Goal: Task Accomplishment & Management: Use online tool/utility

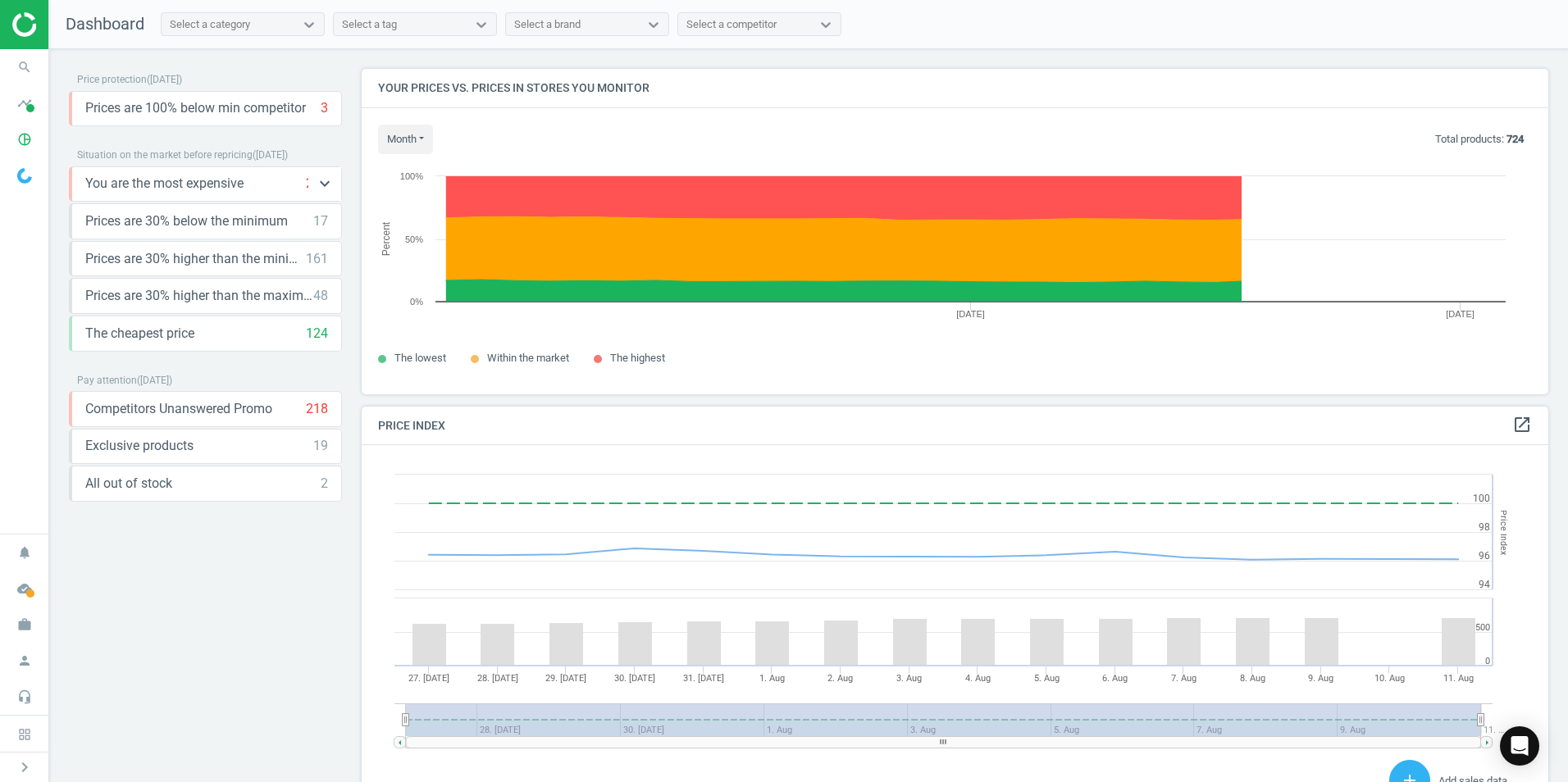
scroll to position [403, 1199]
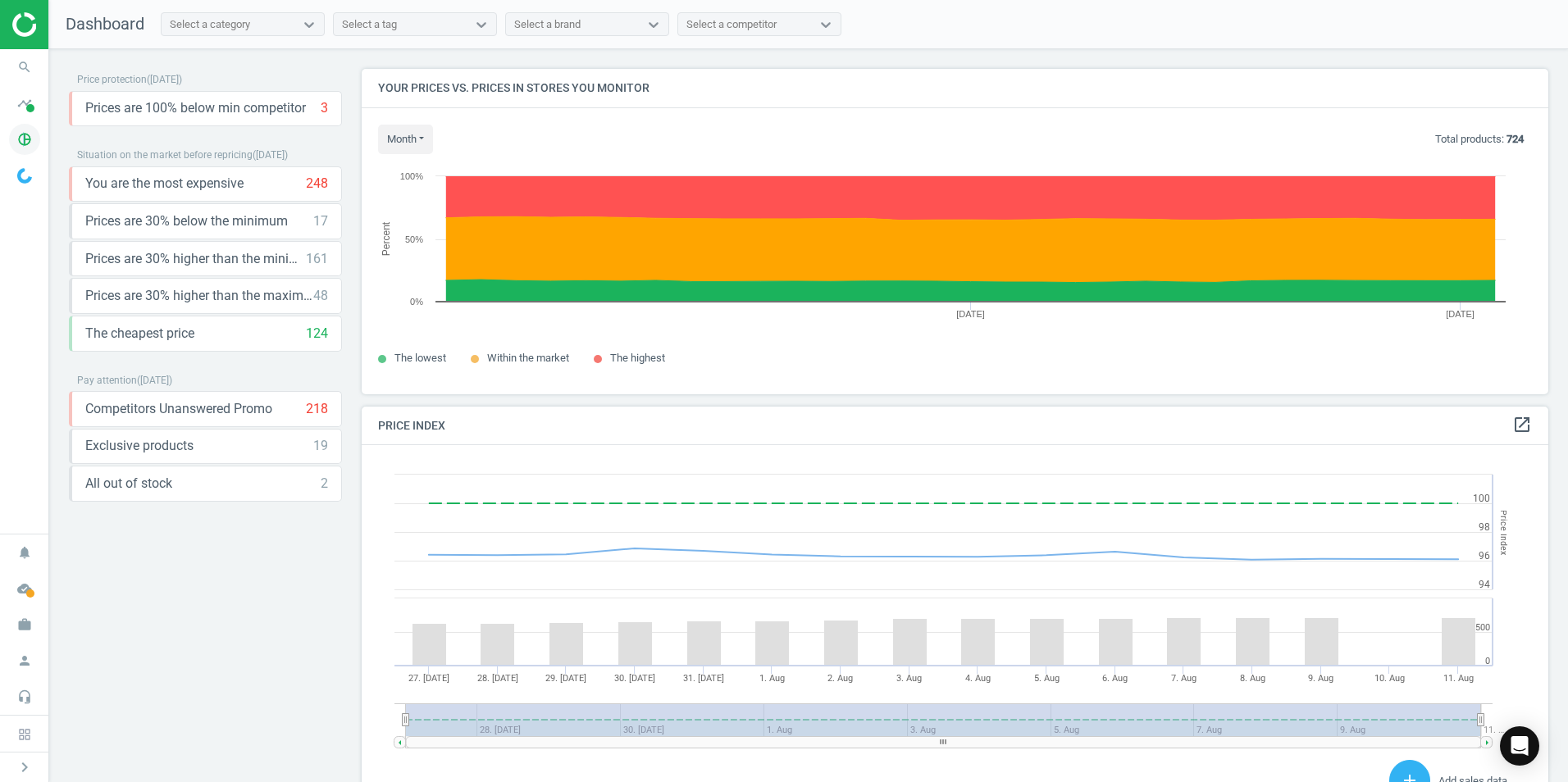
click at [23, 146] on icon "pie_chart_outlined" at bounding box center [24, 139] width 31 height 31
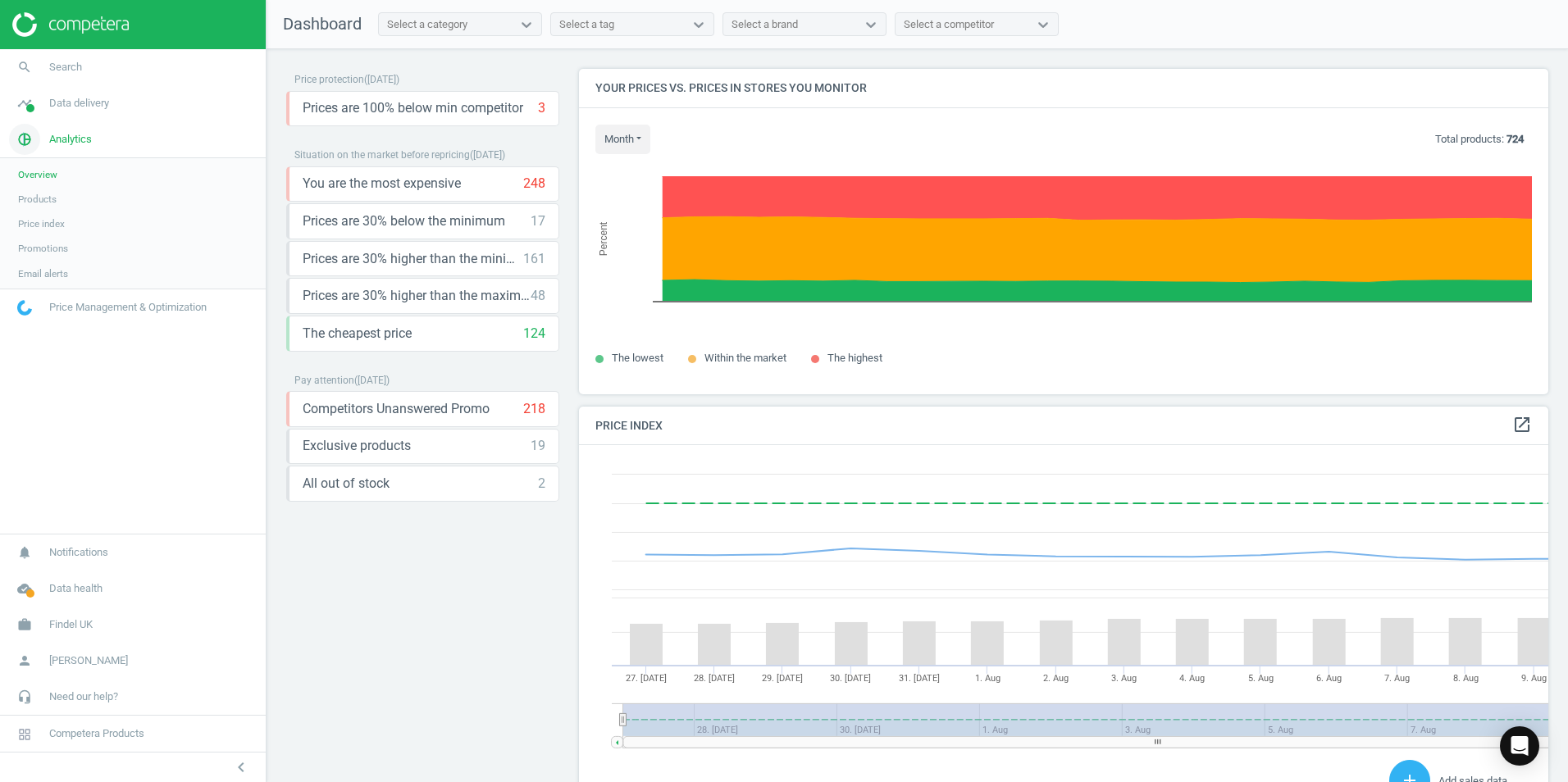
scroll to position [403, 982]
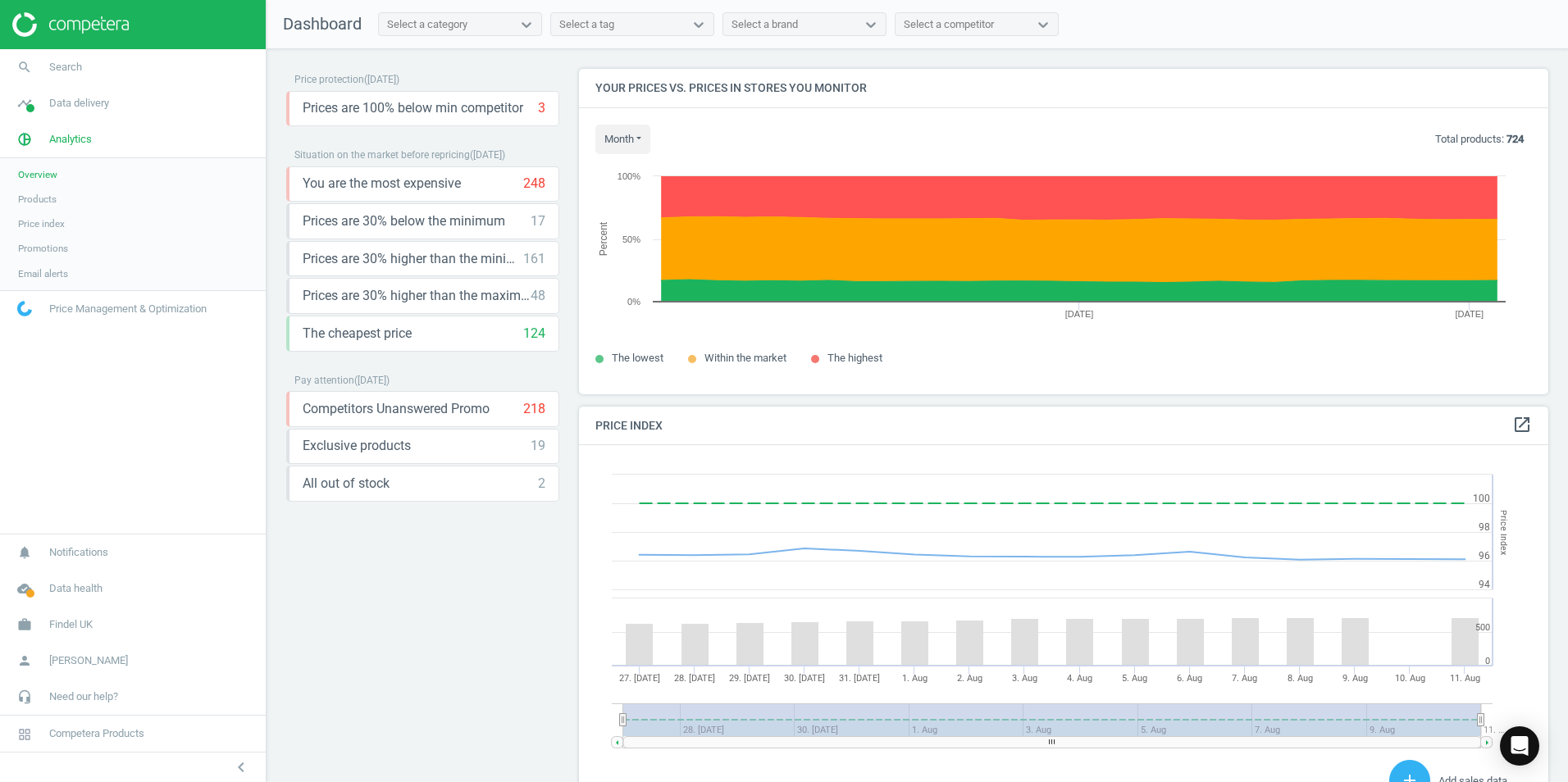
click at [39, 202] on span "Products" at bounding box center [37, 199] width 39 height 13
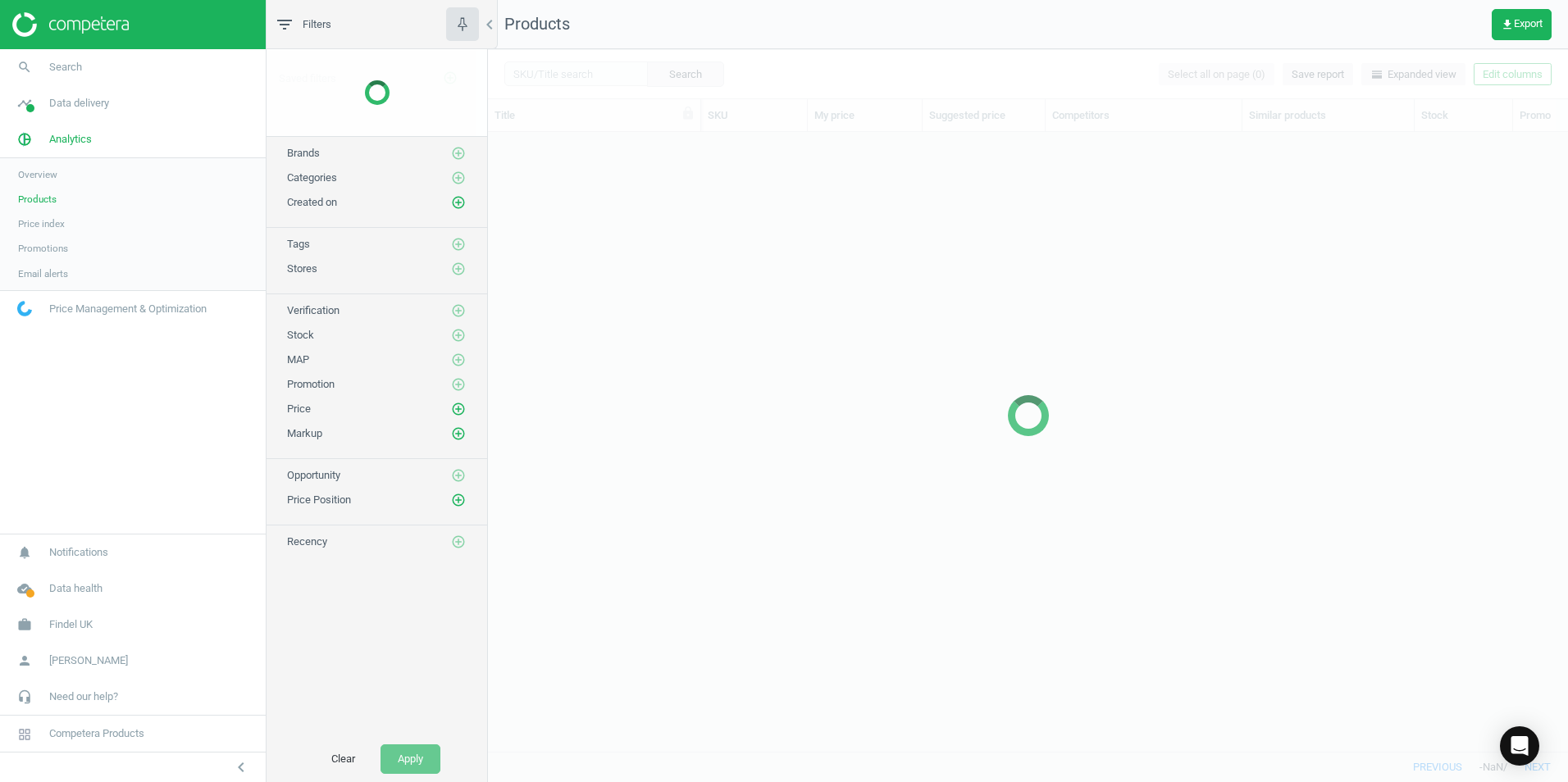
scroll to position [595, 1068]
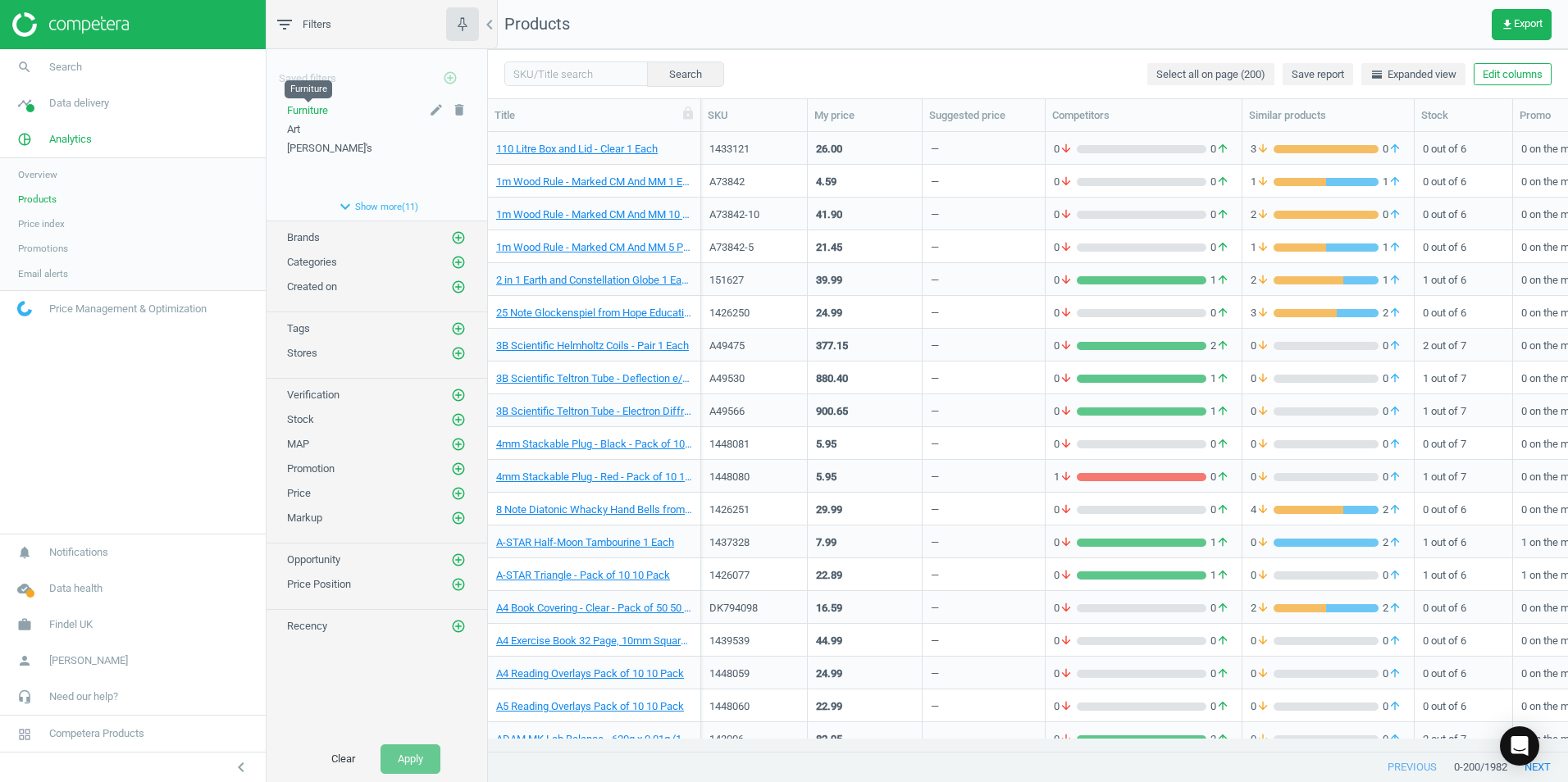
click at [314, 107] on span "Furniture" at bounding box center [307, 110] width 41 height 13
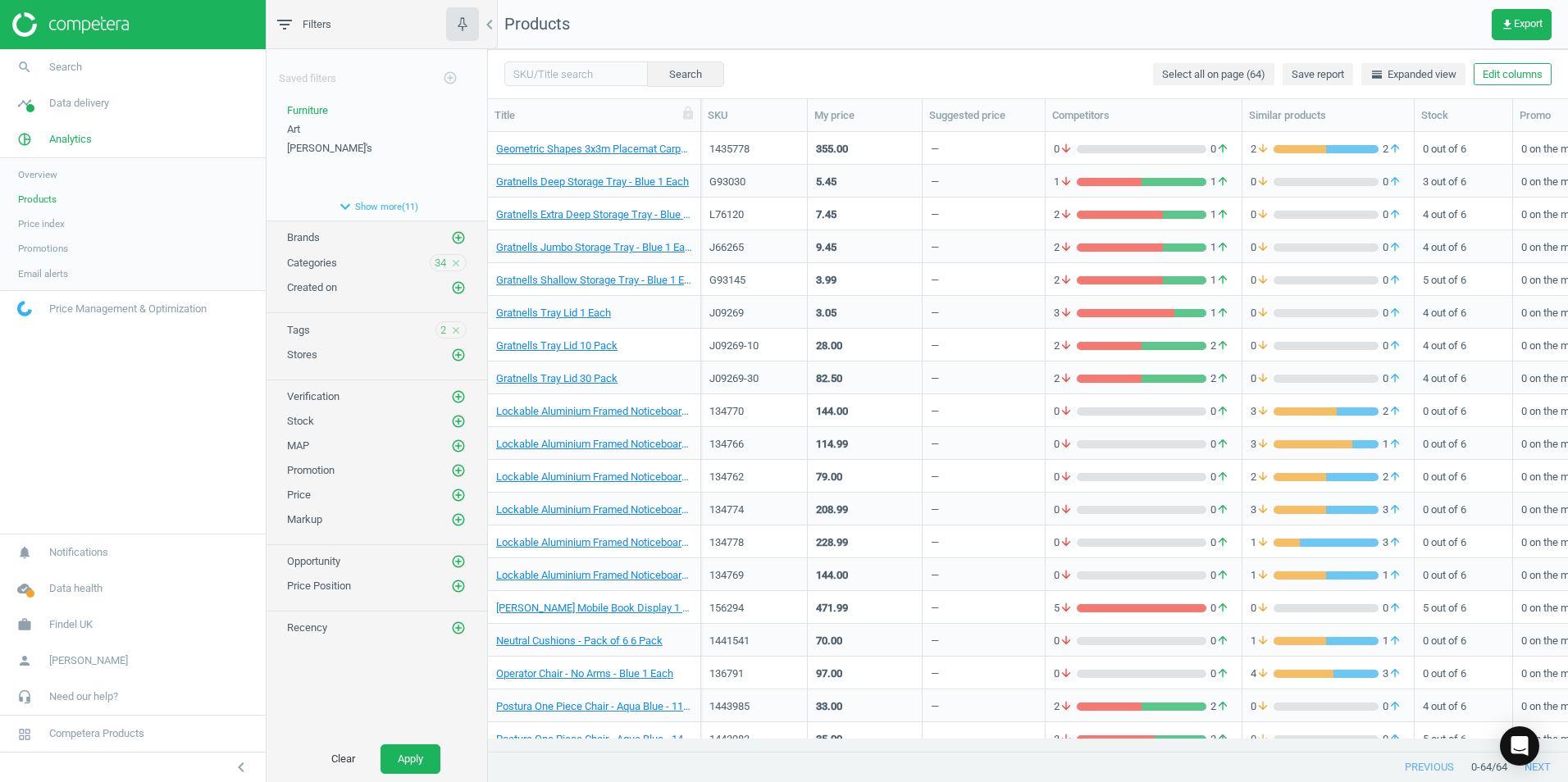
scroll to position [1492, 0]
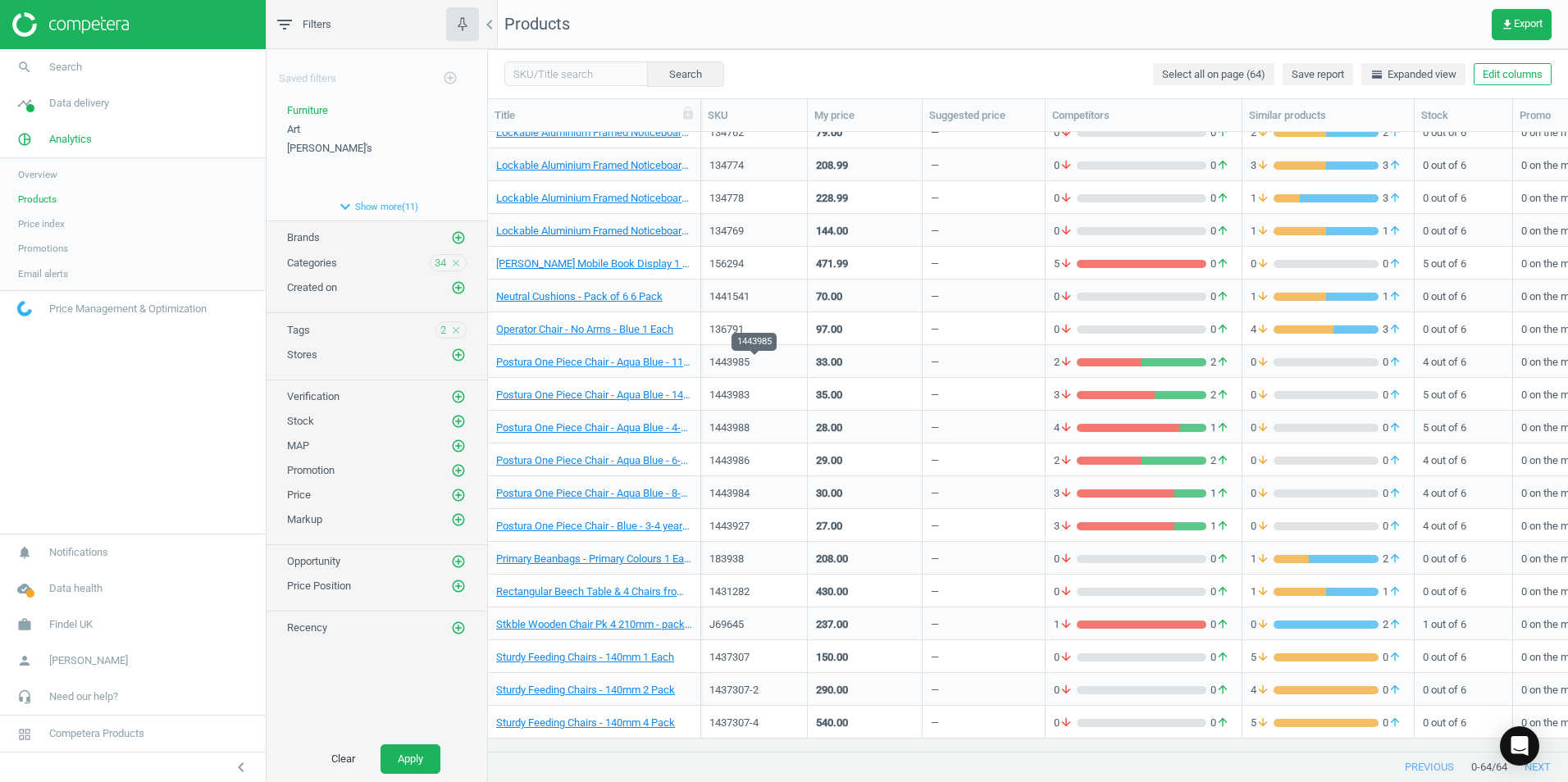
click at [774, 358] on div "1443985" at bounding box center [754, 362] width 90 height 15
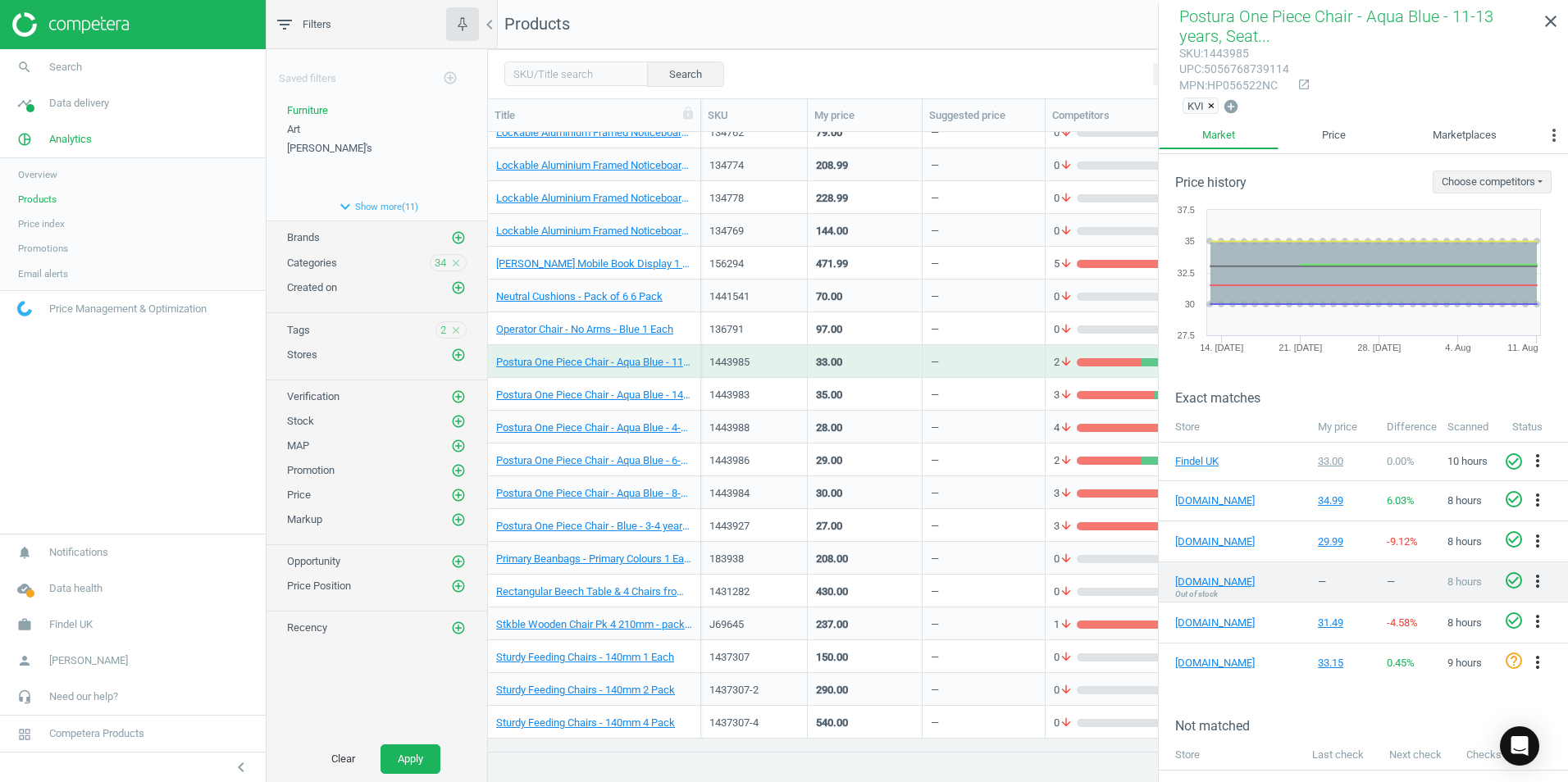
scroll to position [0, 0]
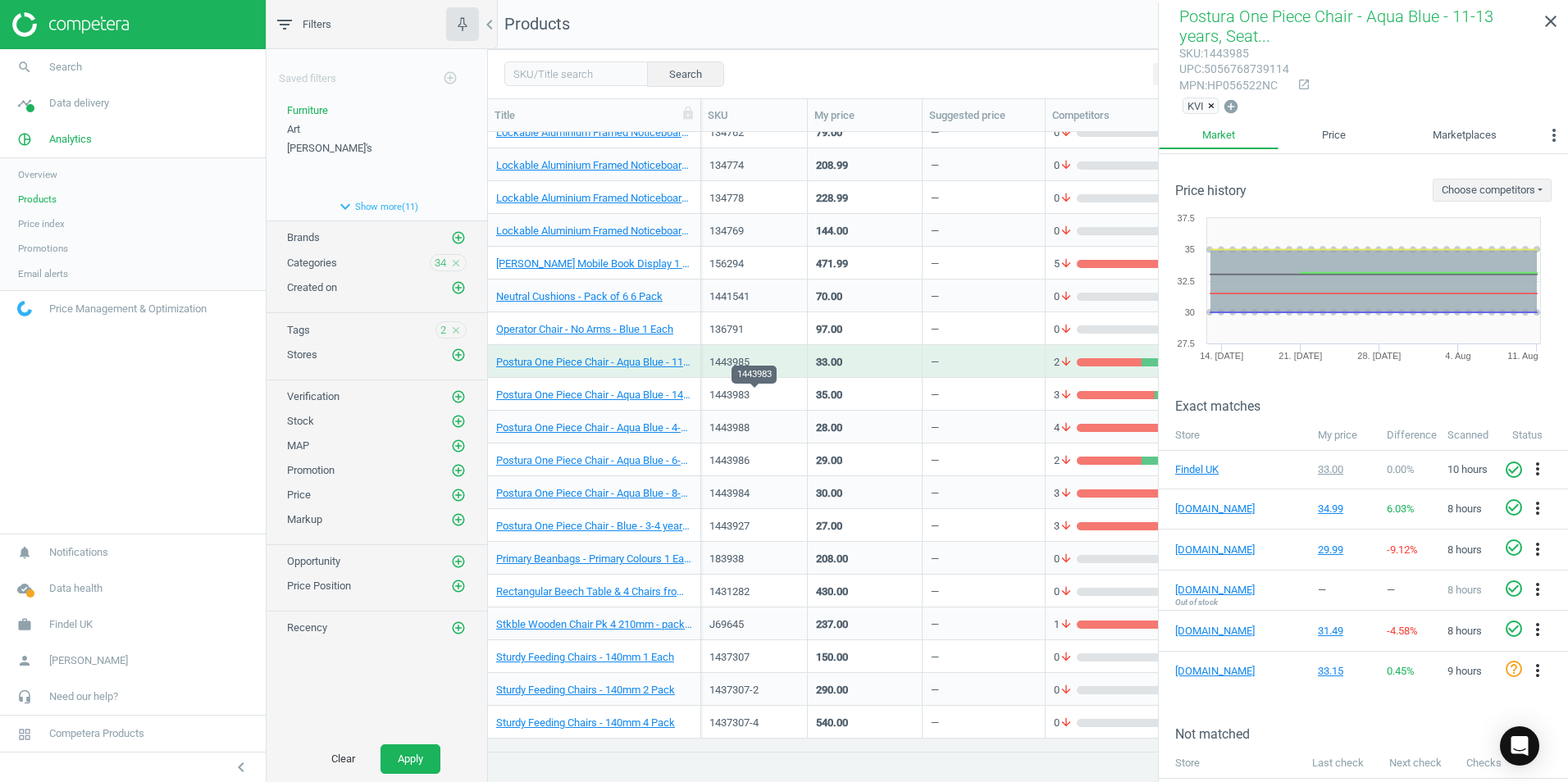
click at [791, 396] on div "1443983" at bounding box center [754, 395] width 90 height 15
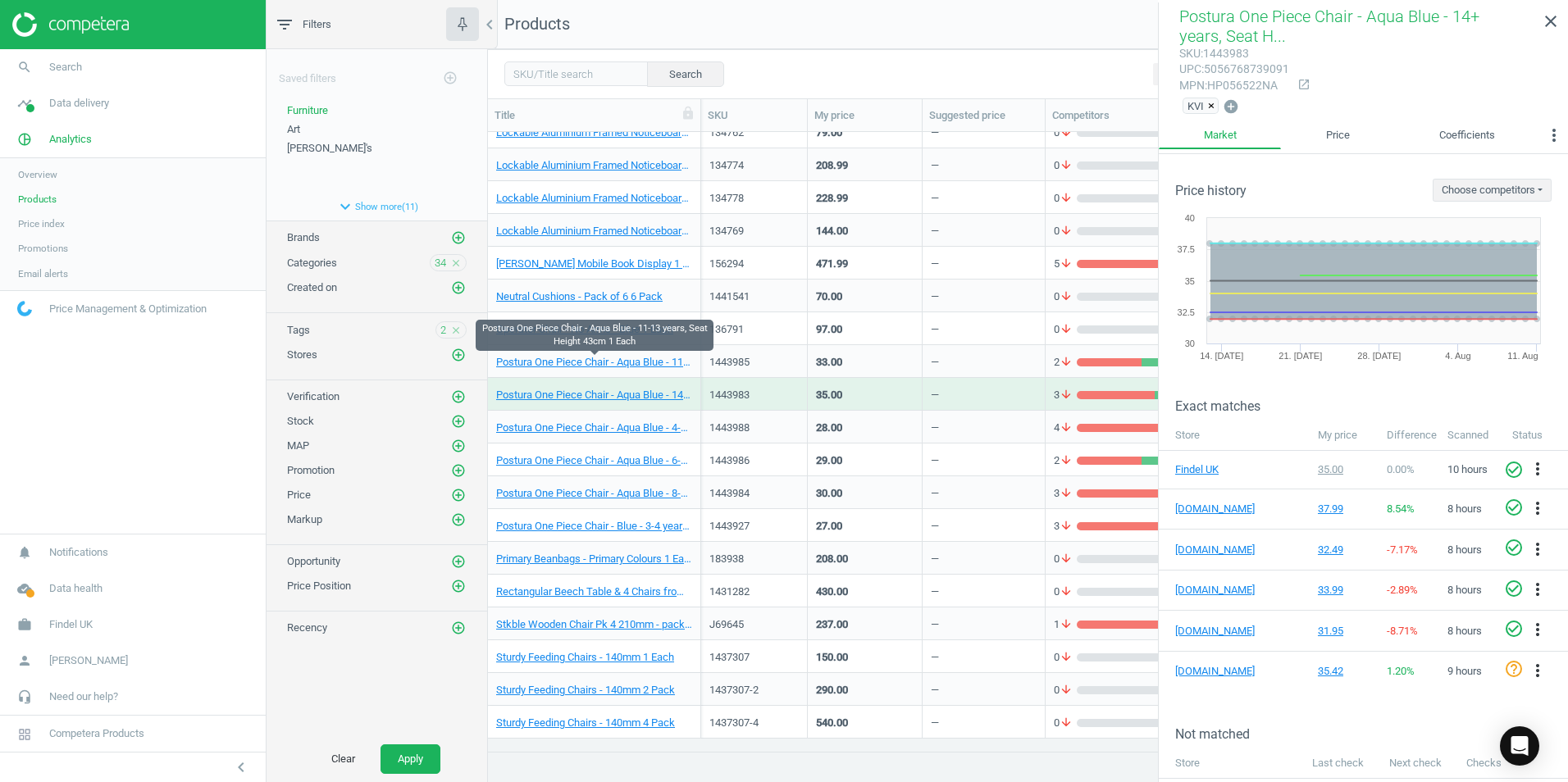
click at [680, 353] on div "Postura One Piece Chair - Aqua Blue - 11-13 years, Seat Height 43cm 1 Each" at bounding box center [594, 361] width 196 height 28
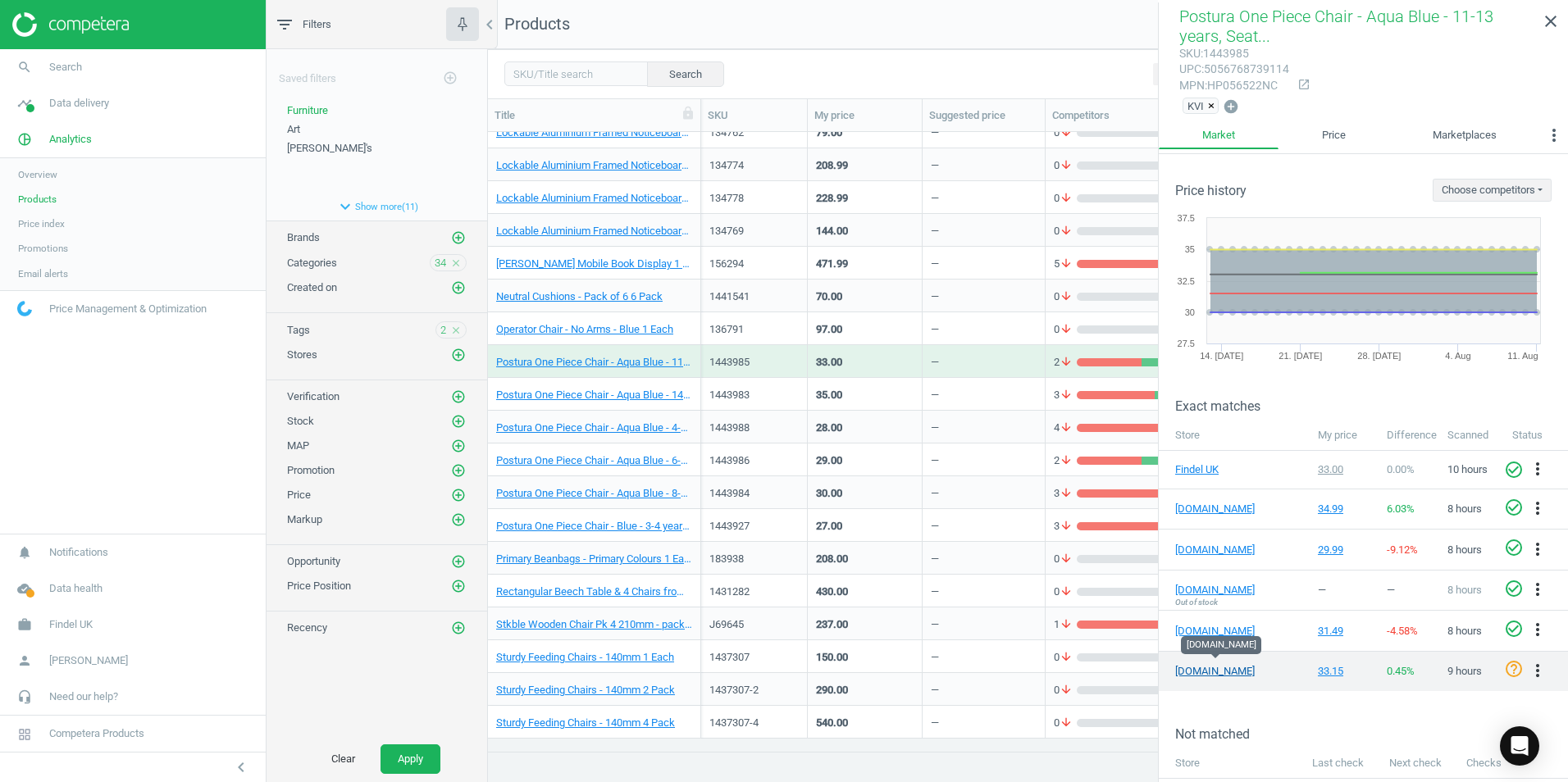
click at [1218, 668] on link "[DOMAIN_NAME]" at bounding box center [1216, 671] width 82 height 15
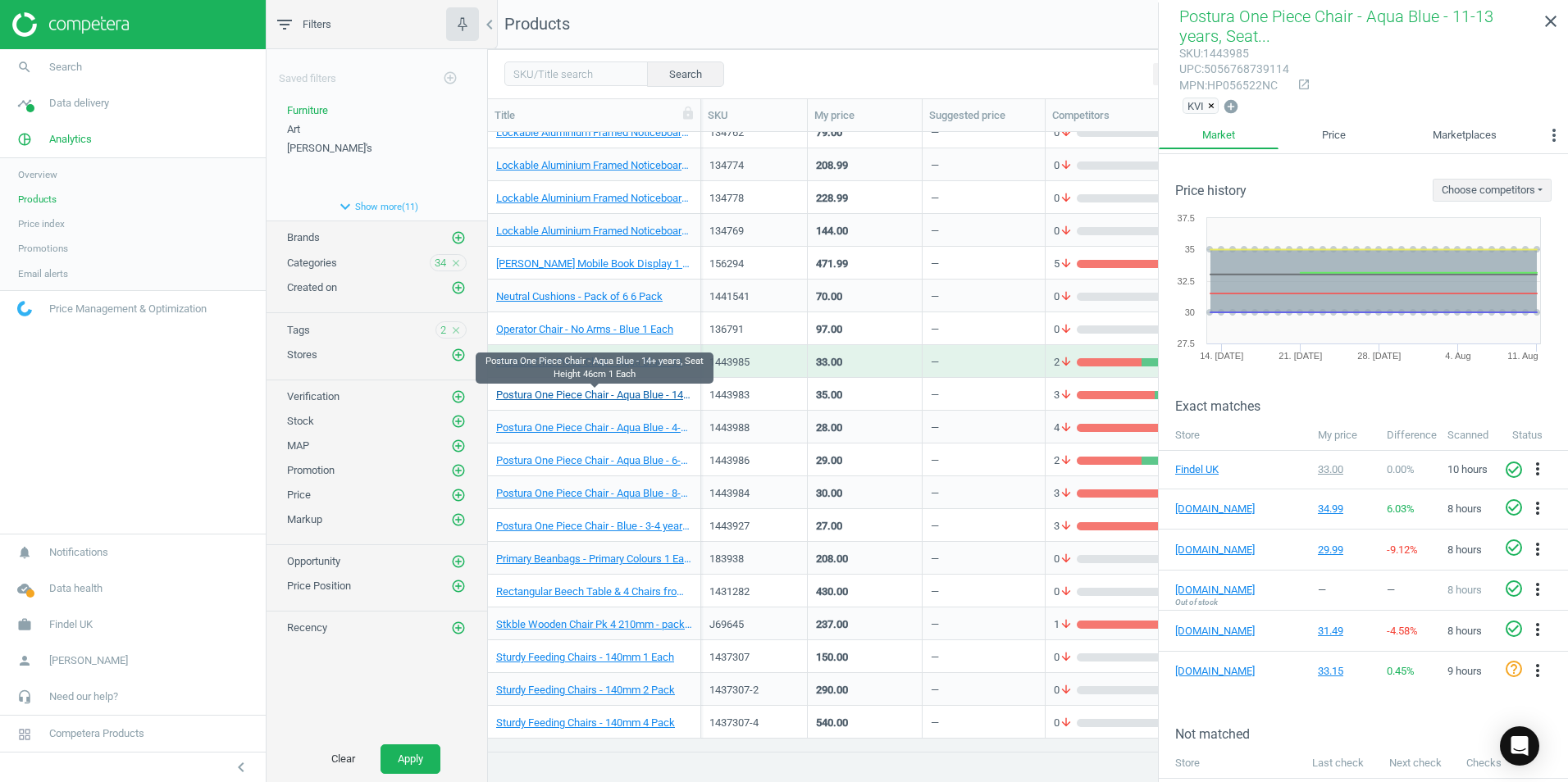
click at [670, 388] on link "Postura One Piece Chair - Aqua Blue - 14+ years, Seat Height 46cm 1 Each" at bounding box center [594, 395] width 196 height 15
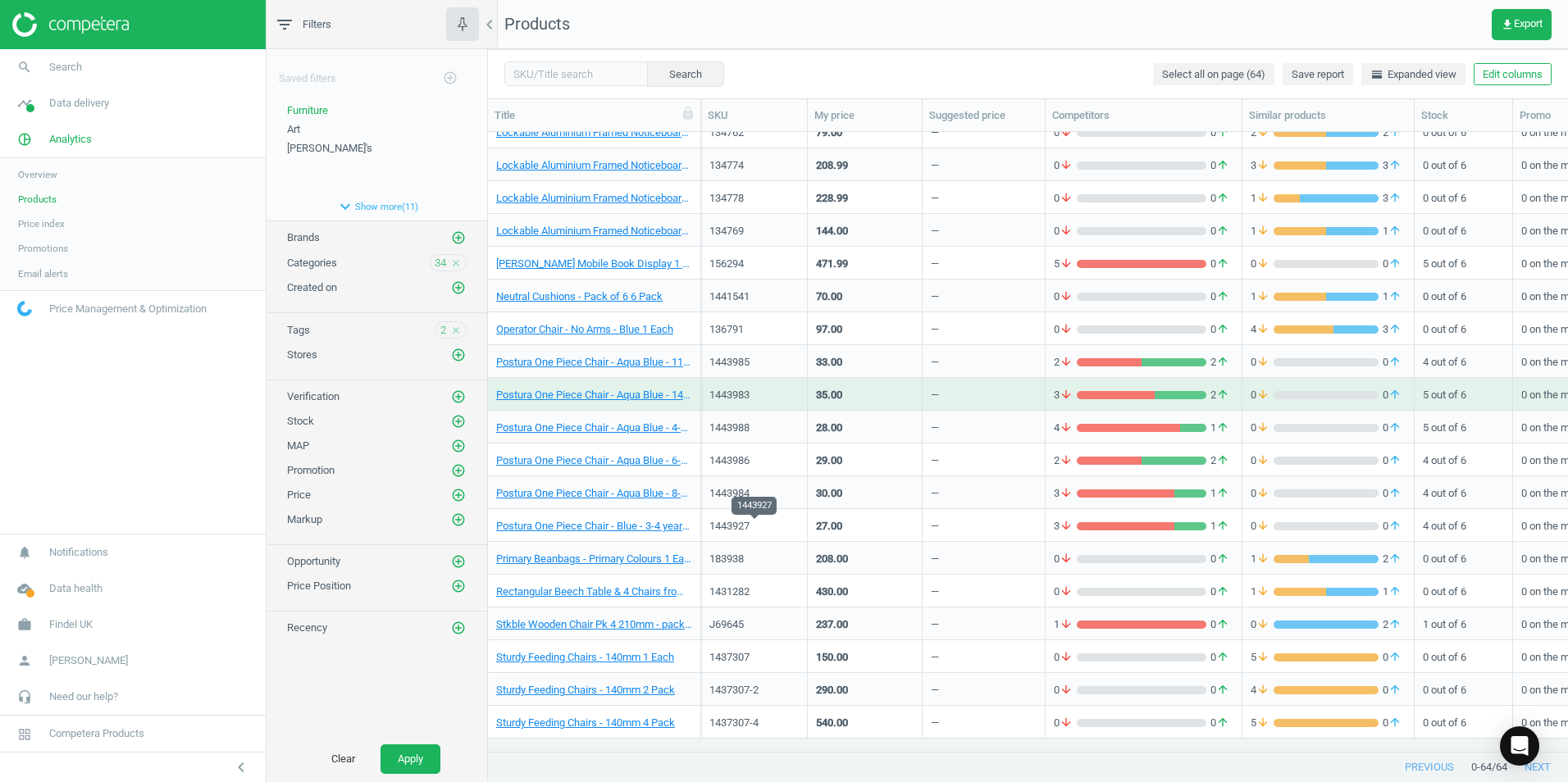
scroll to position [1410, 0]
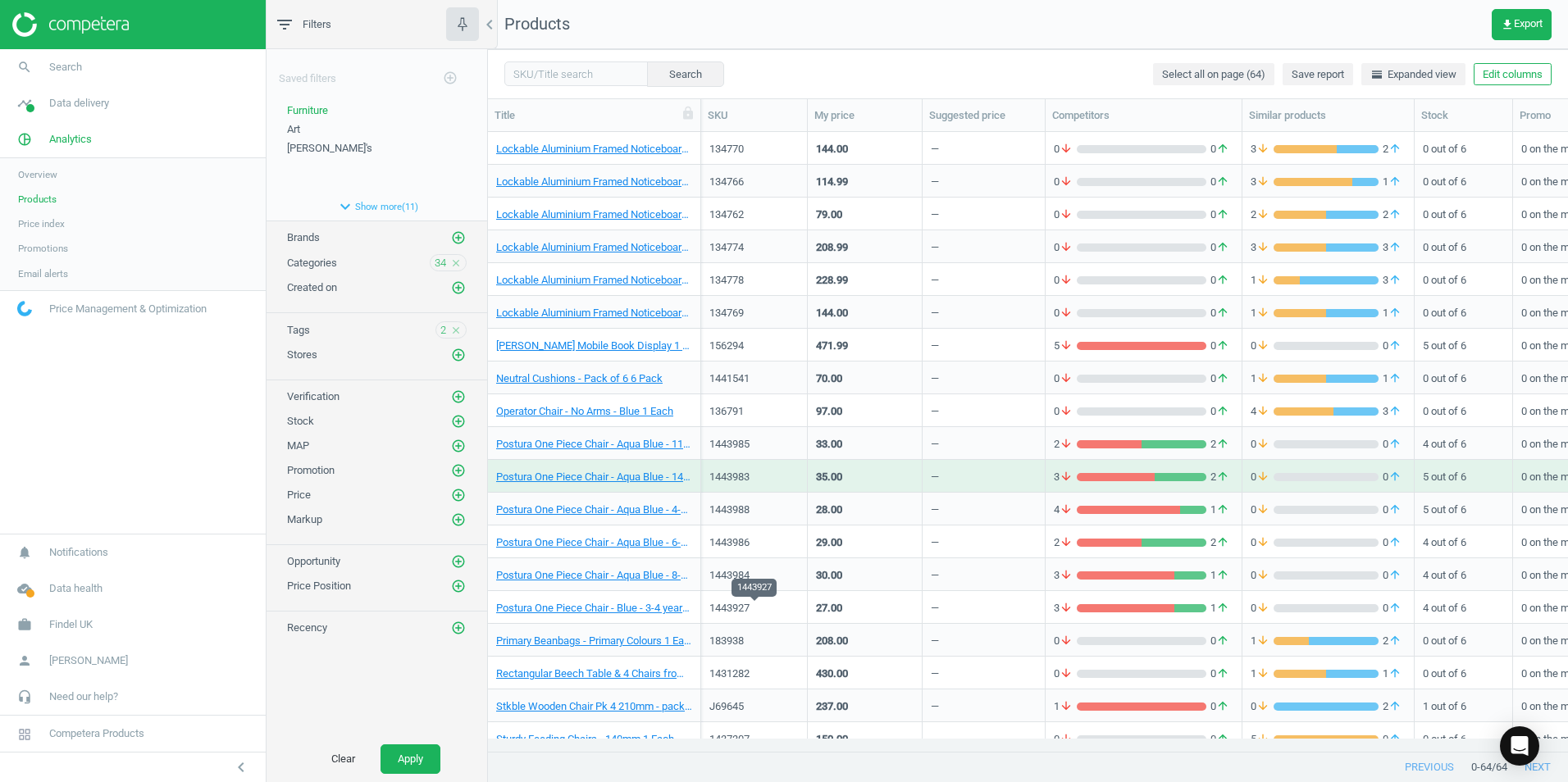
click at [797, 606] on div "1443927" at bounding box center [754, 607] width 90 height 15
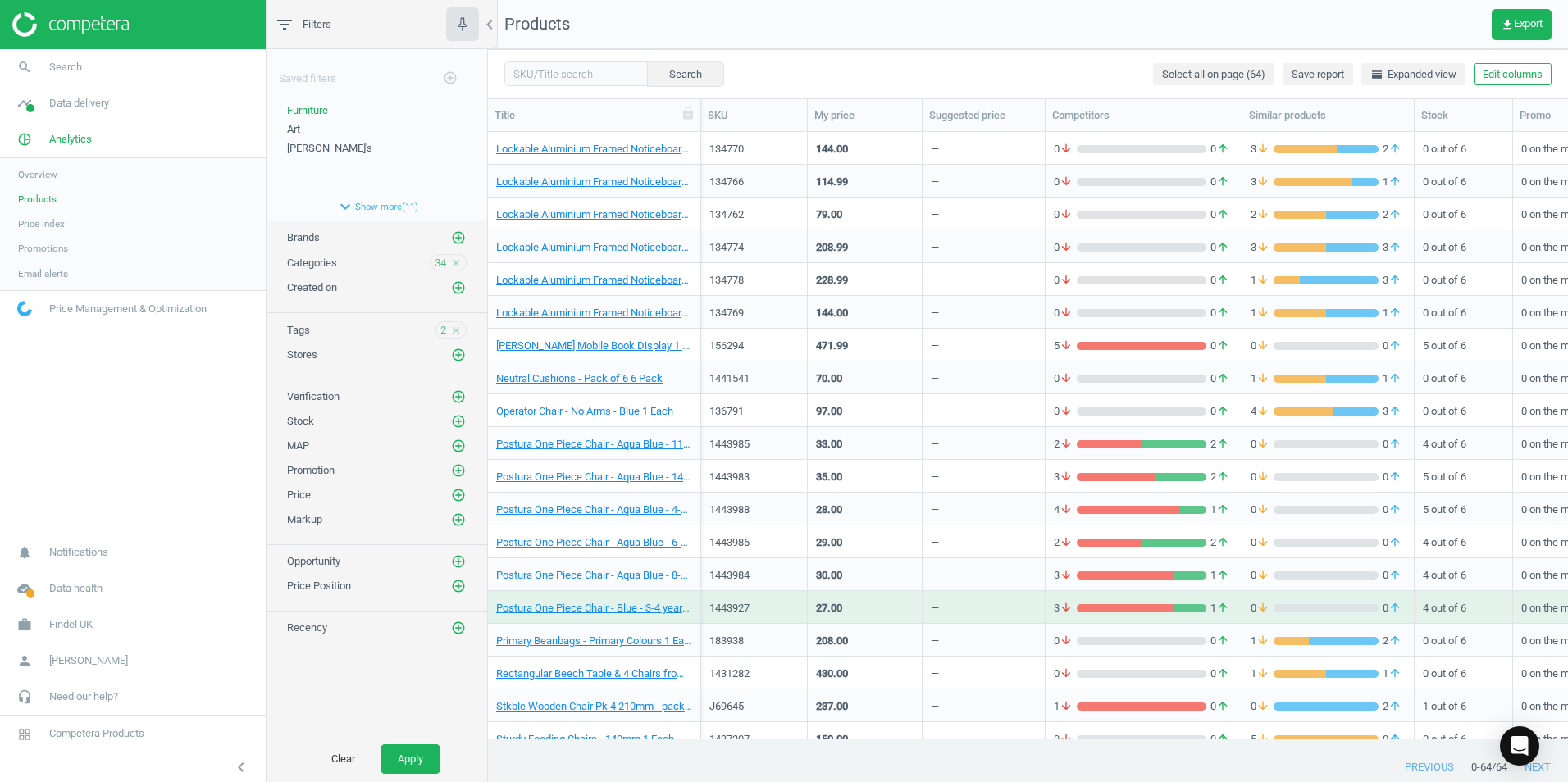
click at [797, 606] on div "1443927" at bounding box center [754, 607] width 90 height 15
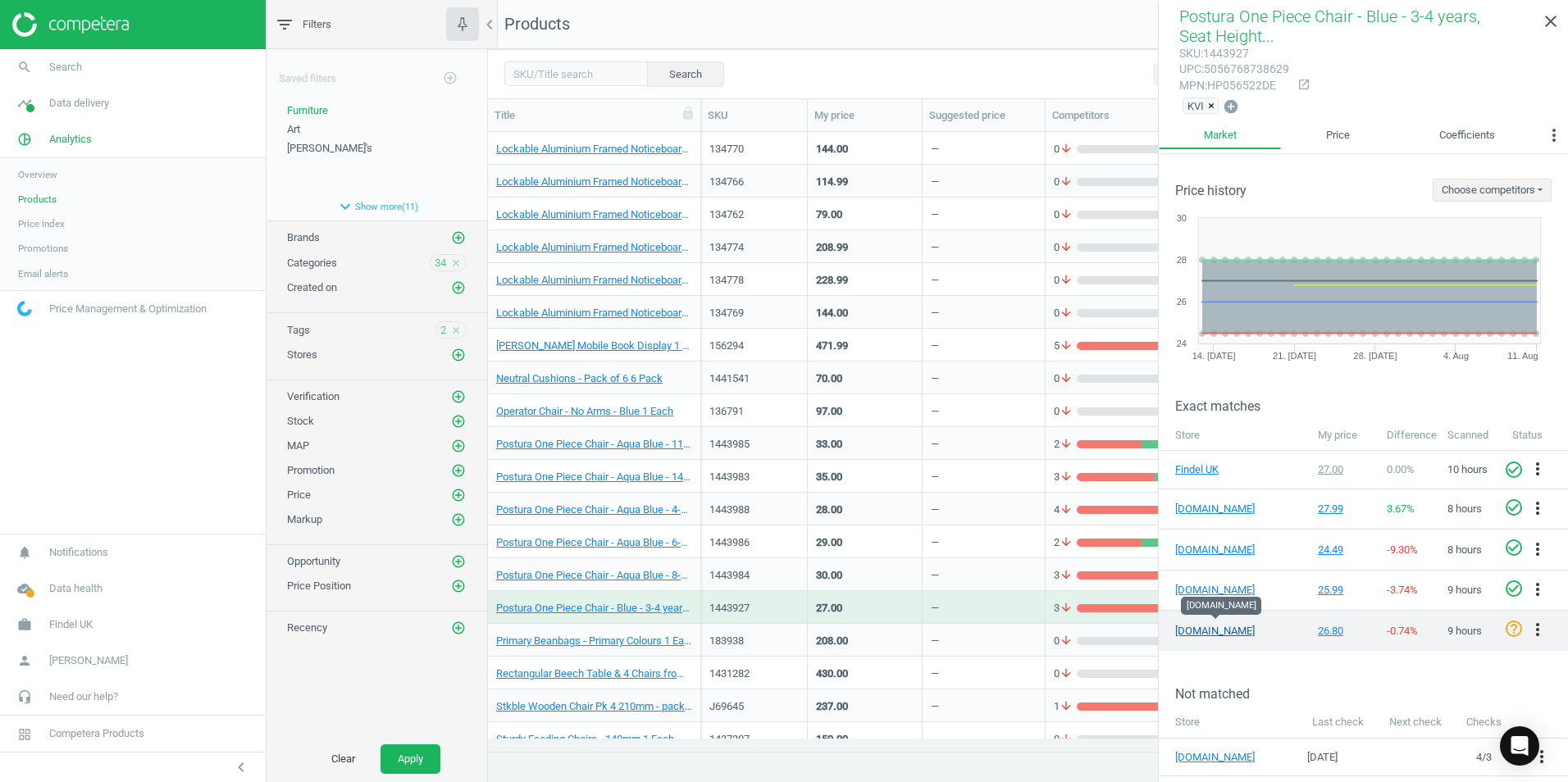
click at [1215, 631] on link "[DOMAIN_NAME]" at bounding box center [1216, 631] width 82 height 15
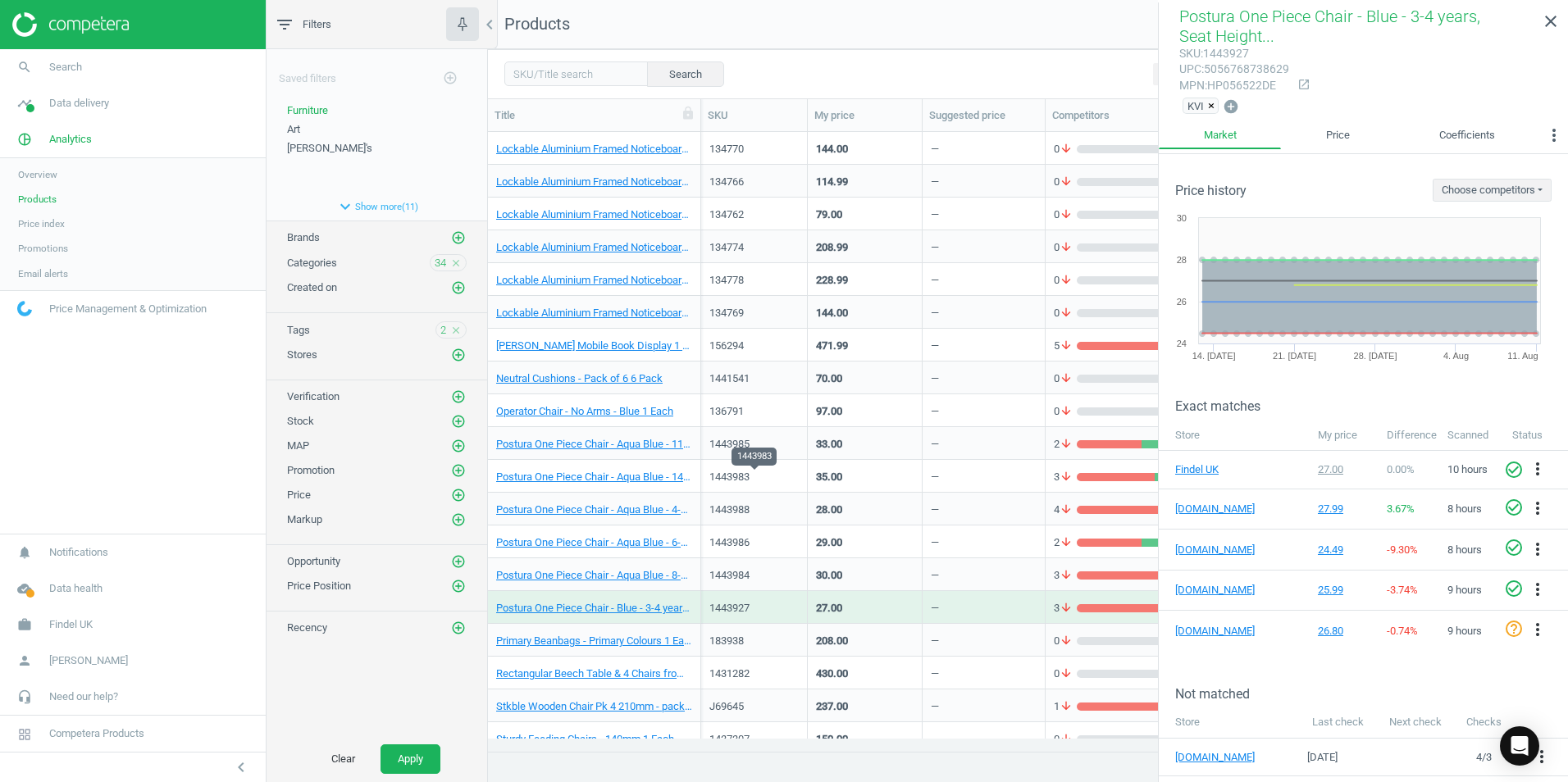
click at [787, 469] on div "1443983" at bounding box center [754, 475] width 90 height 28
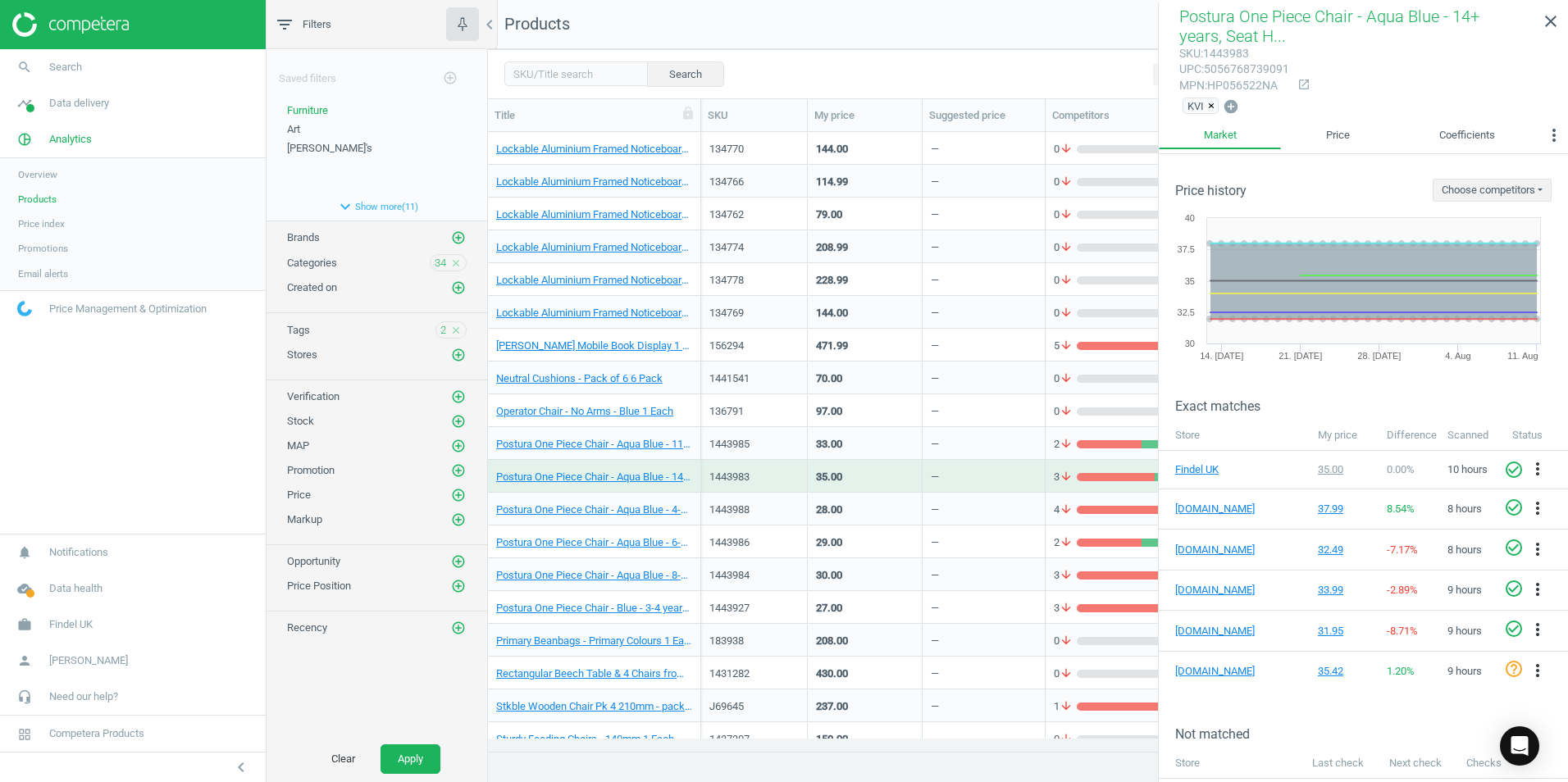
click at [803, 437] on div "1443985" at bounding box center [754, 444] width 106 height 33
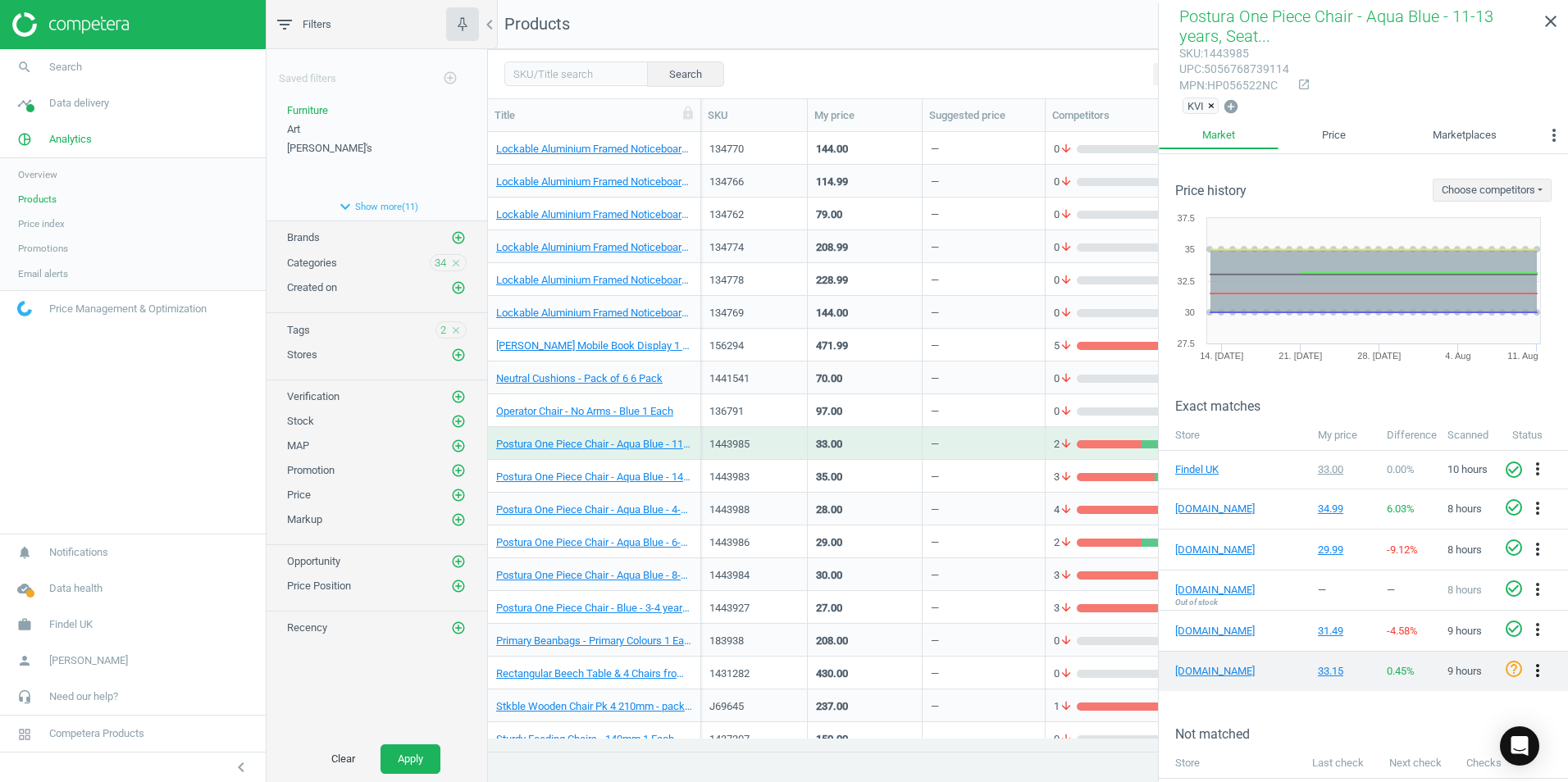
click at [1532, 663] on icon "more_vert" at bounding box center [1537, 671] width 20 height 20
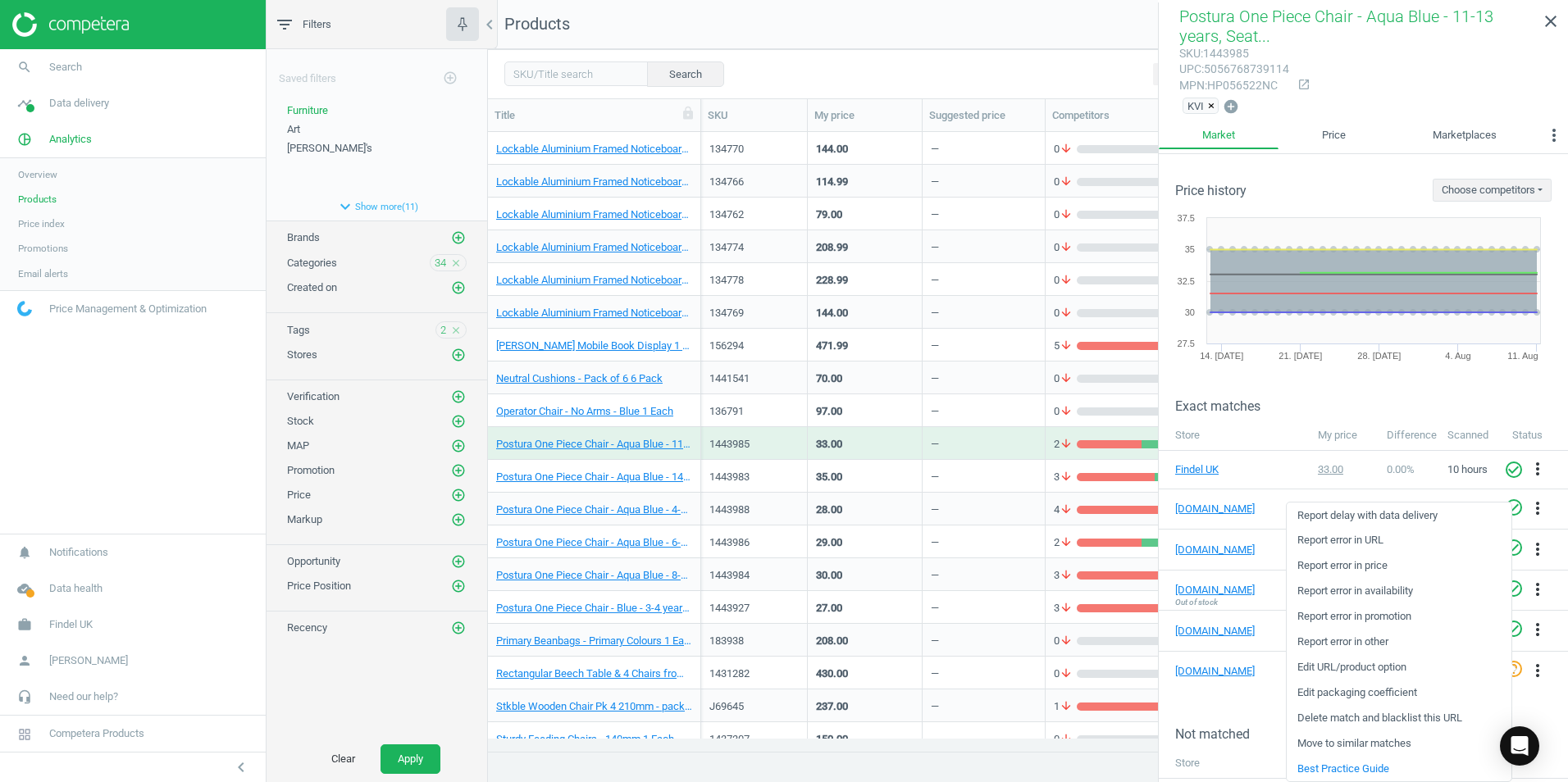
click at [1341, 690] on link "Edit packaging coefficient" at bounding box center [1398, 693] width 224 height 25
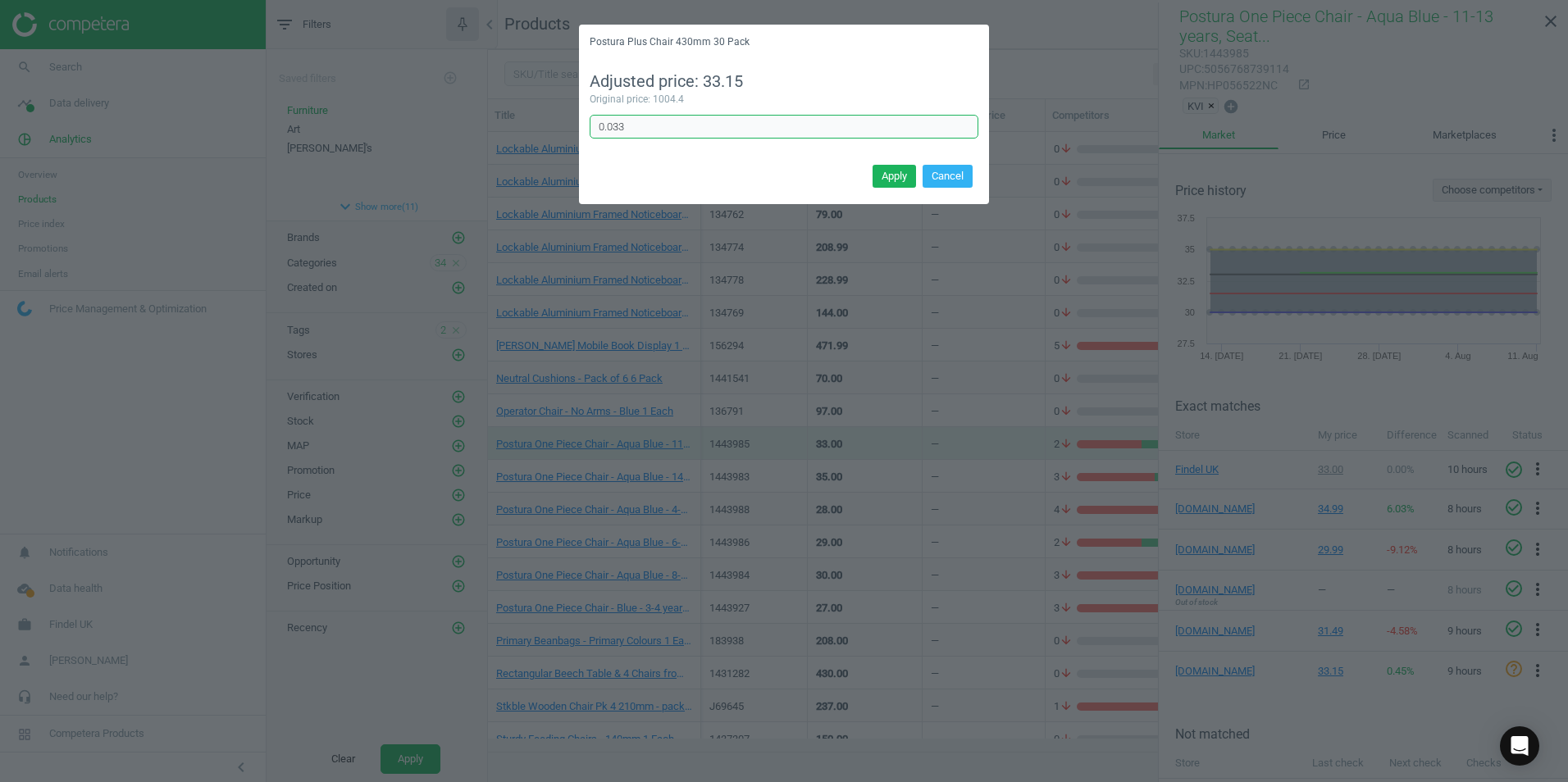
click at [639, 130] on input "0.033" at bounding box center [784, 127] width 389 height 24
type input "0.030"
click at [888, 176] on button "Apply" at bounding box center [894, 176] width 44 height 23
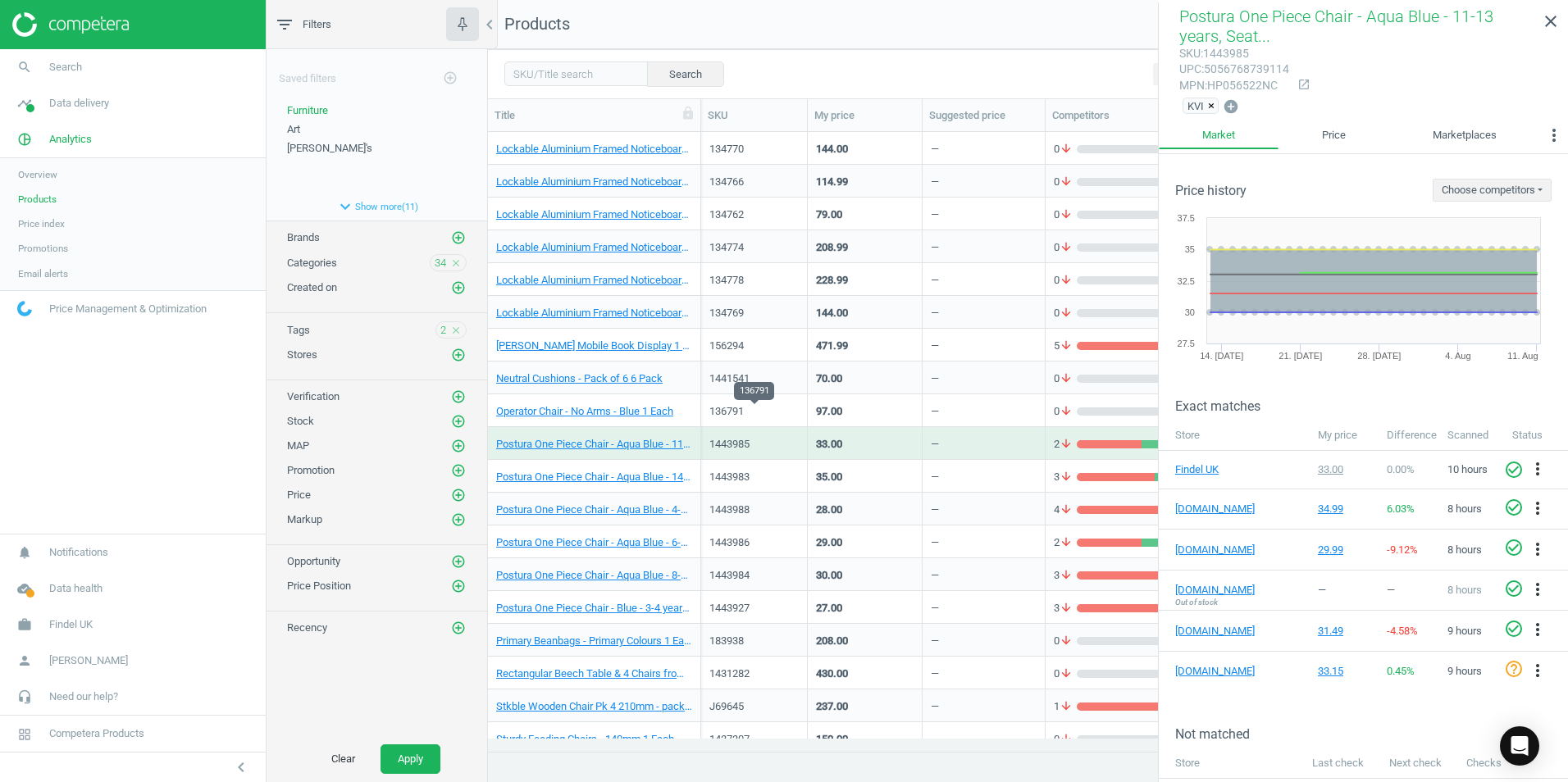
click at [777, 411] on div "136791" at bounding box center [754, 411] width 90 height 15
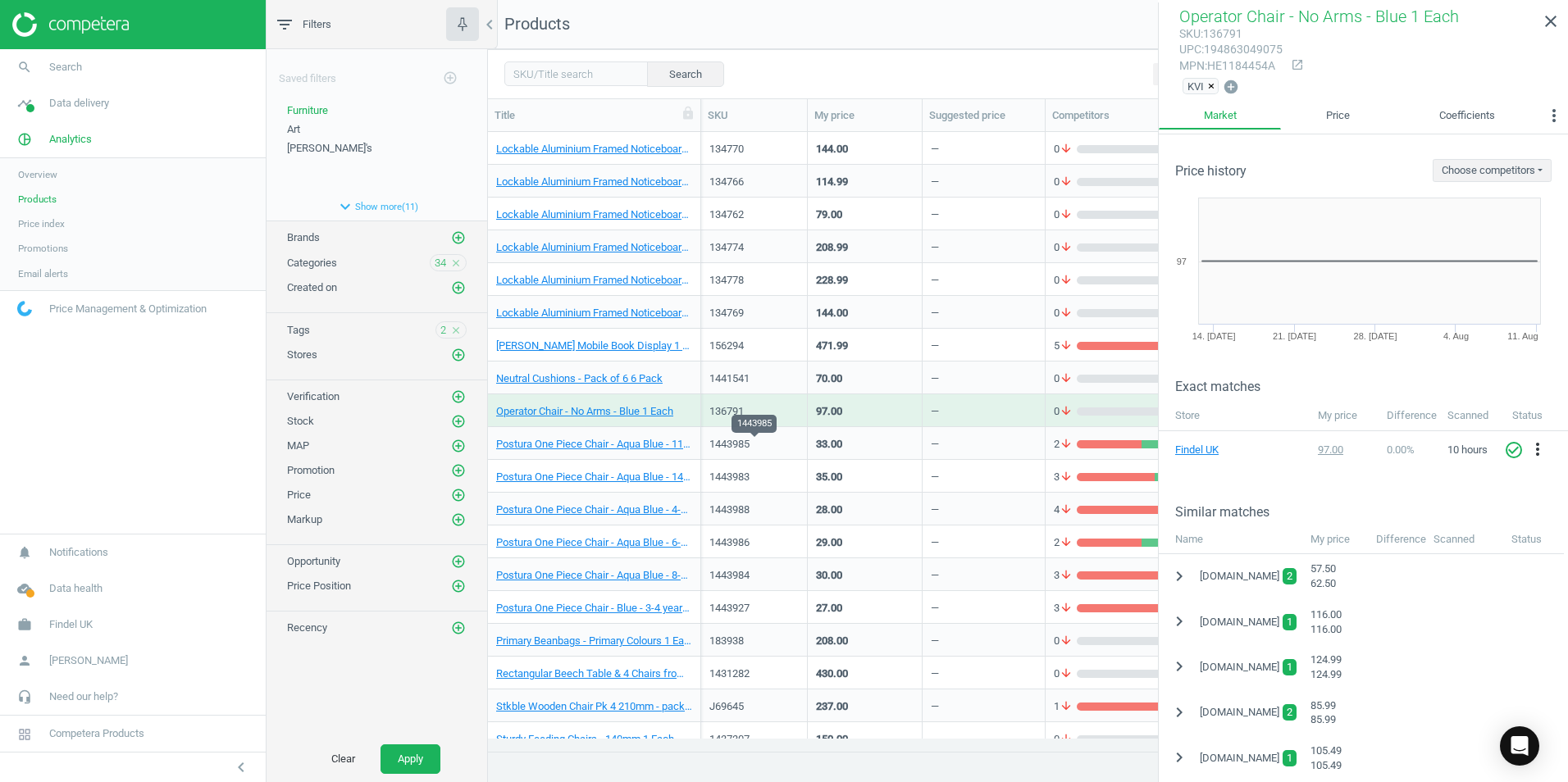
click at [788, 442] on div "1443985" at bounding box center [754, 444] width 90 height 15
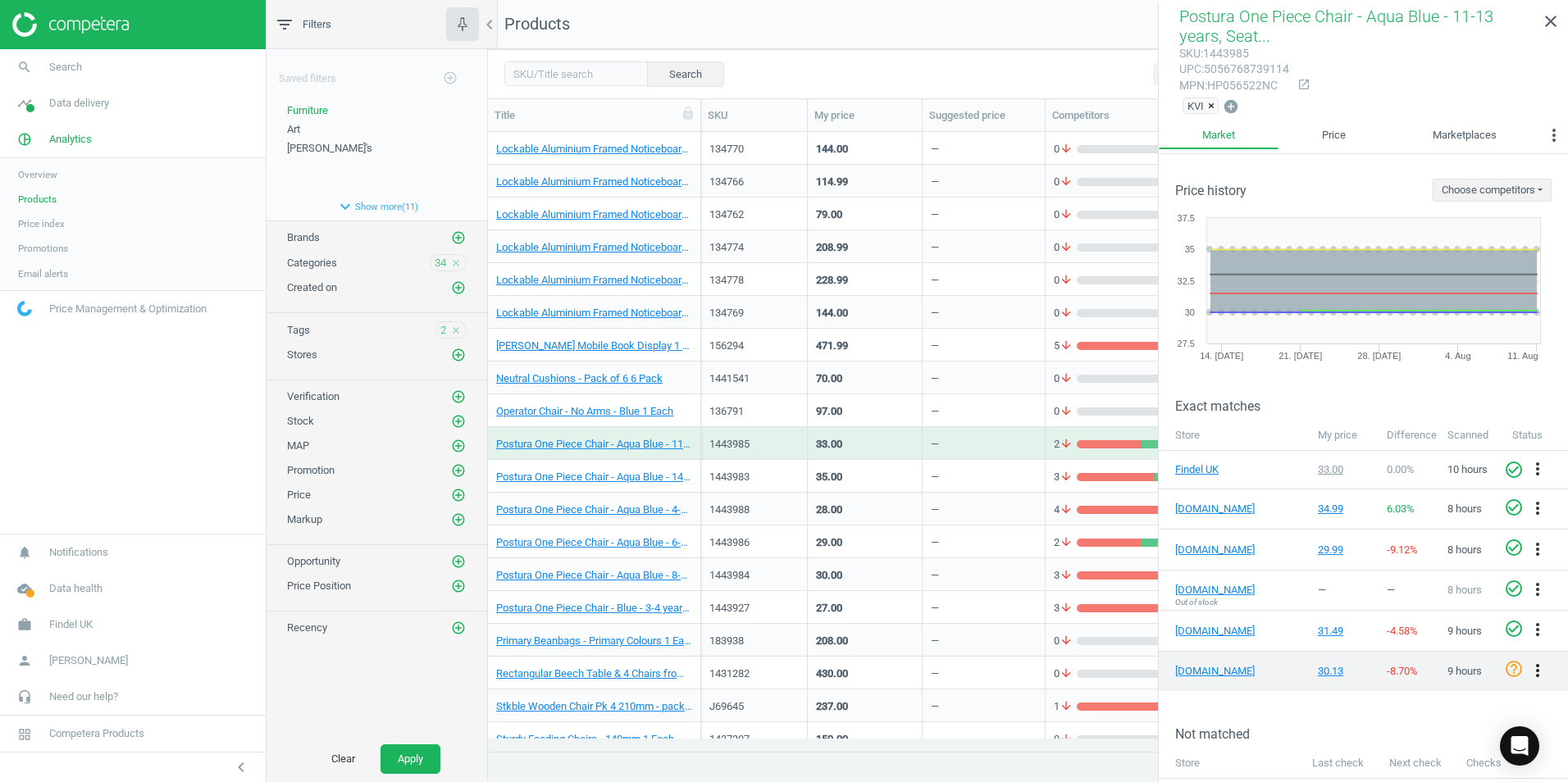
click at [1527, 664] on icon "more_vert" at bounding box center [1537, 671] width 20 height 20
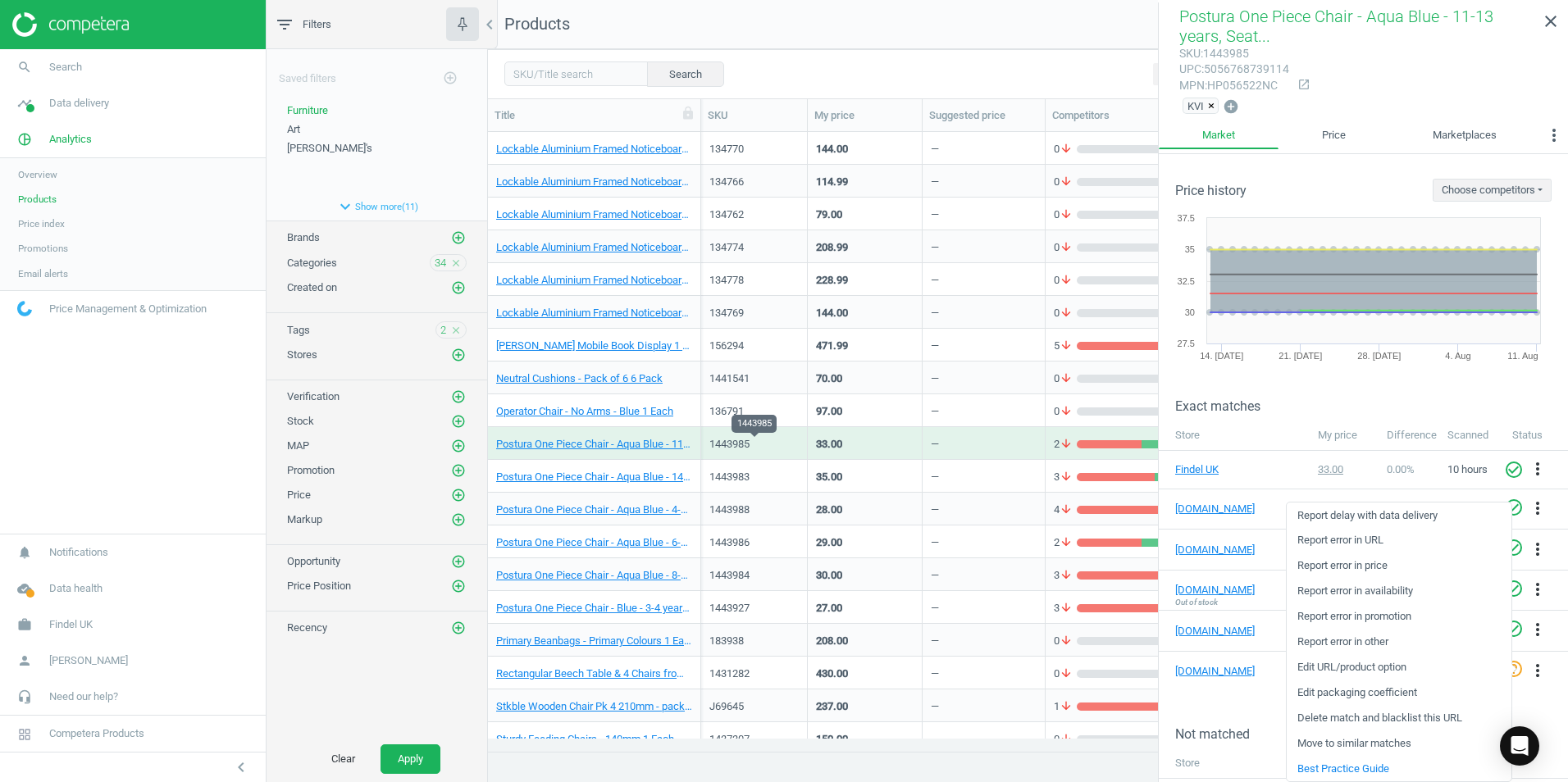
click at [796, 445] on div "1443985" at bounding box center [754, 444] width 90 height 15
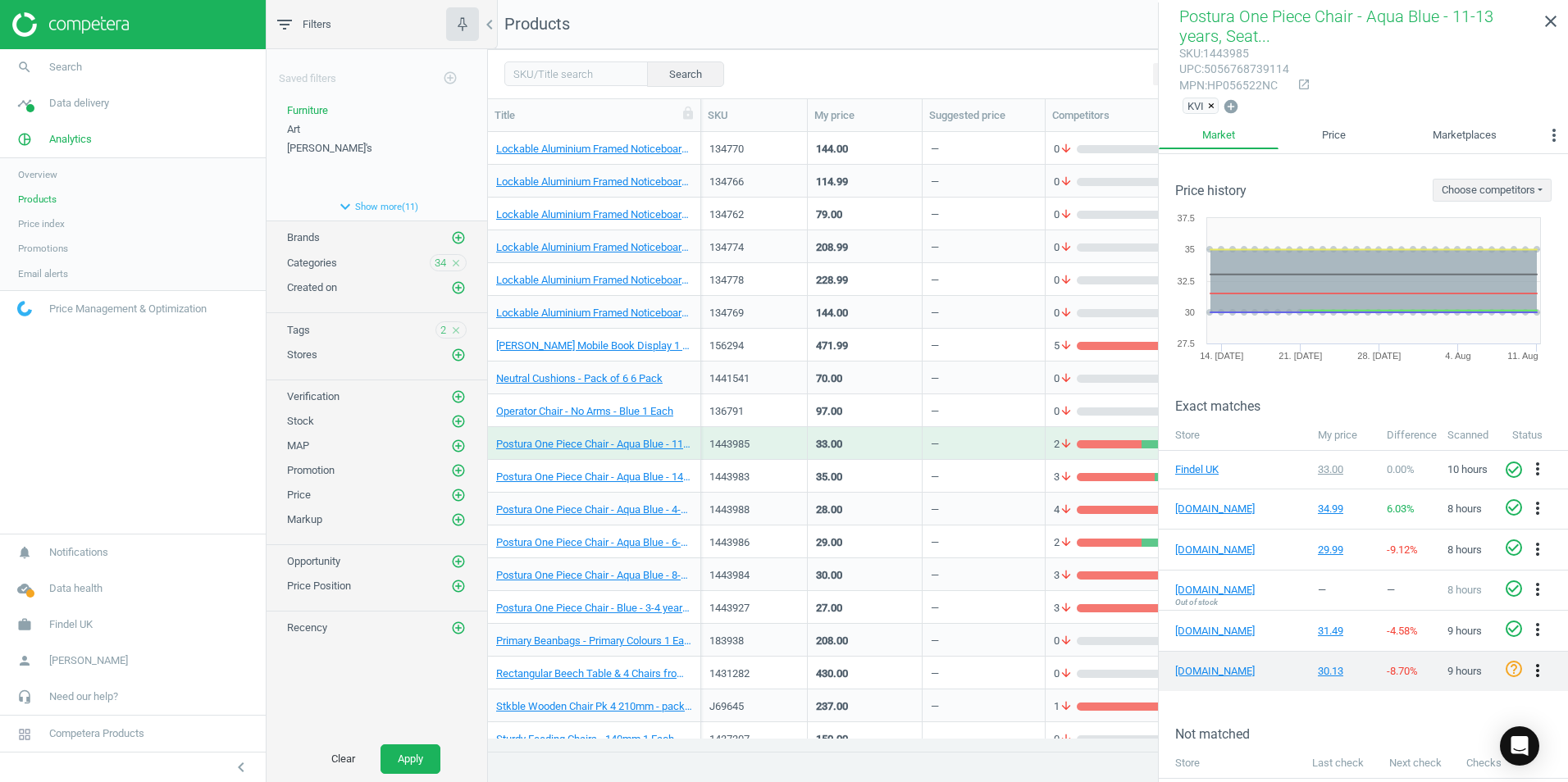
click at [1527, 671] on icon "more_vert" at bounding box center [1537, 671] width 20 height 20
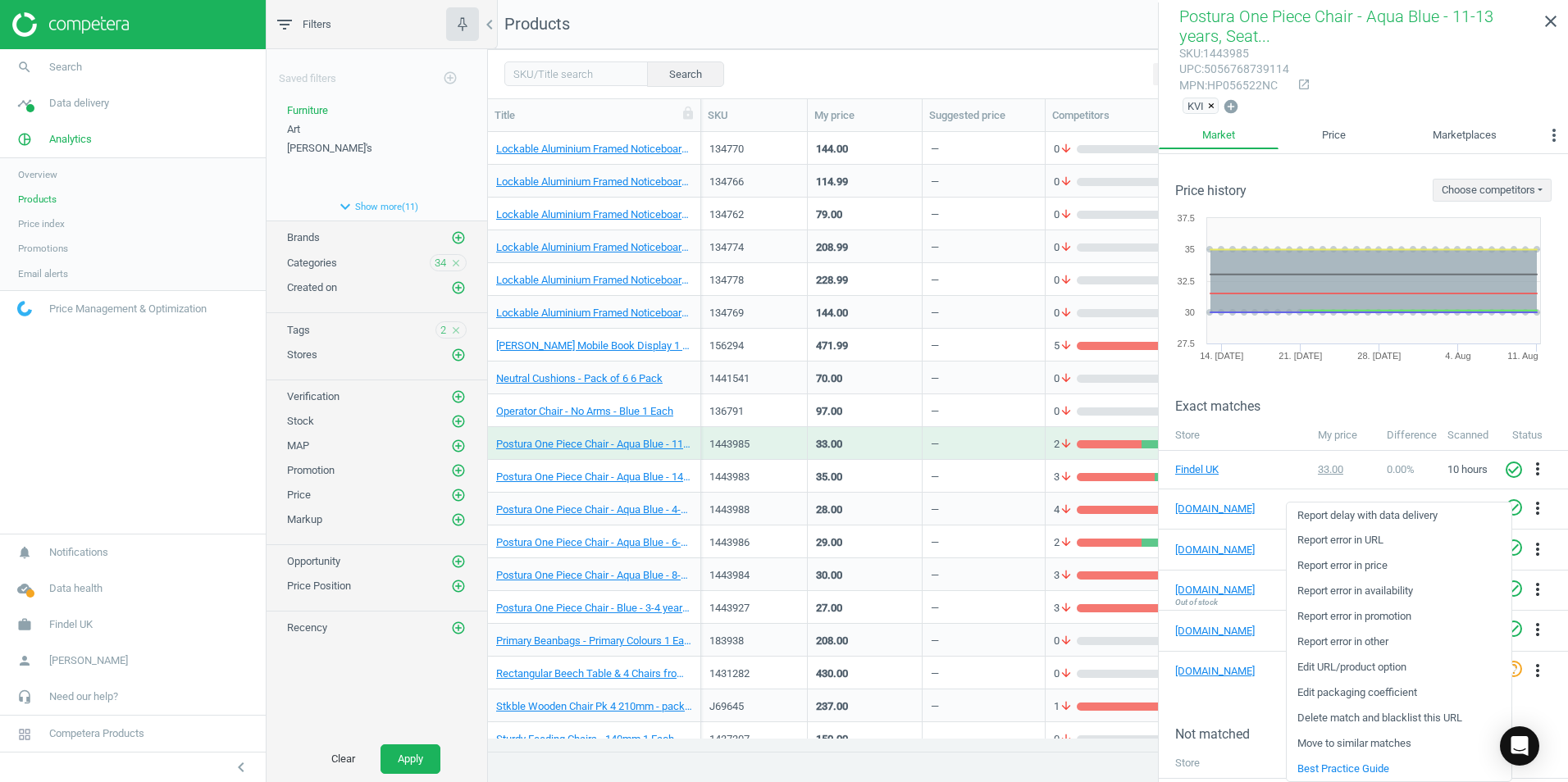
click at [1357, 693] on link "Edit packaging coefficient" at bounding box center [1398, 693] width 224 height 25
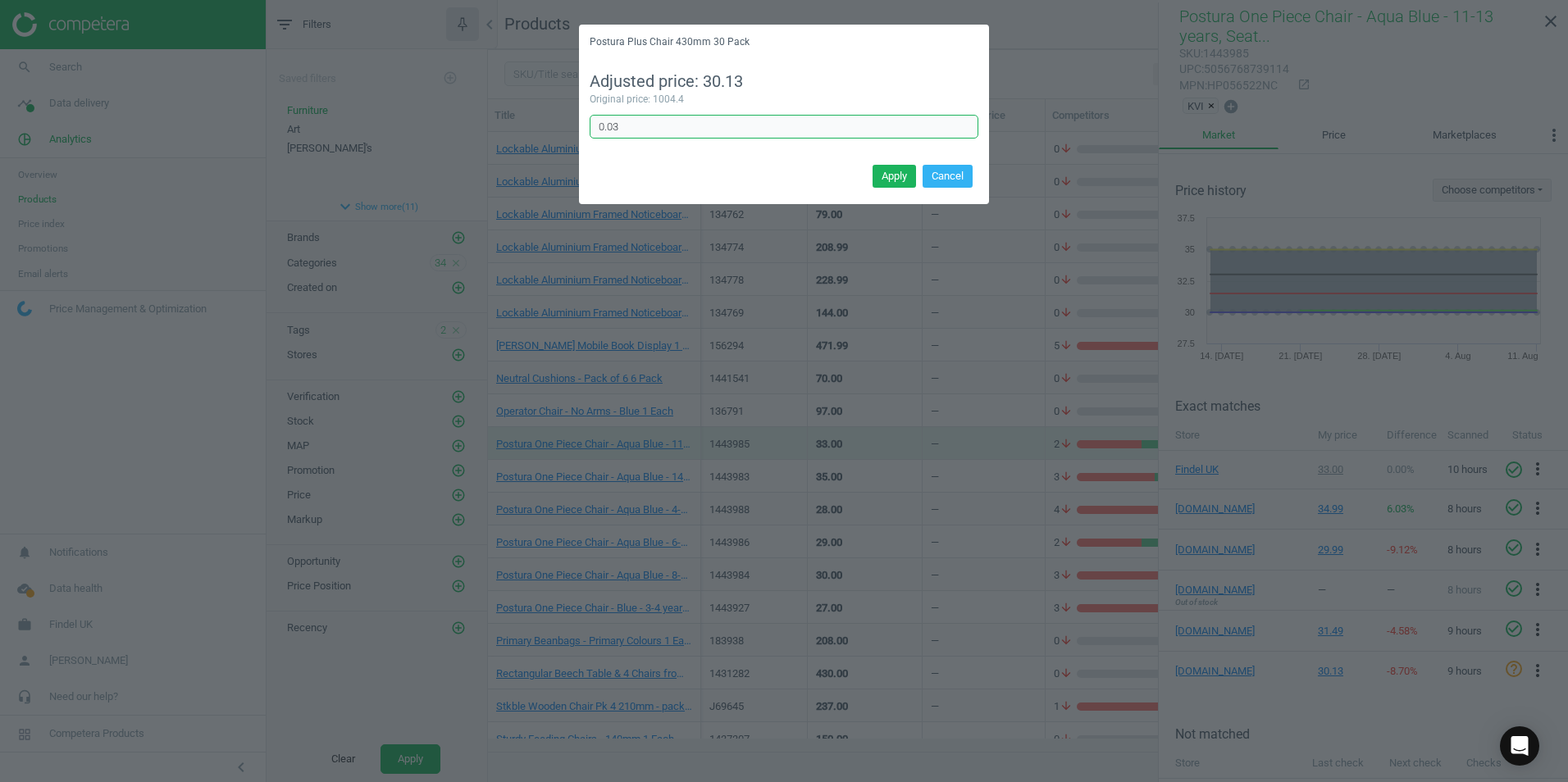
click at [655, 129] on input "0.03" at bounding box center [784, 127] width 389 height 24
type input "0.033"
click at [886, 177] on button "Apply" at bounding box center [894, 176] width 44 height 23
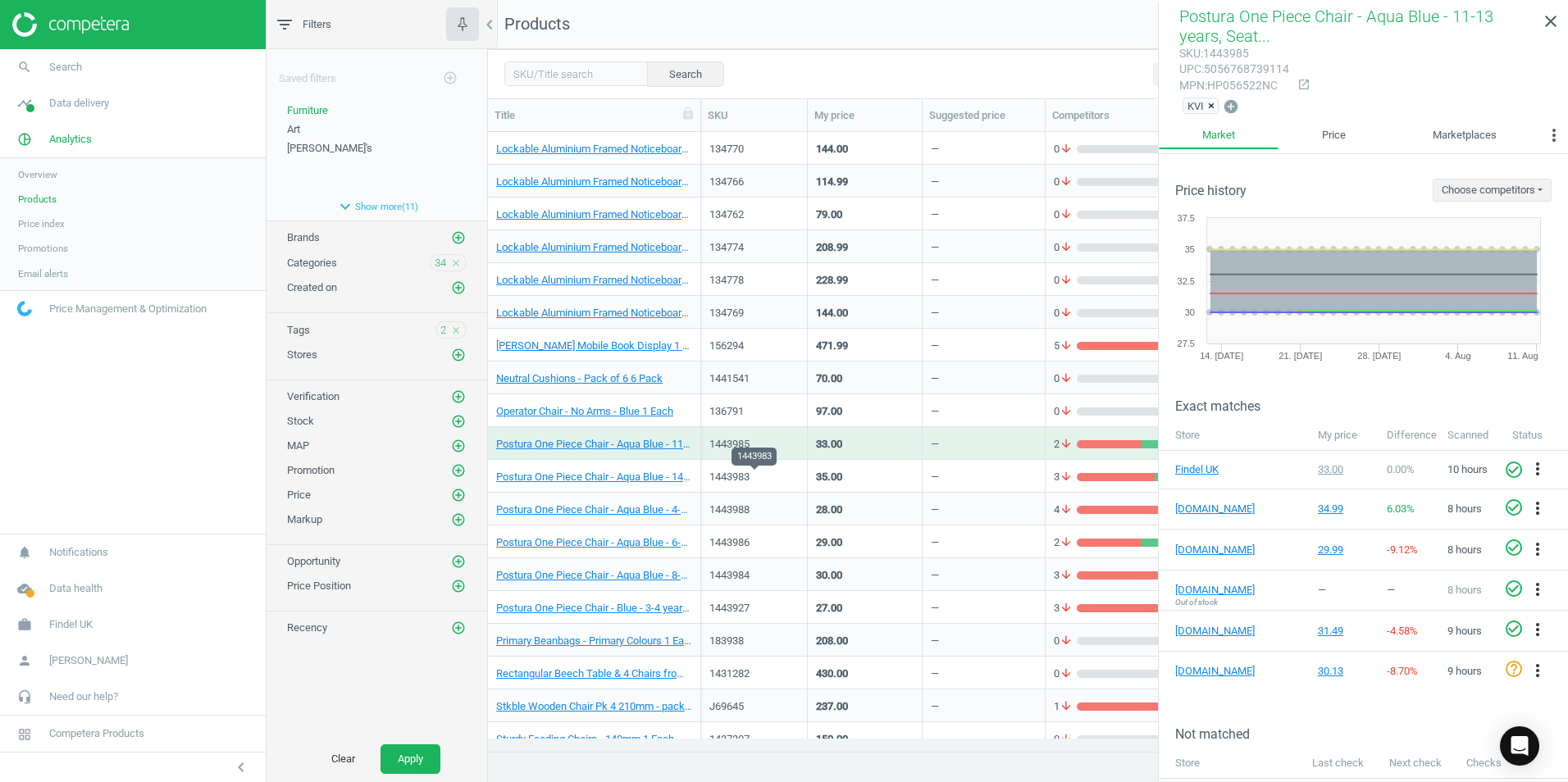
click at [770, 478] on div "1443983" at bounding box center [754, 477] width 90 height 15
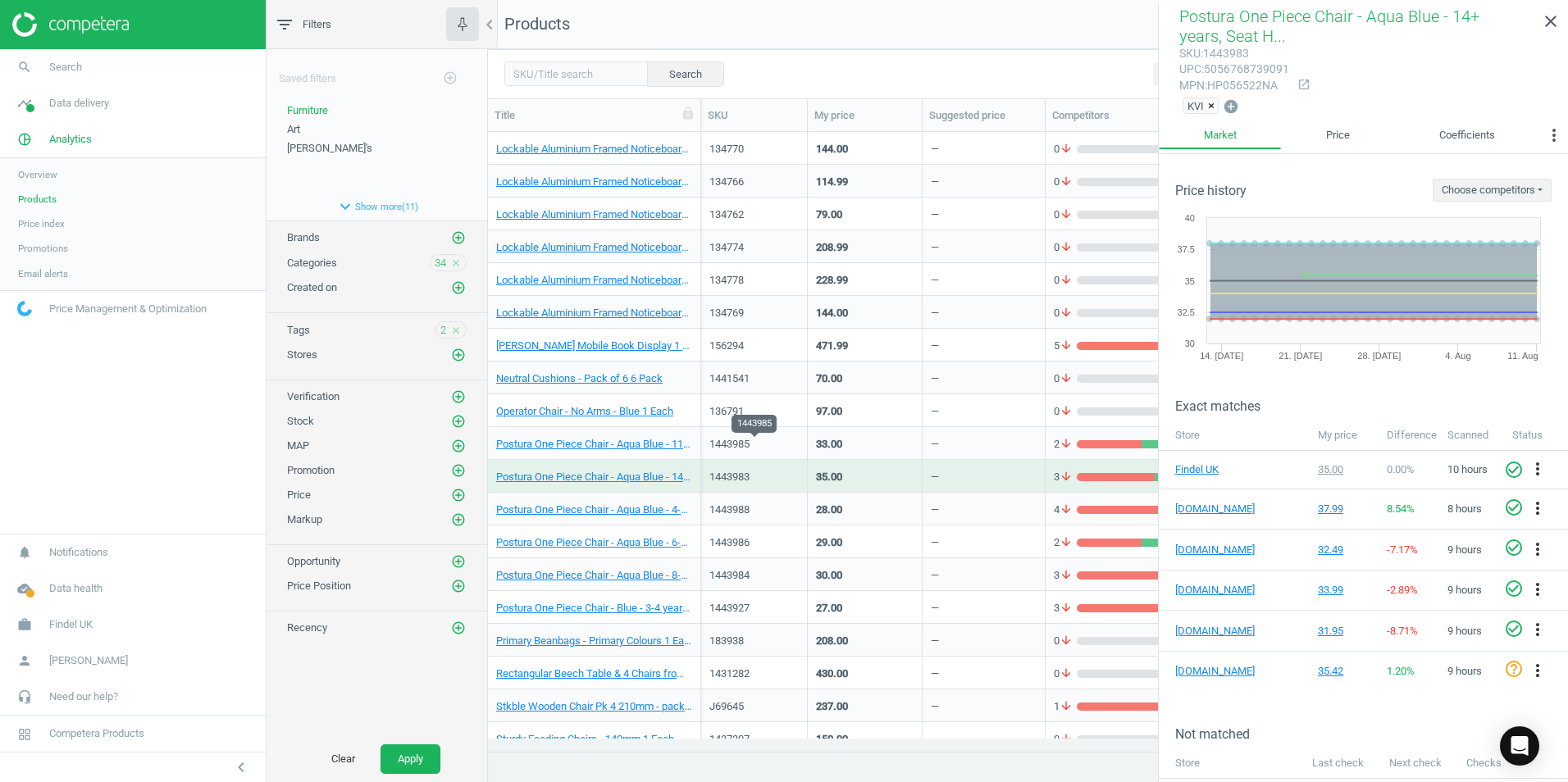
click at [780, 444] on div "1443985" at bounding box center [754, 444] width 90 height 15
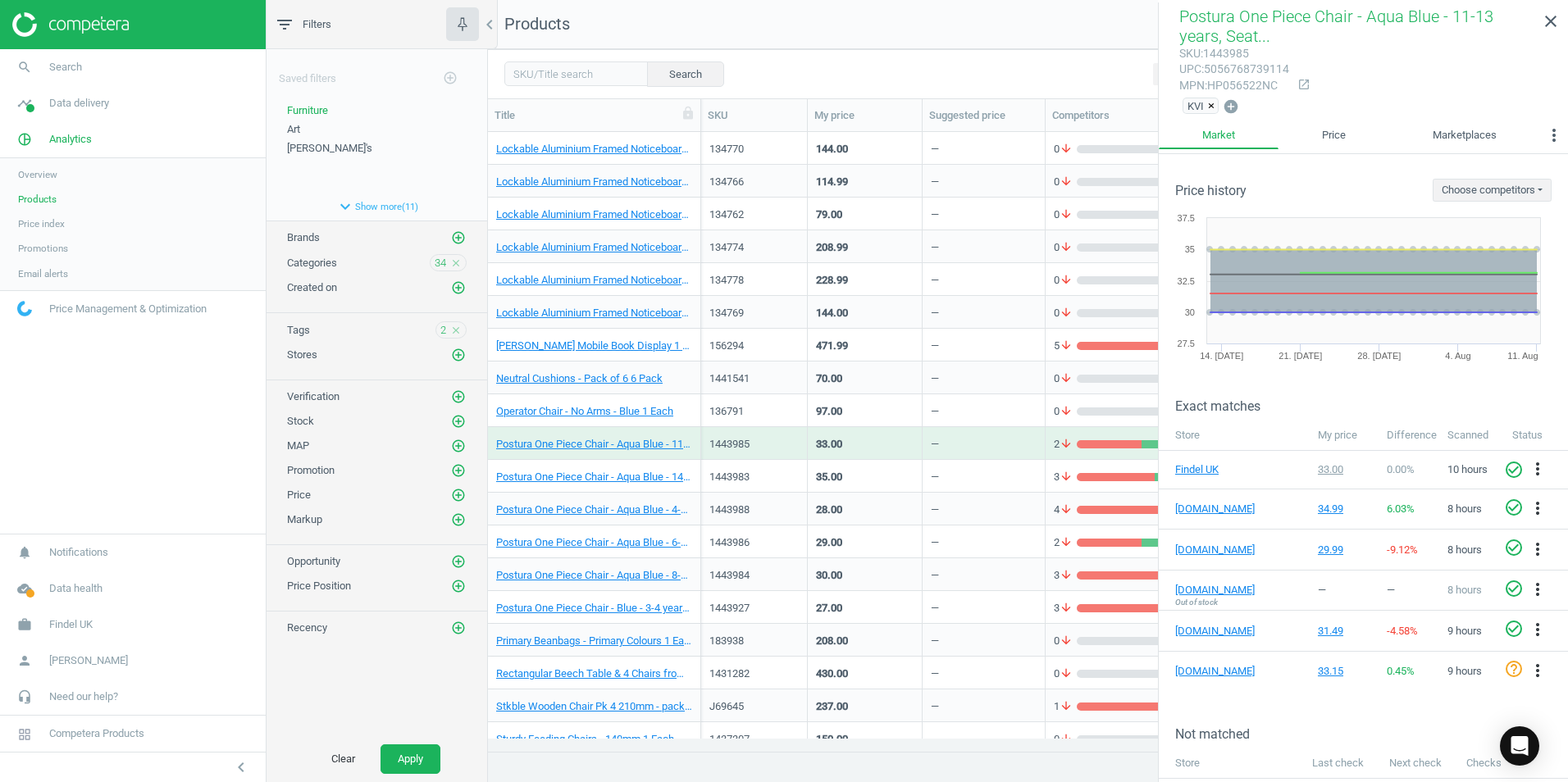
click at [775, 600] on div "1443927" at bounding box center [754, 606] width 90 height 28
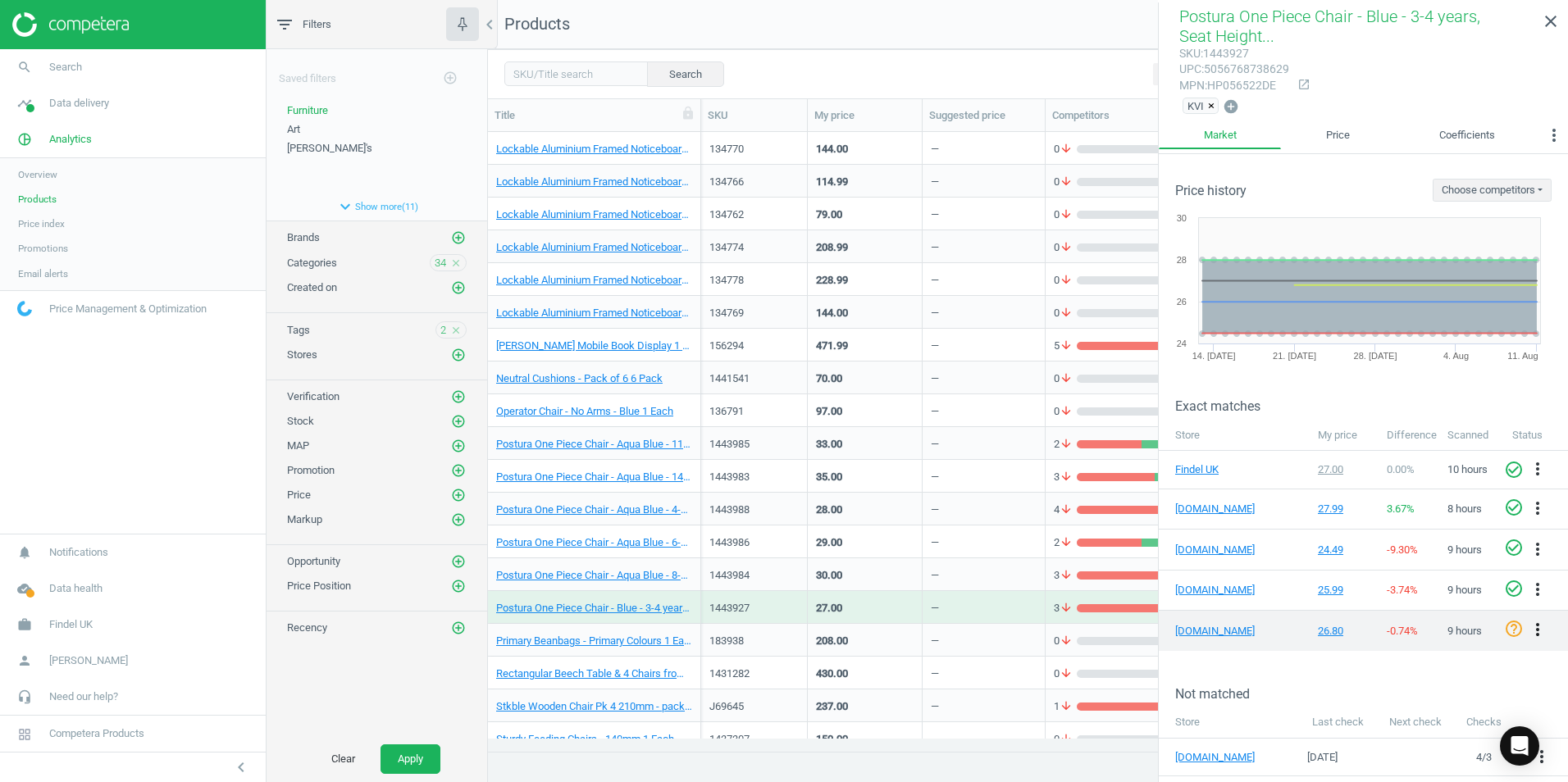
click at [1528, 630] on icon "more_vert" at bounding box center [1537, 630] width 20 height 20
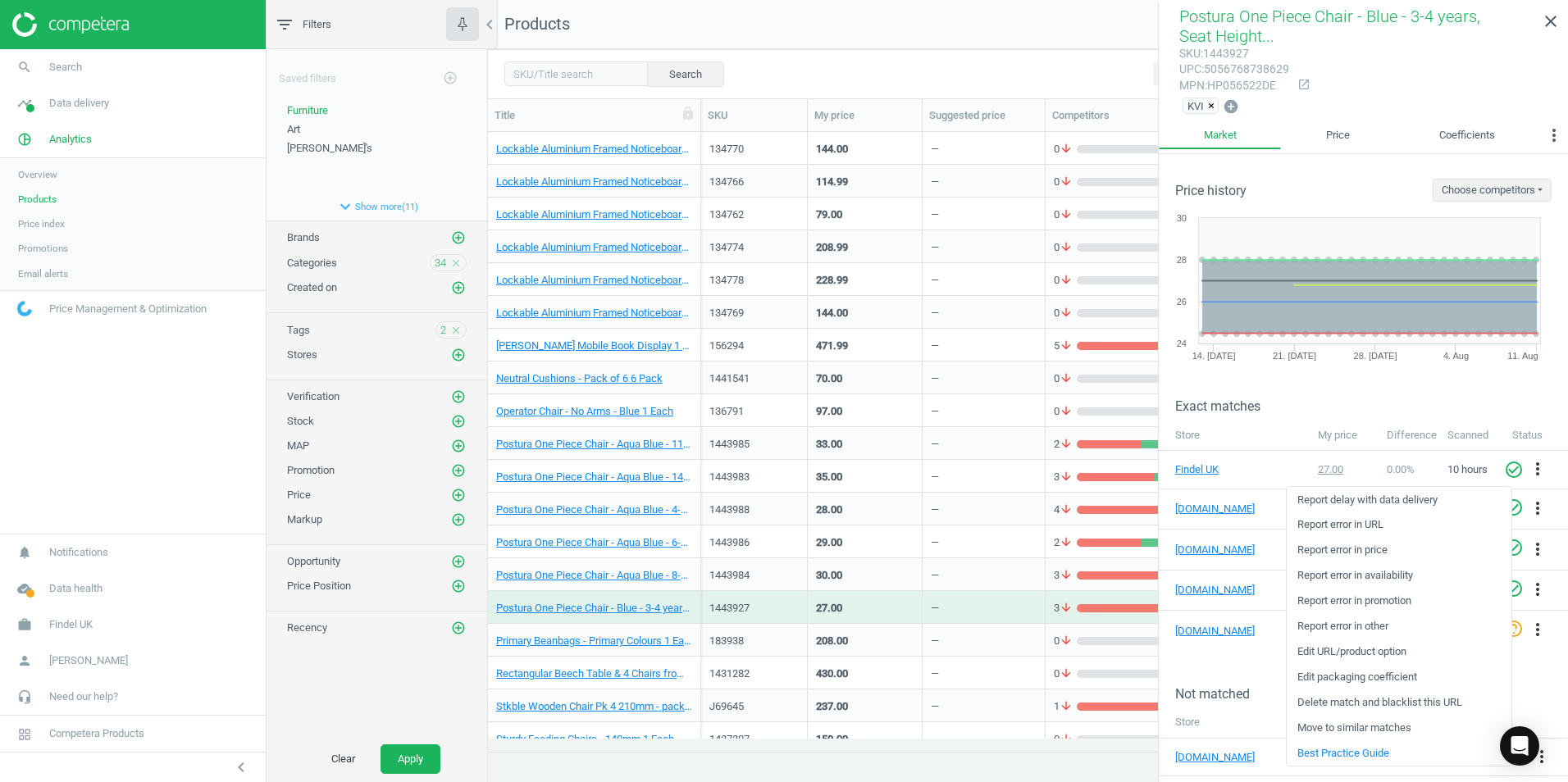
click at [1330, 677] on link "Edit packaging coefficient" at bounding box center [1398, 678] width 224 height 25
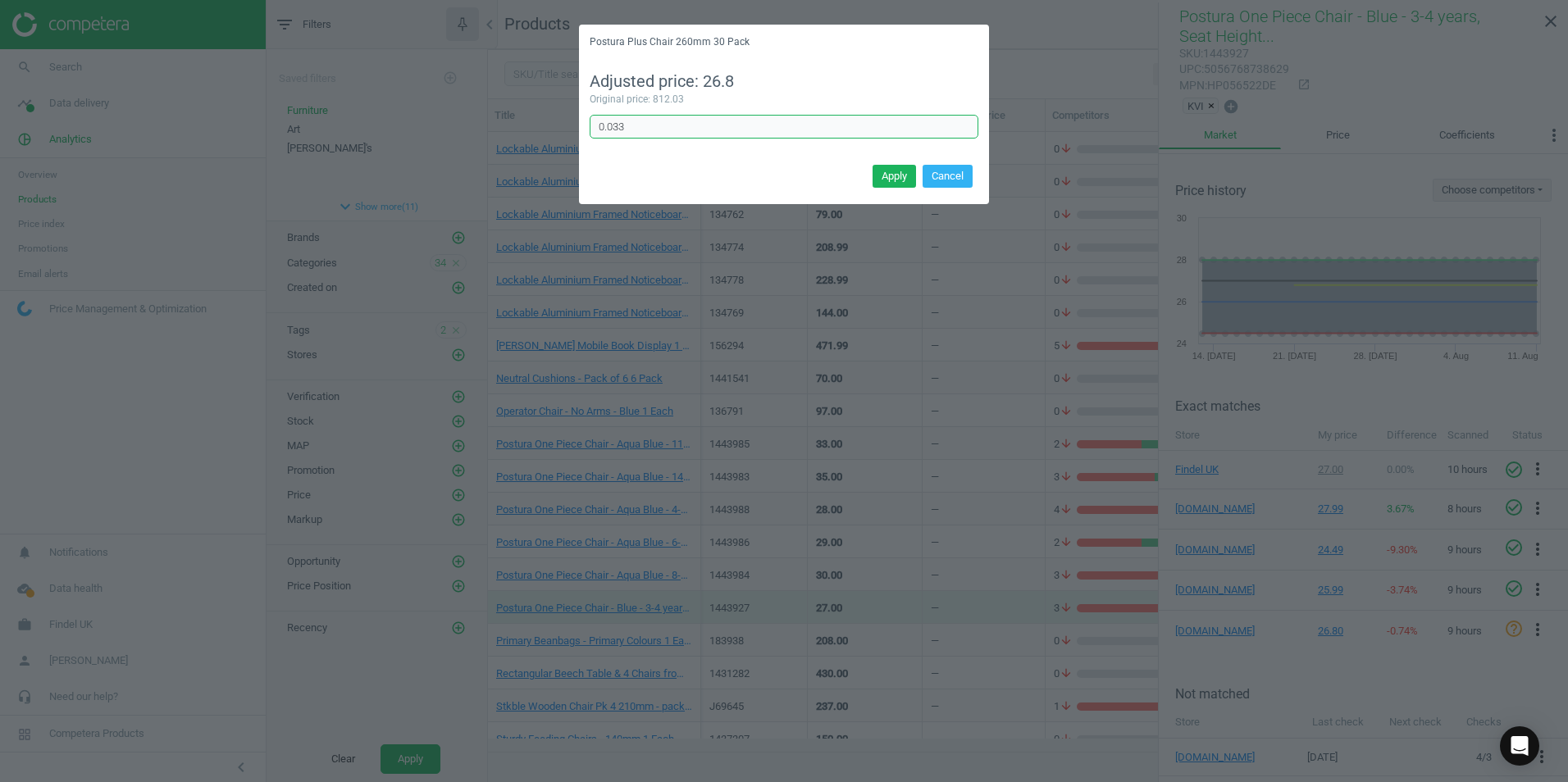
click at [667, 119] on input "0.033" at bounding box center [784, 127] width 389 height 24
type input "0.03"
click at [896, 175] on button "Apply" at bounding box center [894, 176] width 44 height 23
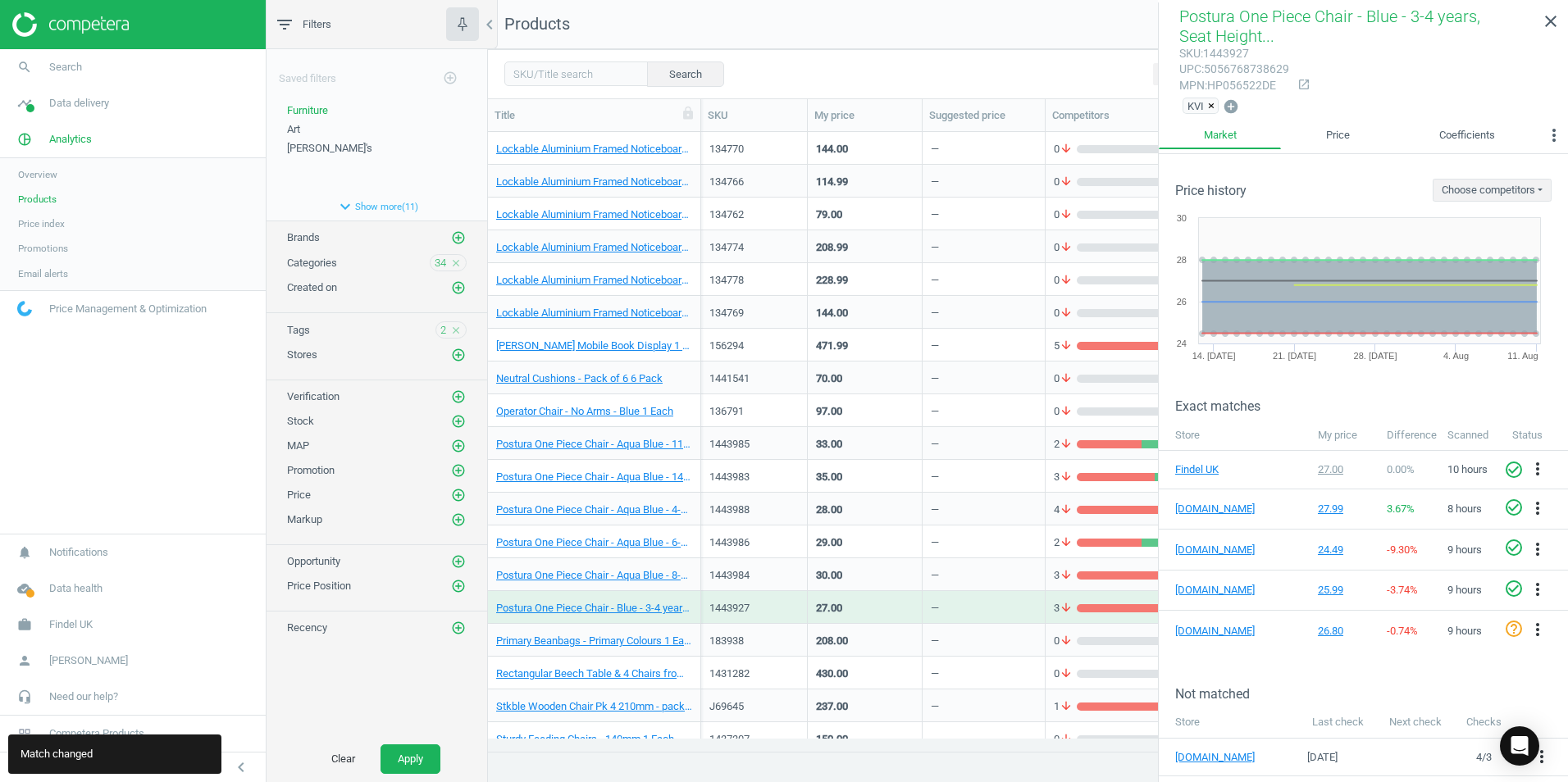
click at [791, 566] on div "1443984" at bounding box center [754, 573] width 90 height 28
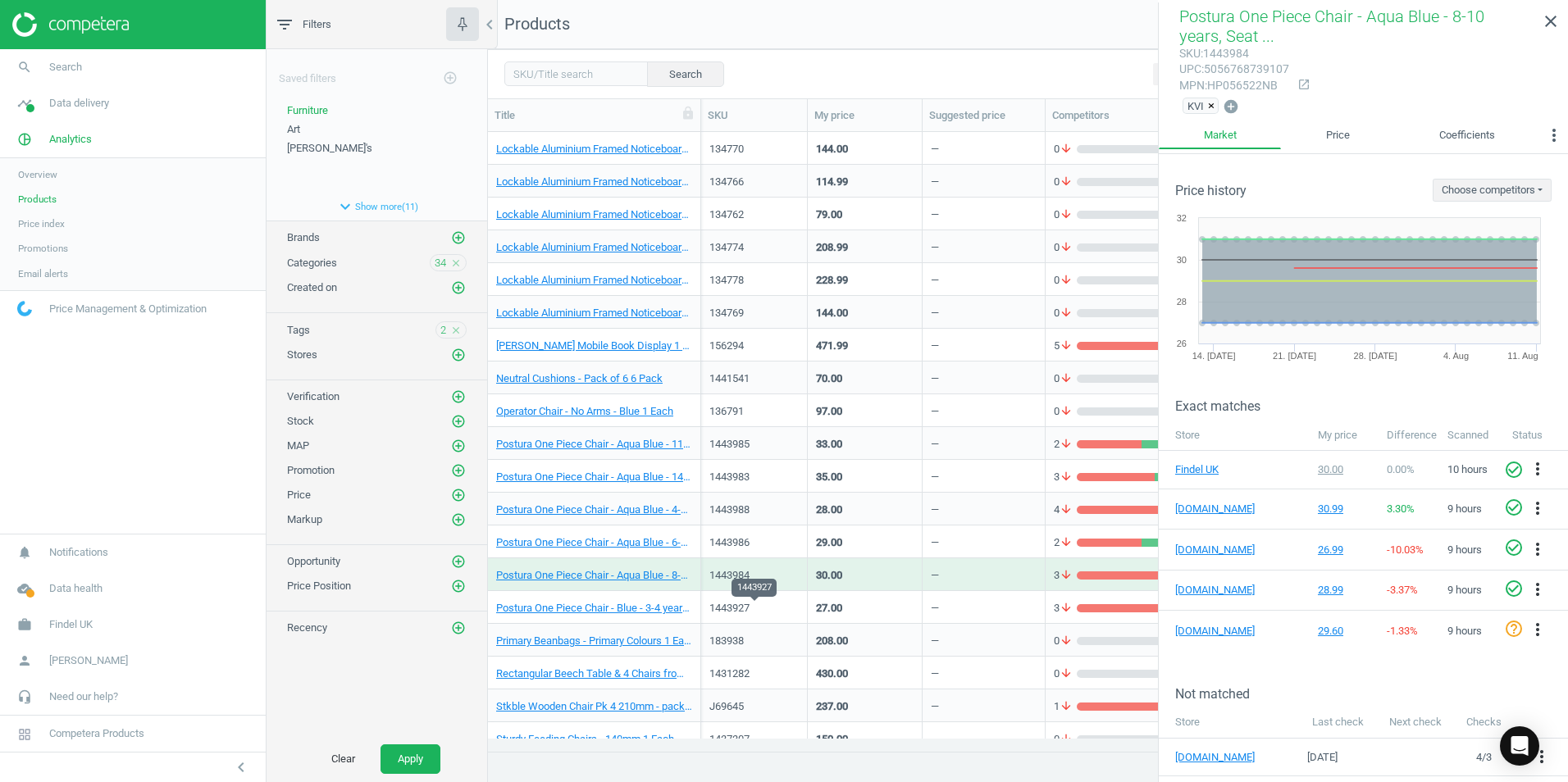
click at [785, 604] on div "1443927" at bounding box center [754, 607] width 90 height 15
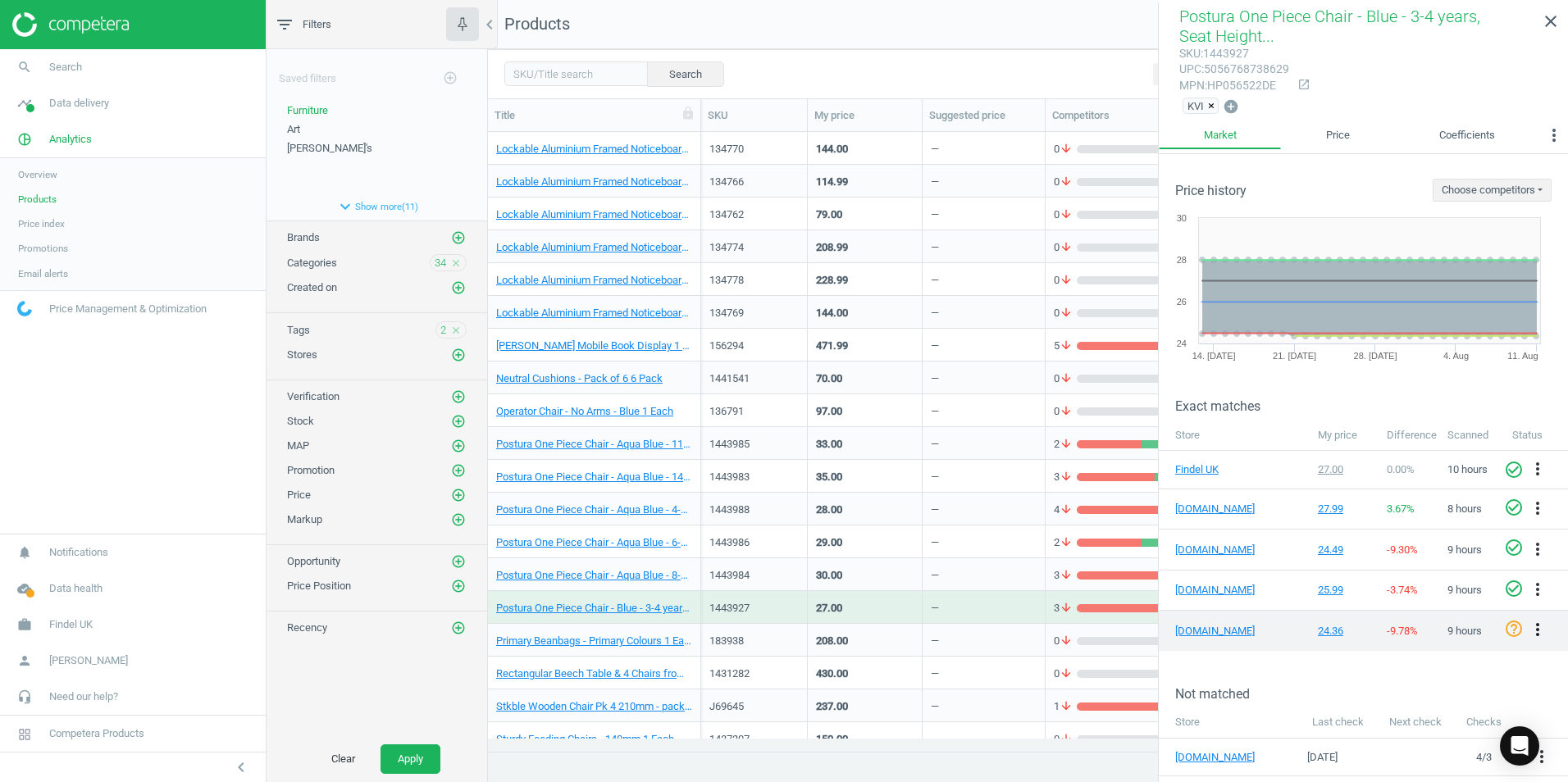
click at [1527, 630] on icon "more_vert" at bounding box center [1537, 630] width 20 height 20
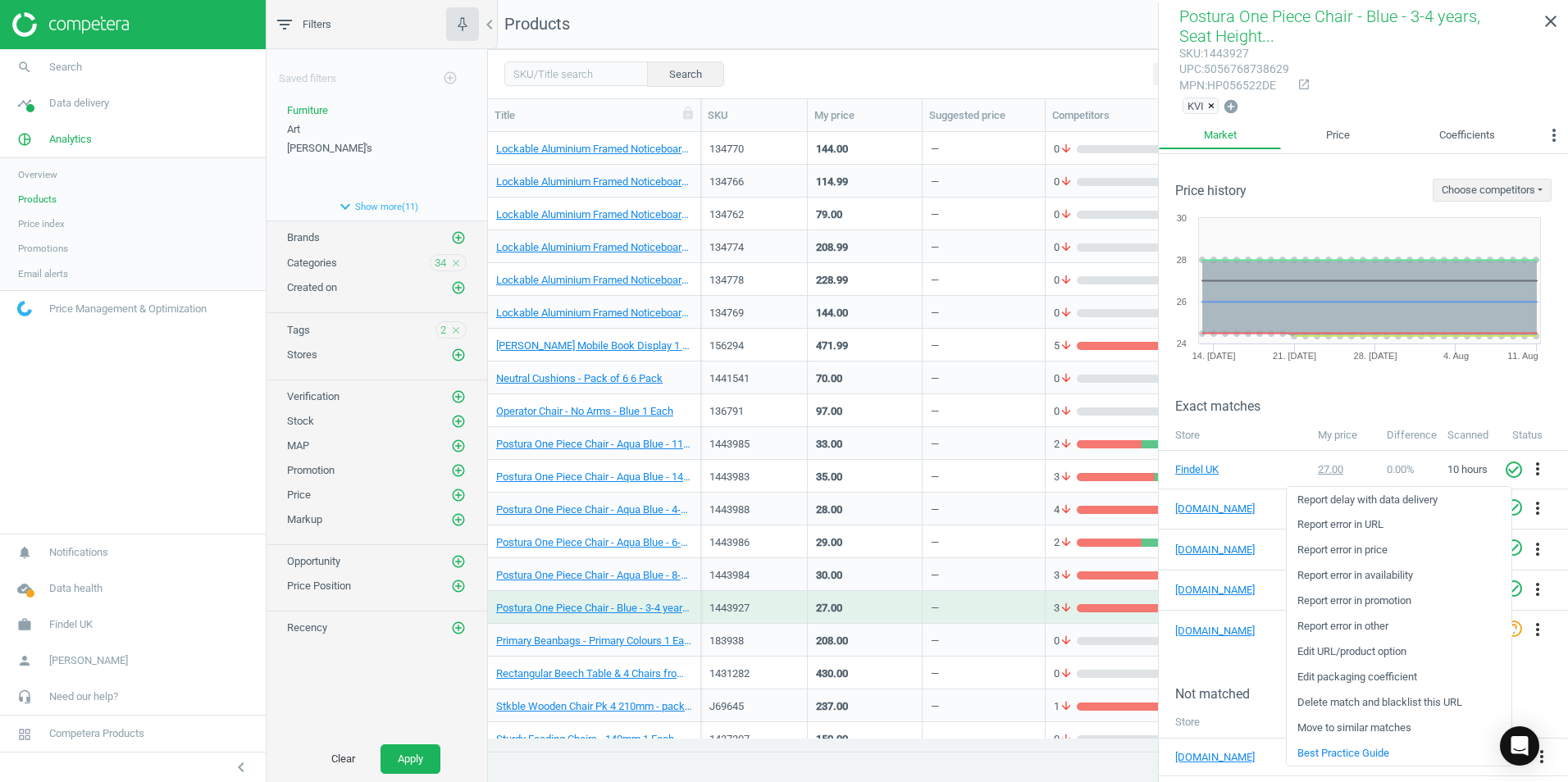
click at [1388, 674] on link "Edit packaging coefficient" at bounding box center [1398, 678] width 224 height 25
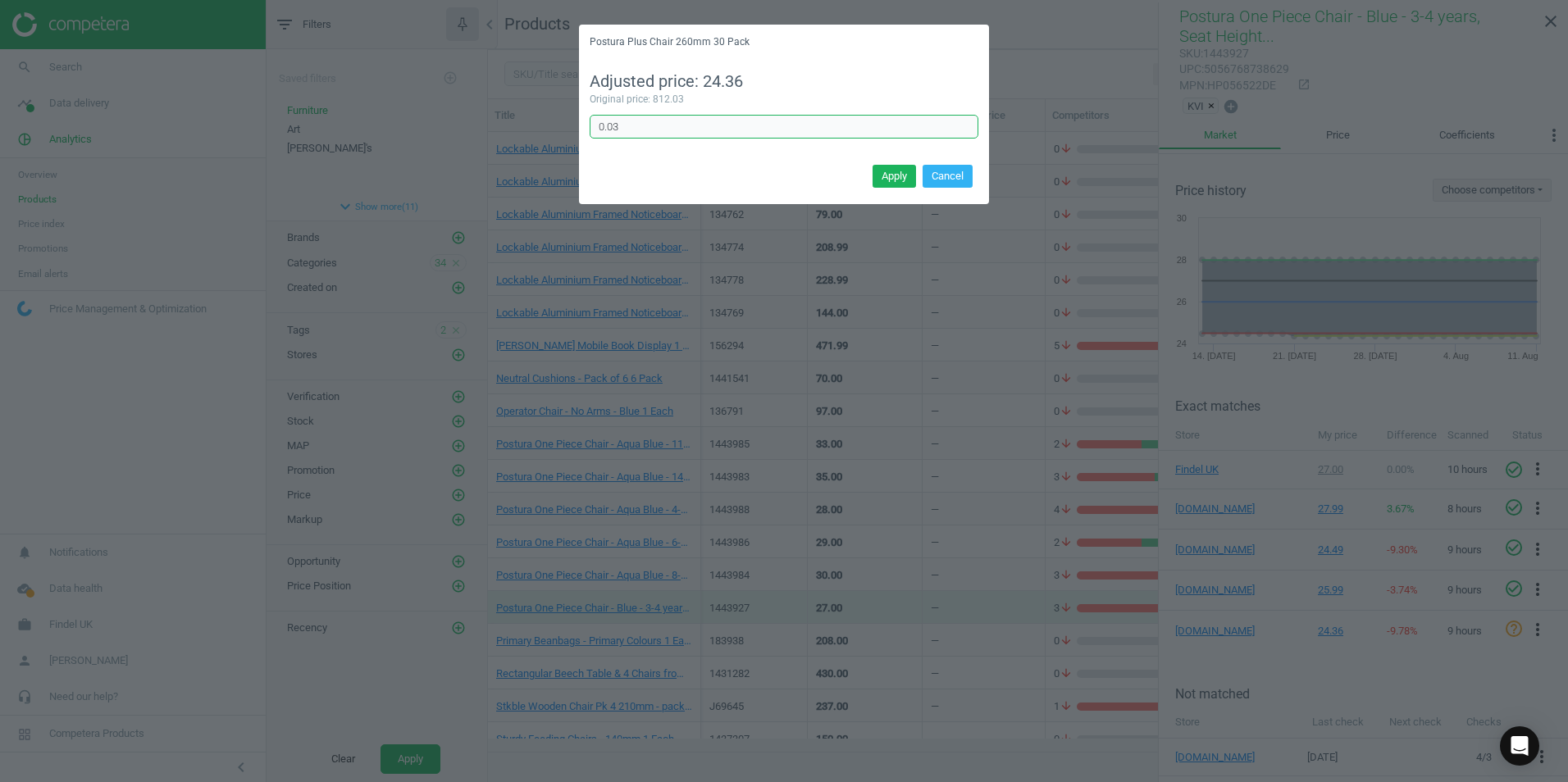
click at [653, 126] on input "0.03" at bounding box center [784, 127] width 389 height 24
type input "0.030"
click at [894, 180] on button "Apply" at bounding box center [894, 176] width 44 height 23
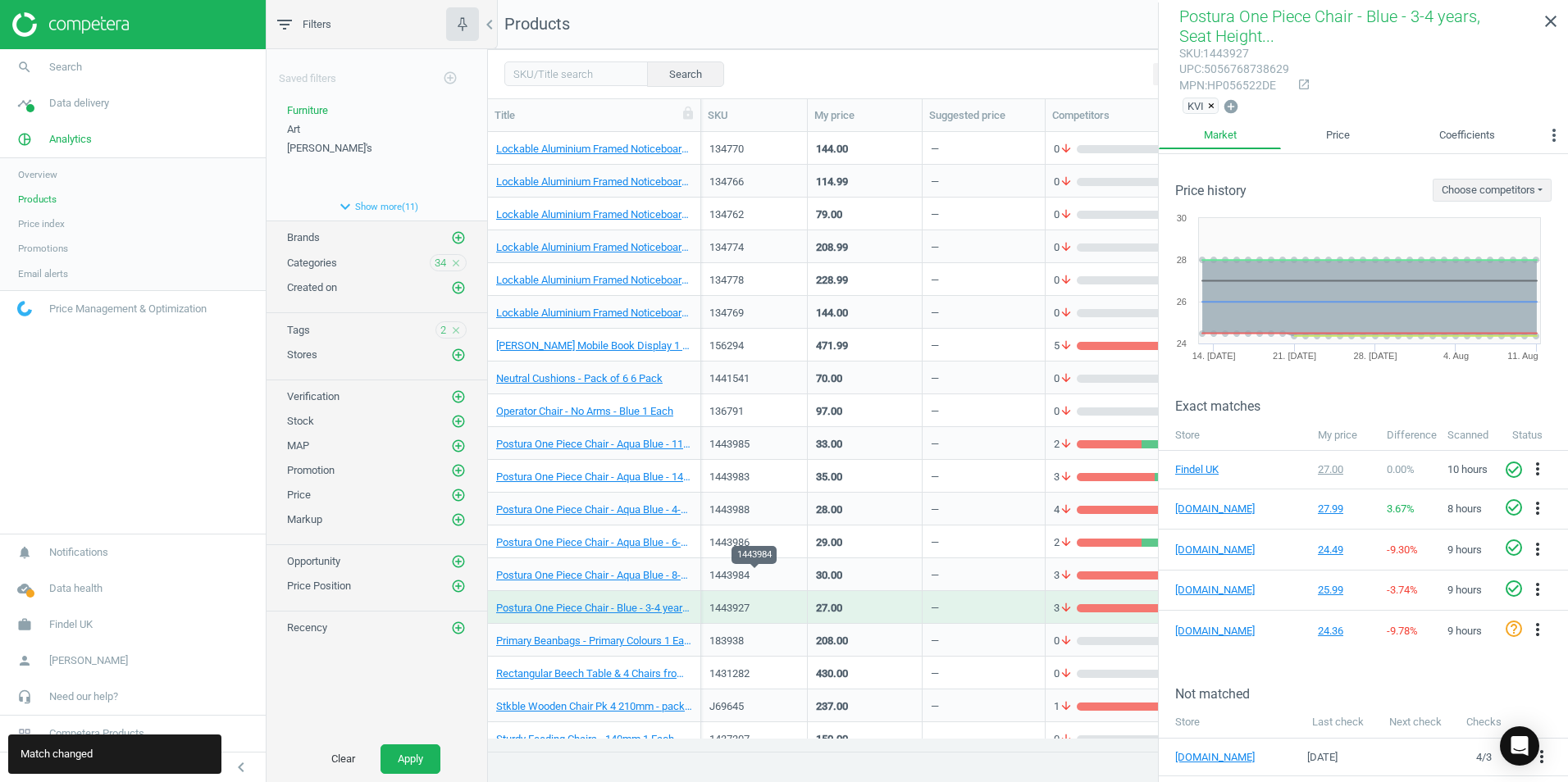
click at [783, 575] on div "1443984" at bounding box center [754, 575] width 90 height 15
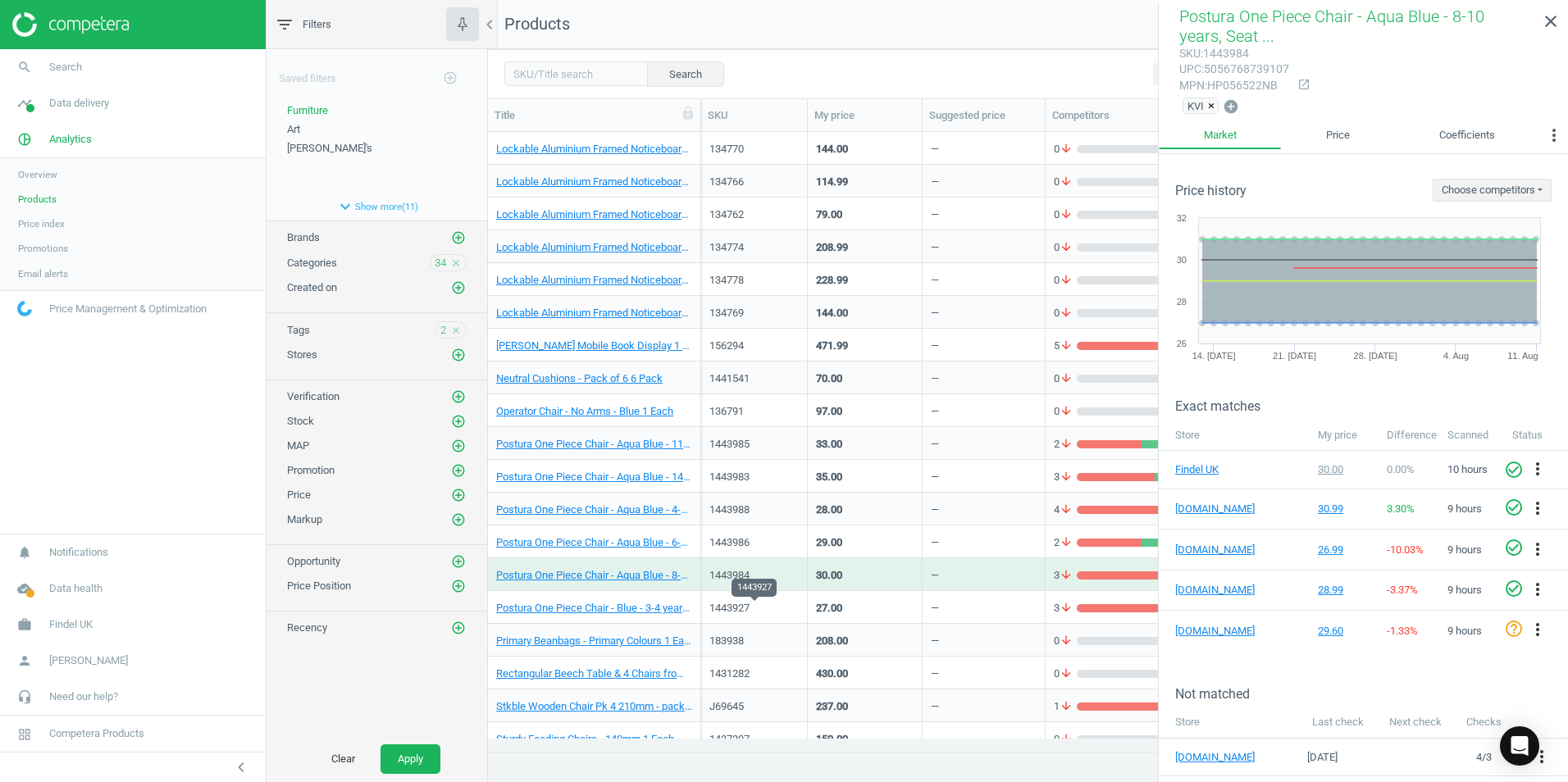
click at [781, 610] on div "1443927" at bounding box center [754, 607] width 90 height 15
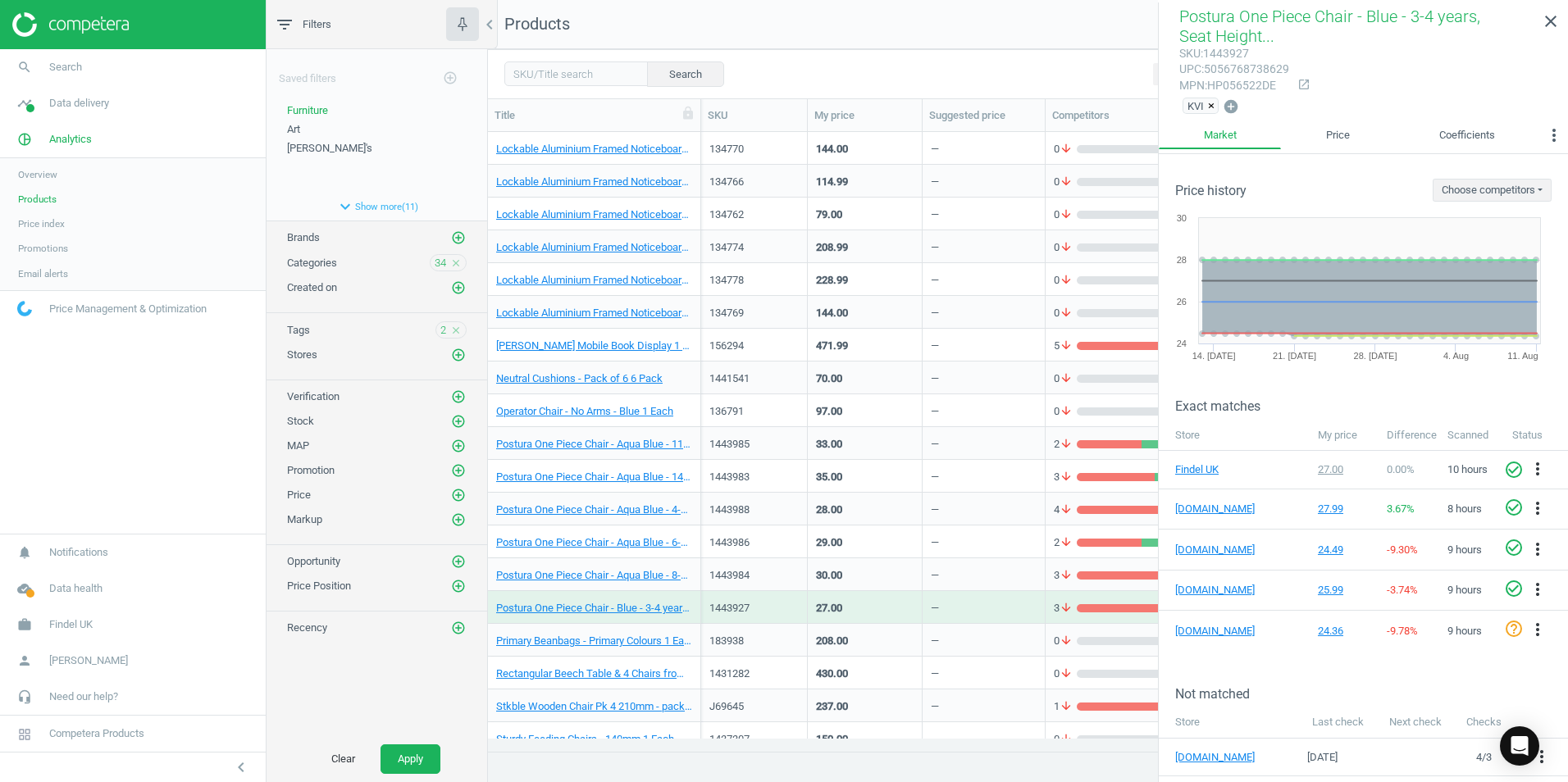
click at [781, 614] on div "1443927" at bounding box center [754, 607] width 90 height 15
click at [1527, 631] on icon "more_vert" at bounding box center [1537, 630] width 20 height 20
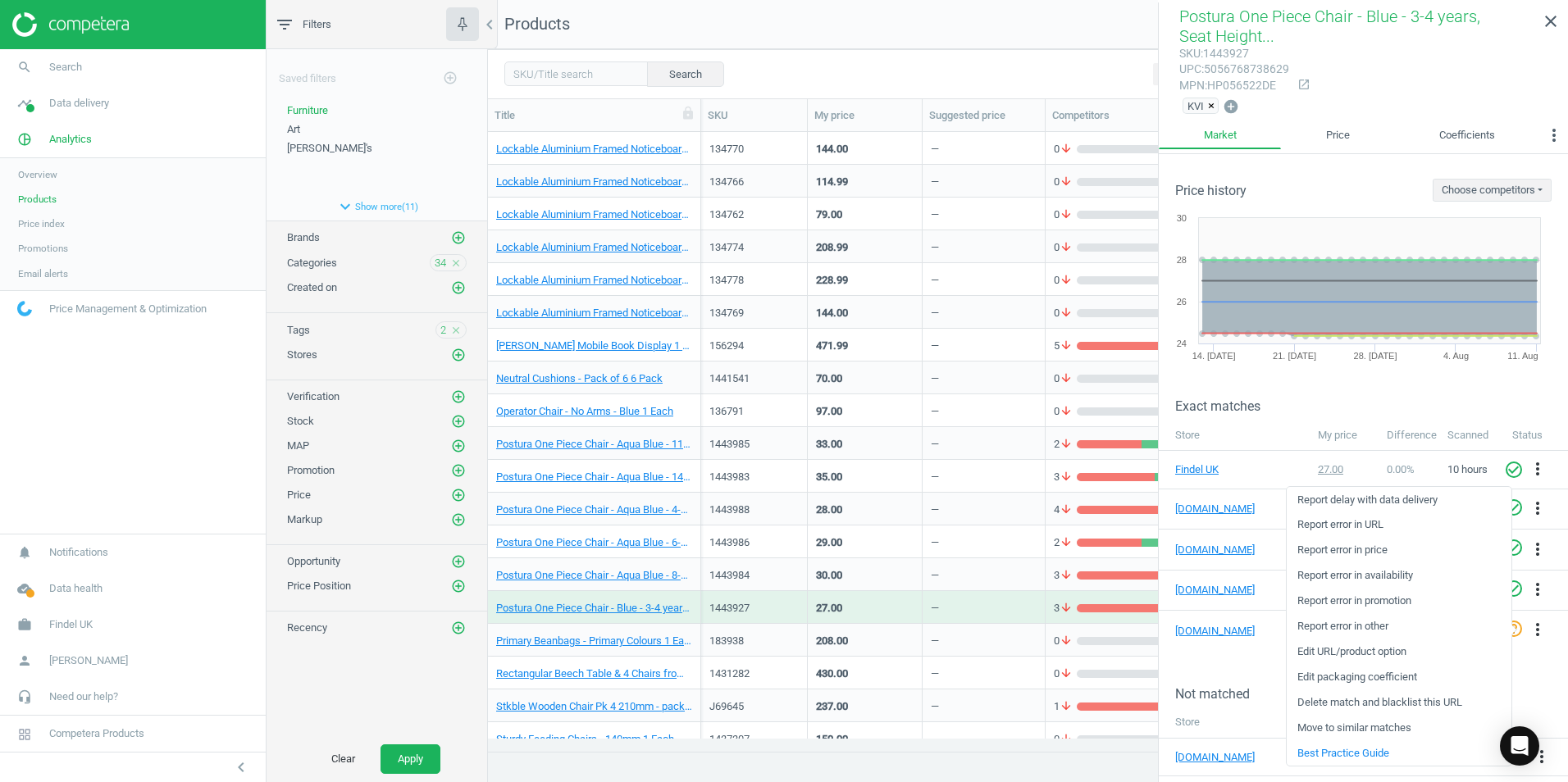
click at [1382, 677] on link "Edit packaging coefficient" at bounding box center [1398, 678] width 224 height 25
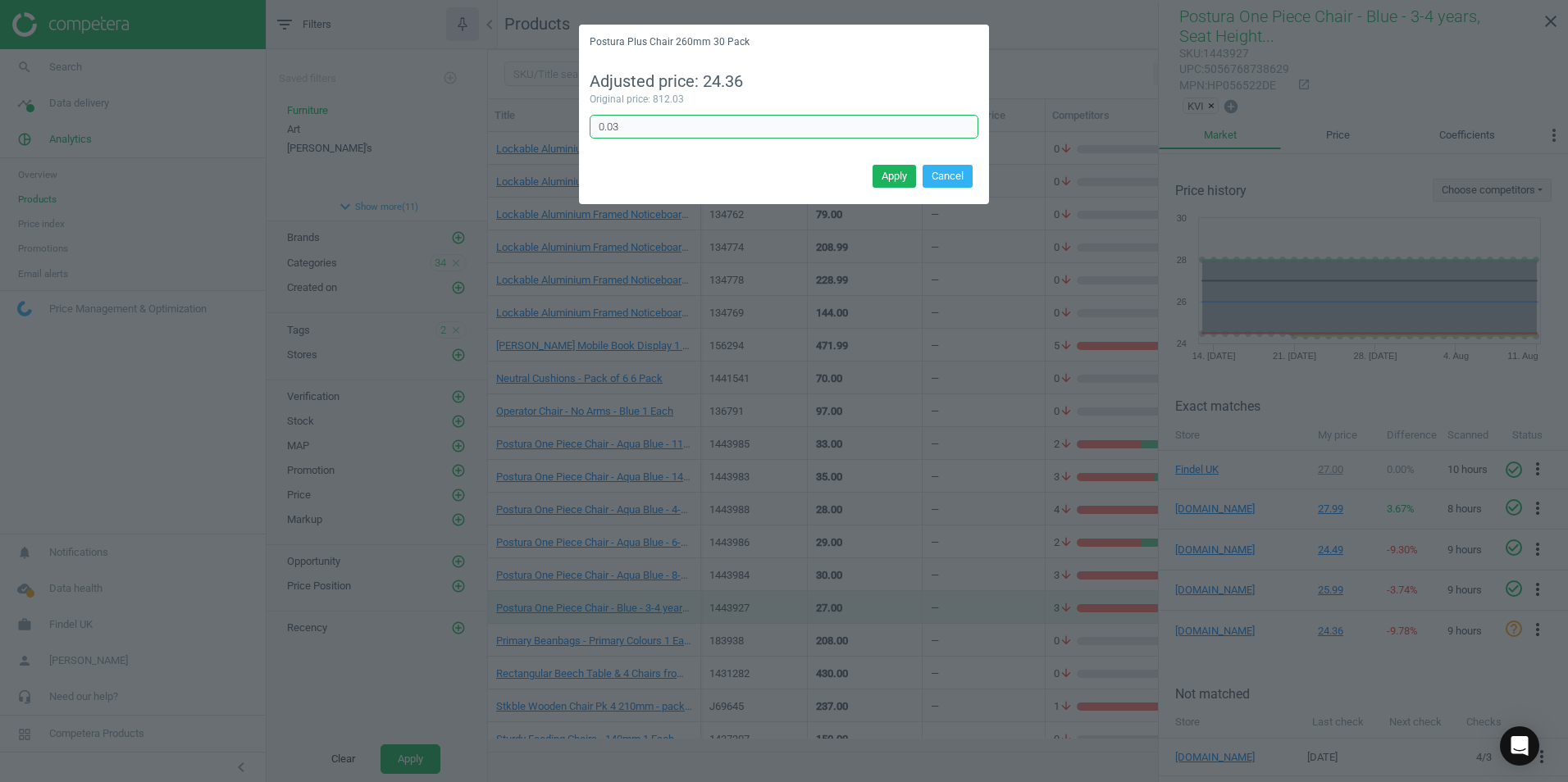
click at [641, 132] on input "0.03" at bounding box center [784, 127] width 389 height 24
type input "0.033"
click at [888, 176] on button "Apply" at bounding box center [894, 176] width 44 height 23
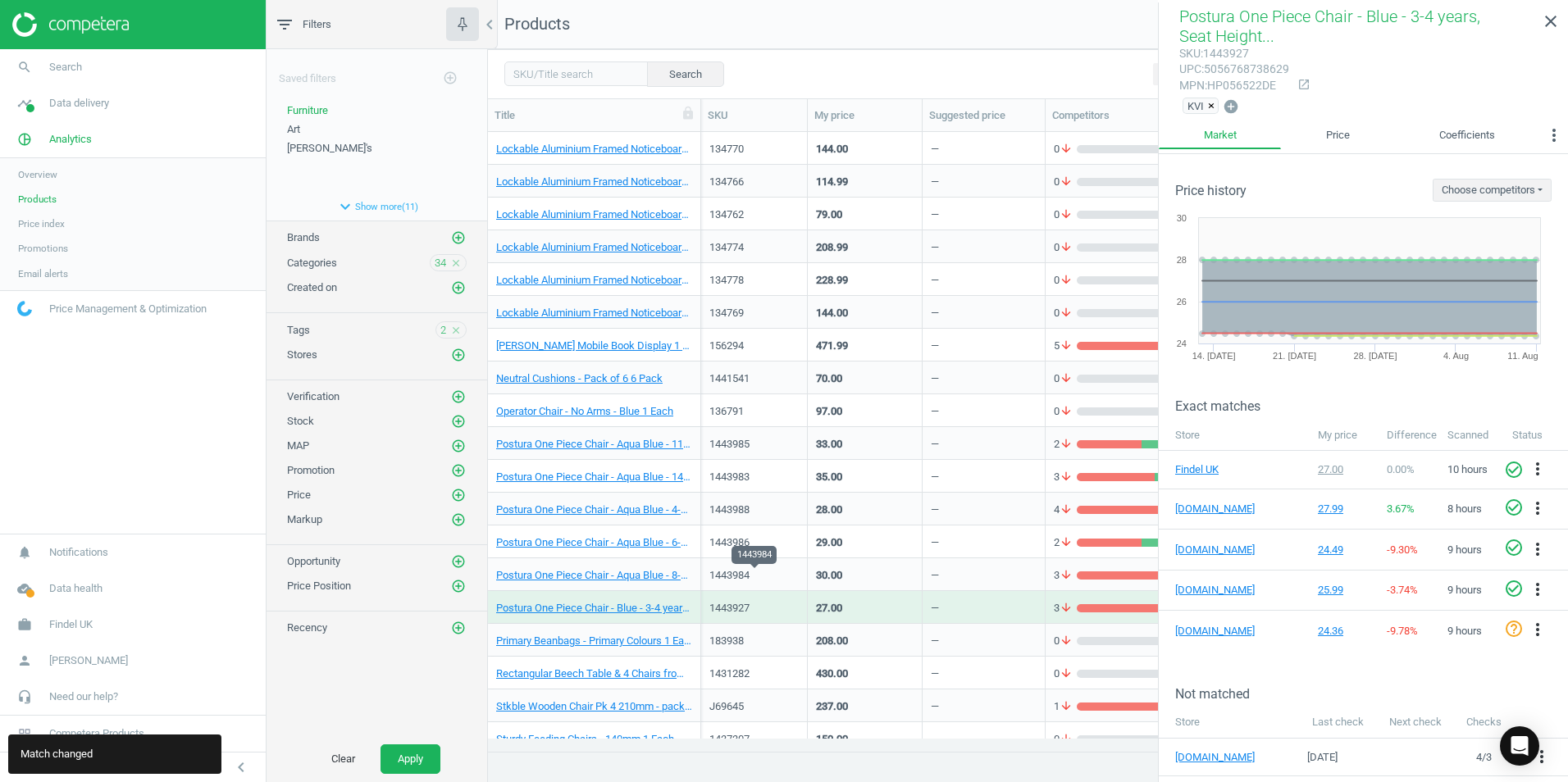
click at [789, 571] on div "1443984" at bounding box center [754, 575] width 90 height 15
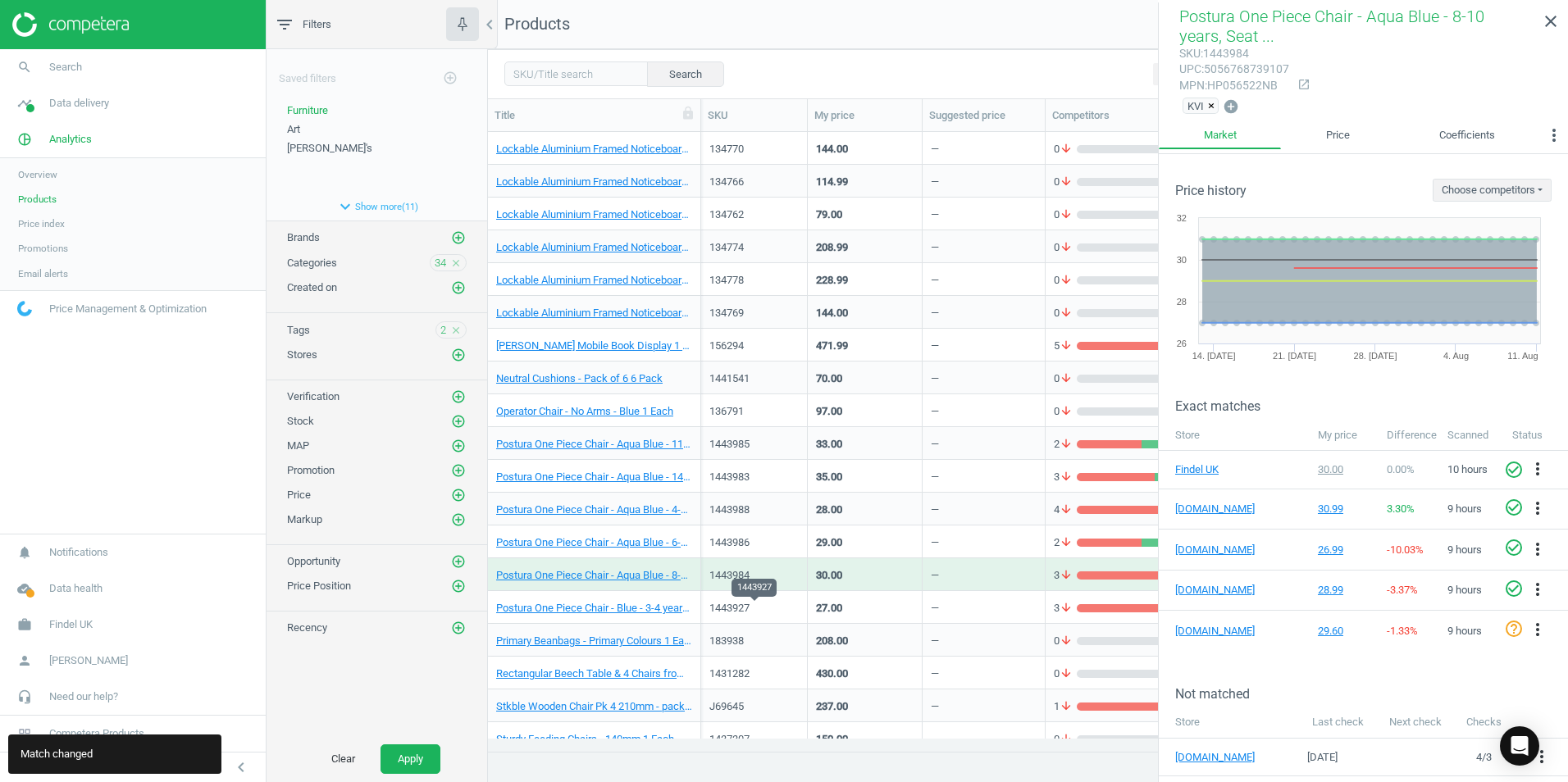
click at [789, 607] on div "1443927" at bounding box center [754, 607] width 90 height 15
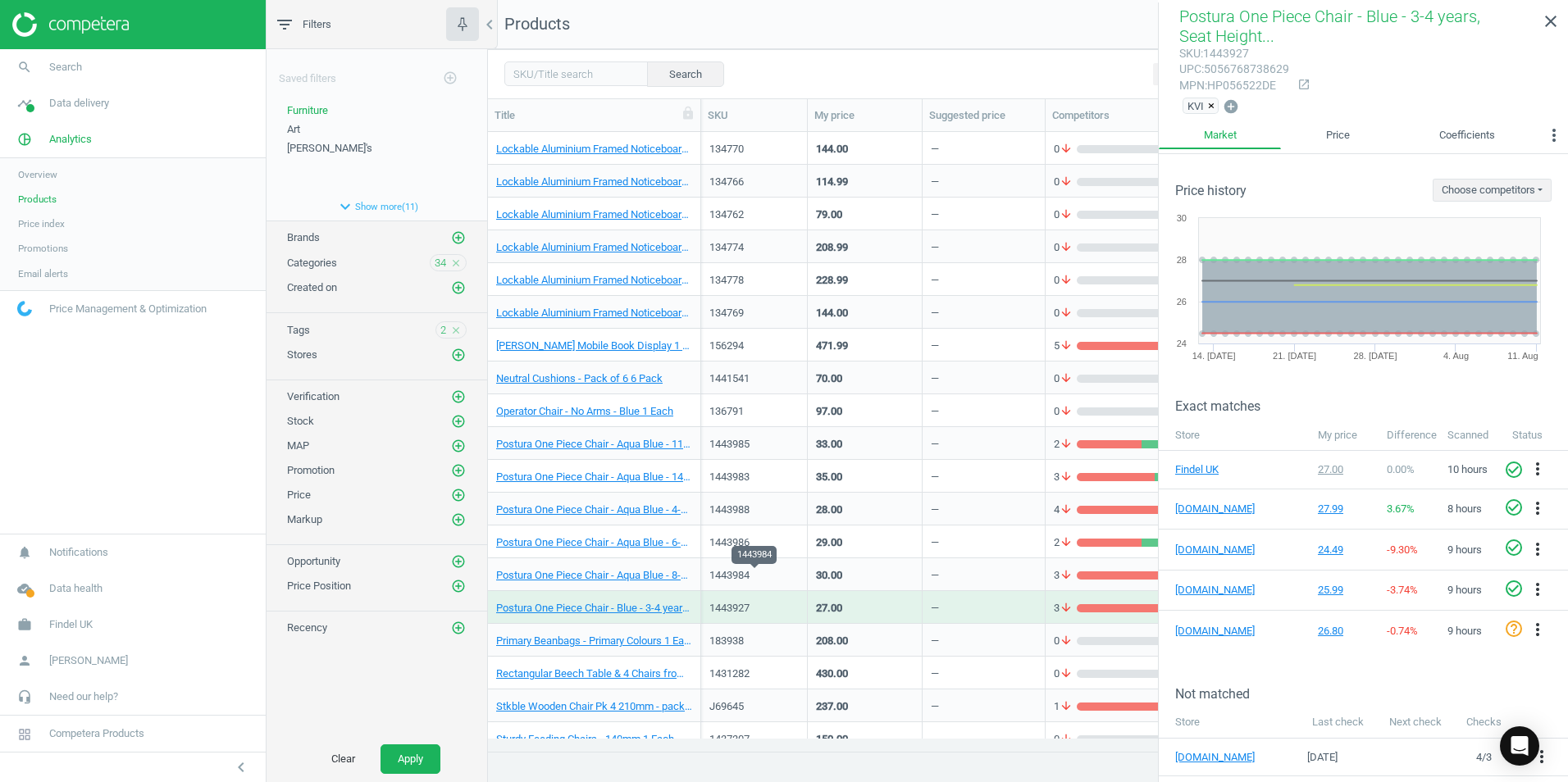
click at [787, 575] on div "1443984" at bounding box center [754, 575] width 90 height 15
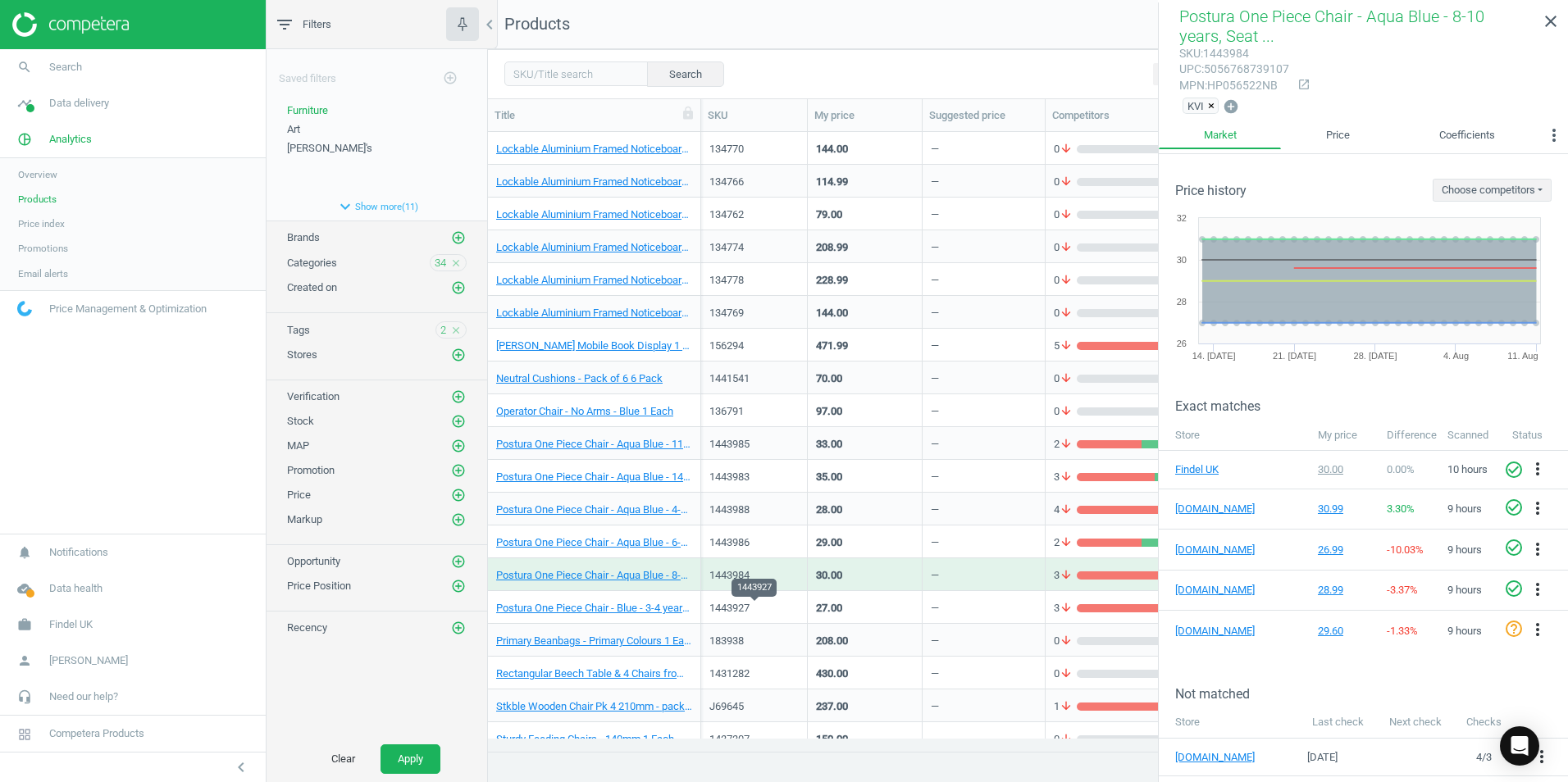
click at [782, 611] on div "1443927" at bounding box center [754, 607] width 90 height 15
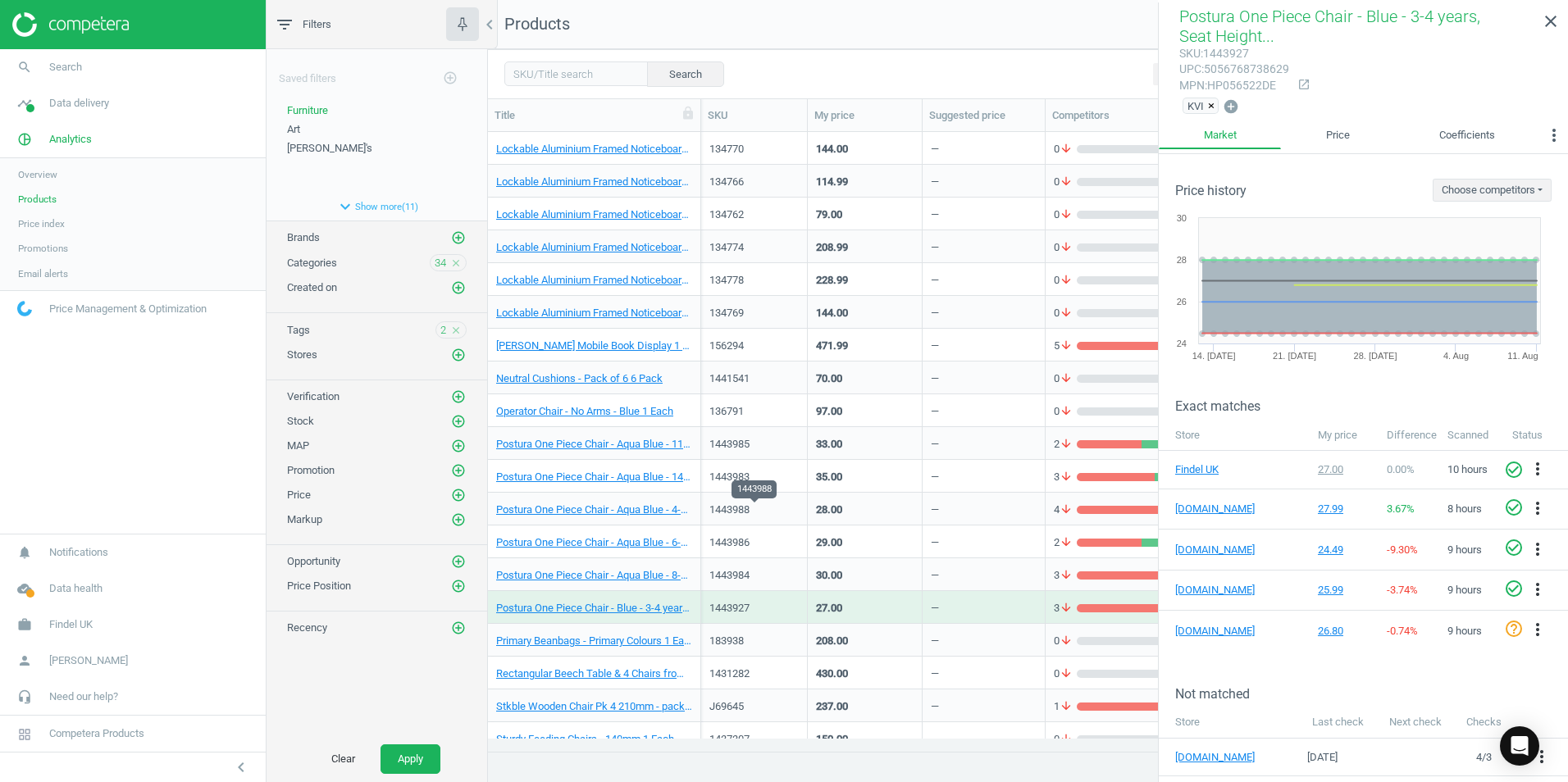
click at [785, 505] on div "1443988" at bounding box center [754, 509] width 90 height 15
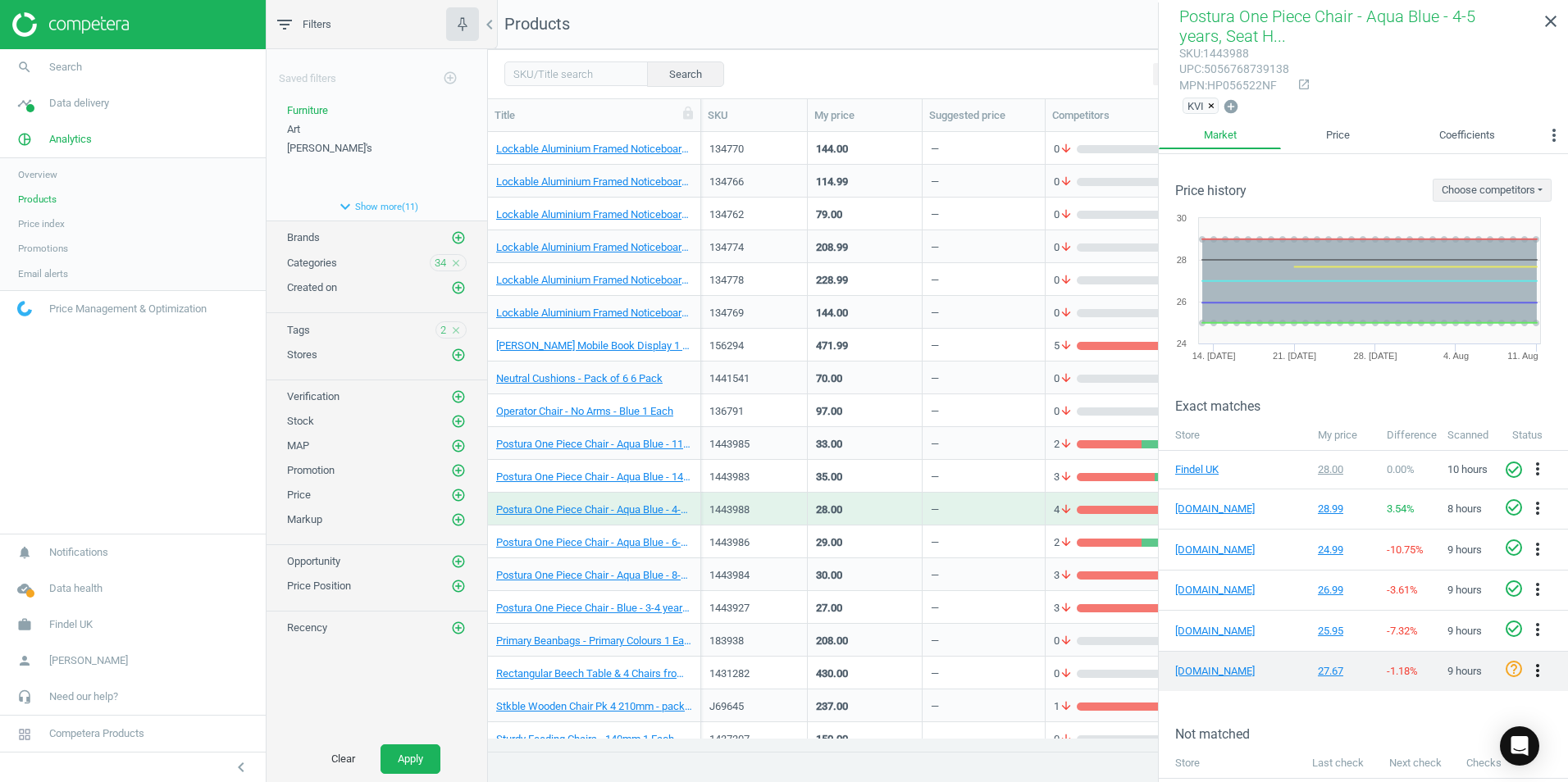
click at [1527, 668] on icon "more_vert" at bounding box center [1537, 671] width 20 height 20
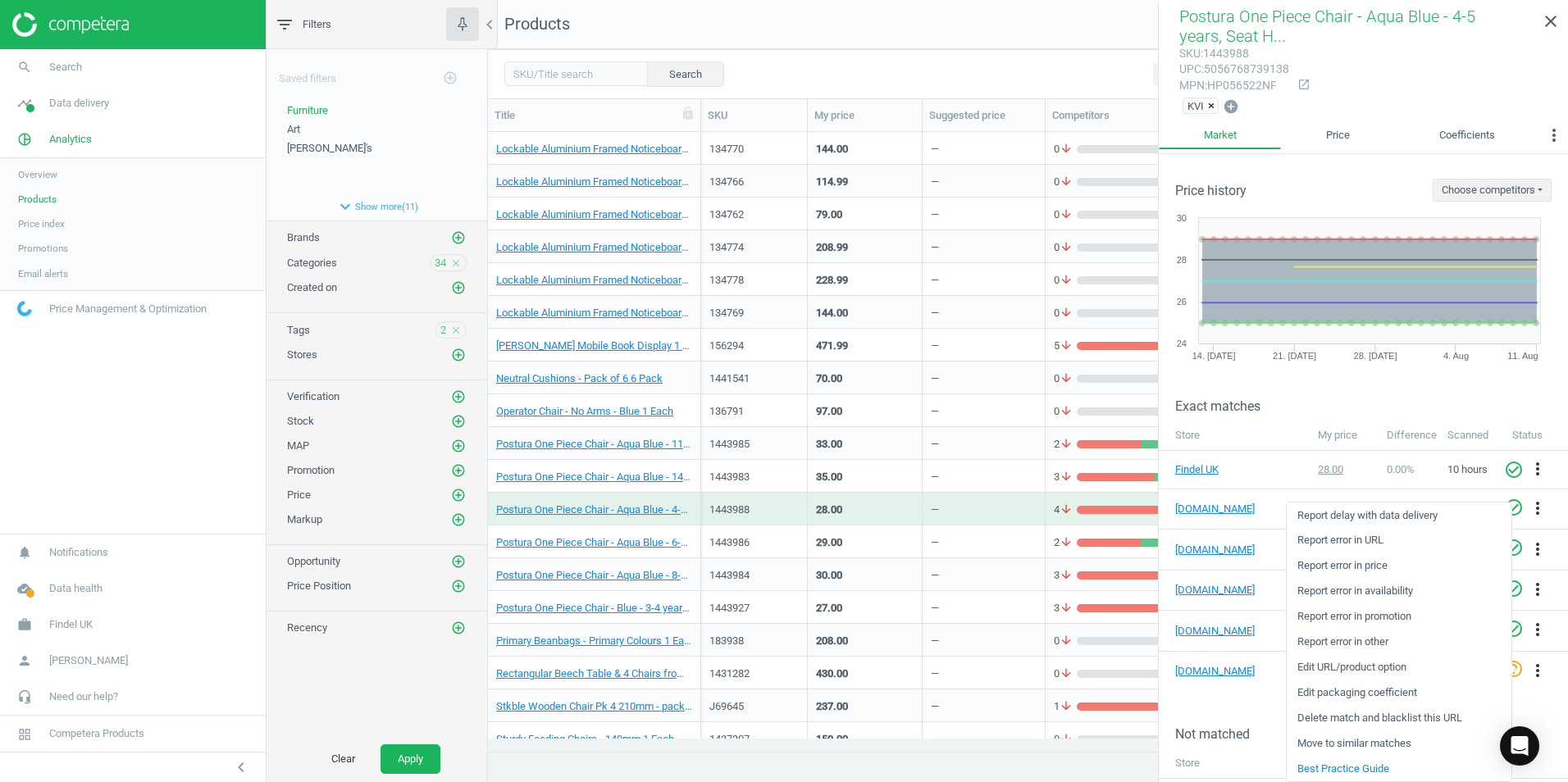
click at [1354, 693] on link "Edit packaging coefficient" at bounding box center [1398, 693] width 224 height 25
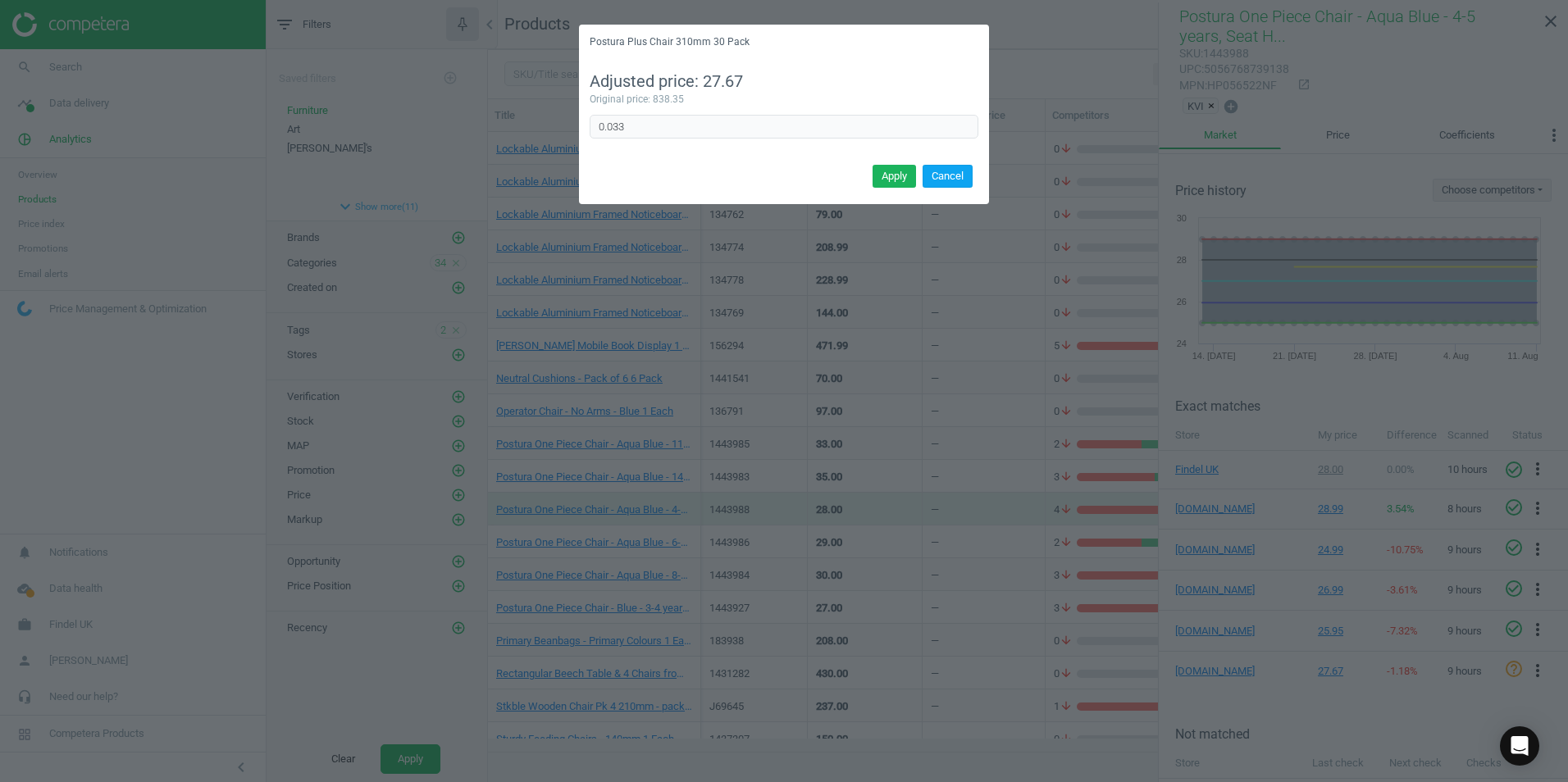
click at [950, 178] on button "Cancel" at bounding box center [947, 176] width 50 height 23
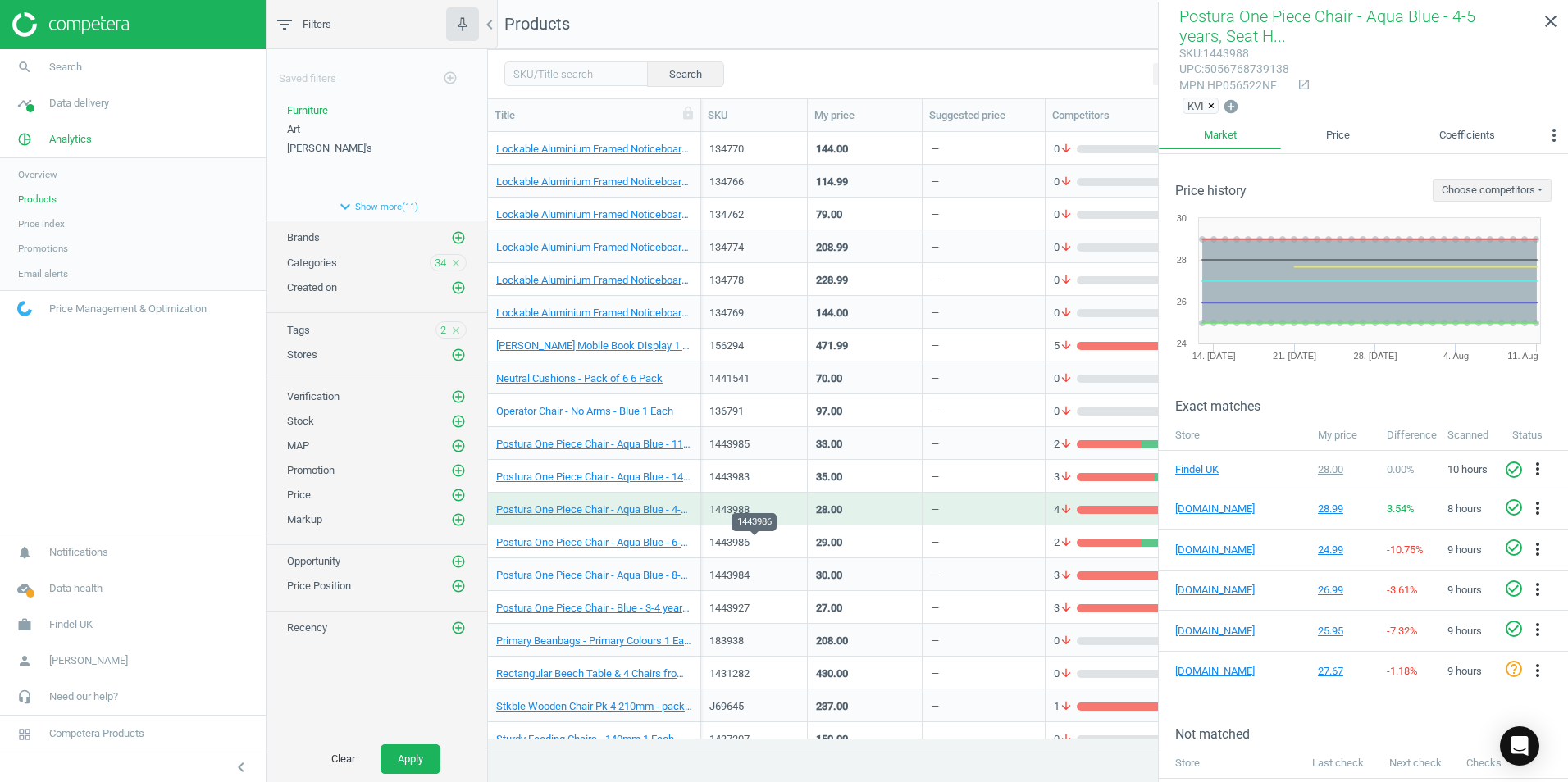
click at [786, 543] on div "1443986" at bounding box center [754, 542] width 90 height 15
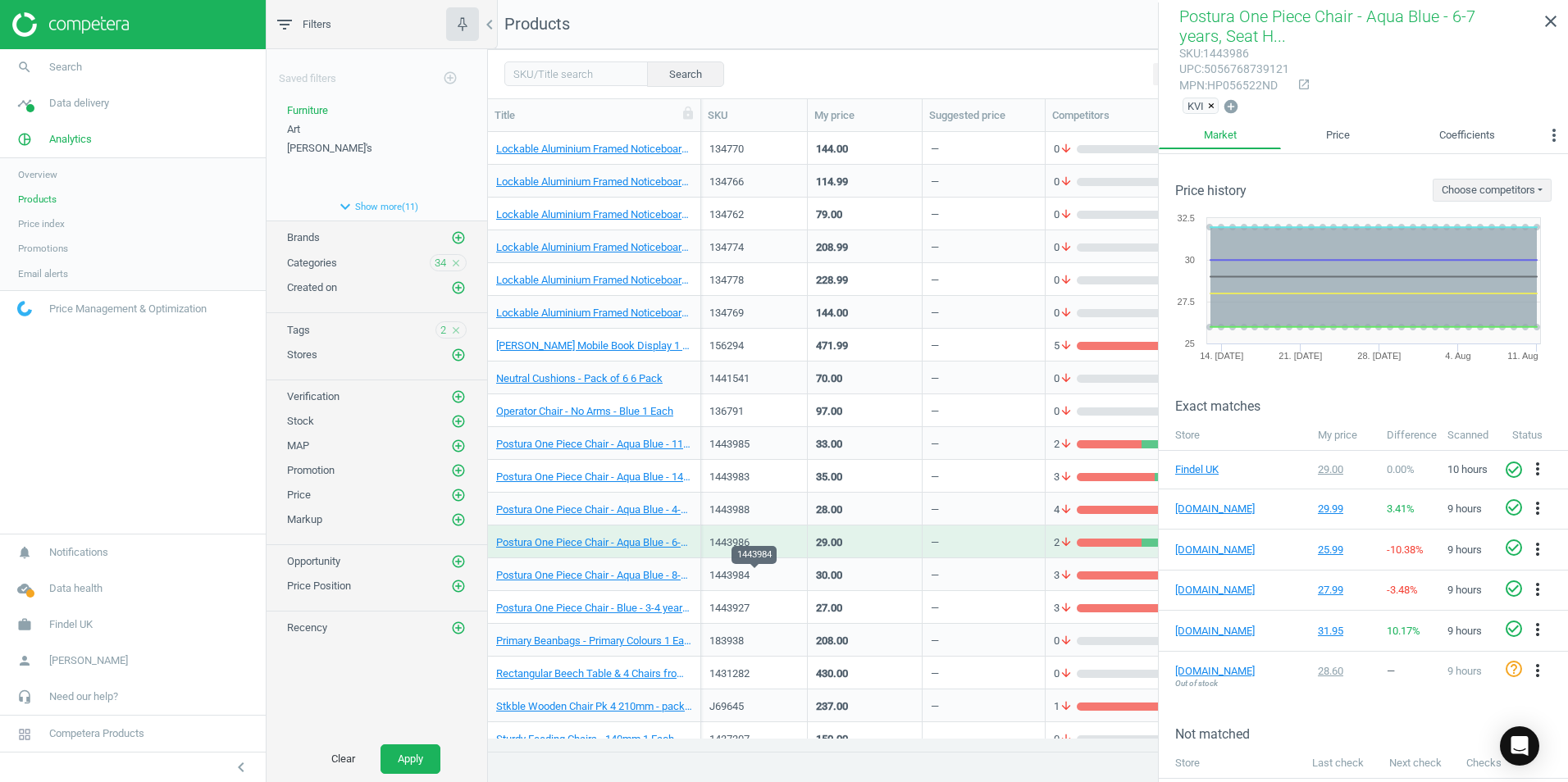
click at [781, 571] on div "1443984" at bounding box center [754, 575] width 90 height 15
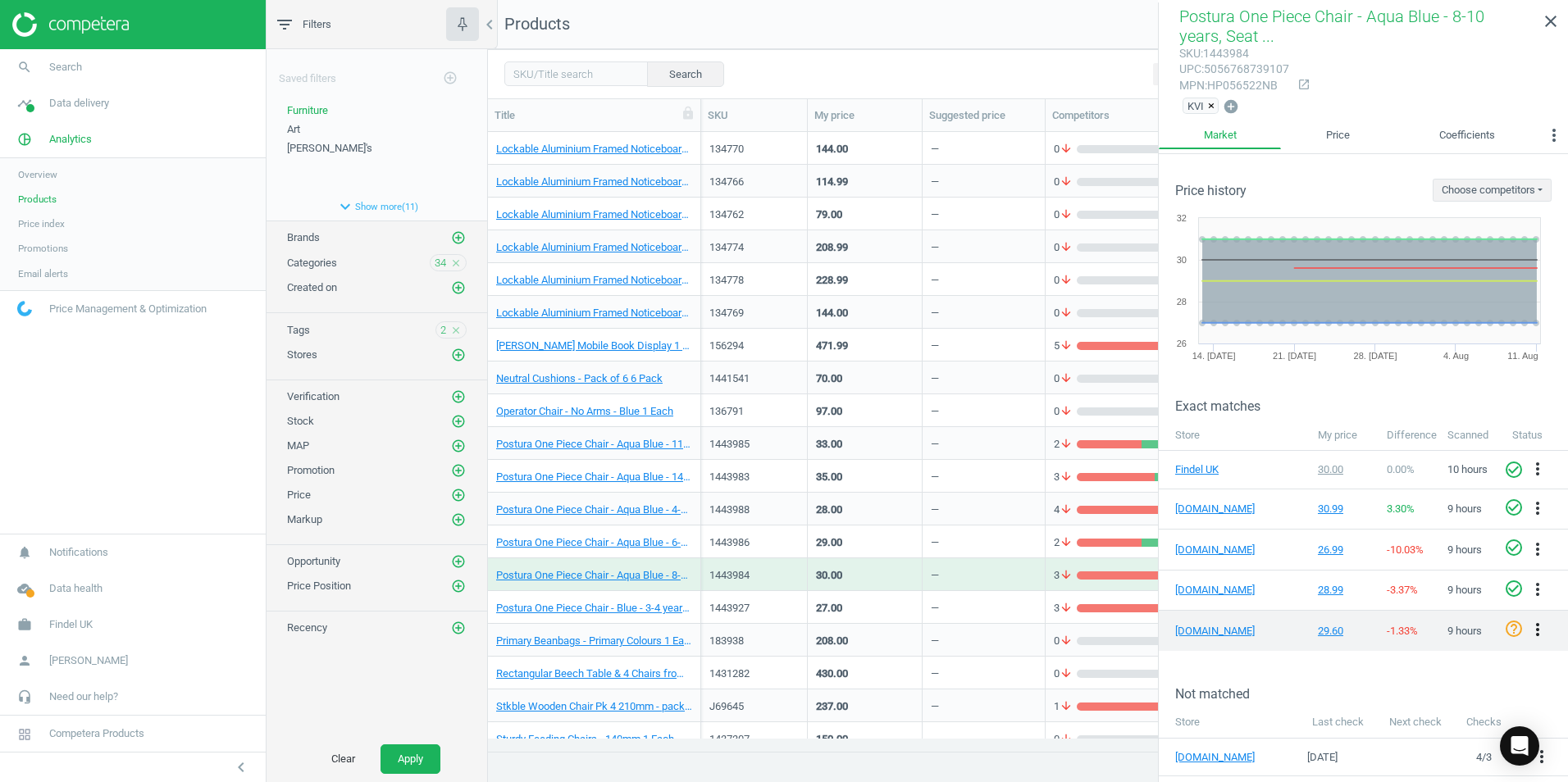
click at [1529, 630] on icon "more_vert" at bounding box center [1537, 630] width 20 height 20
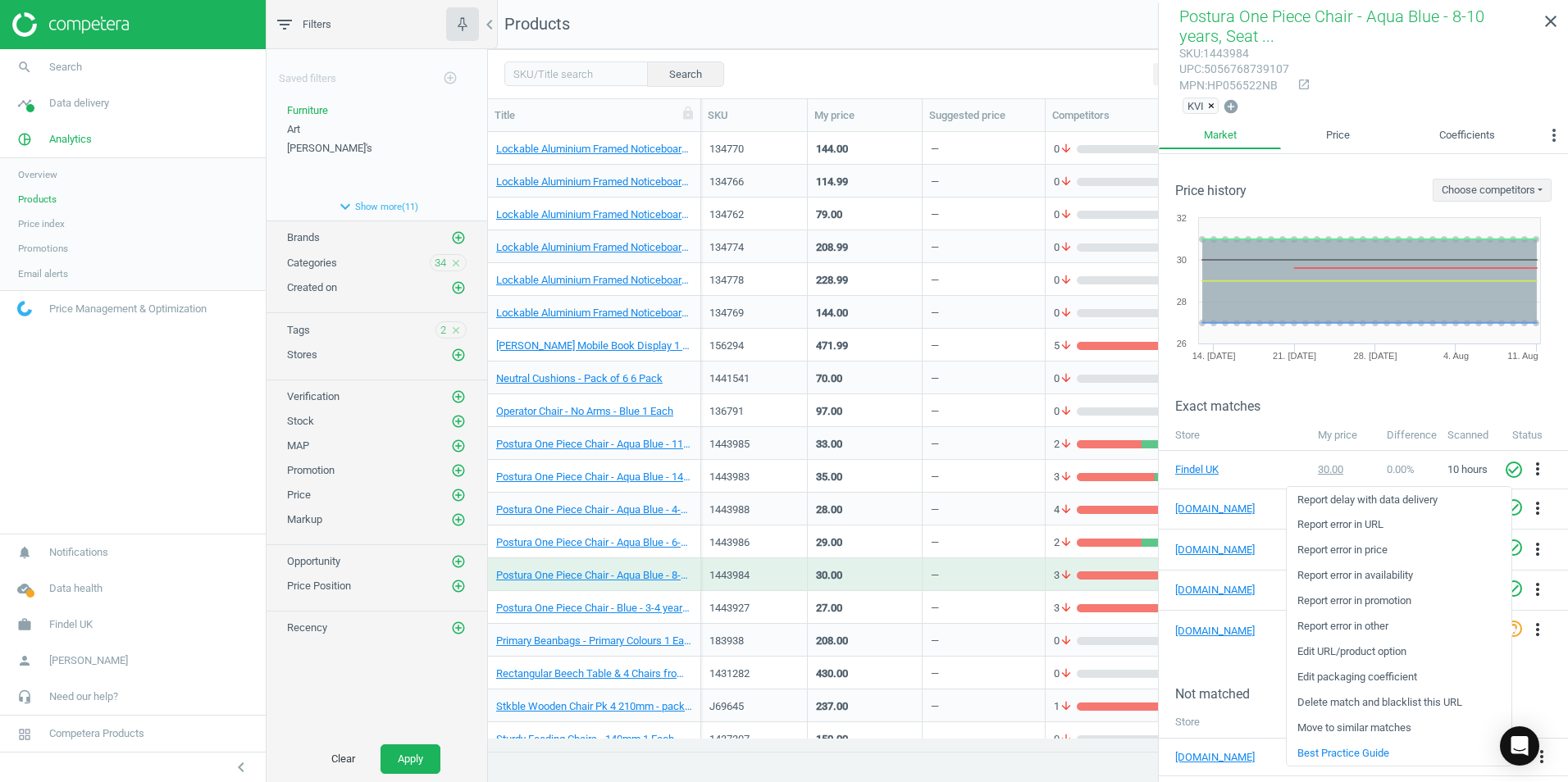
click at [1410, 55] on div "sku : 1443984 upc : 5056768739107 mpn : HP056522NB open_in_new" at bounding box center [1363, 70] width 369 height 49
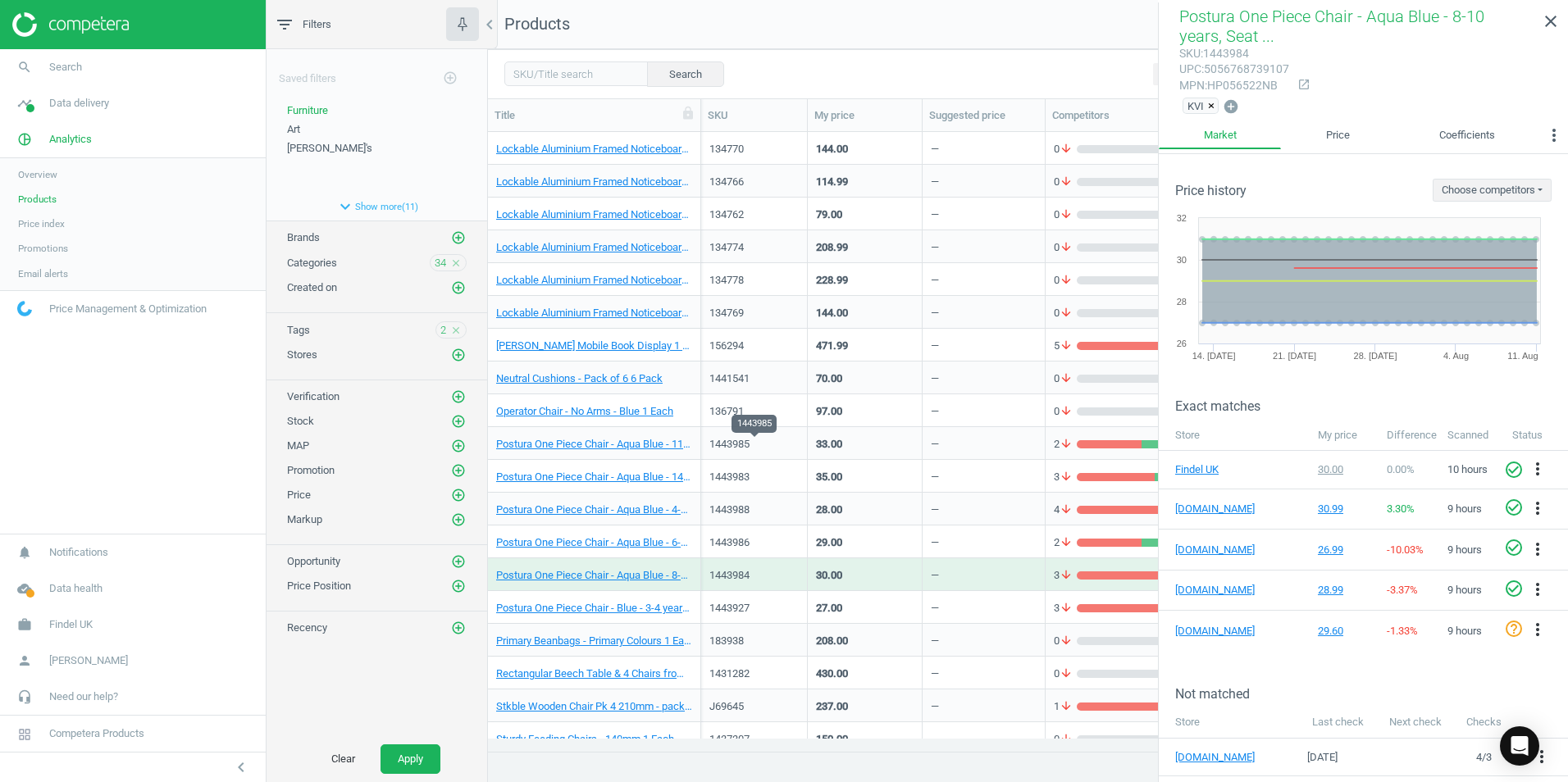
click at [787, 442] on div "1443985" at bounding box center [754, 444] width 90 height 15
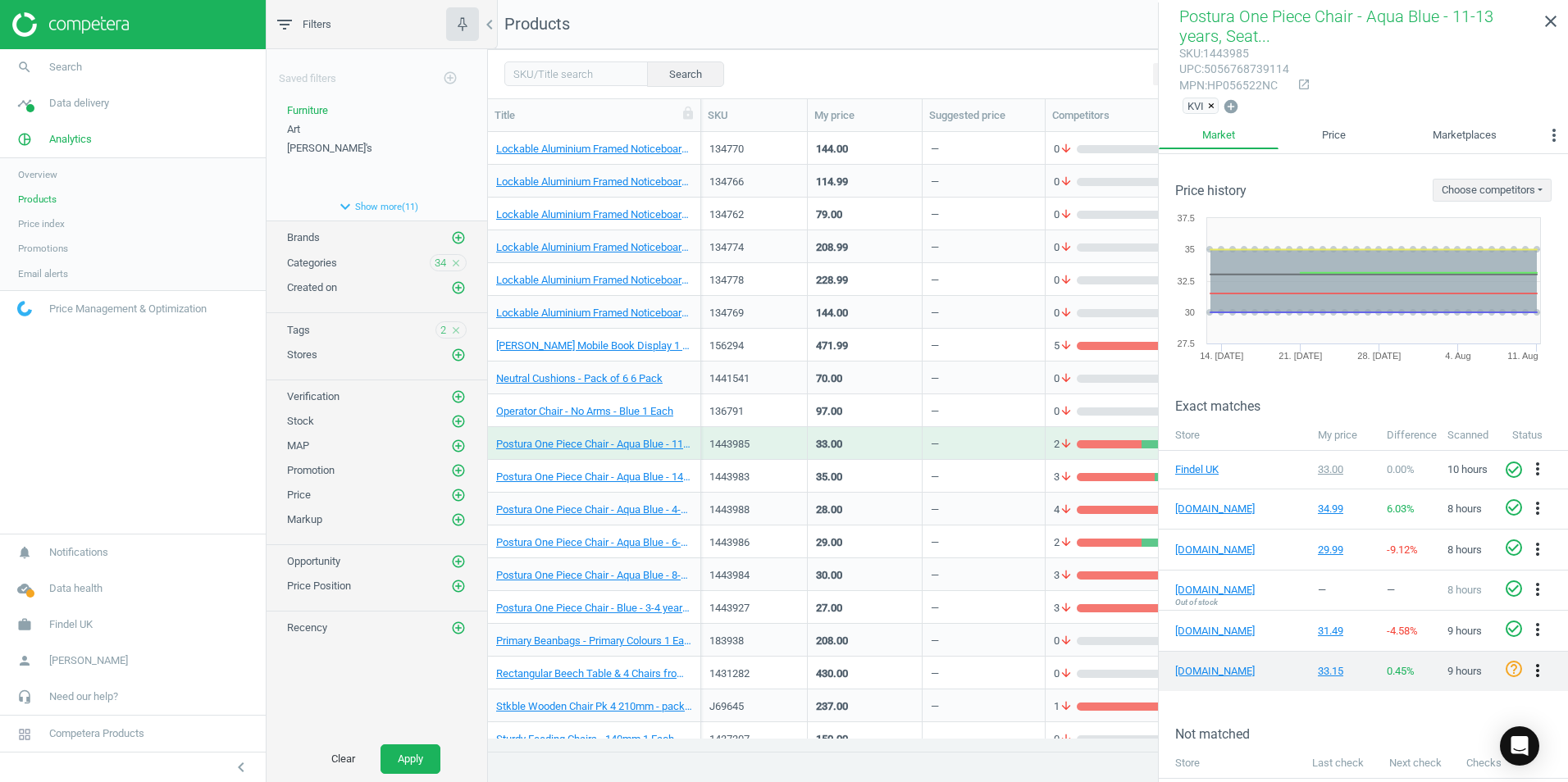
click at [1527, 671] on icon "more_vert" at bounding box center [1537, 671] width 20 height 20
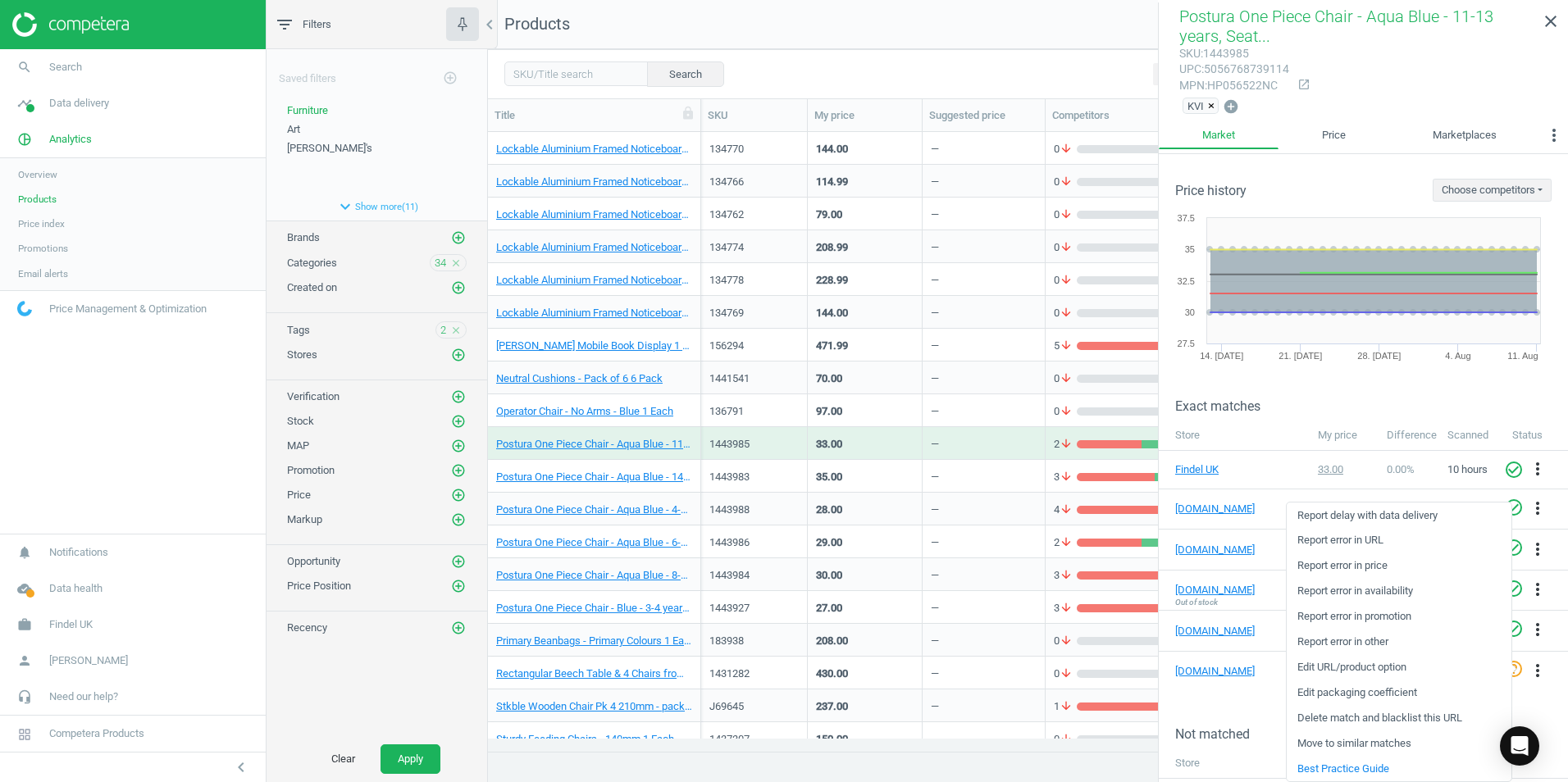
click at [1364, 694] on link "Edit packaging coefficient" at bounding box center [1398, 693] width 224 height 25
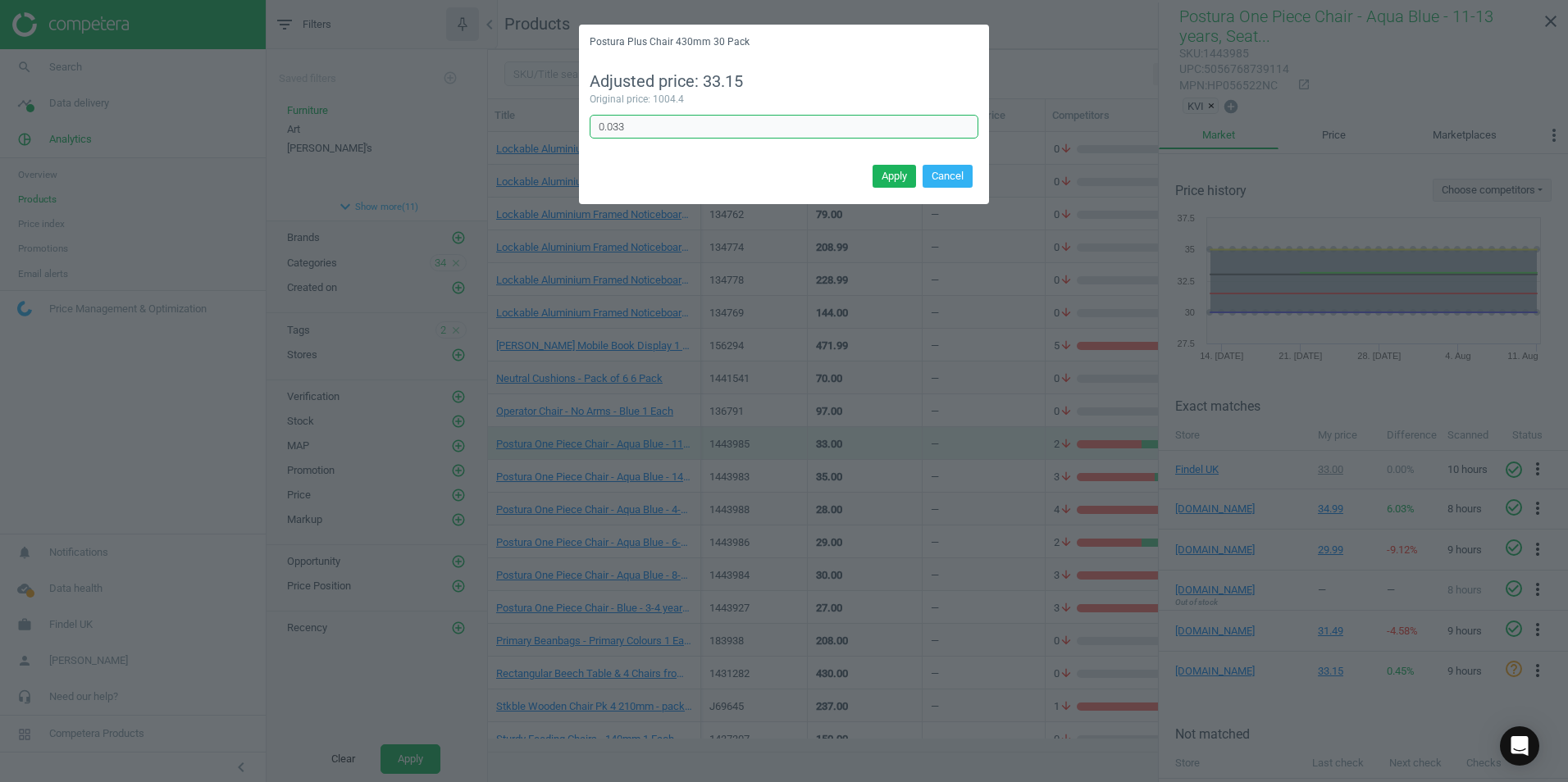
click at [650, 132] on input "0.033" at bounding box center [784, 127] width 389 height 24
type input "0.033"
click at [894, 181] on button "Apply" at bounding box center [894, 176] width 44 height 23
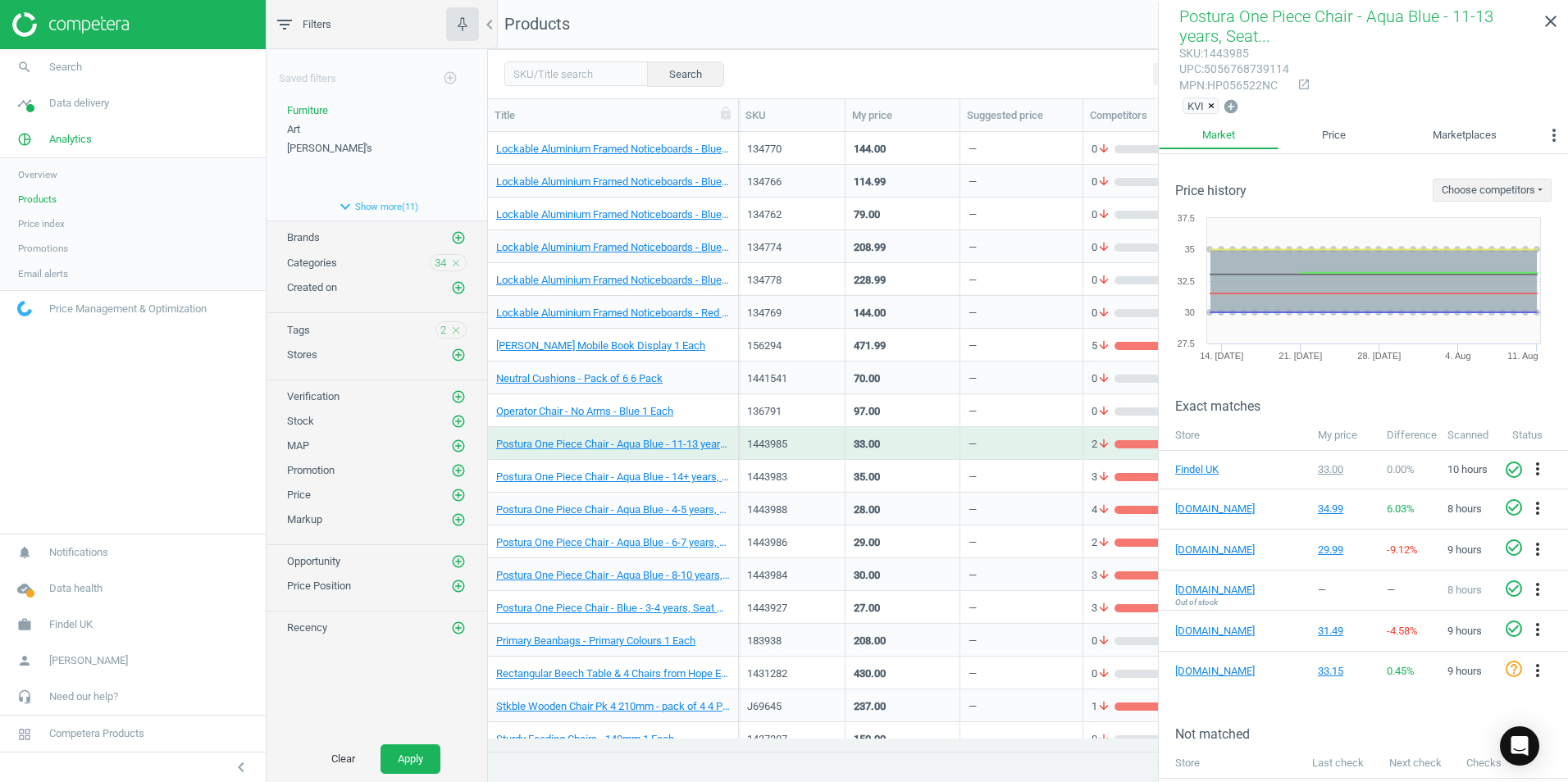
drag, startPoint x: 701, startPoint y: 108, endPoint x: 739, endPoint y: 107, distance: 38.0
click at [739, 107] on div at bounding box center [737, 115] width 17 height 32
click at [824, 477] on div "1443983" at bounding box center [792, 477] width 90 height 15
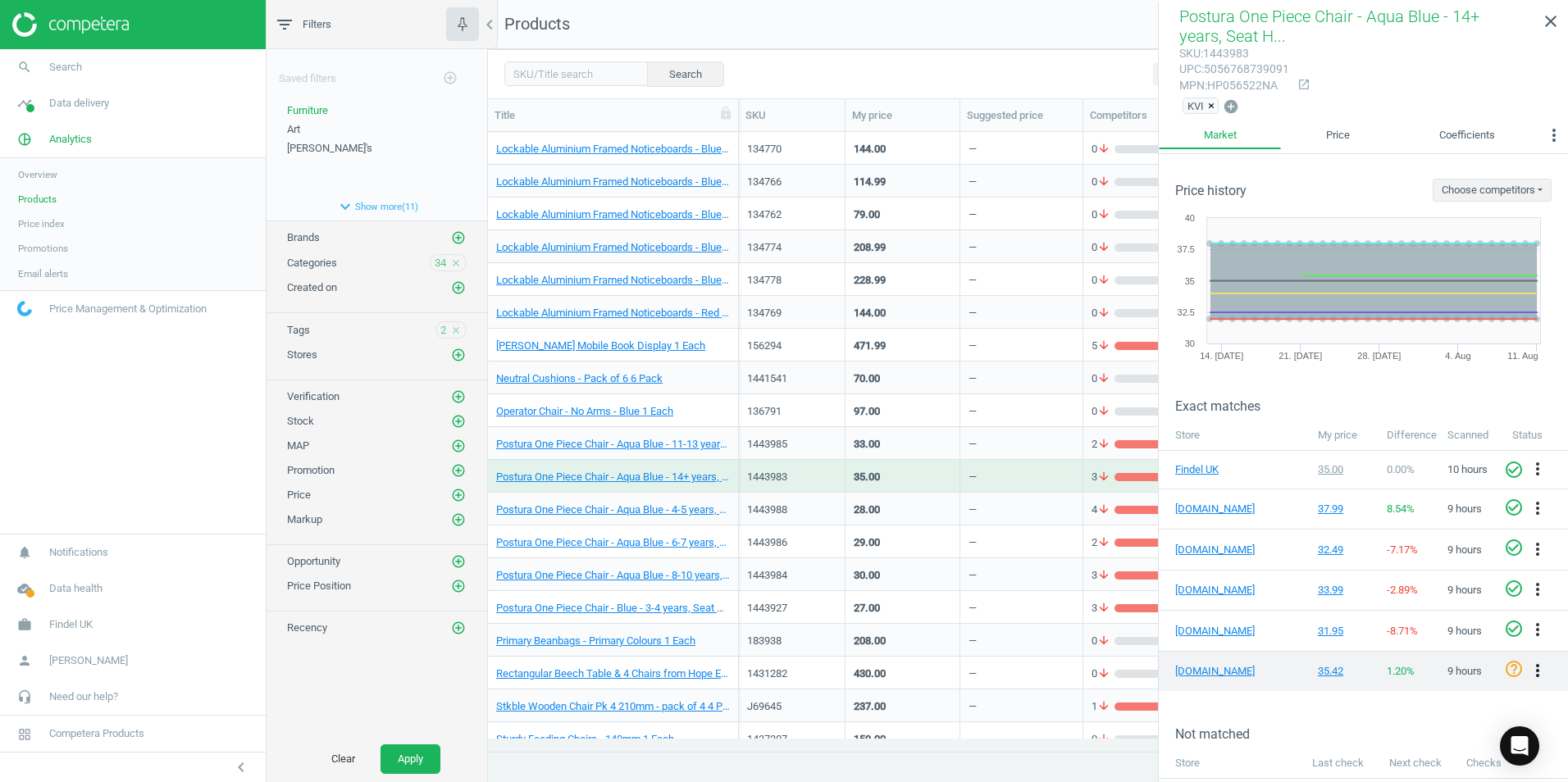
click at [1528, 670] on icon "more_vert" at bounding box center [1537, 671] width 20 height 20
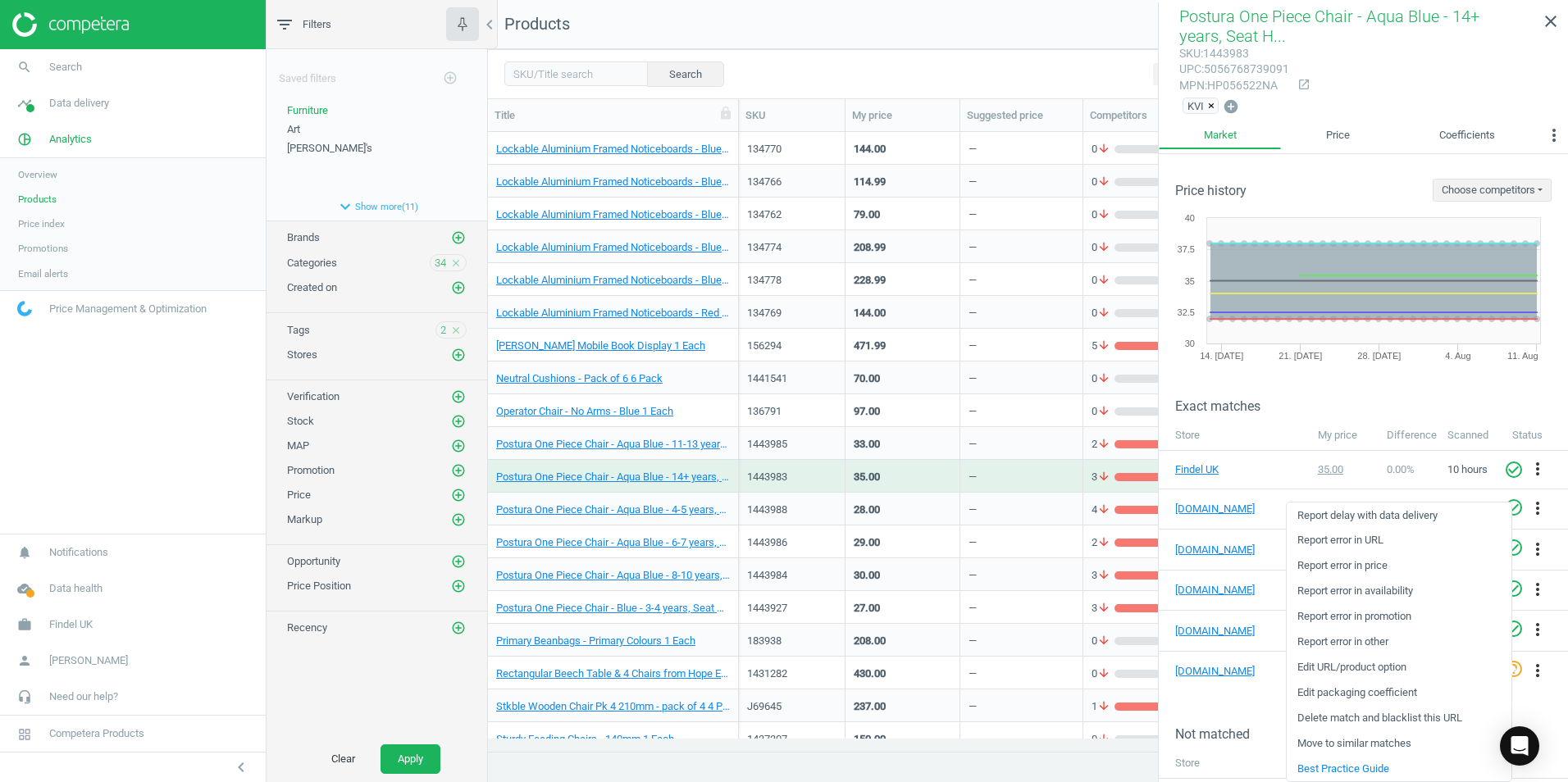
click at [1345, 693] on link "Edit packaging coefficient" at bounding box center [1398, 693] width 224 height 25
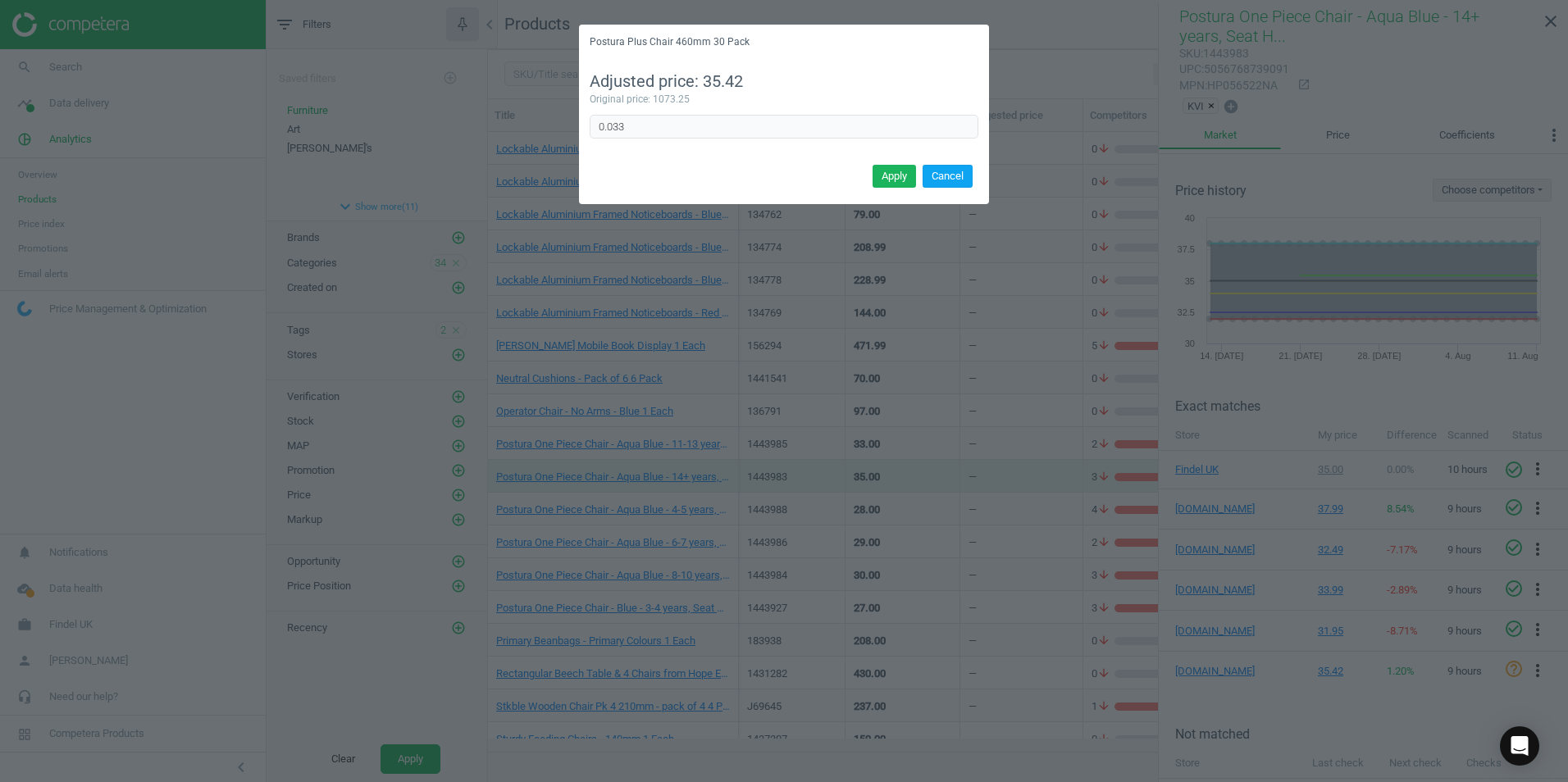
click at [957, 177] on button "Cancel" at bounding box center [947, 176] width 50 height 23
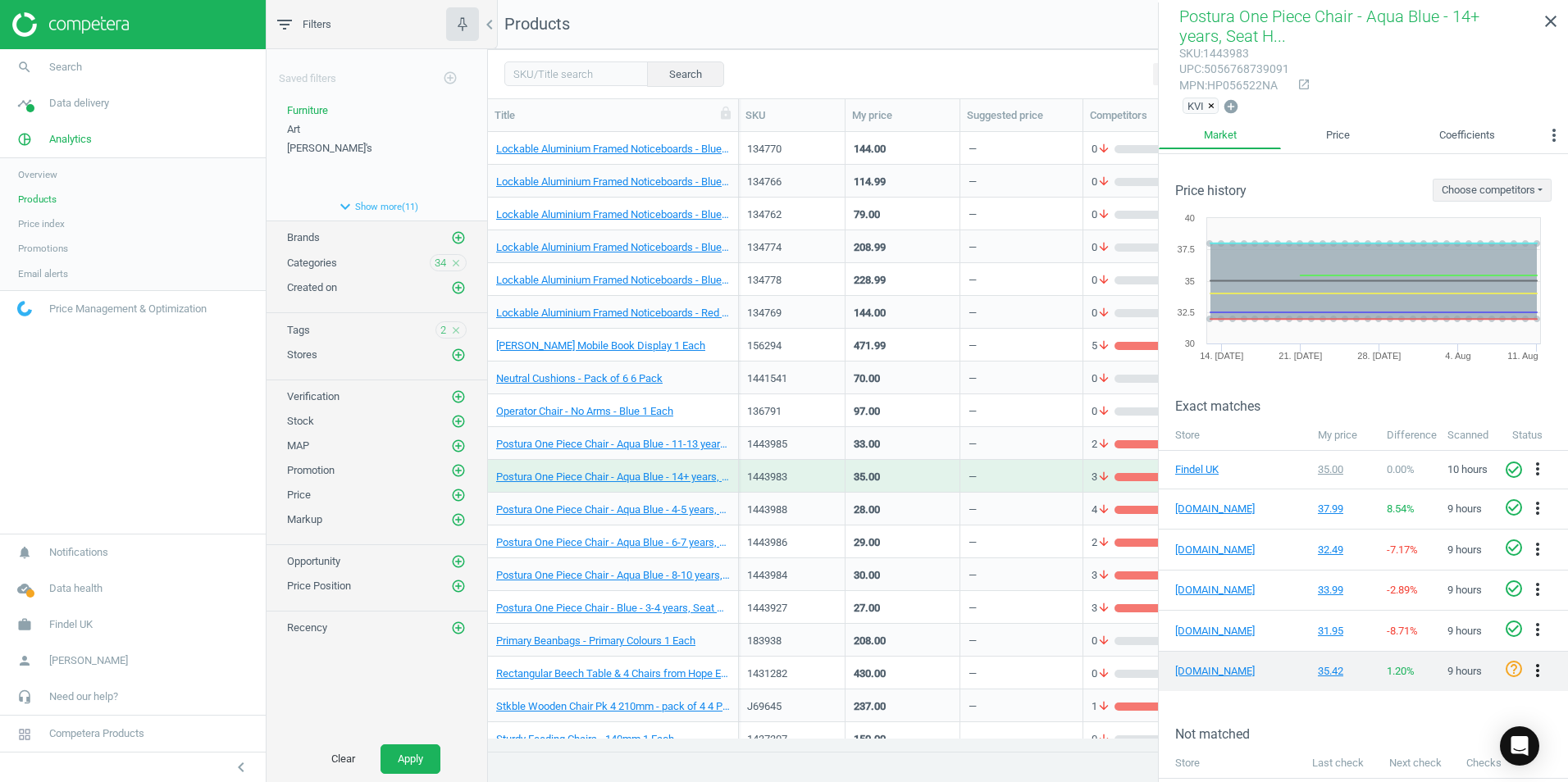
click at [1527, 666] on icon "more_vert" at bounding box center [1537, 671] width 20 height 20
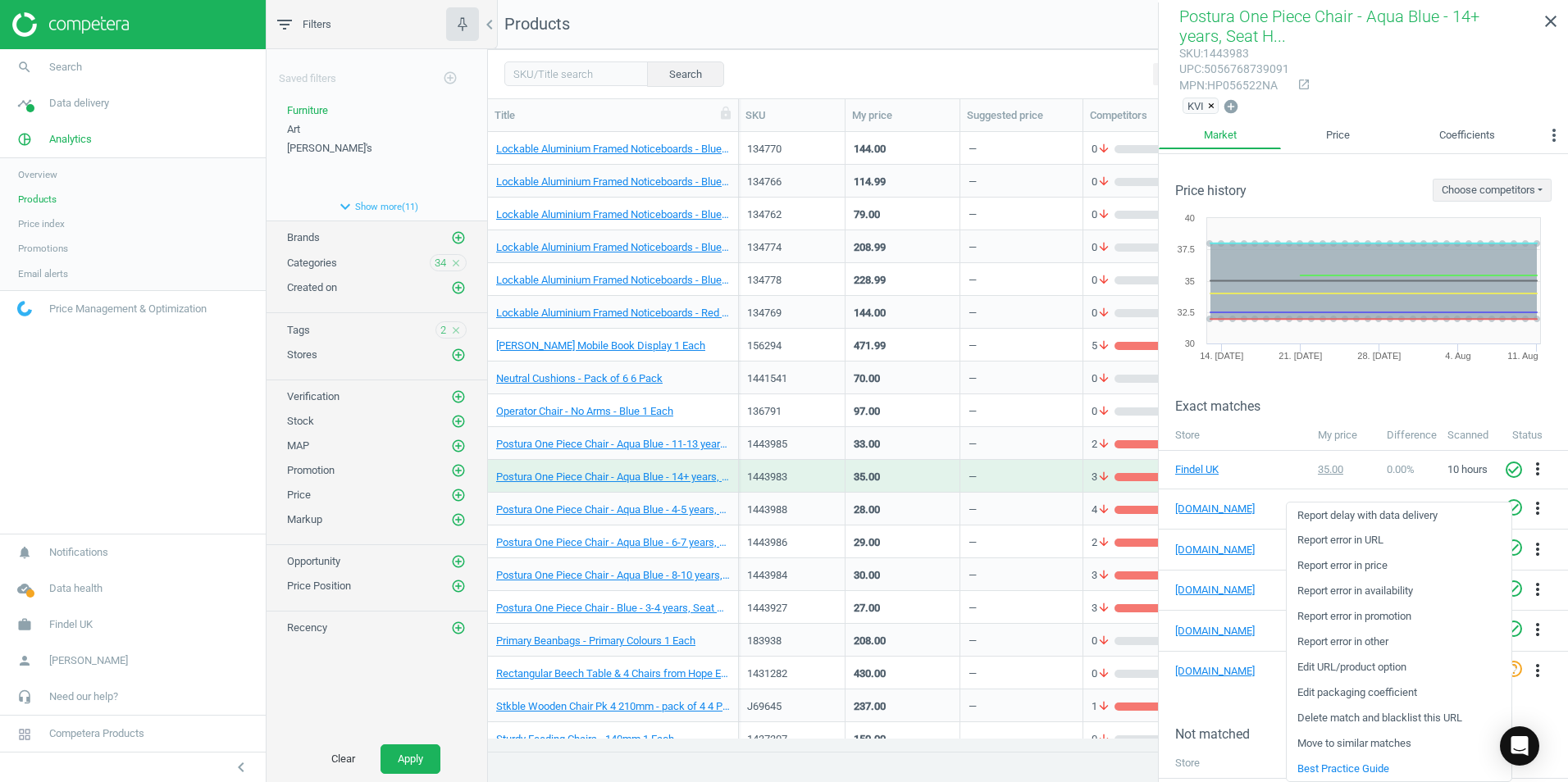
click at [1362, 695] on link "Edit packaging coefficient" at bounding box center [1398, 693] width 224 height 25
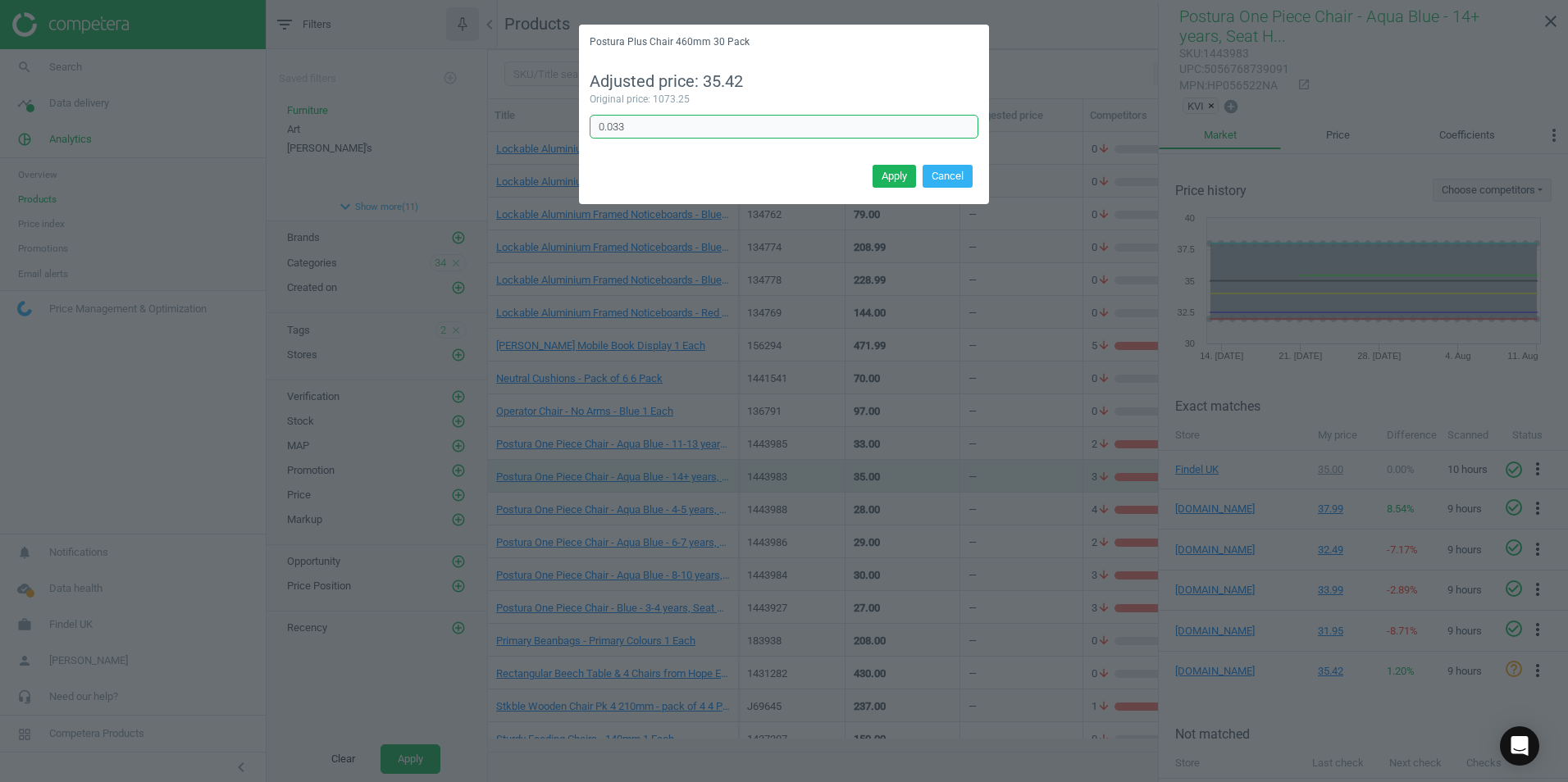
click at [657, 132] on input "0.033" at bounding box center [784, 127] width 389 height 24
click at [952, 181] on button "Cancel" at bounding box center [947, 176] width 50 height 23
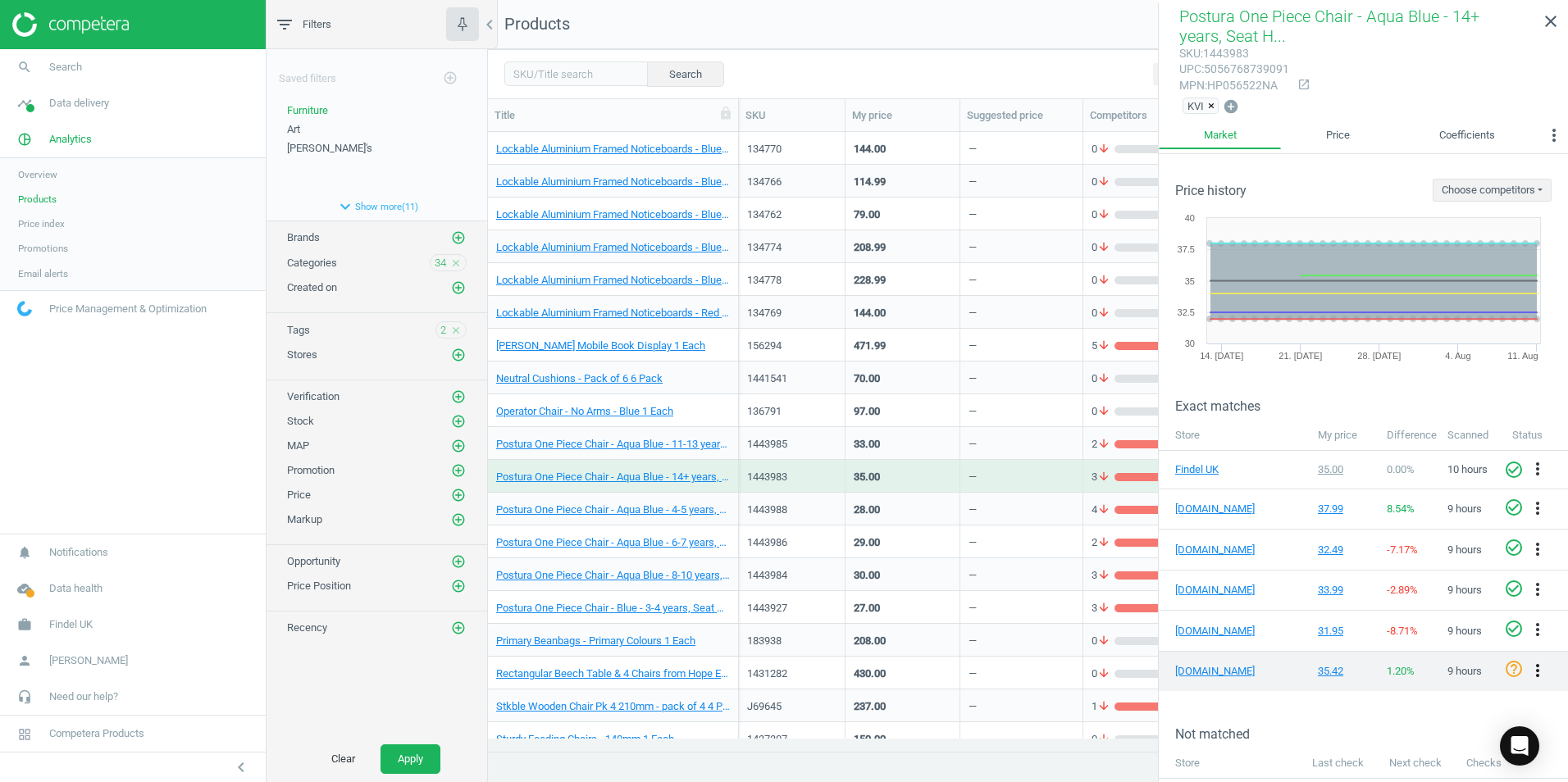
click at [1527, 673] on icon "more_vert" at bounding box center [1537, 671] width 20 height 20
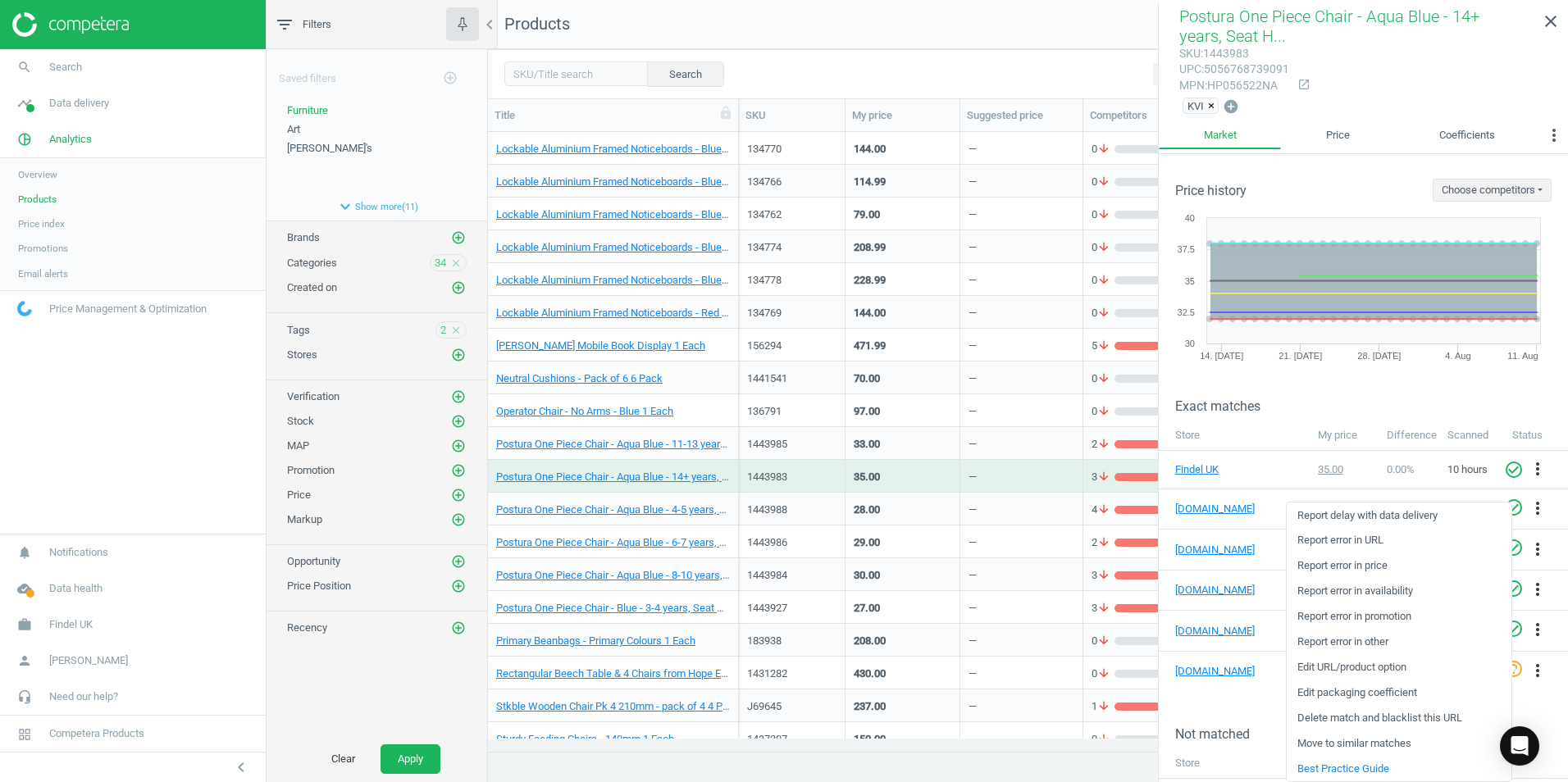
click at [1361, 696] on link "Edit packaging coefficient" at bounding box center [1398, 693] width 224 height 25
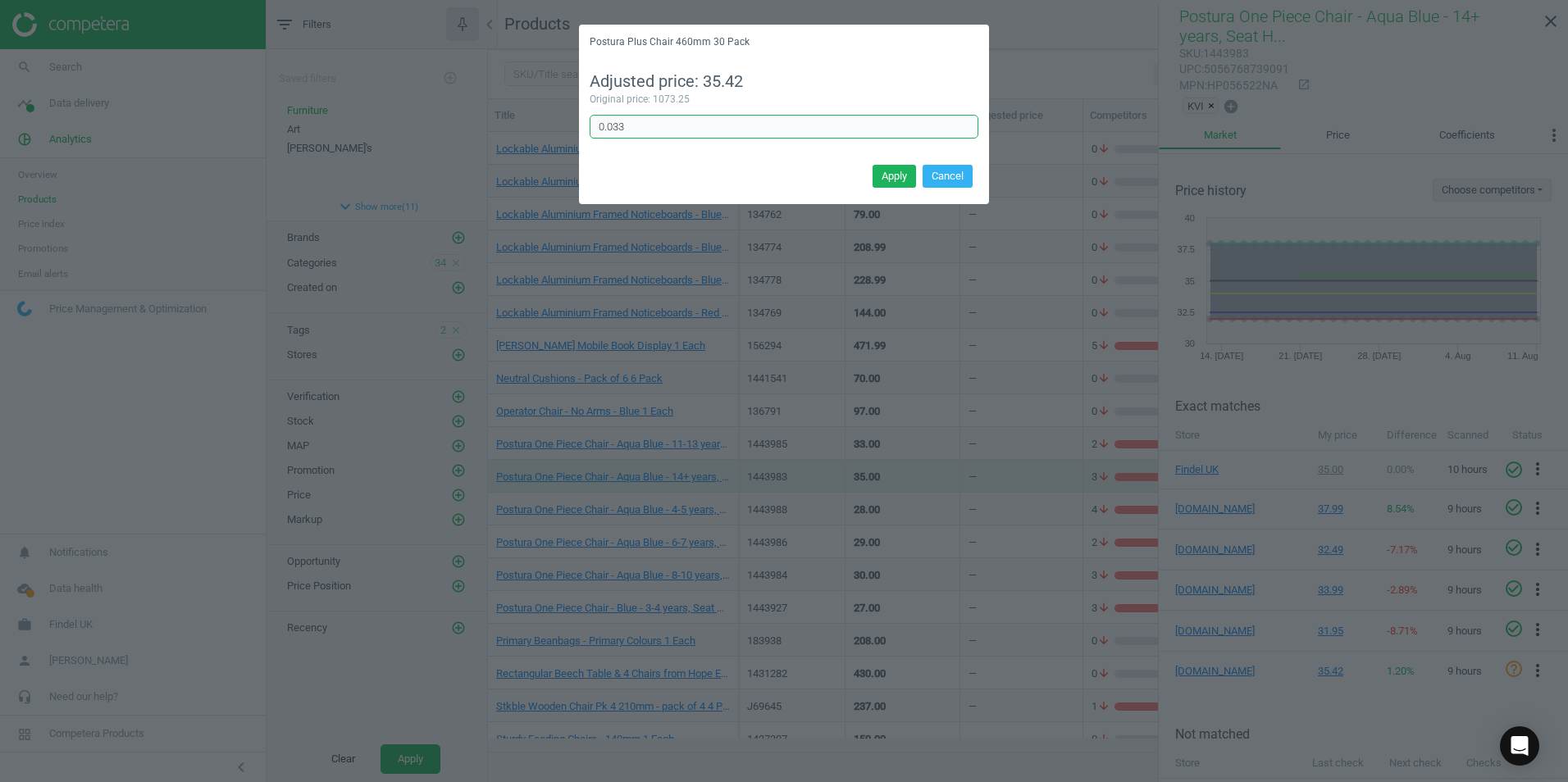
click at [613, 129] on input "0.033" at bounding box center [784, 127] width 389 height 24
type input "0.033"
click at [959, 181] on button "Cancel" at bounding box center [947, 176] width 50 height 23
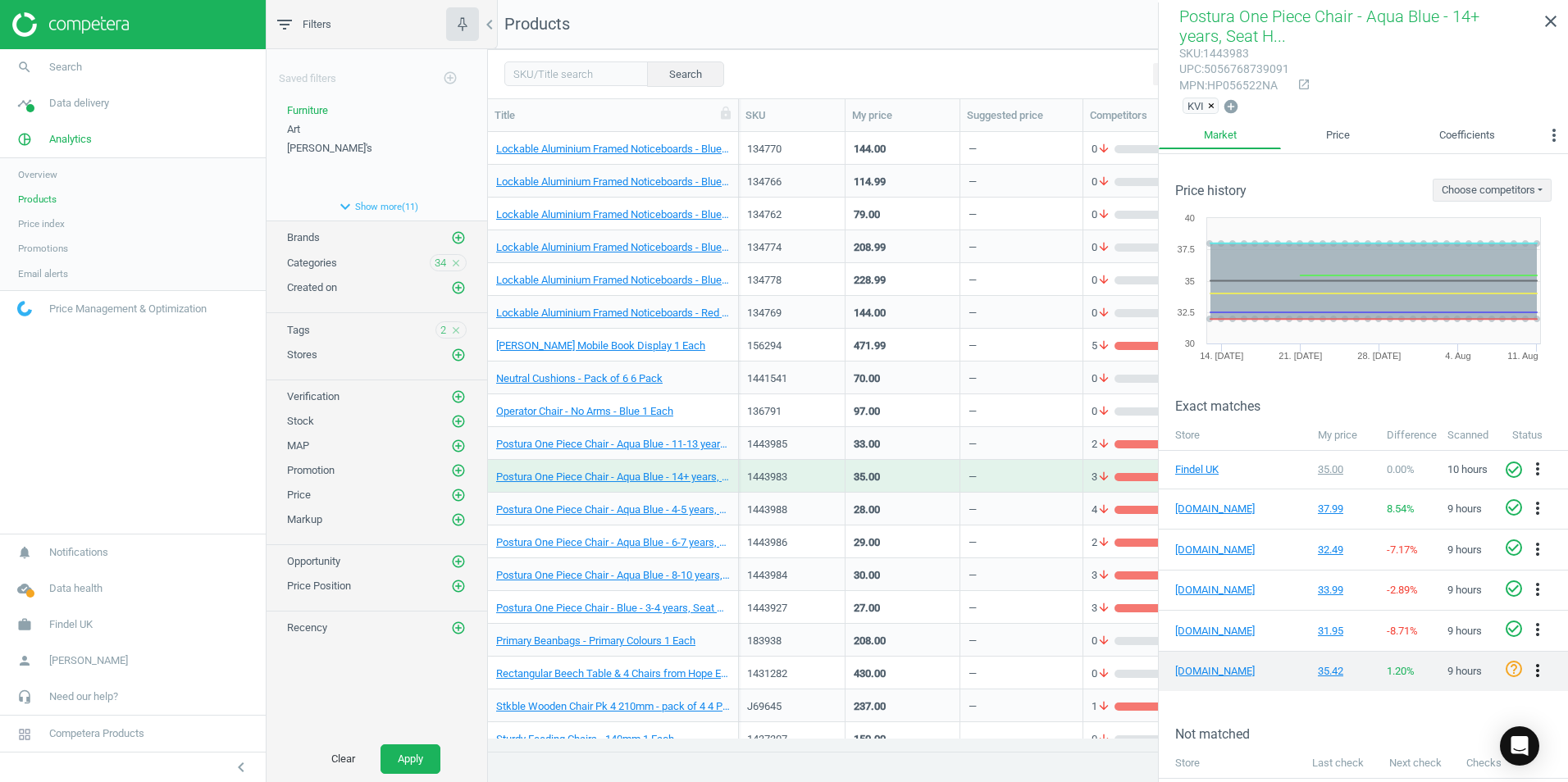
click at [1528, 663] on icon "more_vert" at bounding box center [1537, 671] width 20 height 20
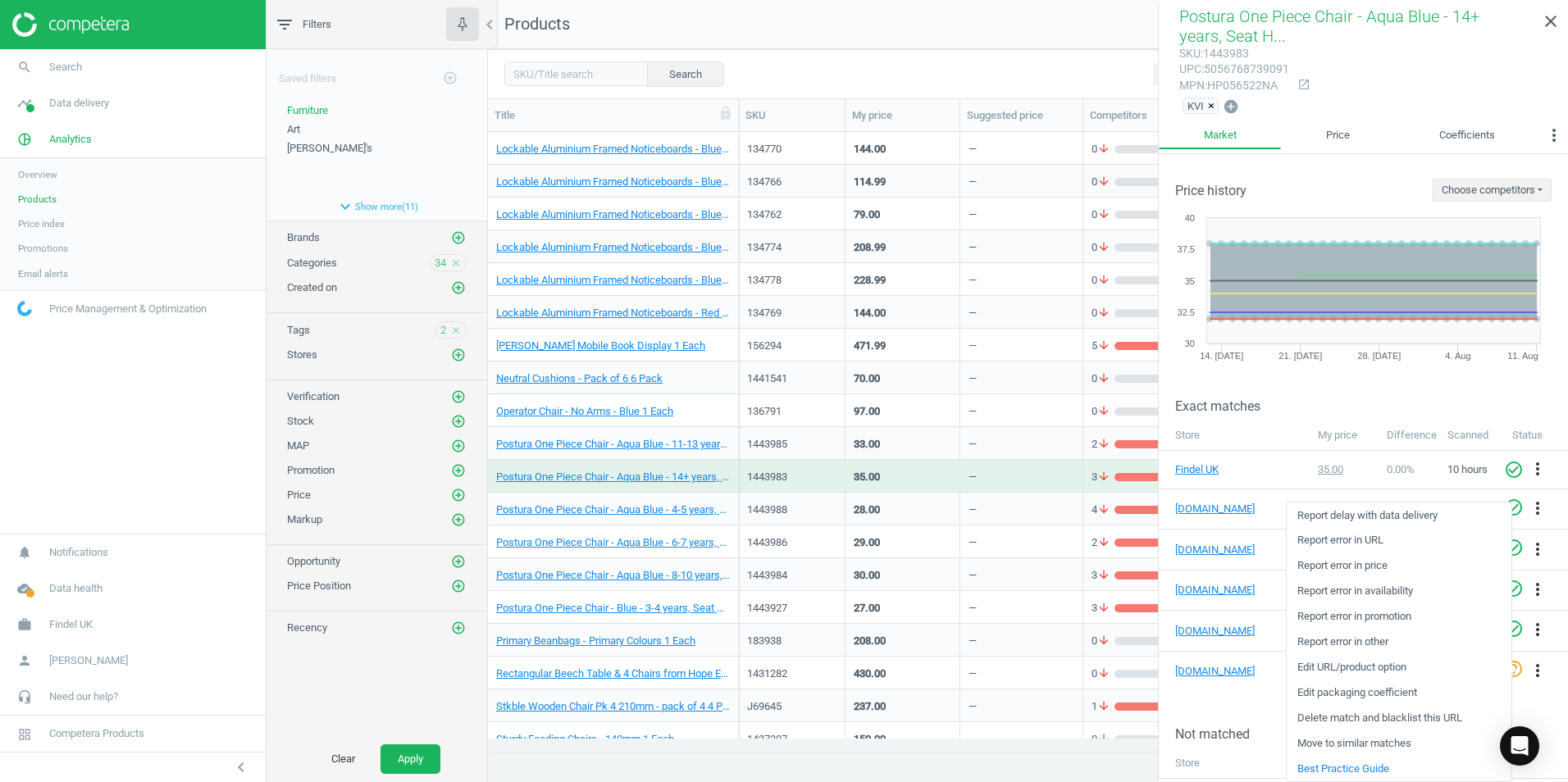
click at [1343, 693] on link "Edit packaging coefficient" at bounding box center [1398, 693] width 224 height 25
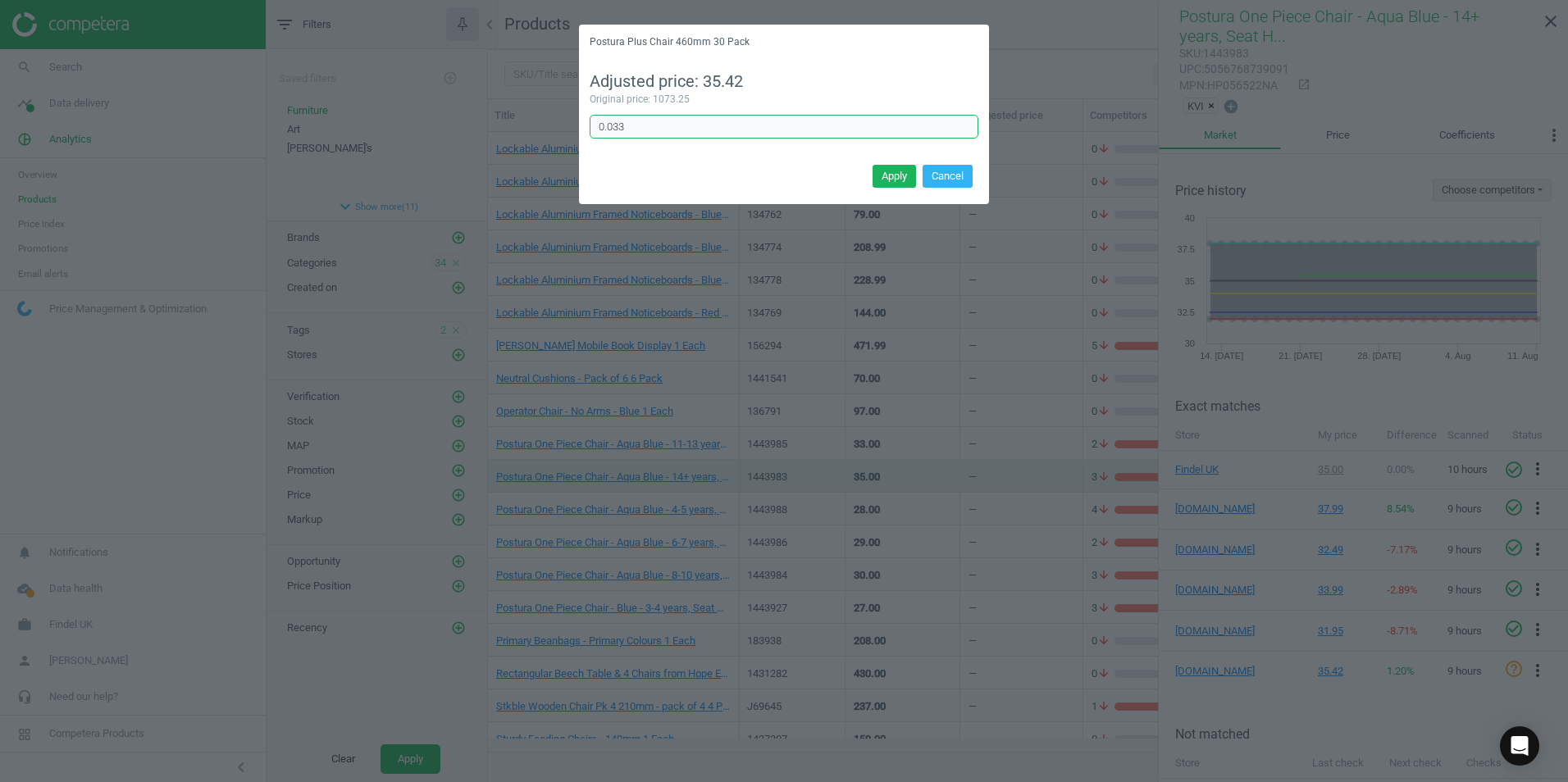
click at [665, 132] on input "0.033" at bounding box center [784, 127] width 389 height 24
type input "0.03333"
click at [899, 180] on button "Apply" at bounding box center [894, 176] width 44 height 23
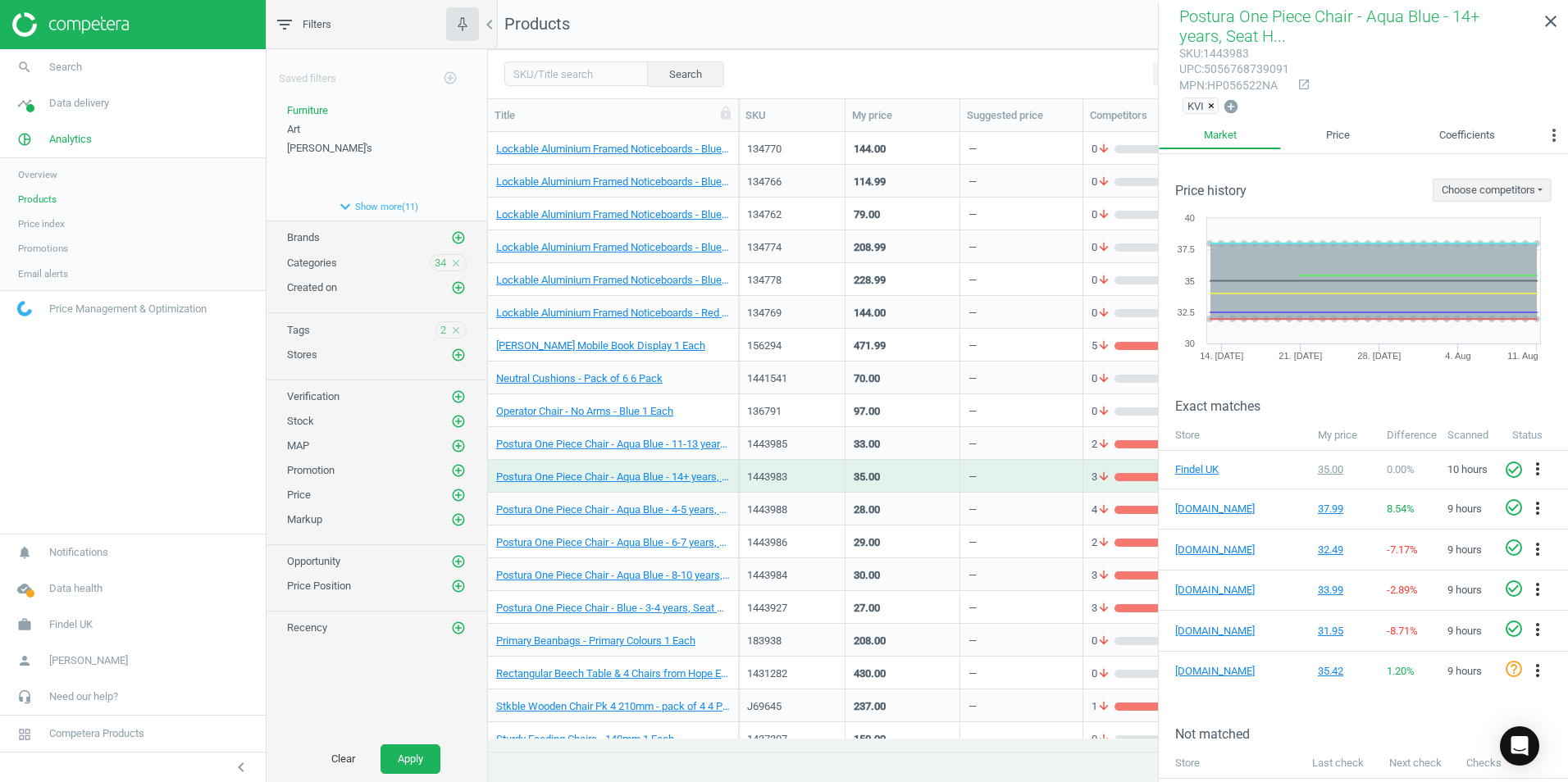
click at [827, 436] on div "1443985" at bounding box center [792, 443] width 90 height 28
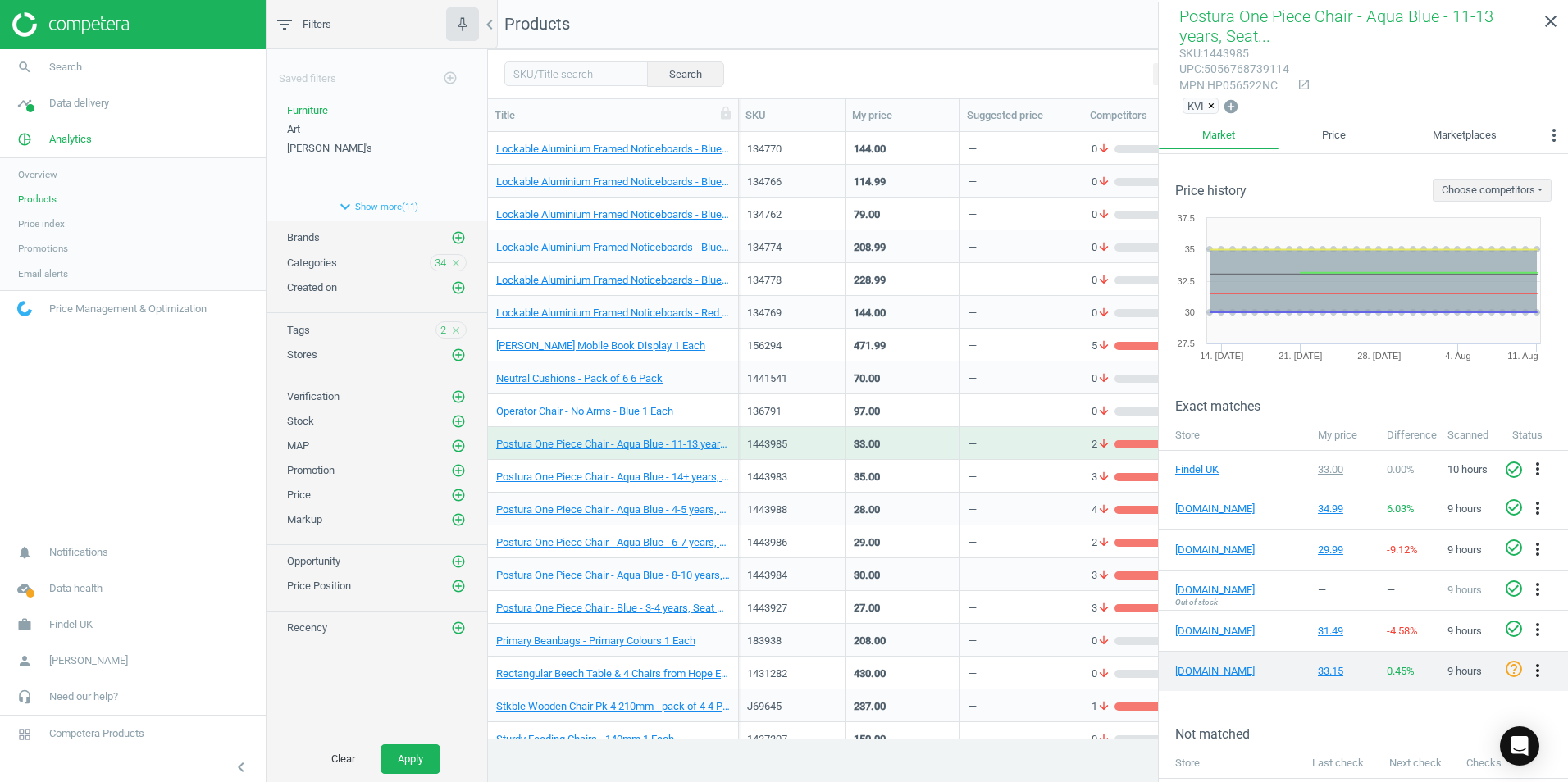
click at [1527, 662] on icon "more_vert" at bounding box center [1537, 671] width 20 height 20
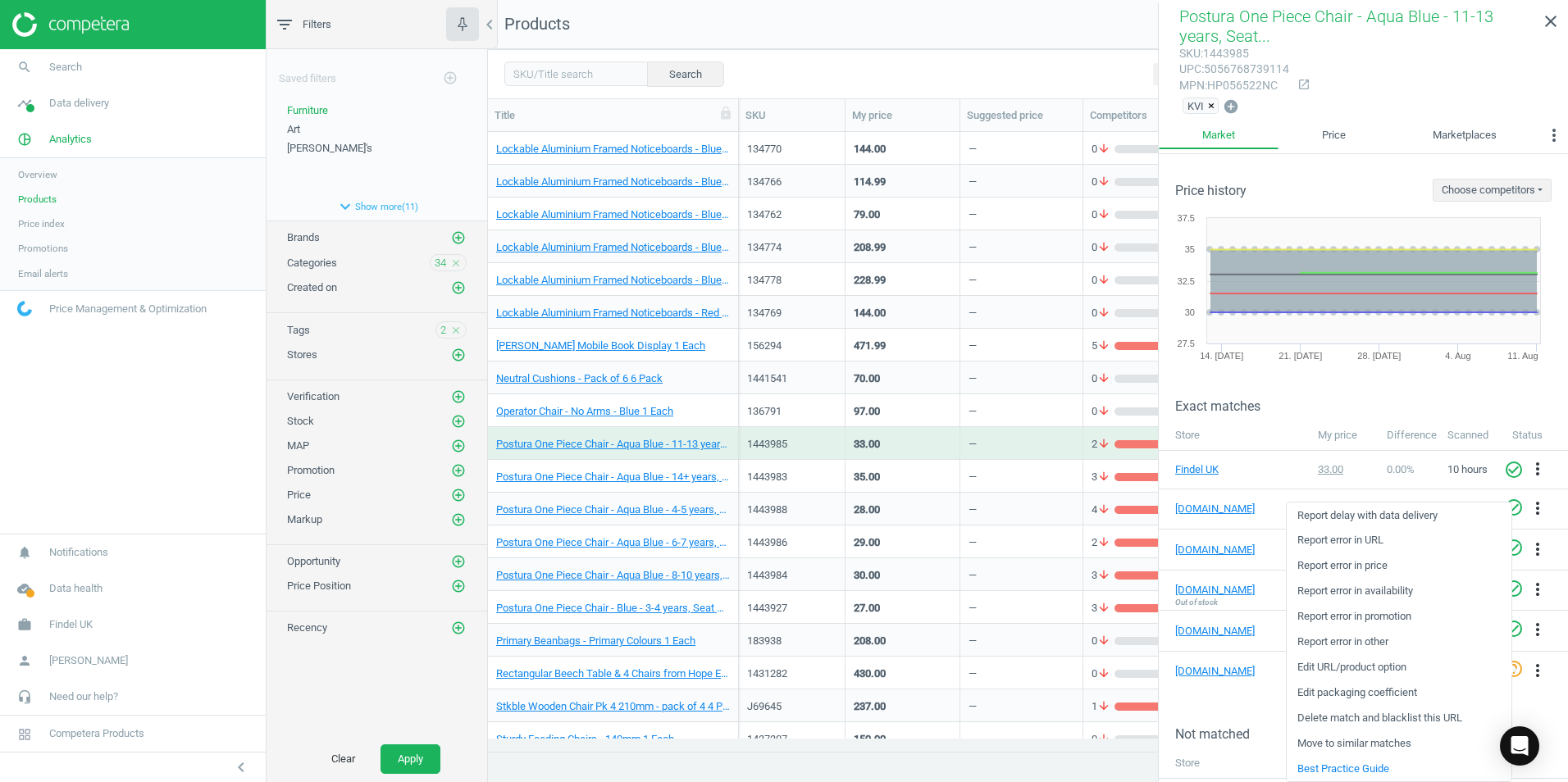
click at [1347, 693] on link "Edit packaging coefficient" at bounding box center [1398, 693] width 224 height 25
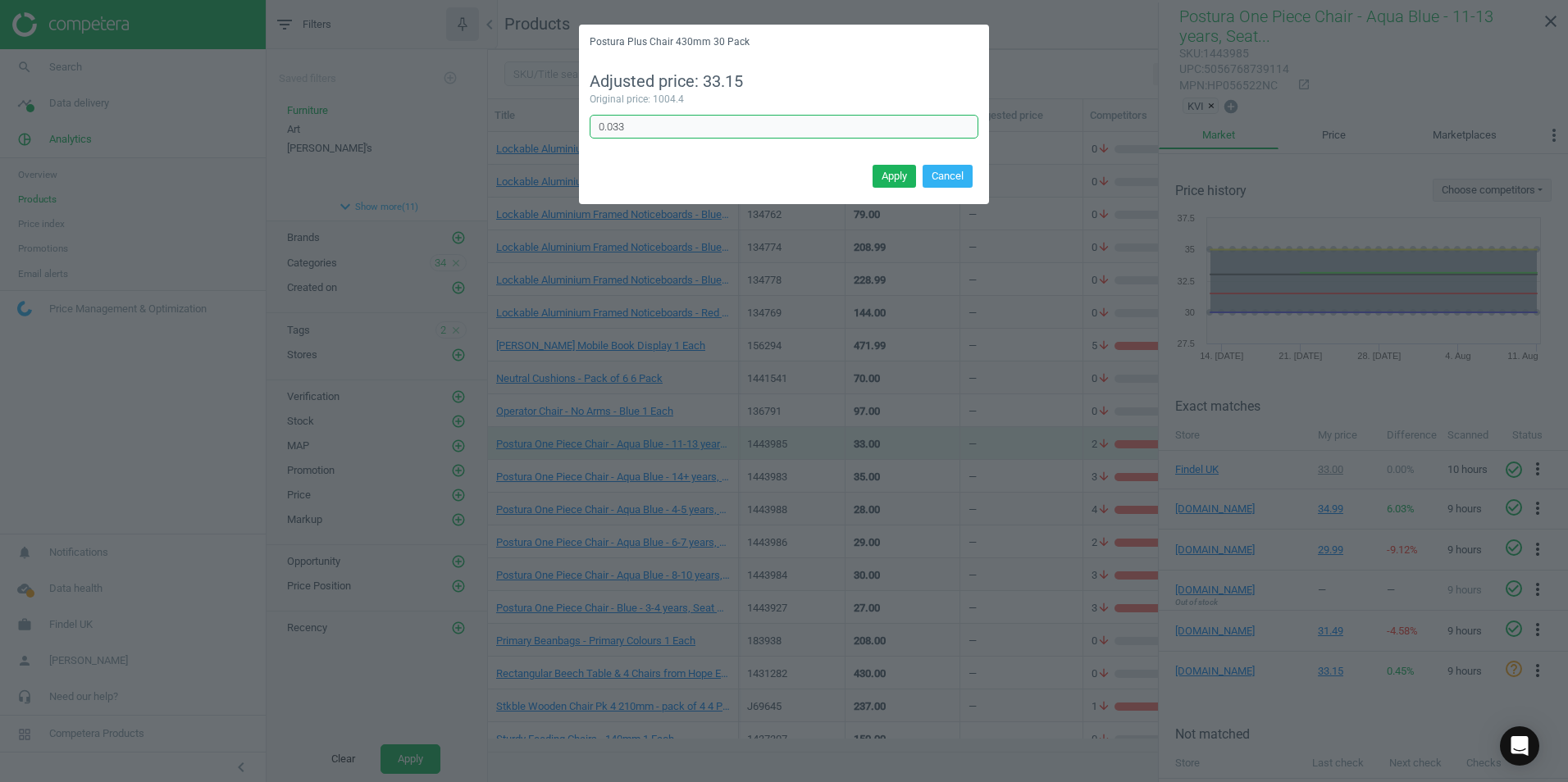
click at [650, 133] on input "0.033" at bounding box center [784, 127] width 389 height 24
type input "0.03333"
click at [893, 176] on button "Apply" at bounding box center [894, 176] width 44 height 23
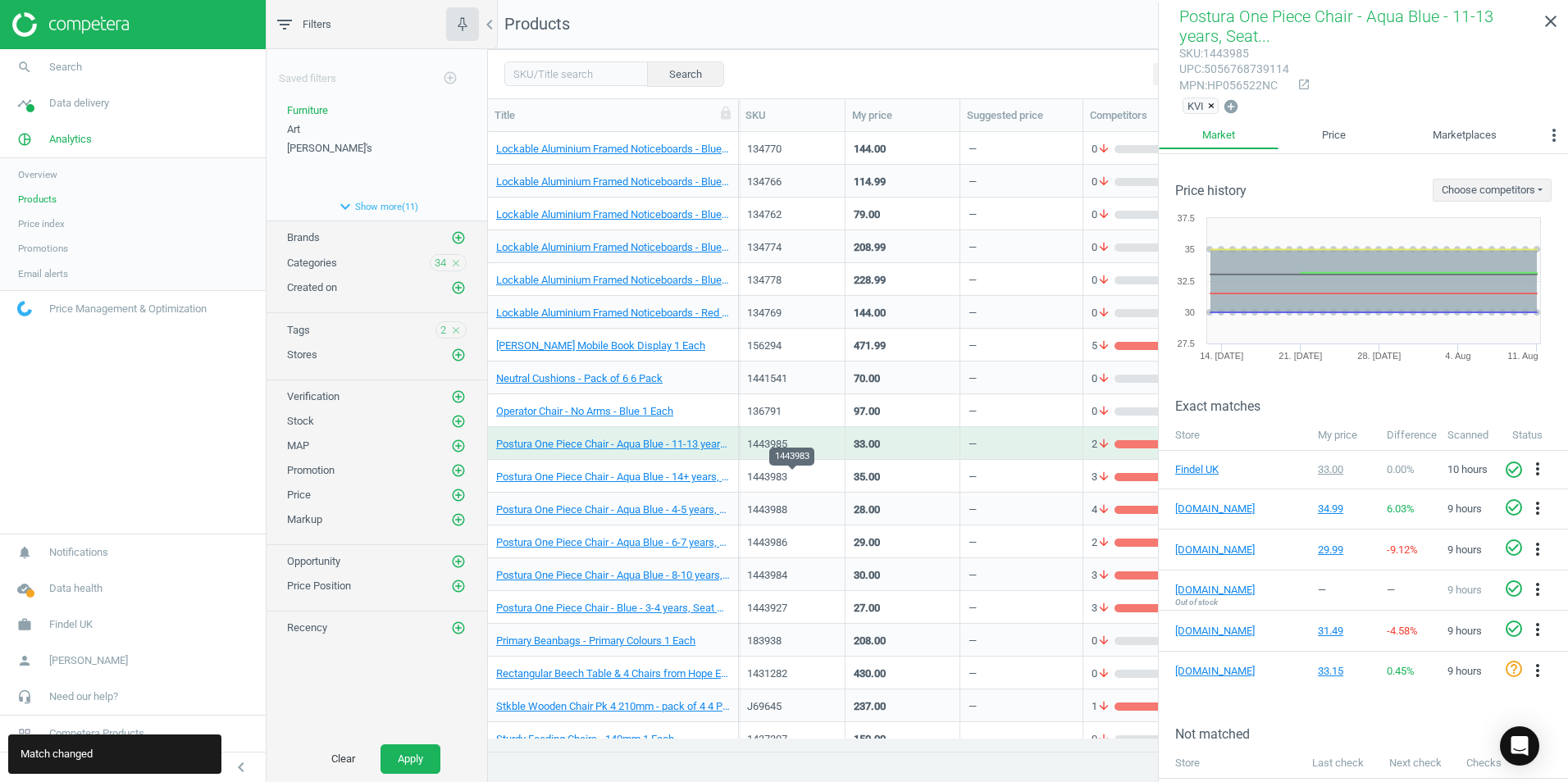
click at [821, 475] on div "1443983" at bounding box center [792, 477] width 90 height 15
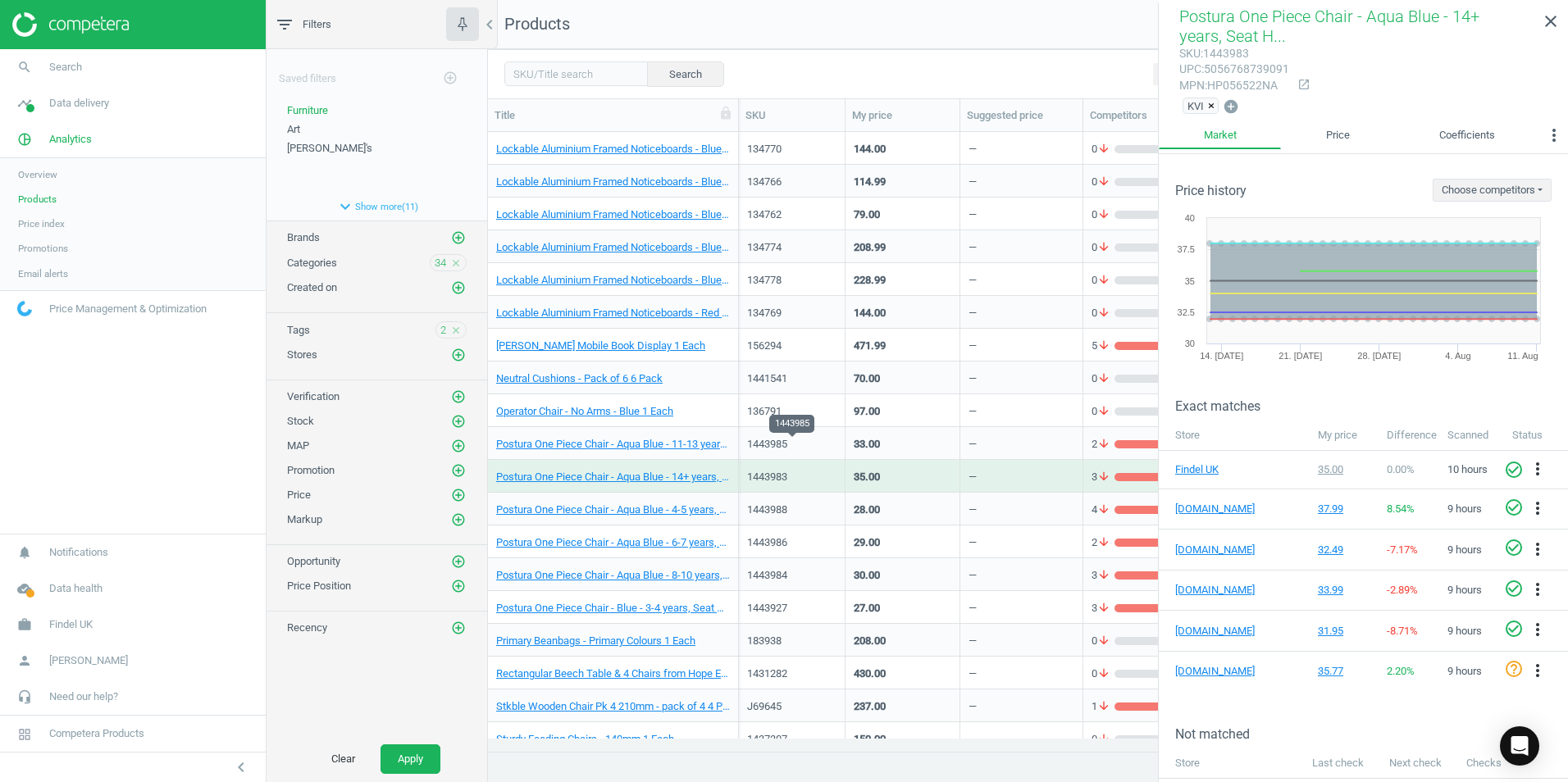
click at [829, 443] on div "1443985" at bounding box center [792, 444] width 90 height 15
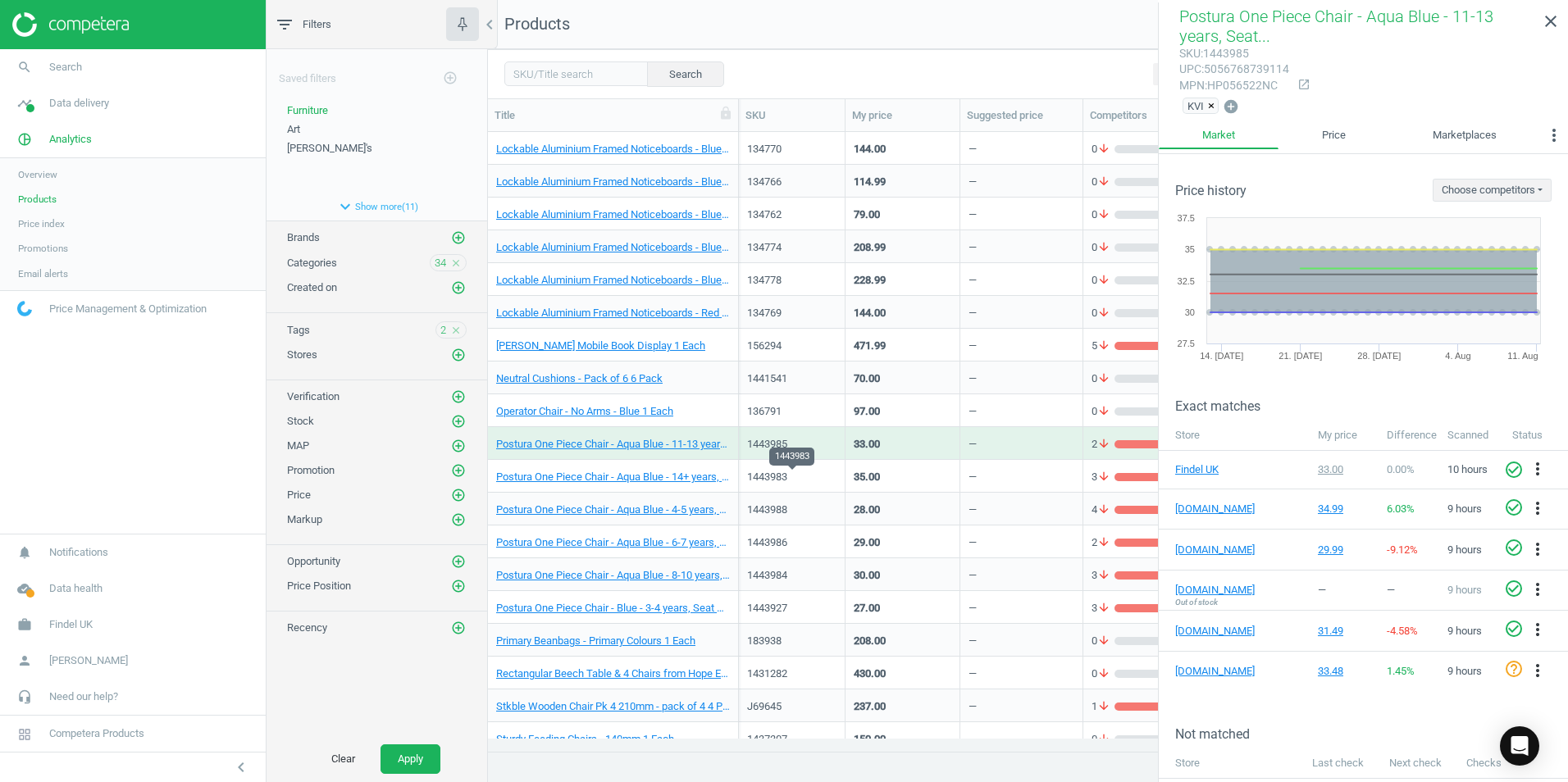
click at [822, 471] on div "1443983" at bounding box center [792, 477] width 90 height 15
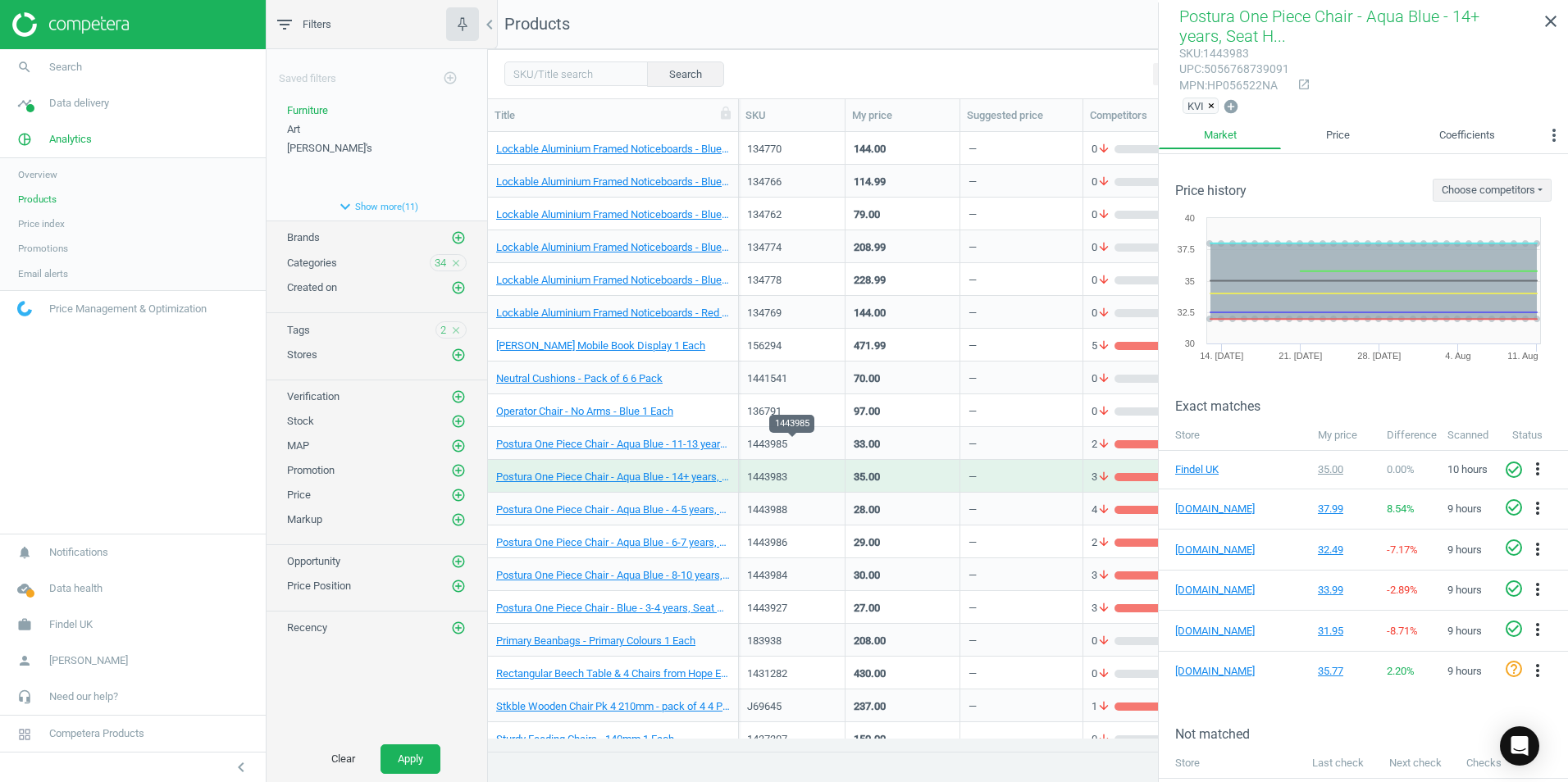
click at [827, 438] on div "1443985" at bounding box center [792, 444] width 90 height 15
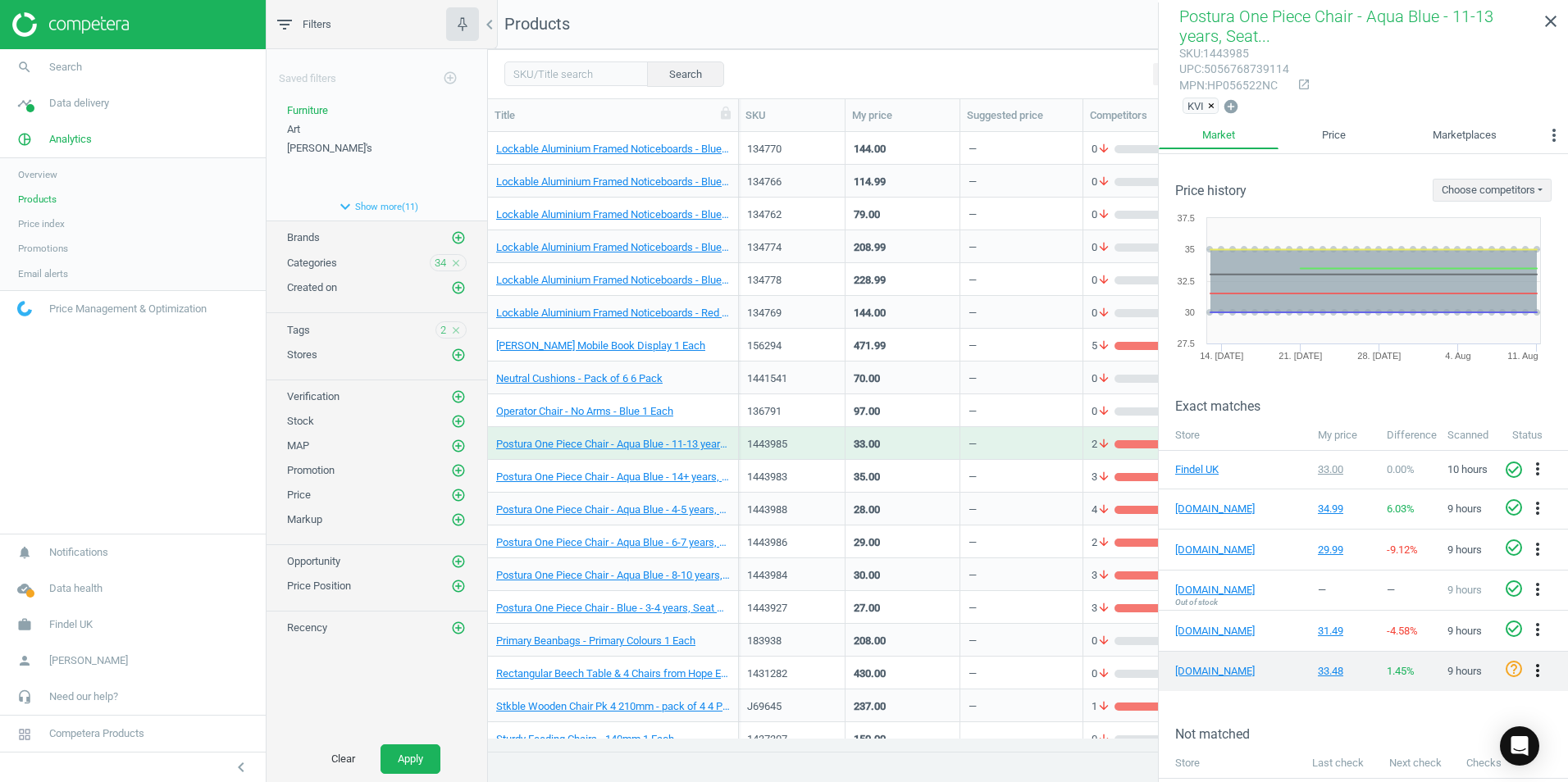
click at [1527, 663] on icon "more_vert" at bounding box center [1537, 671] width 20 height 20
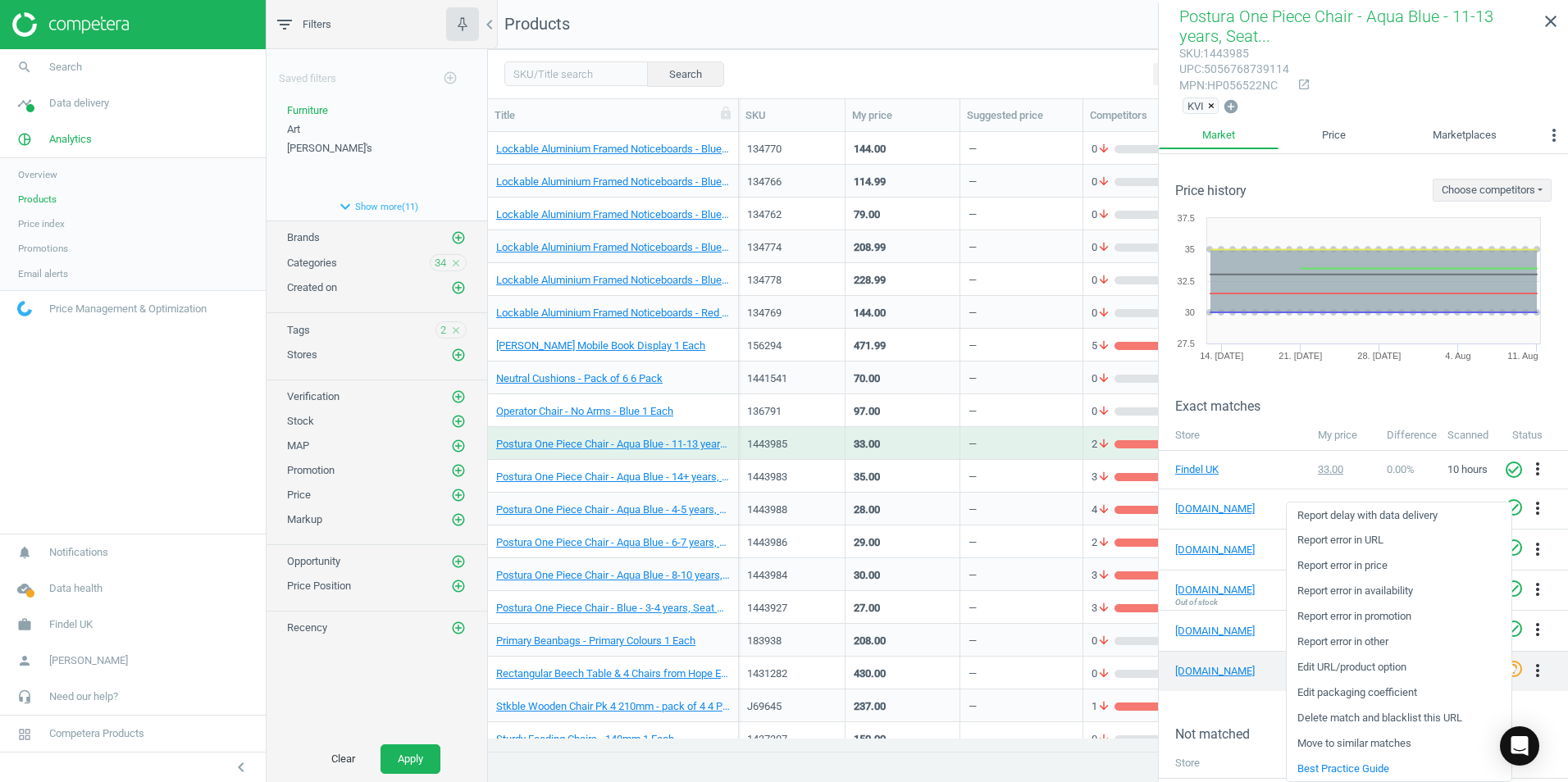
drag, startPoint x: 1543, startPoint y: 677, endPoint x: 1525, endPoint y: 678, distance: 18.0
click at [1541, 678] on div "help_outline more_vert" at bounding box center [1536, 671] width 64 height 23
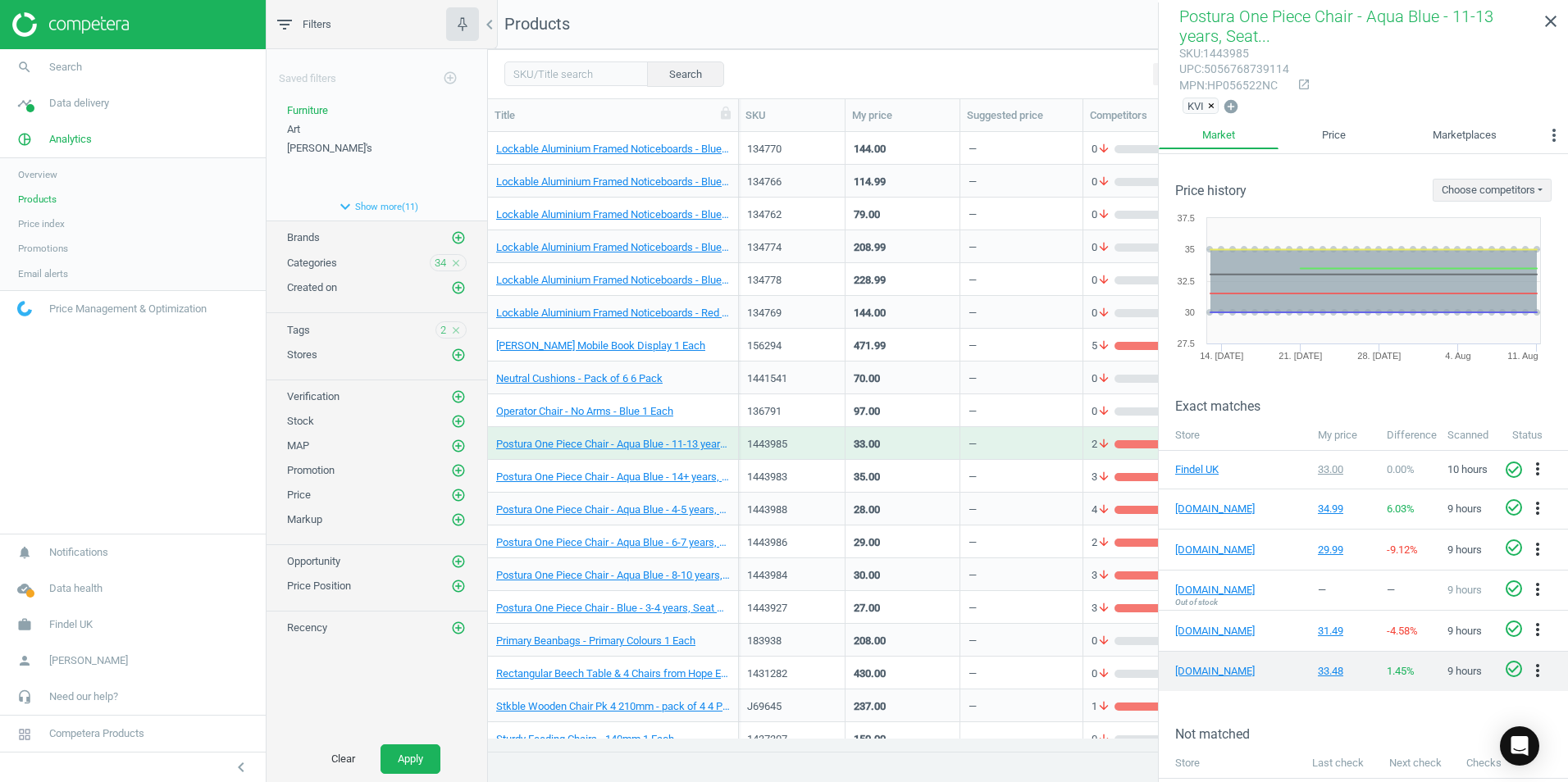
click at [1504, 665] on icon "check_circle_outline" at bounding box center [1513, 669] width 20 height 20
click at [822, 480] on div "1443983" at bounding box center [792, 477] width 90 height 15
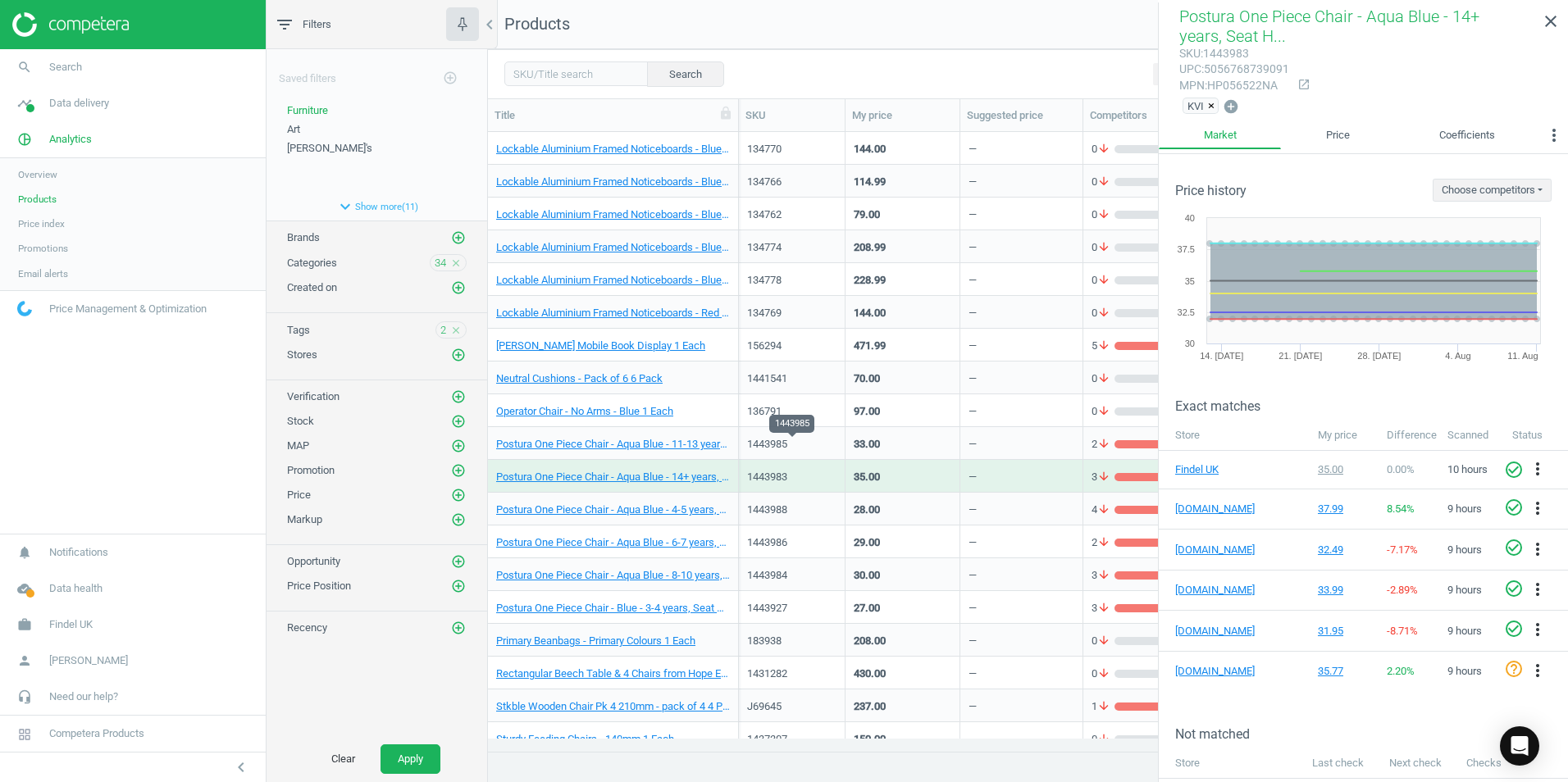
click at [822, 438] on div "1443985" at bounding box center [792, 444] width 90 height 15
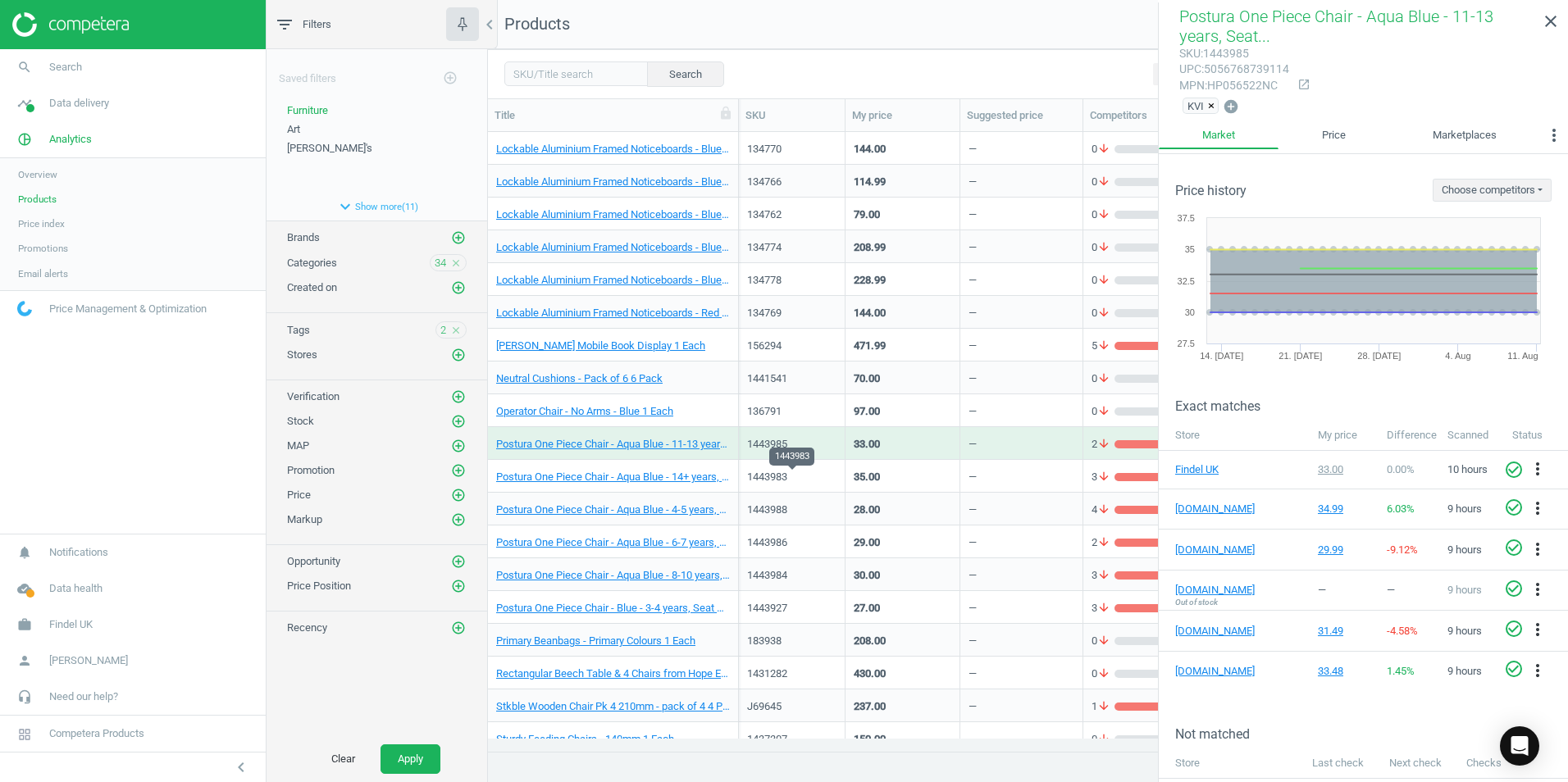
click at [821, 475] on div "1443983" at bounding box center [792, 477] width 90 height 15
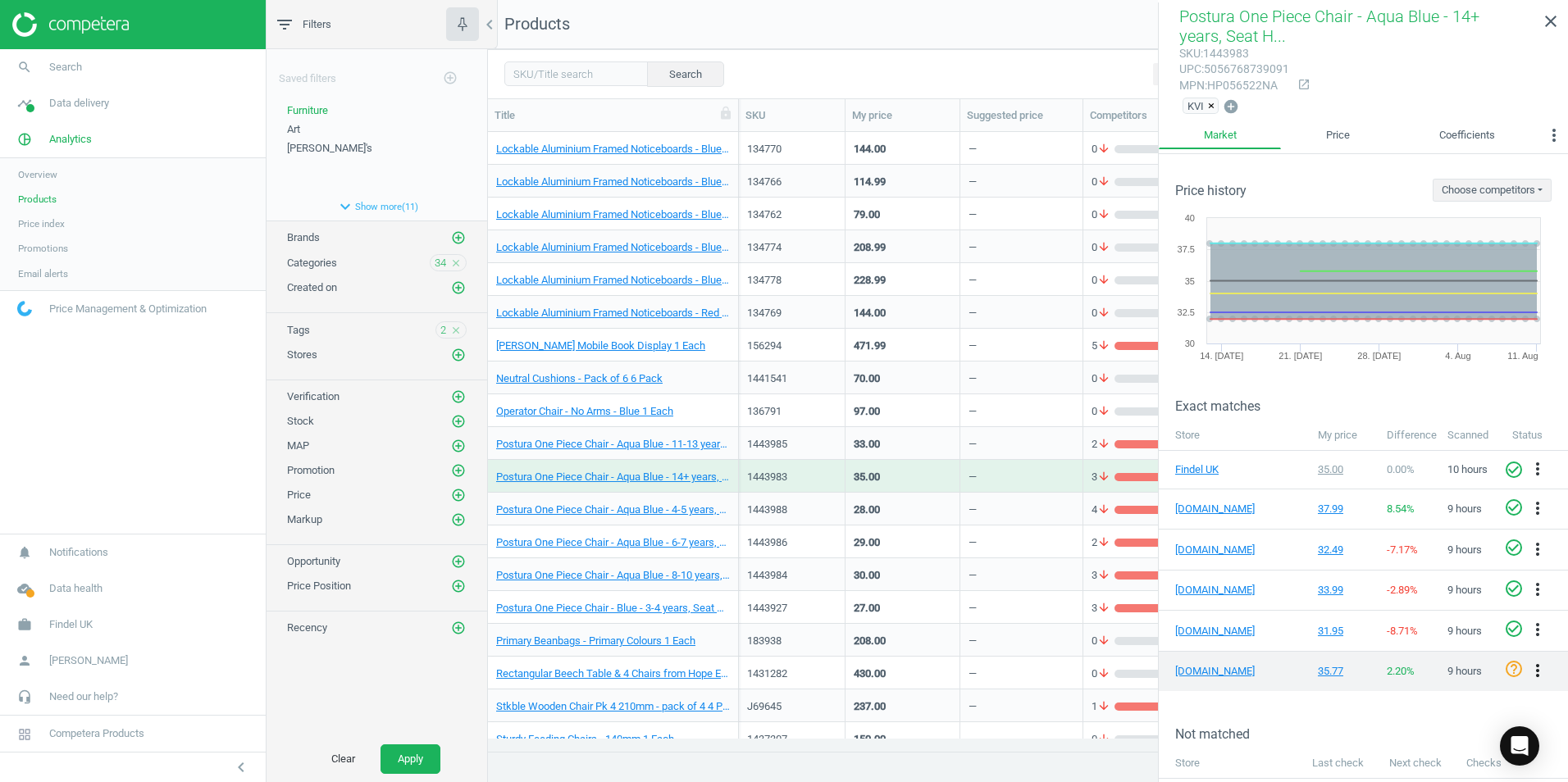
click at [1527, 667] on icon "more_vert" at bounding box center [1537, 671] width 20 height 20
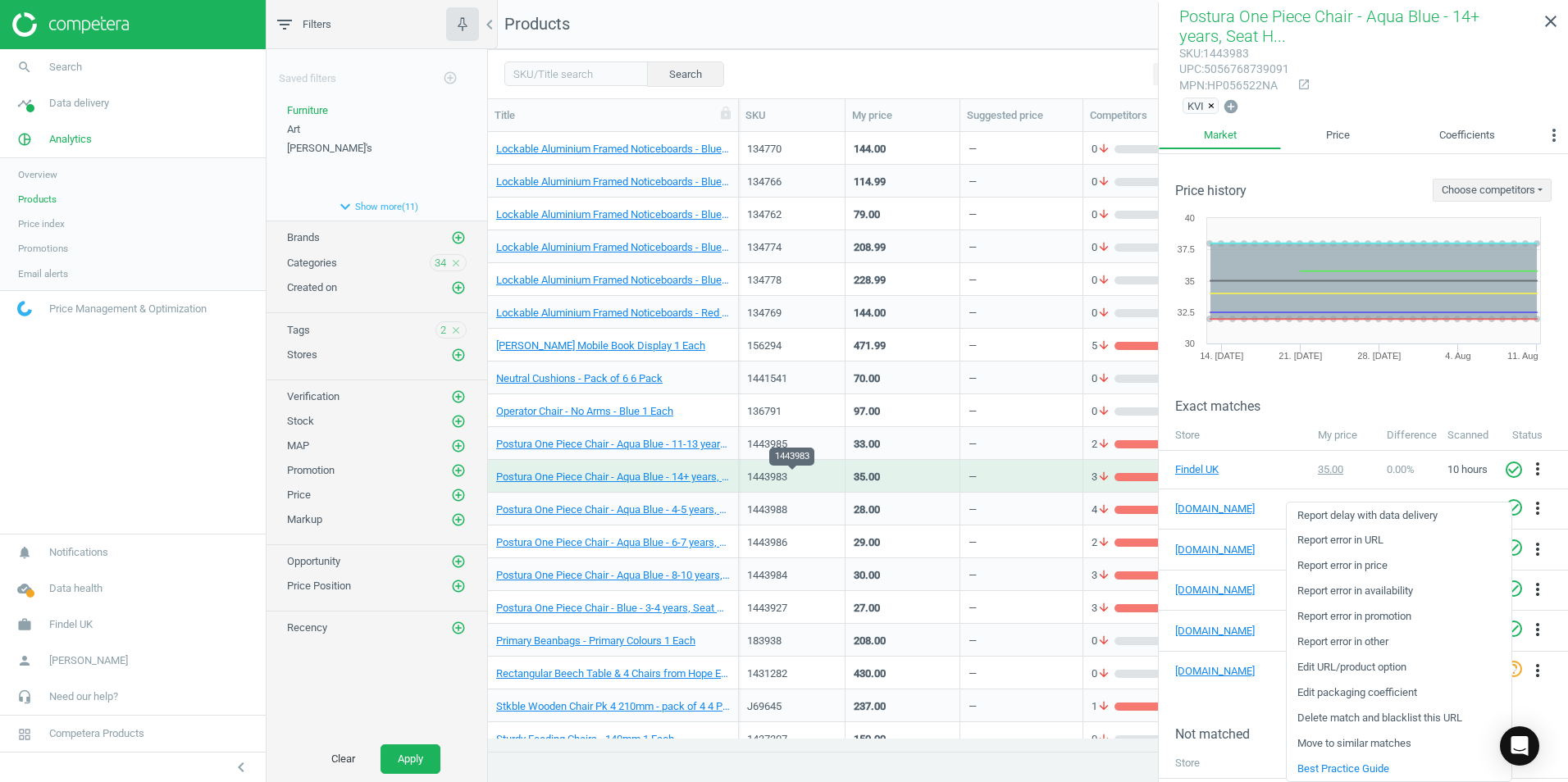
click at [825, 475] on div "1443983" at bounding box center [792, 477] width 90 height 15
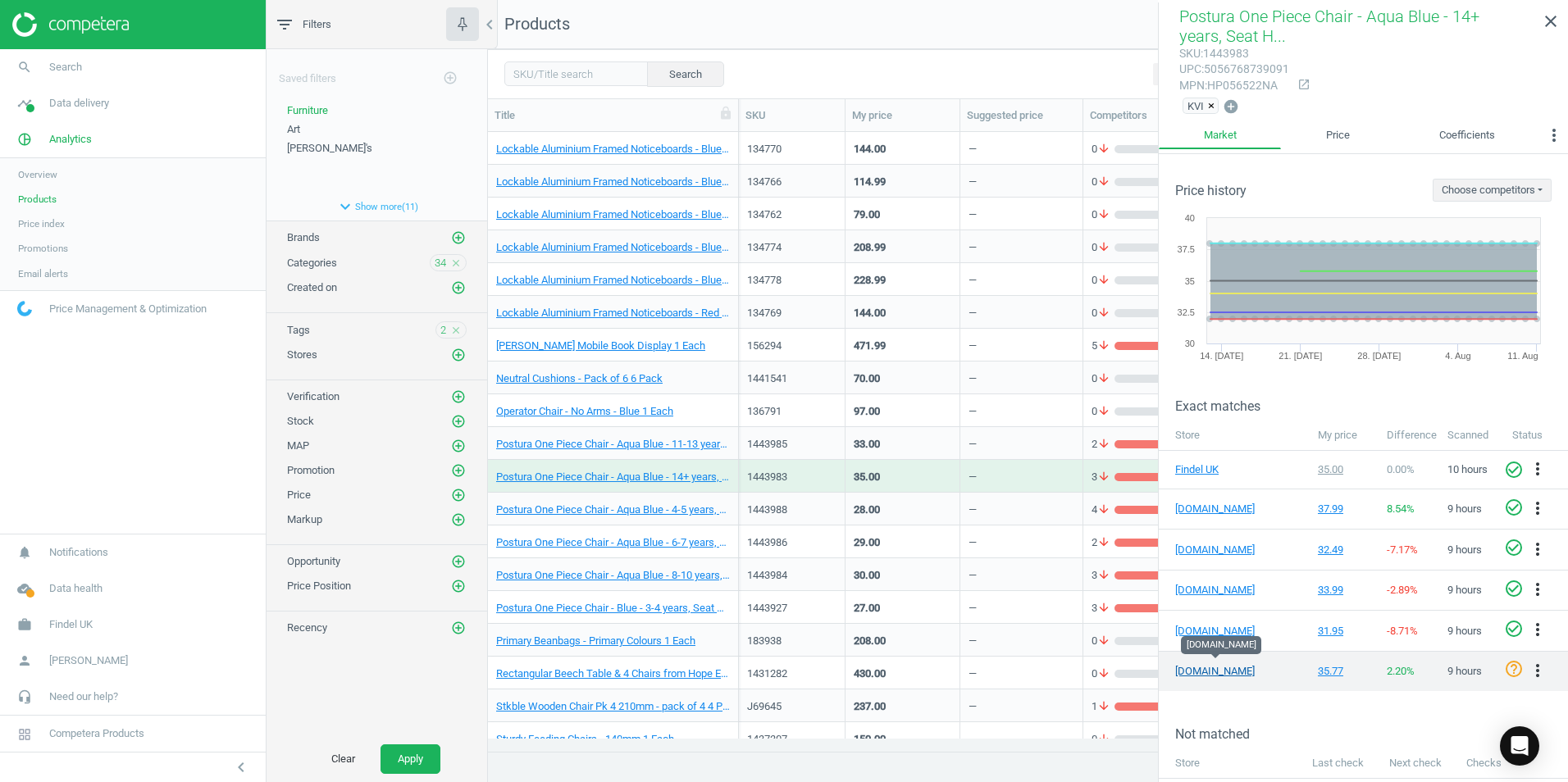
click at [1215, 671] on link "[DOMAIN_NAME]" at bounding box center [1216, 671] width 82 height 15
click at [1530, 666] on icon "more_vert" at bounding box center [1537, 671] width 20 height 20
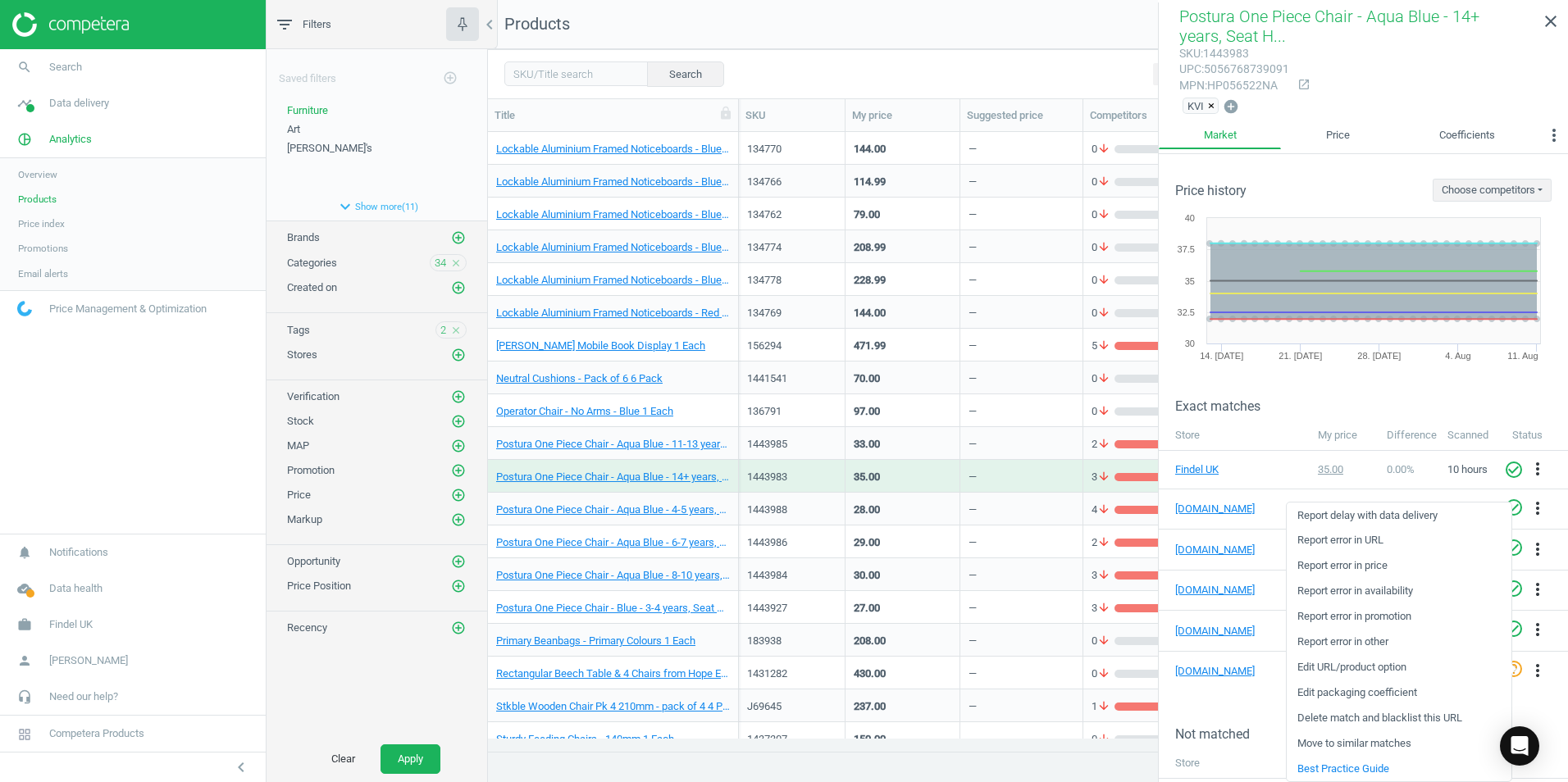
click at [1338, 694] on link "Edit packaging coefficient" at bounding box center [1398, 693] width 224 height 25
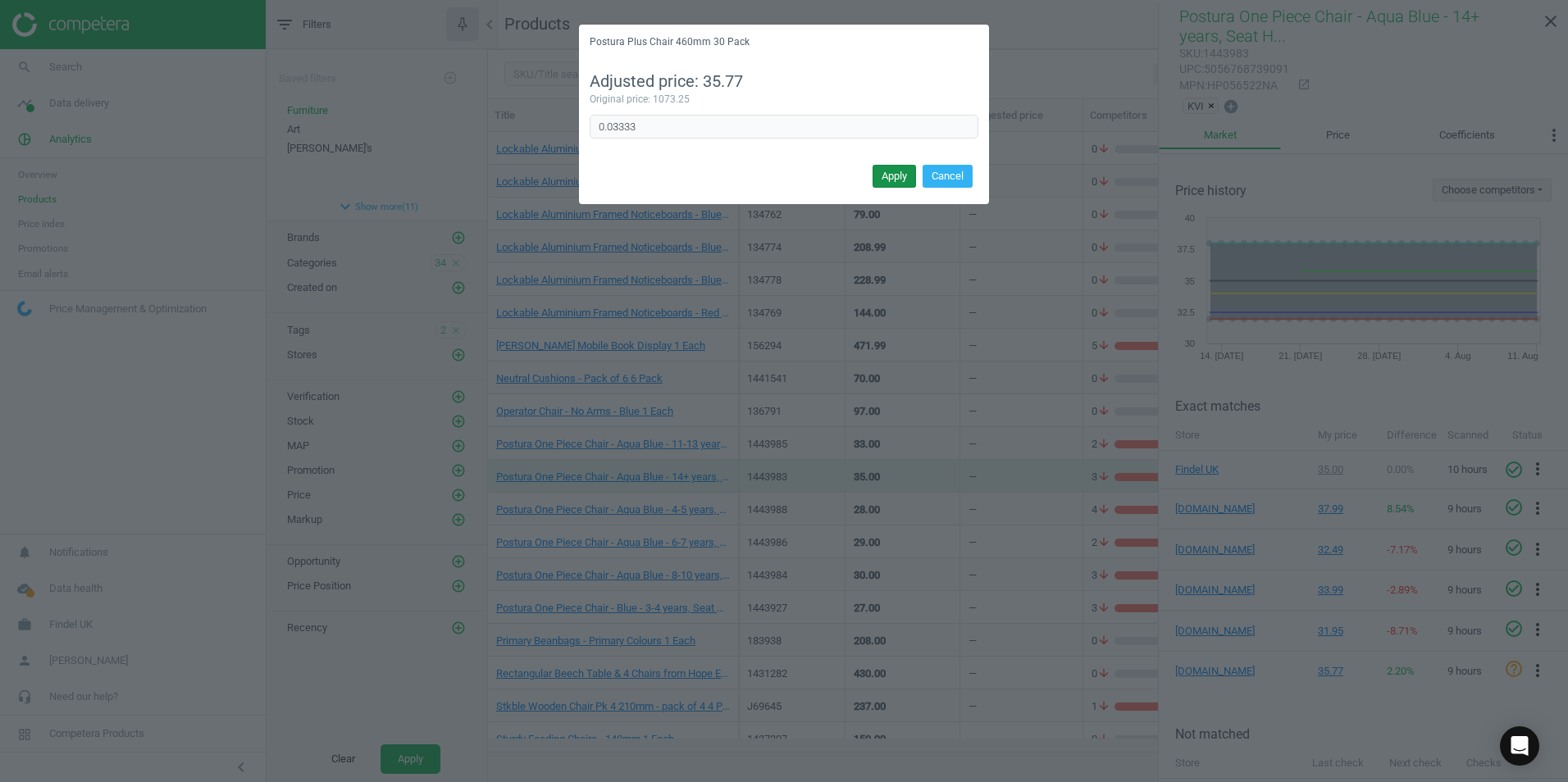
click at [897, 176] on button "Apply" at bounding box center [894, 176] width 44 height 23
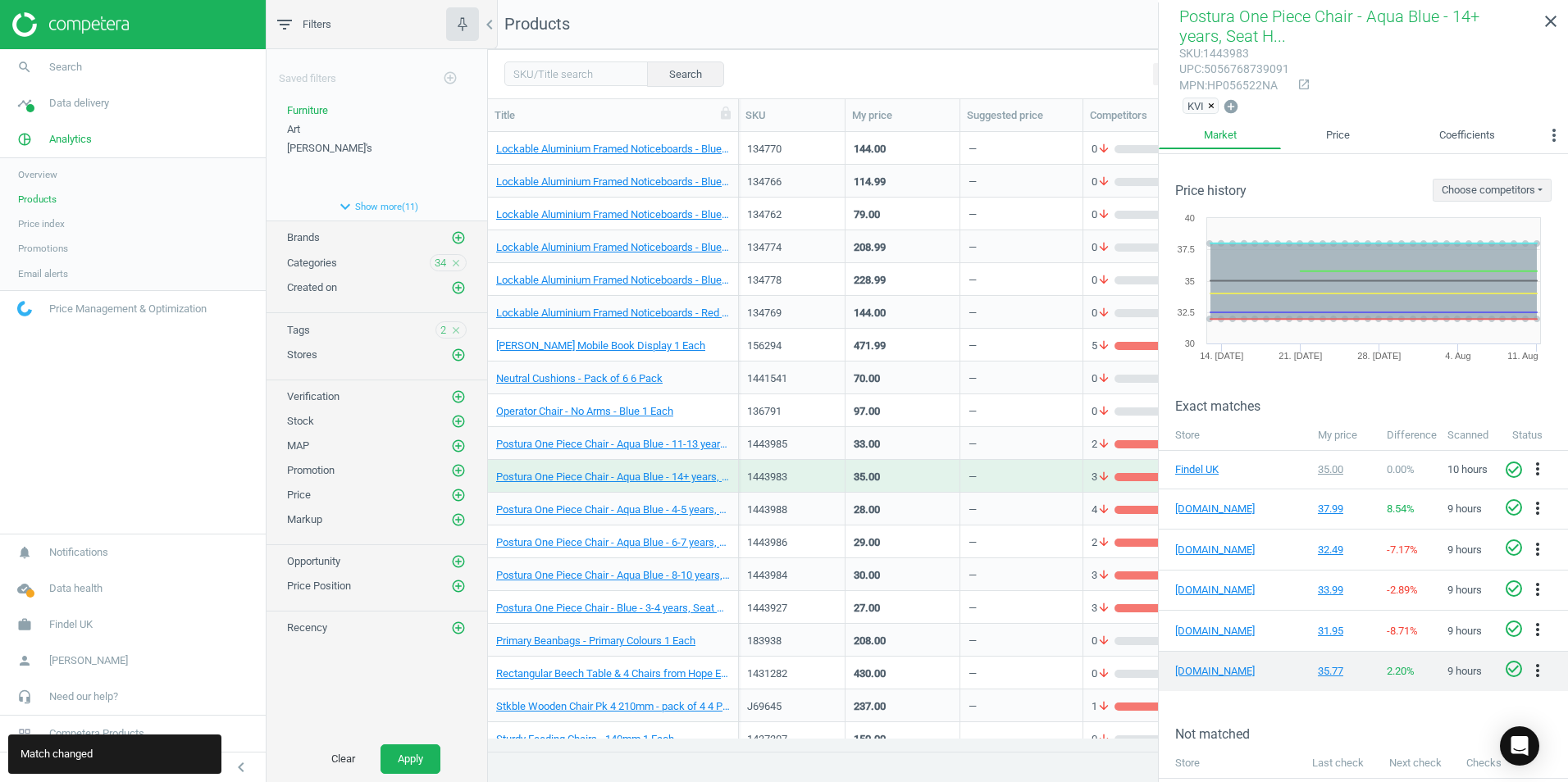
click at [1504, 667] on icon "check_circle_outline" at bounding box center [1513, 669] width 20 height 20
click at [827, 441] on div "1443985" at bounding box center [792, 444] width 90 height 15
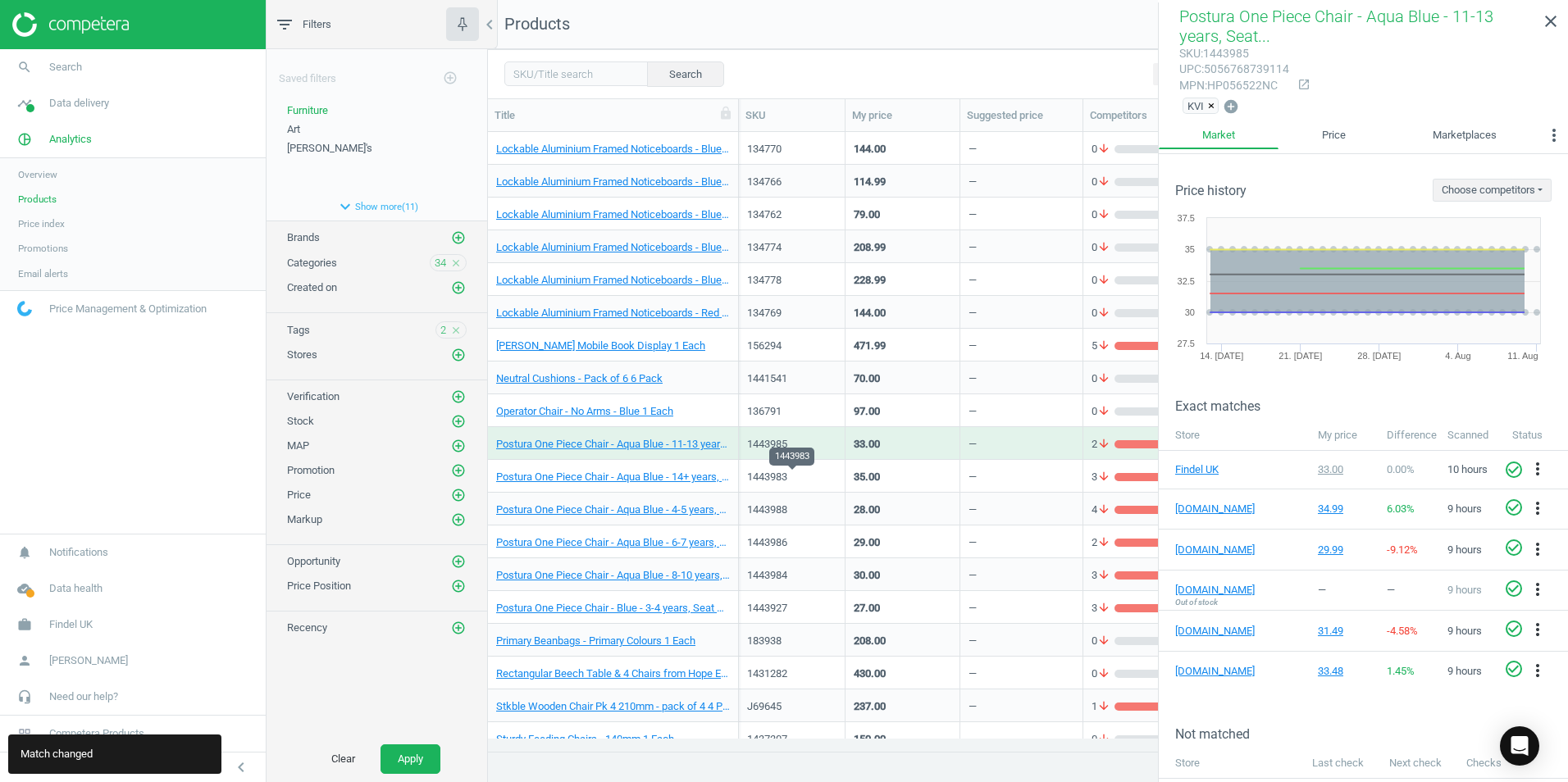
click at [822, 477] on div "1443983" at bounding box center [792, 477] width 90 height 15
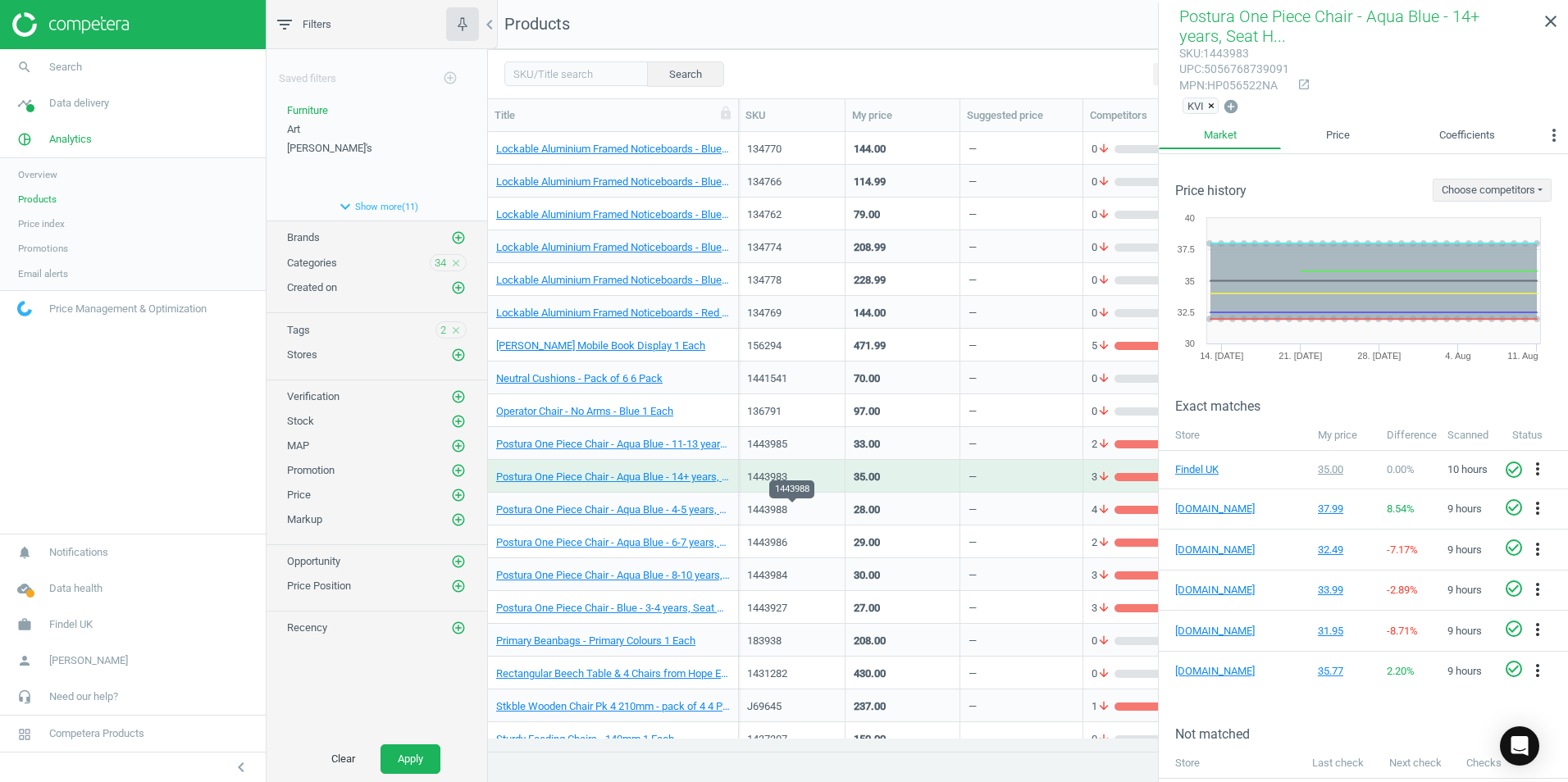
click at [822, 513] on div "1443988" at bounding box center [792, 509] width 90 height 15
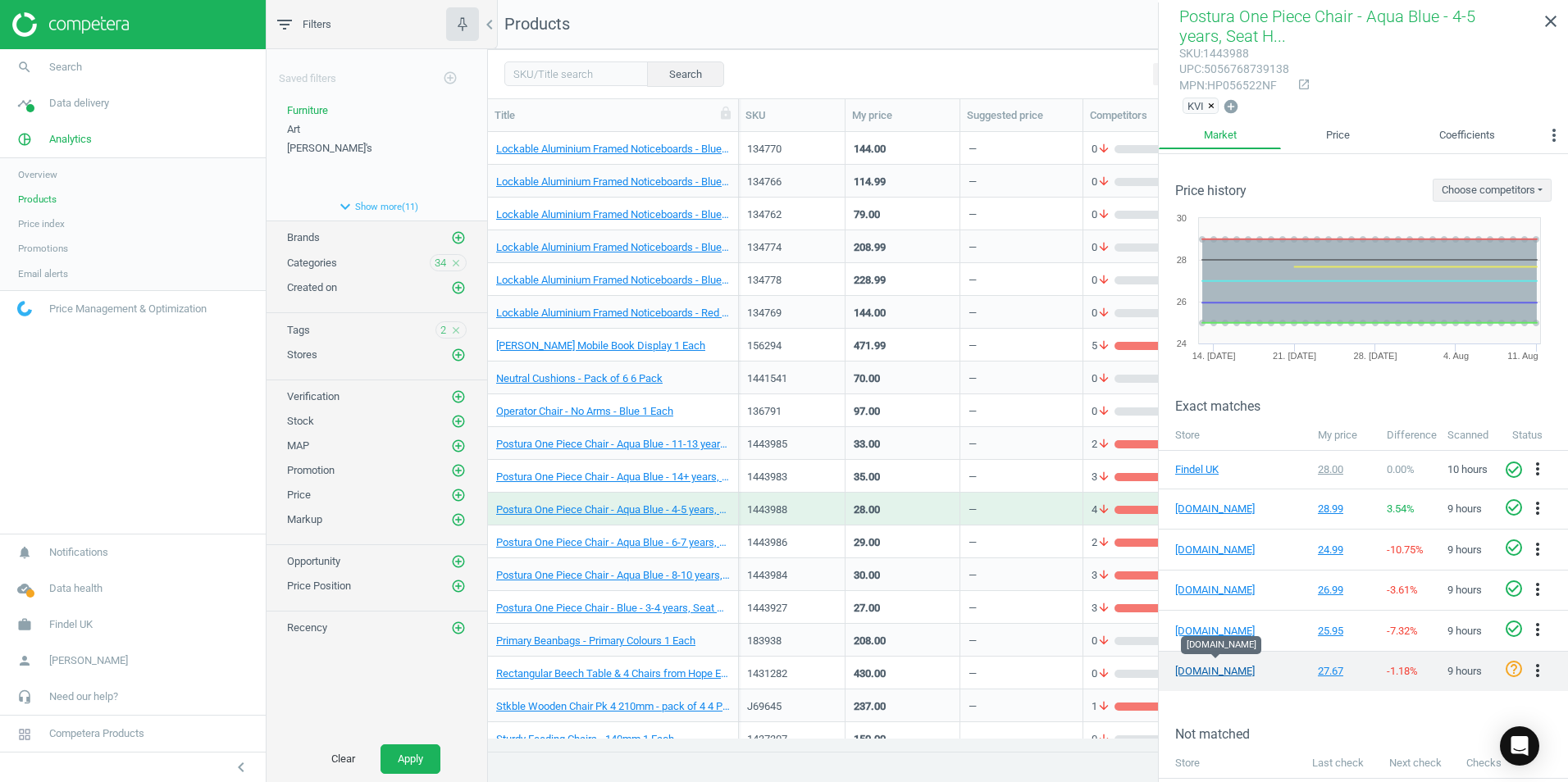
click at [1211, 667] on link "[DOMAIN_NAME]" at bounding box center [1216, 671] width 82 height 15
click at [1527, 667] on icon "more_vert" at bounding box center [1537, 671] width 20 height 20
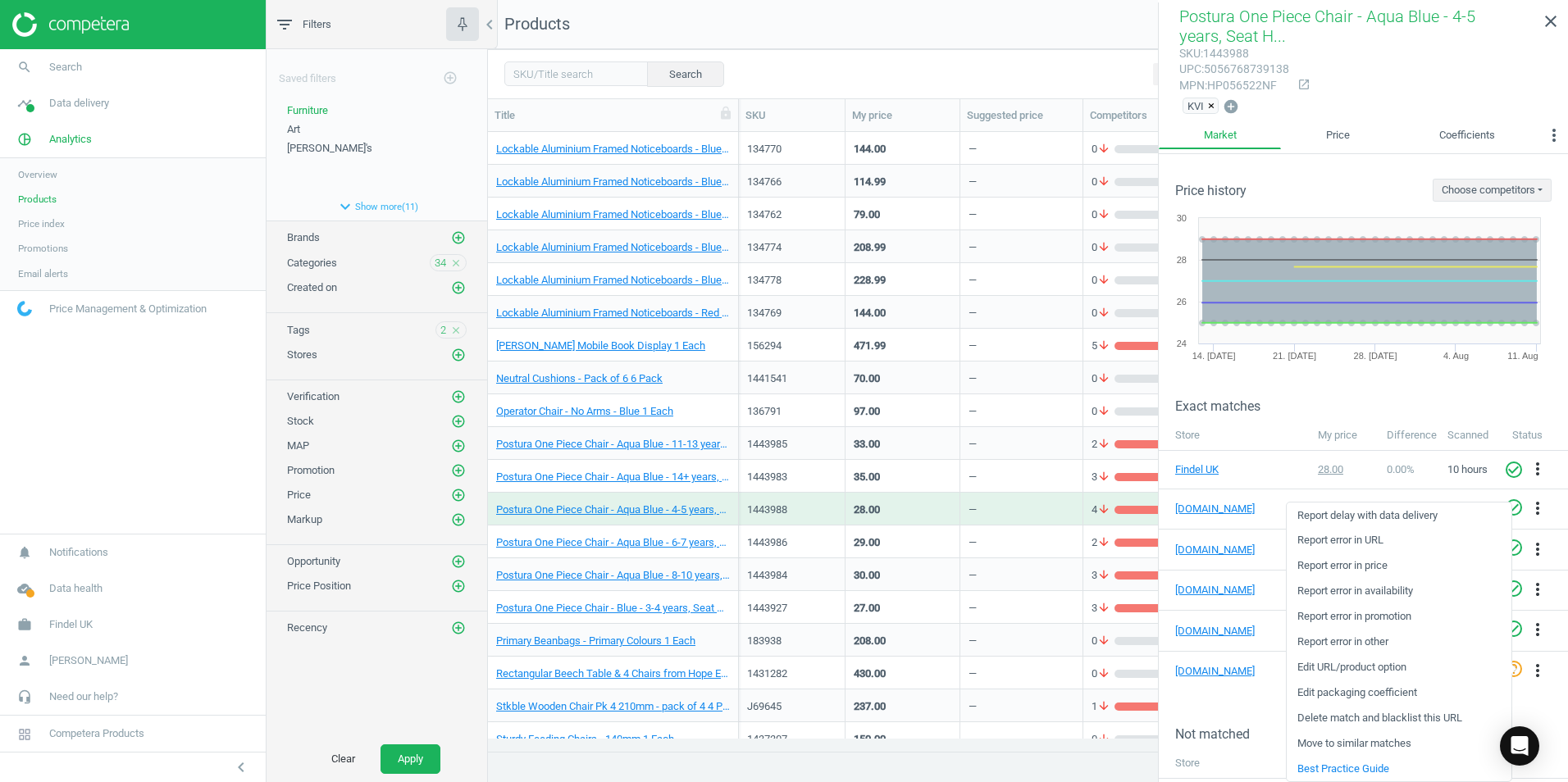
click at [1332, 698] on link "Edit packaging coefficient" at bounding box center [1398, 693] width 224 height 25
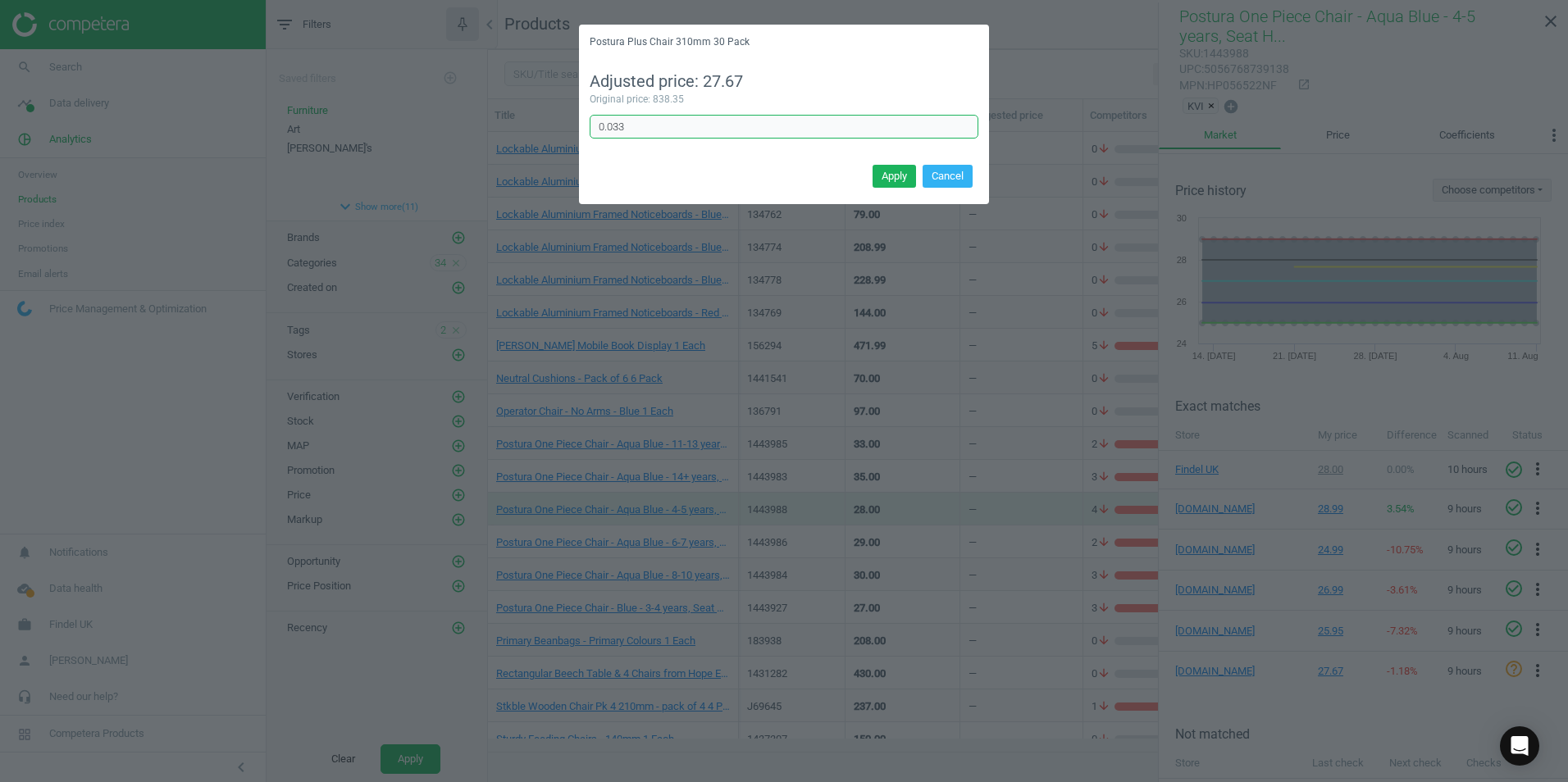
click at [654, 129] on input "0.033" at bounding box center [784, 127] width 389 height 24
type input "0.03333"
click at [880, 175] on button "Apply" at bounding box center [894, 176] width 44 height 23
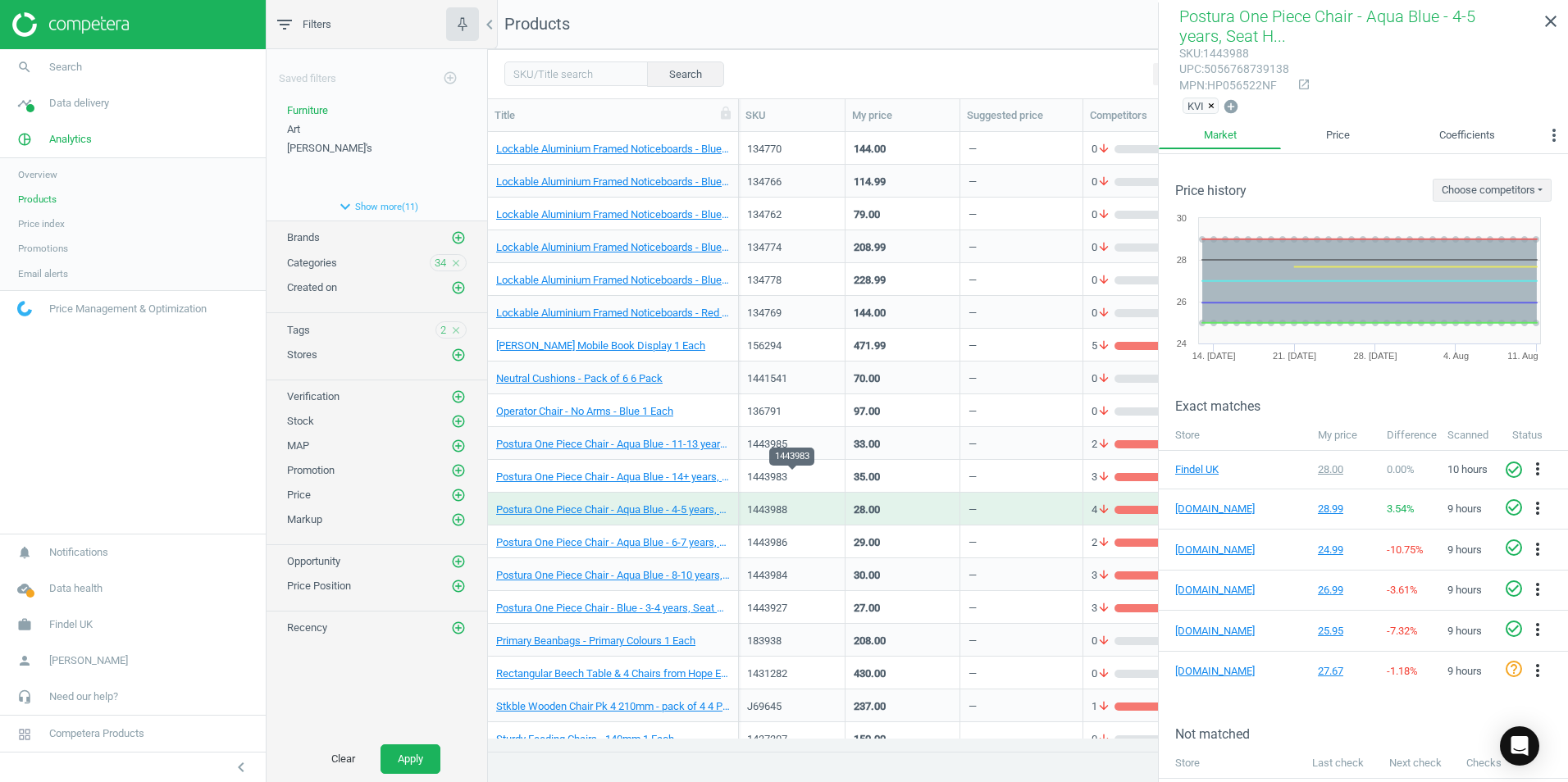
click at [831, 474] on div "1443983" at bounding box center [792, 477] width 90 height 15
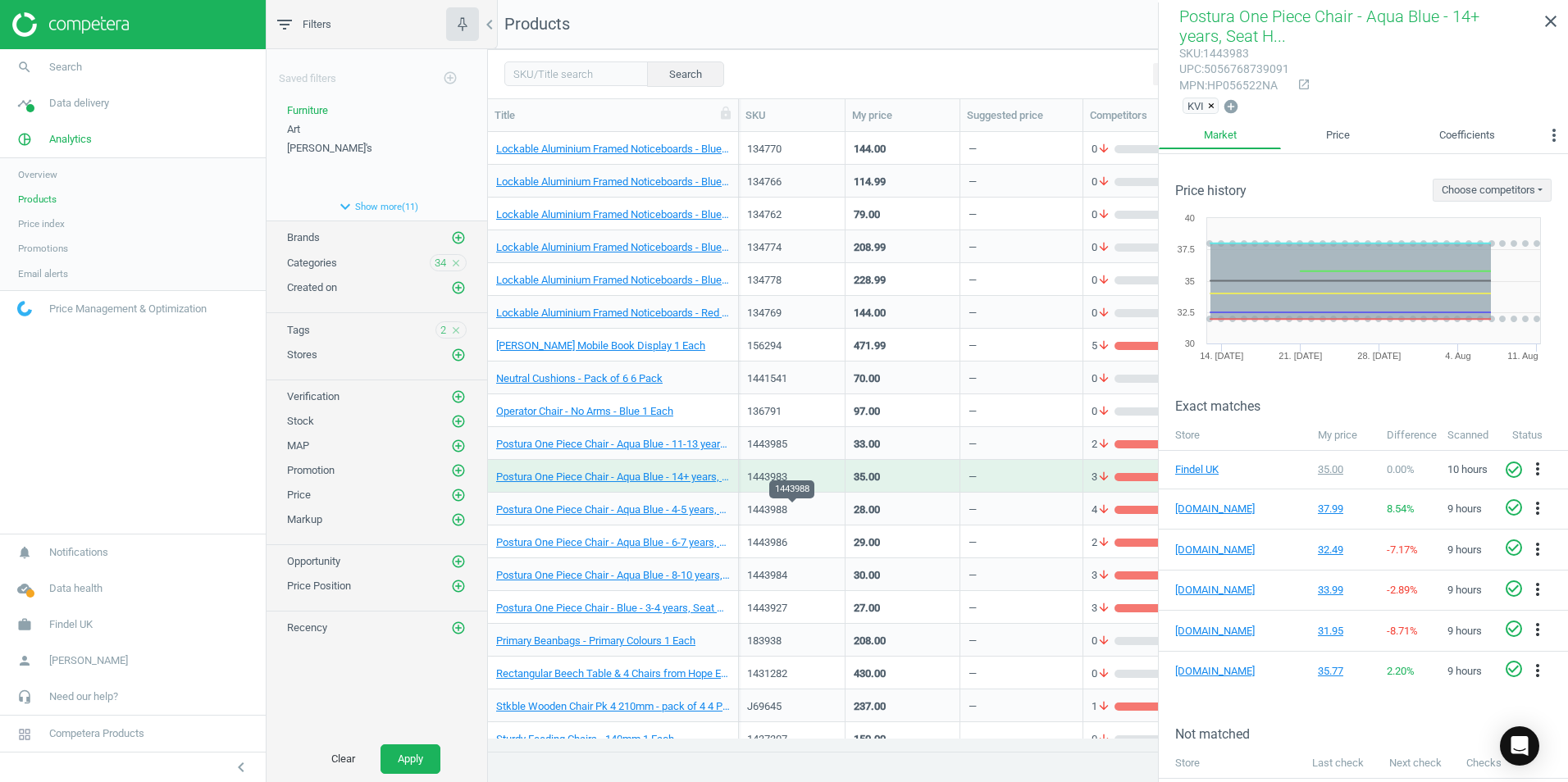
click at [829, 512] on div "1443988" at bounding box center [792, 509] width 90 height 15
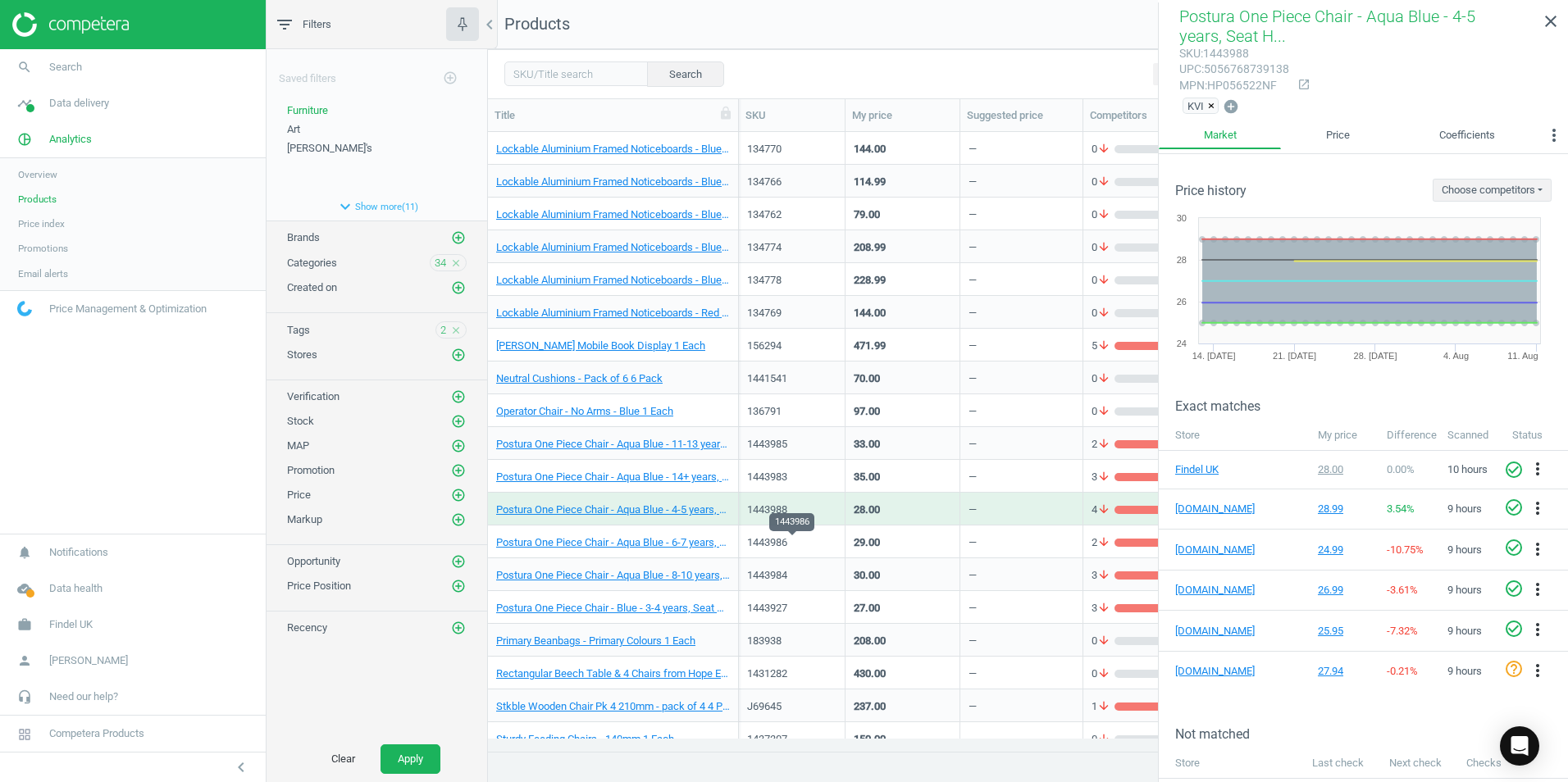
click at [827, 544] on div "1443986" at bounding box center [792, 542] width 90 height 15
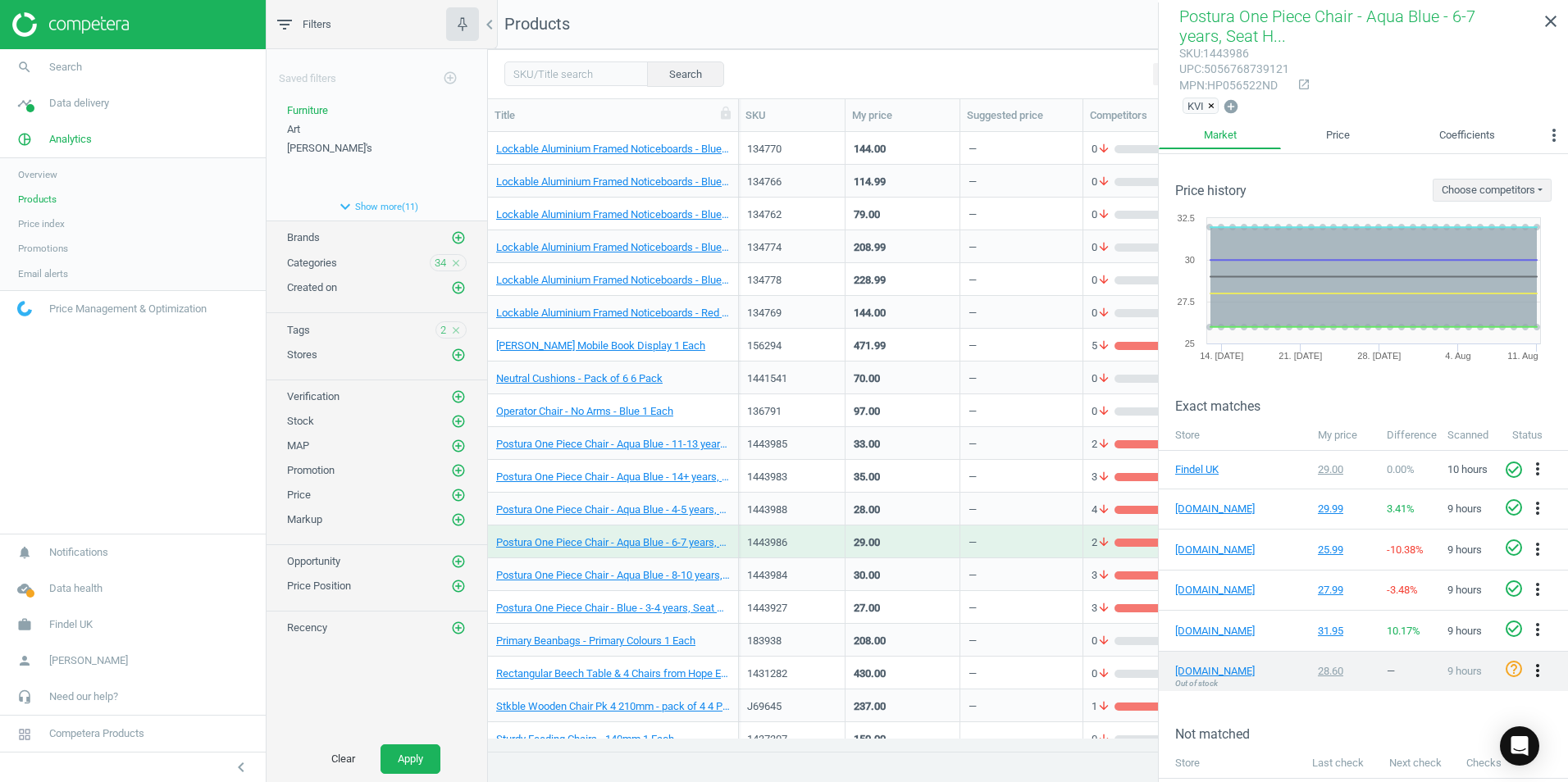
click at [1529, 670] on icon "more_vert" at bounding box center [1537, 671] width 20 height 20
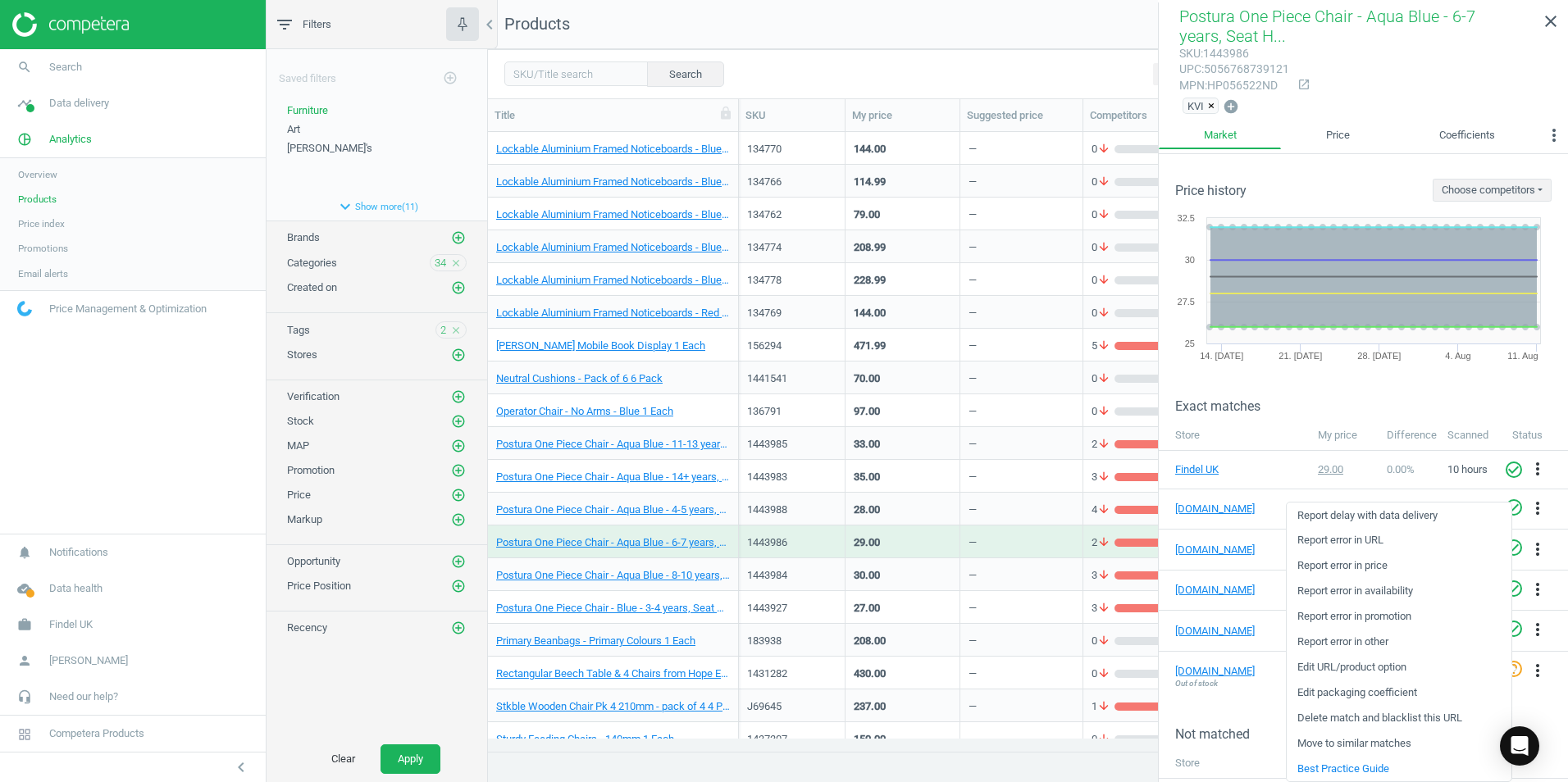
click at [1542, 705] on div "Not matched" at bounding box center [1363, 722] width 410 height 40
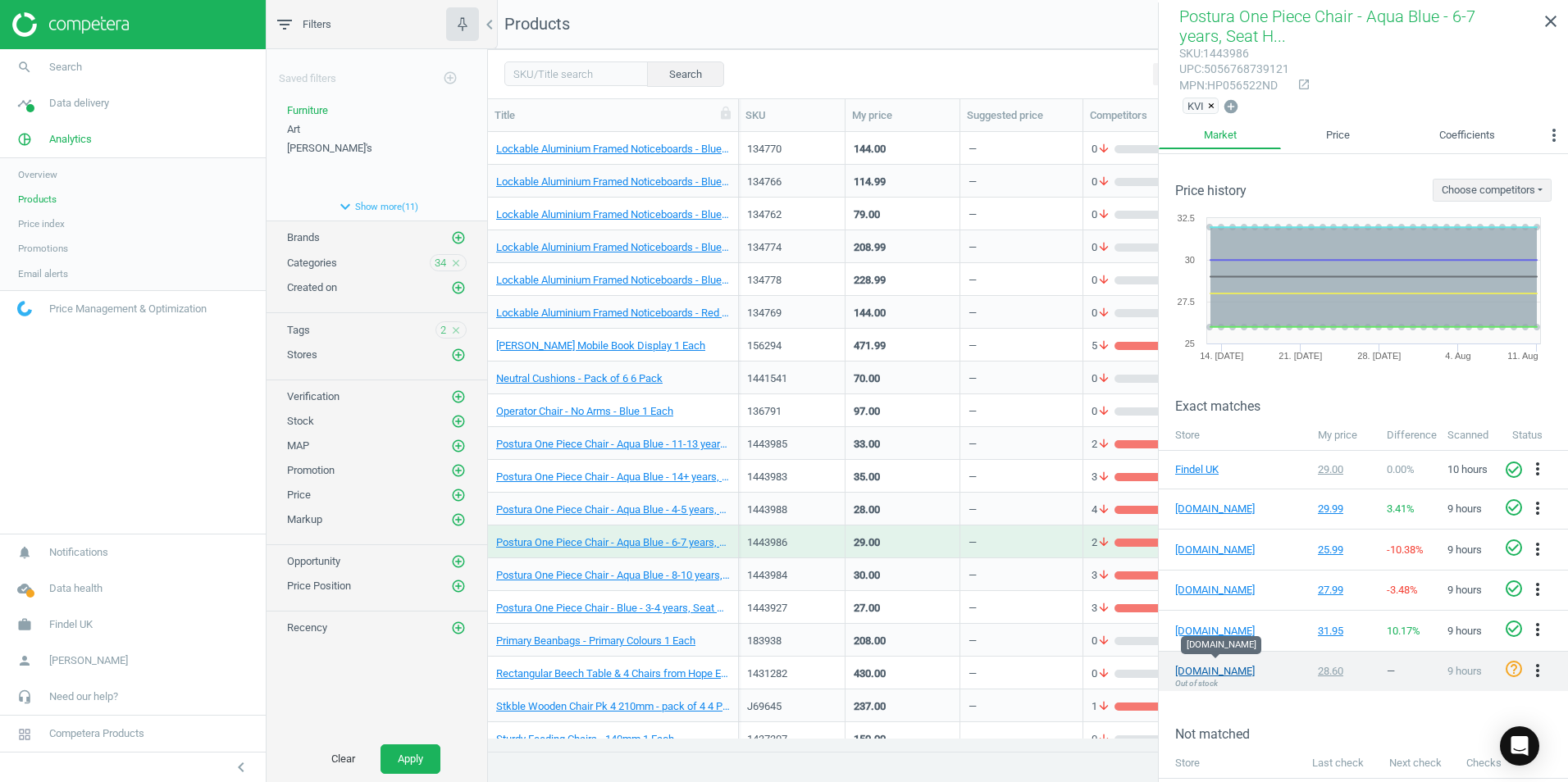
click at [1215, 671] on link "[DOMAIN_NAME]" at bounding box center [1216, 671] width 82 height 15
click at [1530, 667] on icon "more_vert" at bounding box center [1537, 671] width 20 height 20
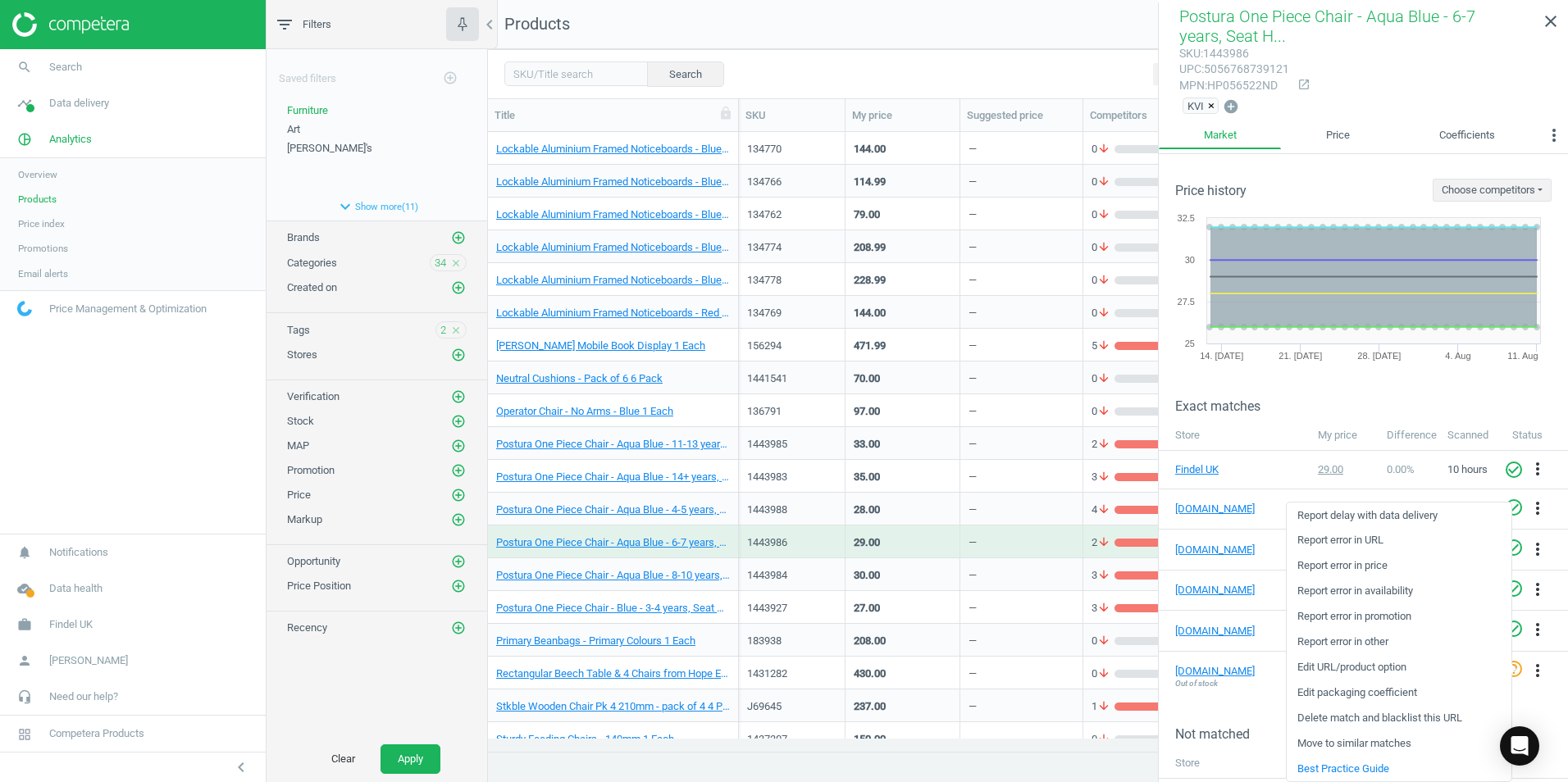
click at [1357, 689] on link "Edit packaging coefficient" at bounding box center [1398, 693] width 224 height 25
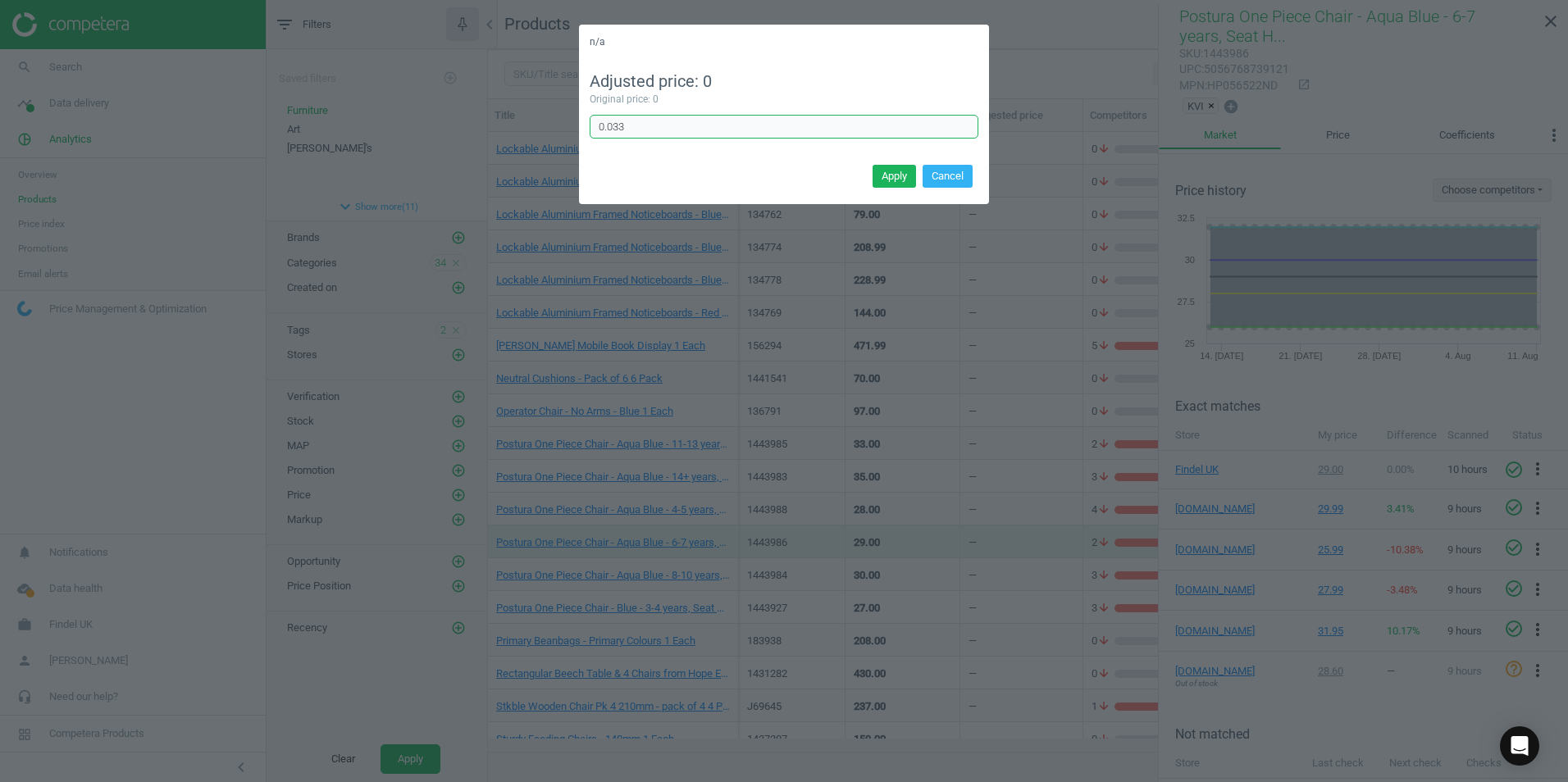
click at [631, 132] on input "0.033" at bounding box center [784, 127] width 389 height 24
type input "0.03333"
click at [892, 176] on button "Apply" at bounding box center [894, 176] width 44 height 23
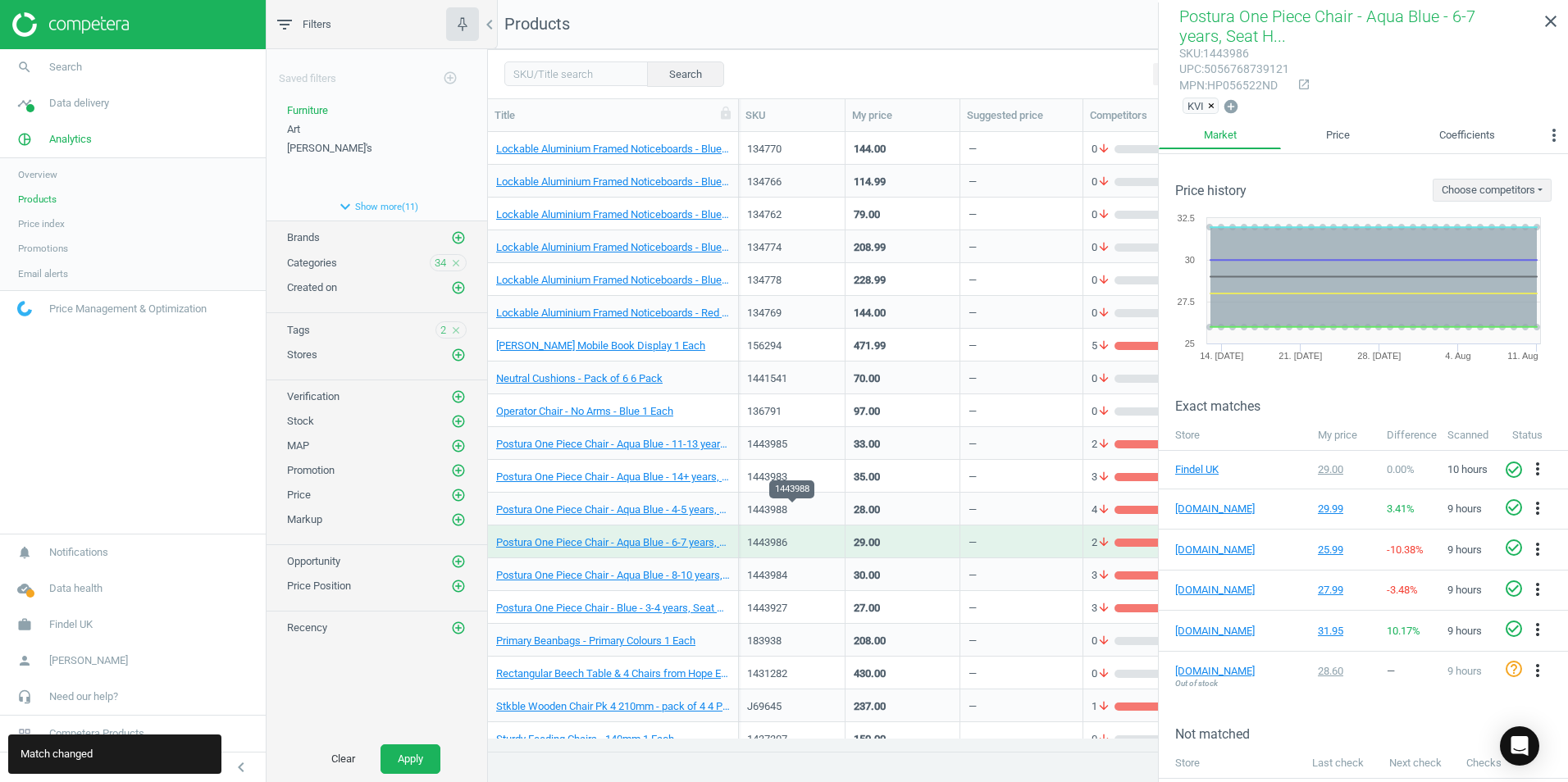
click at [808, 502] on div "1443988" at bounding box center [792, 509] width 90 height 15
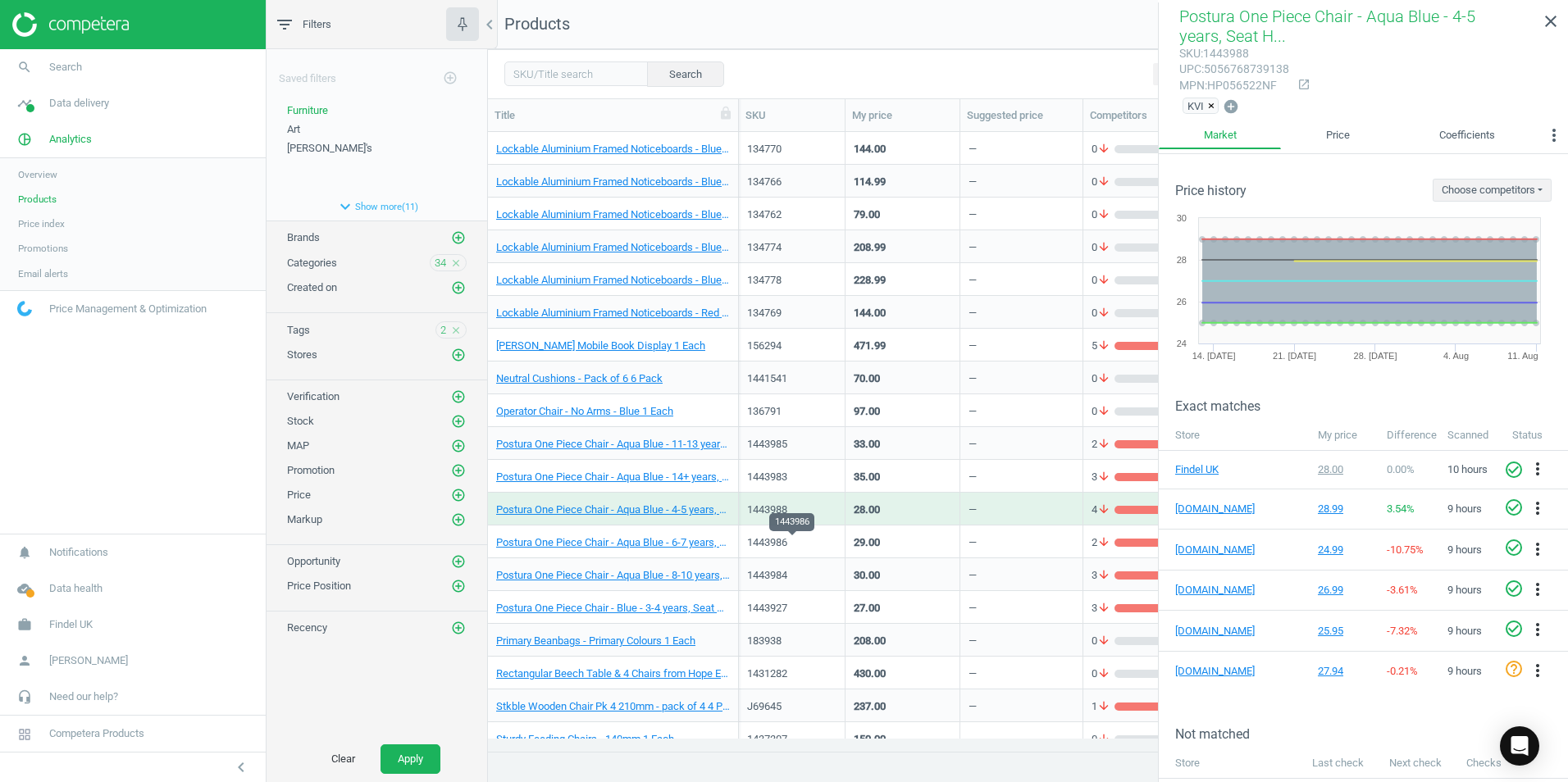
click at [815, 543] on div "1443986" at bounding box center [792, 542] width 90 height 15
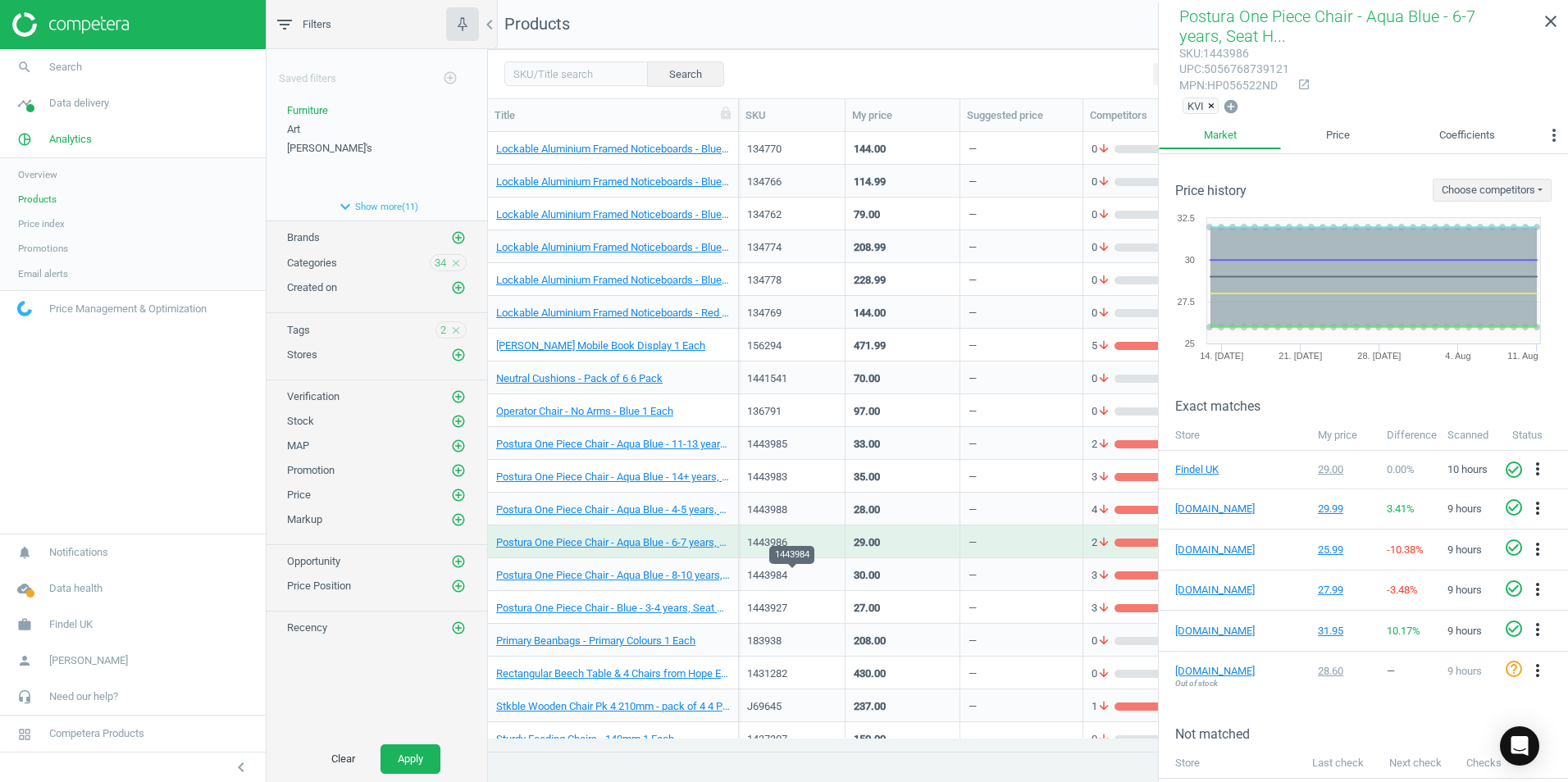
click at [829, 580] on div "1443984" at bounding box center [792, 575] width 90 height 15
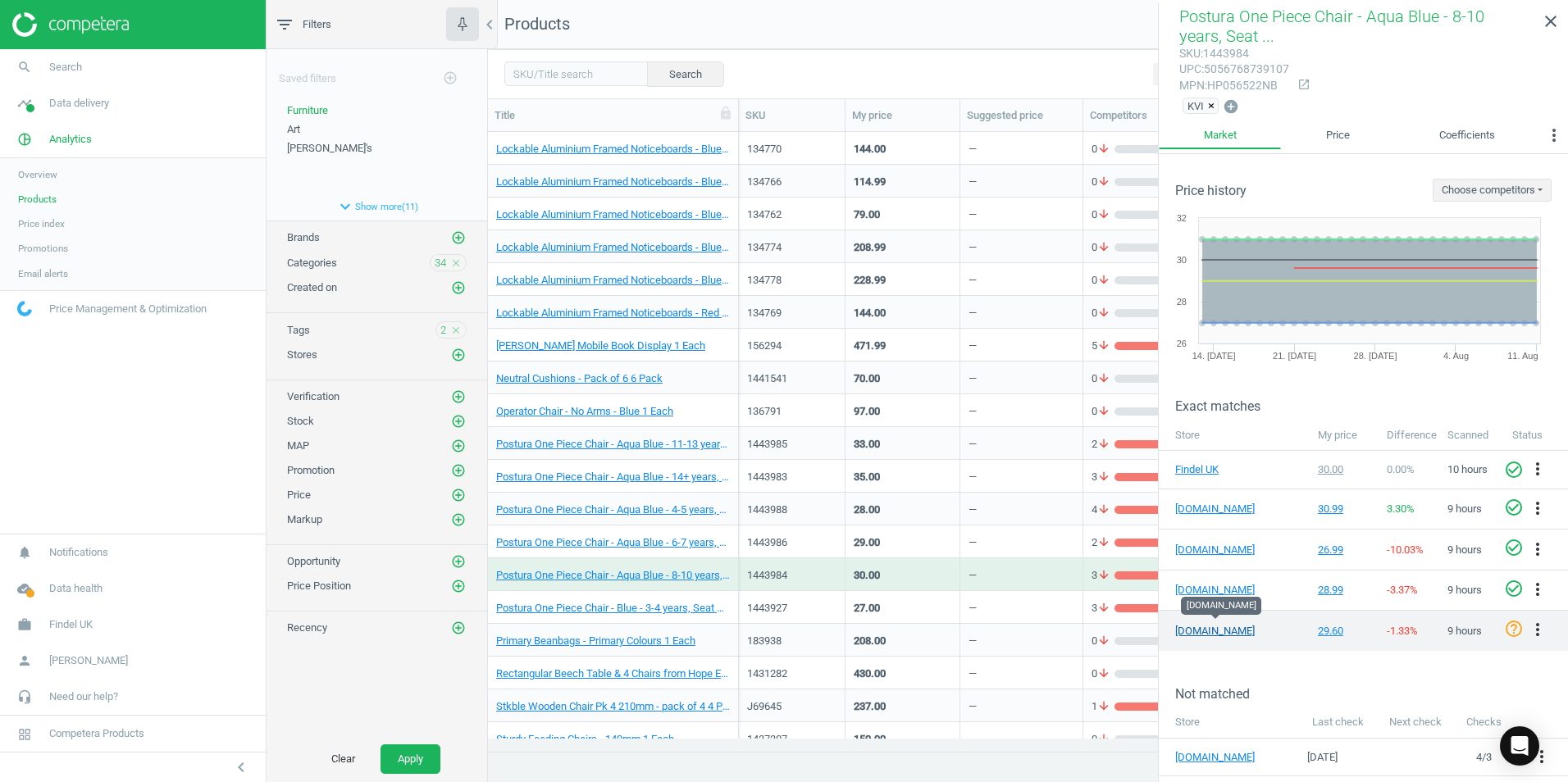
click at [1215, 630] on link "[DOMAIN_NAME]" at bounding box center [1216, 631] width 82 height 15
click at [1527, 628] on icon "more_vert" at bounding box center [1537, 630] width 20 height 20
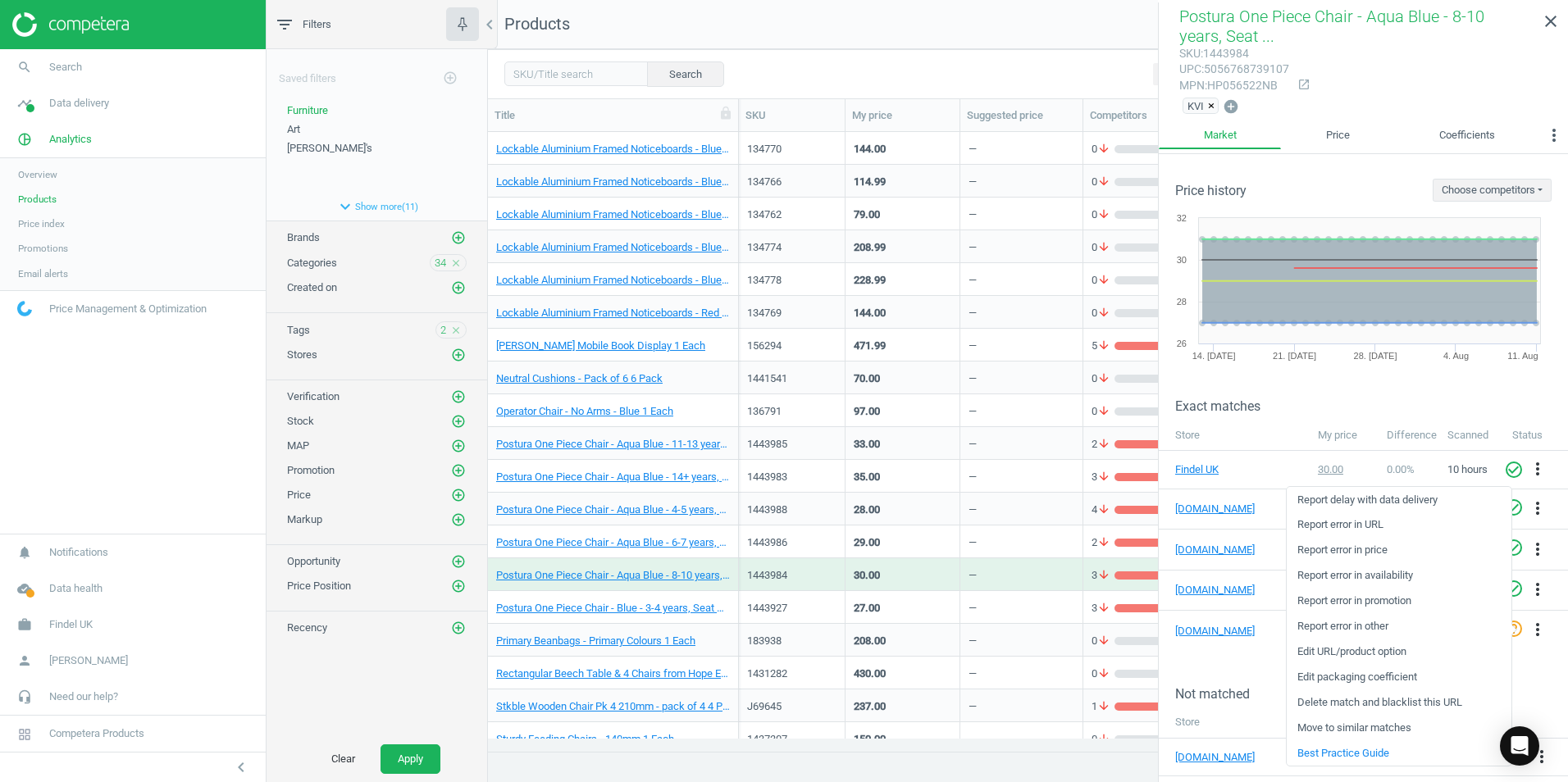
click at [1346, 682] on link "Edit packaging coefficient" at bounding box center [1398, 678] width 224 height 25
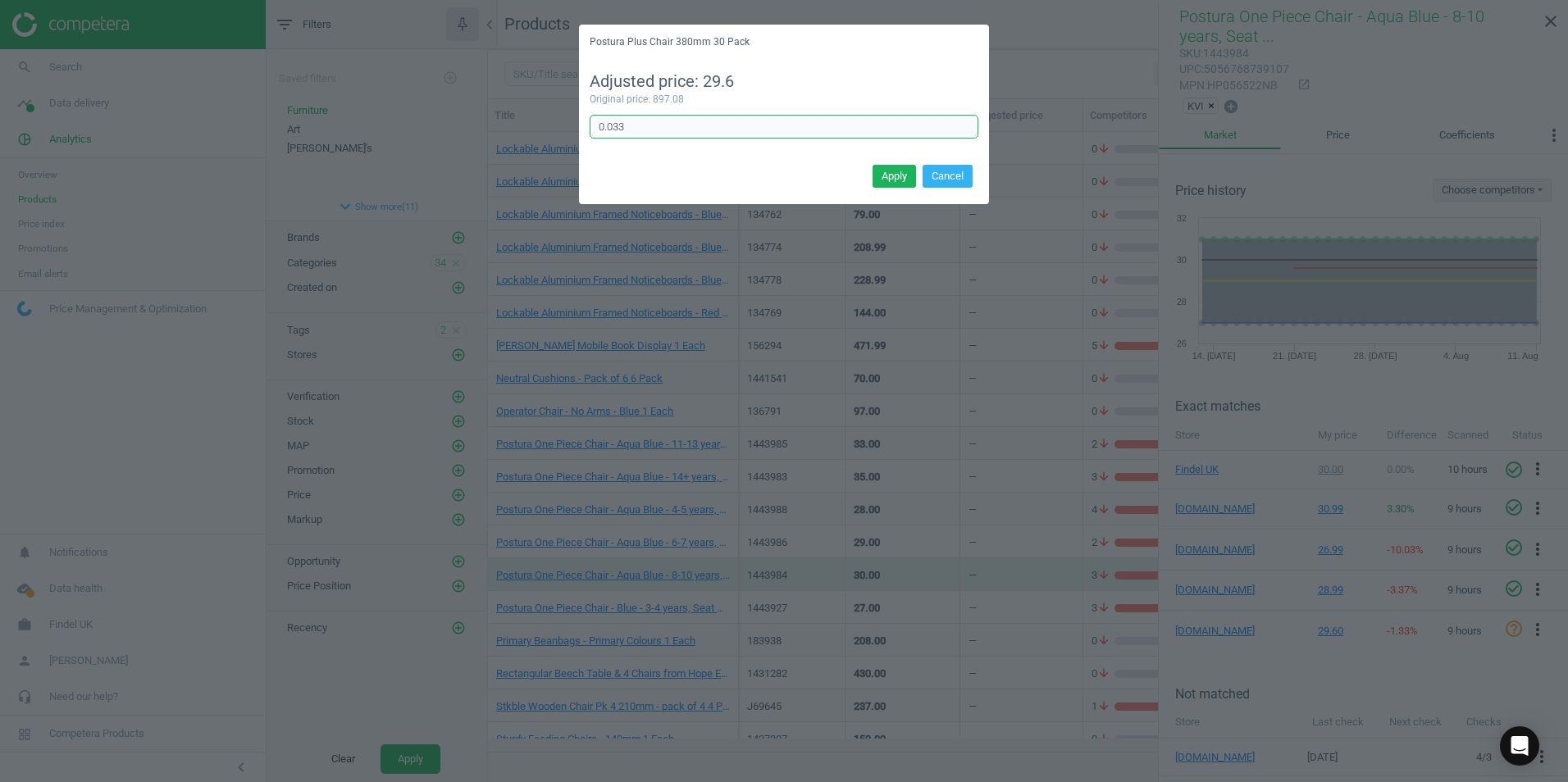
click at [669, 128] on input "0.033" at bounding box center [784, 127] width 389 height 24
type input "0.03333"
click at [900, 179] on button "Apply" at bounding box center [894, 176] width 44 height 23
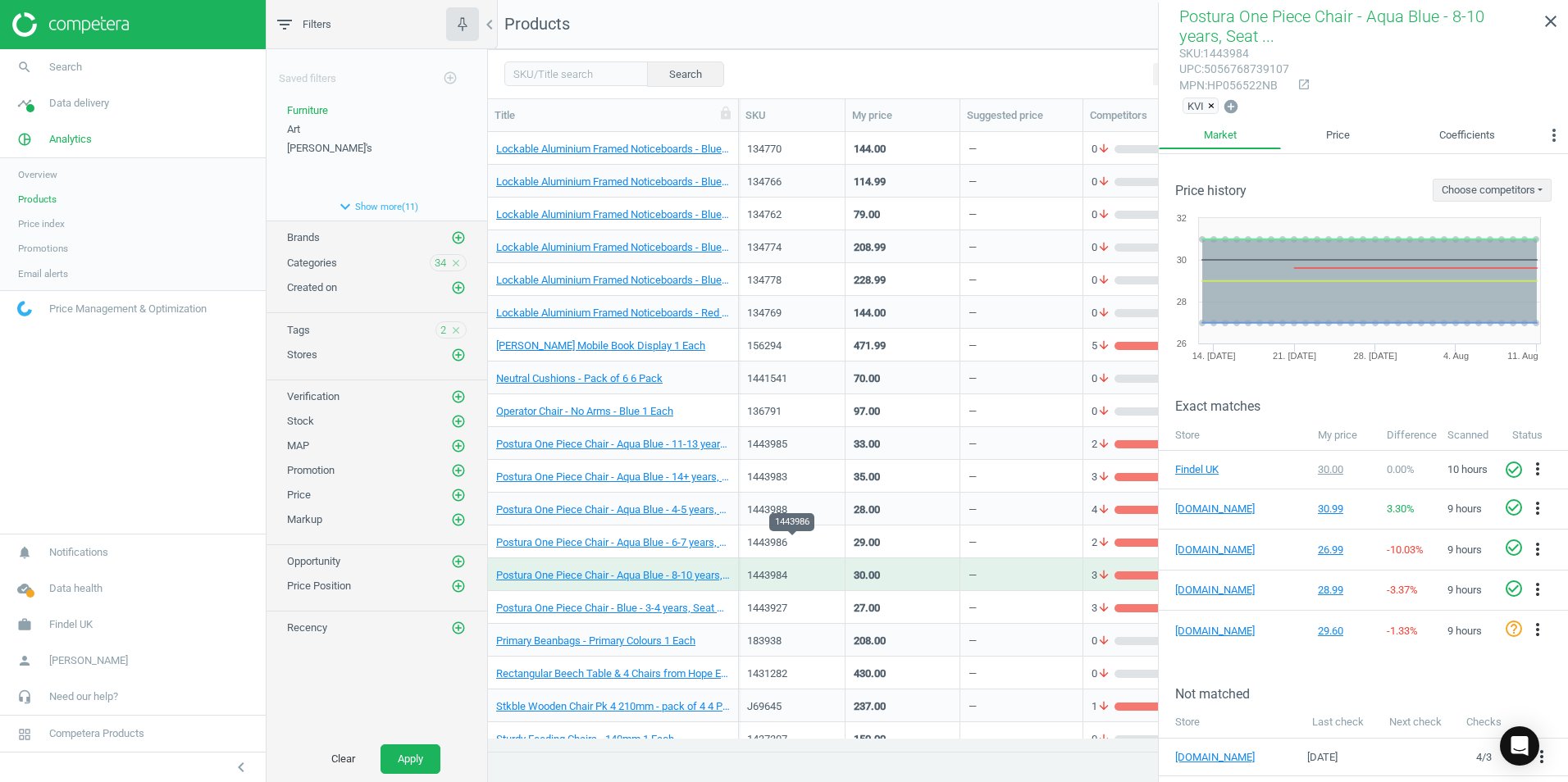
click at [832, 535] on div "1443986" at bounding box center [792, 542] width 90 height 15
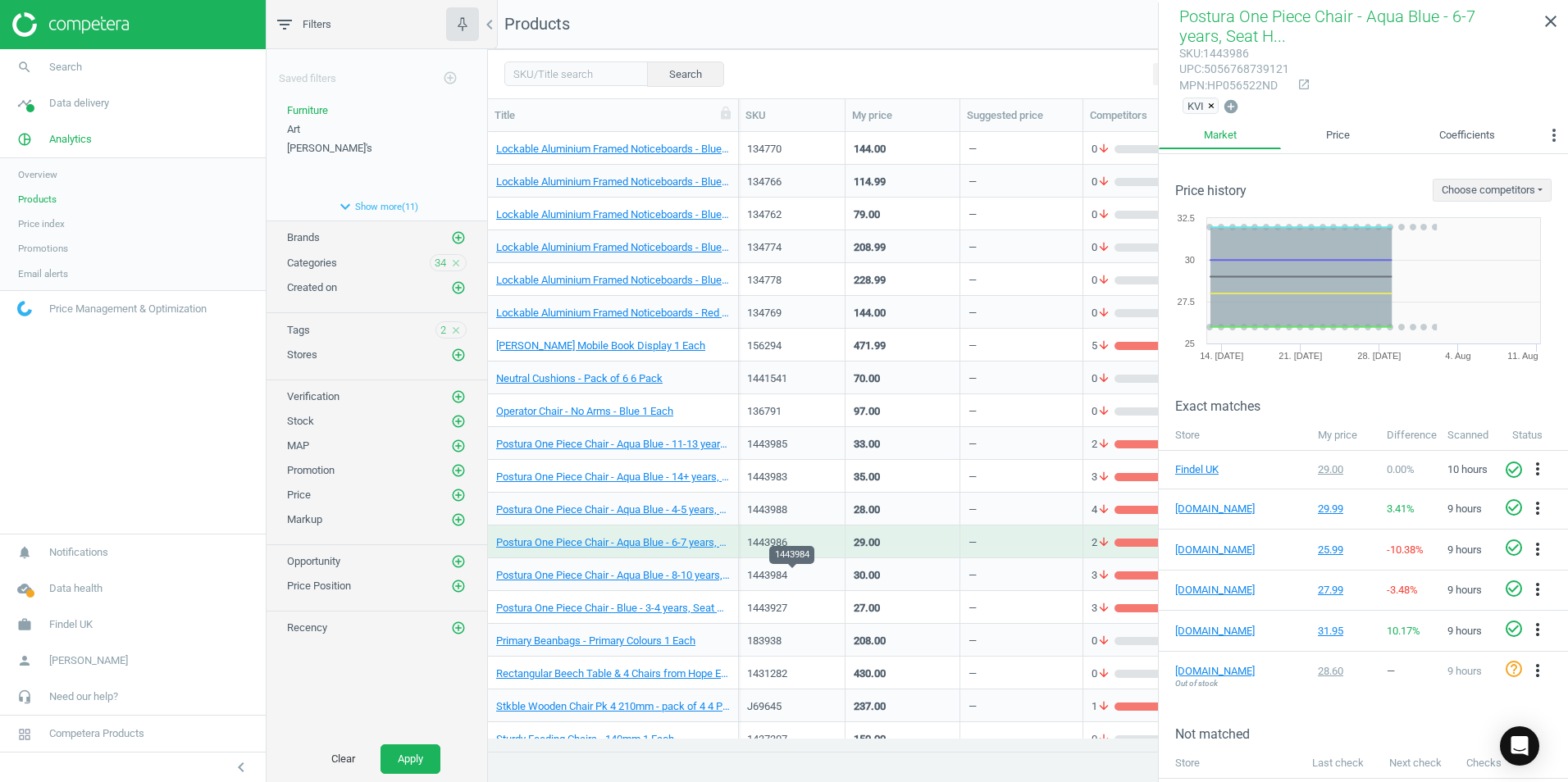
click at [813, 578] on div "1443984" at bounding box center [792, 575] width 90 height 15
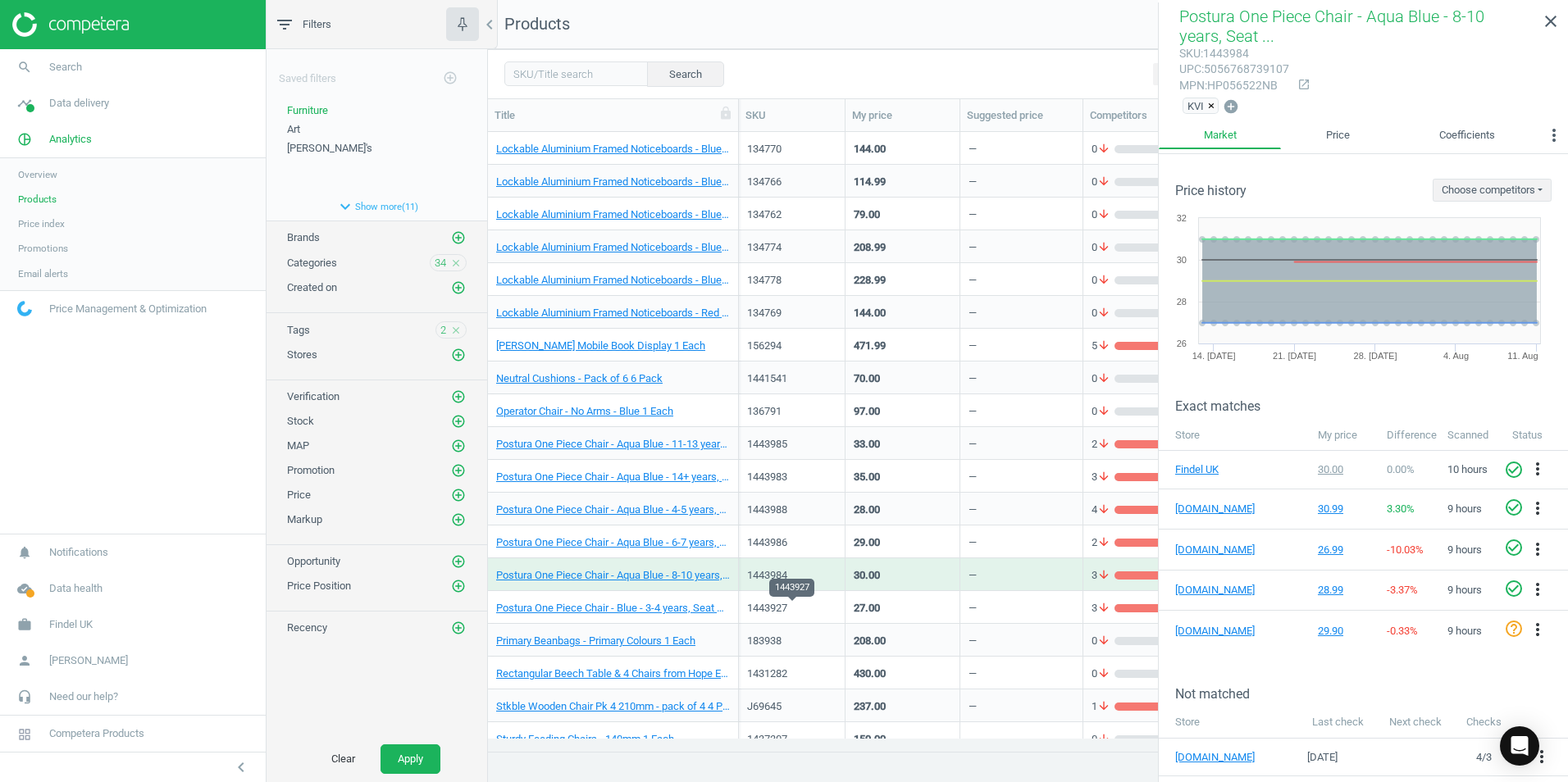
click at [808, 615] on div "1443927" at bounding box center [792, 607] width 90 height 15
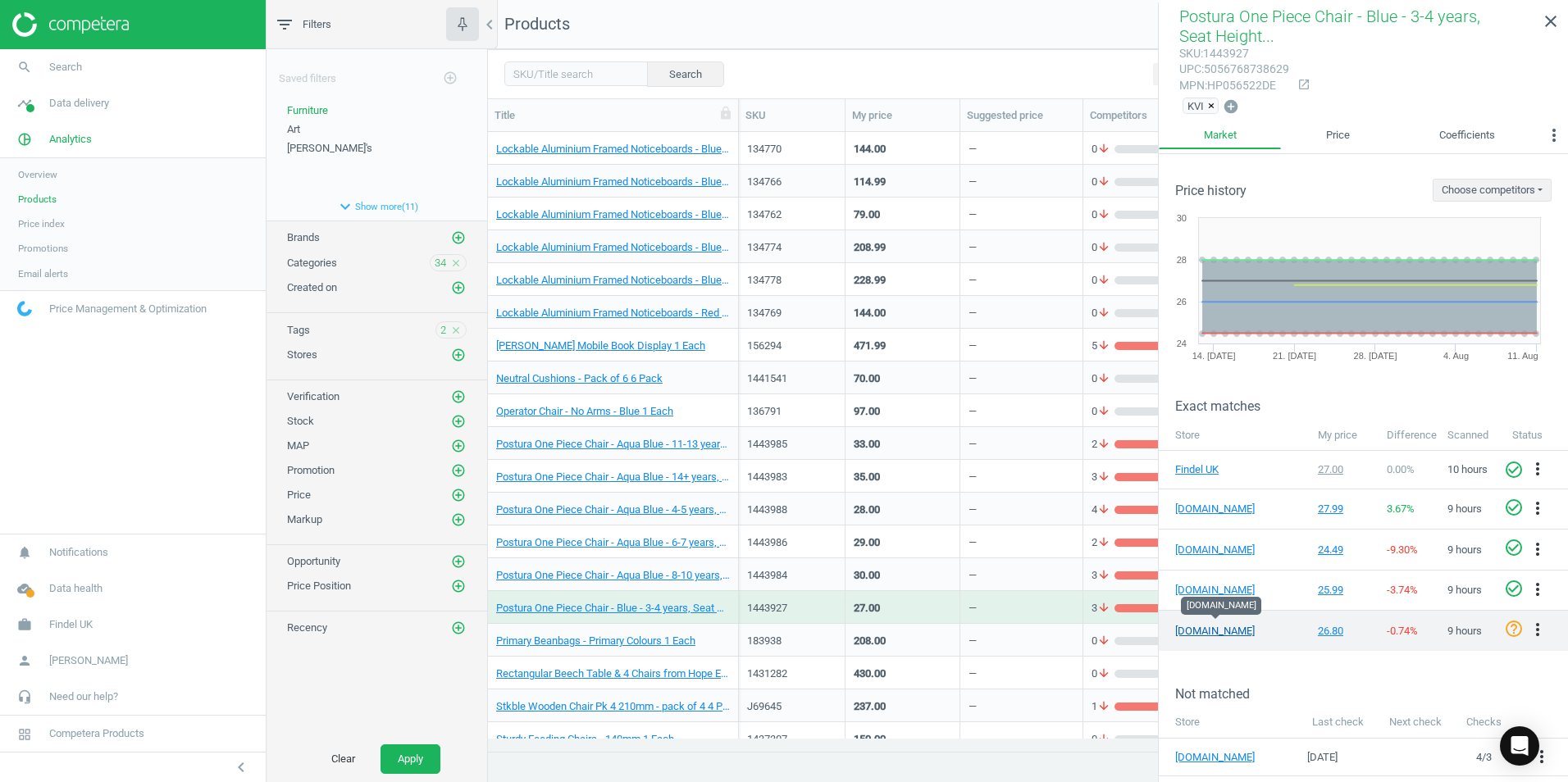
click at [1202, 625] on link "[DOMAIN_NAME]" at bounding box center [1216, 631] width 82 height 15
click at [1527, 633] on icon "more_vert" at bounding box center [1537, 630] width 20 height 20
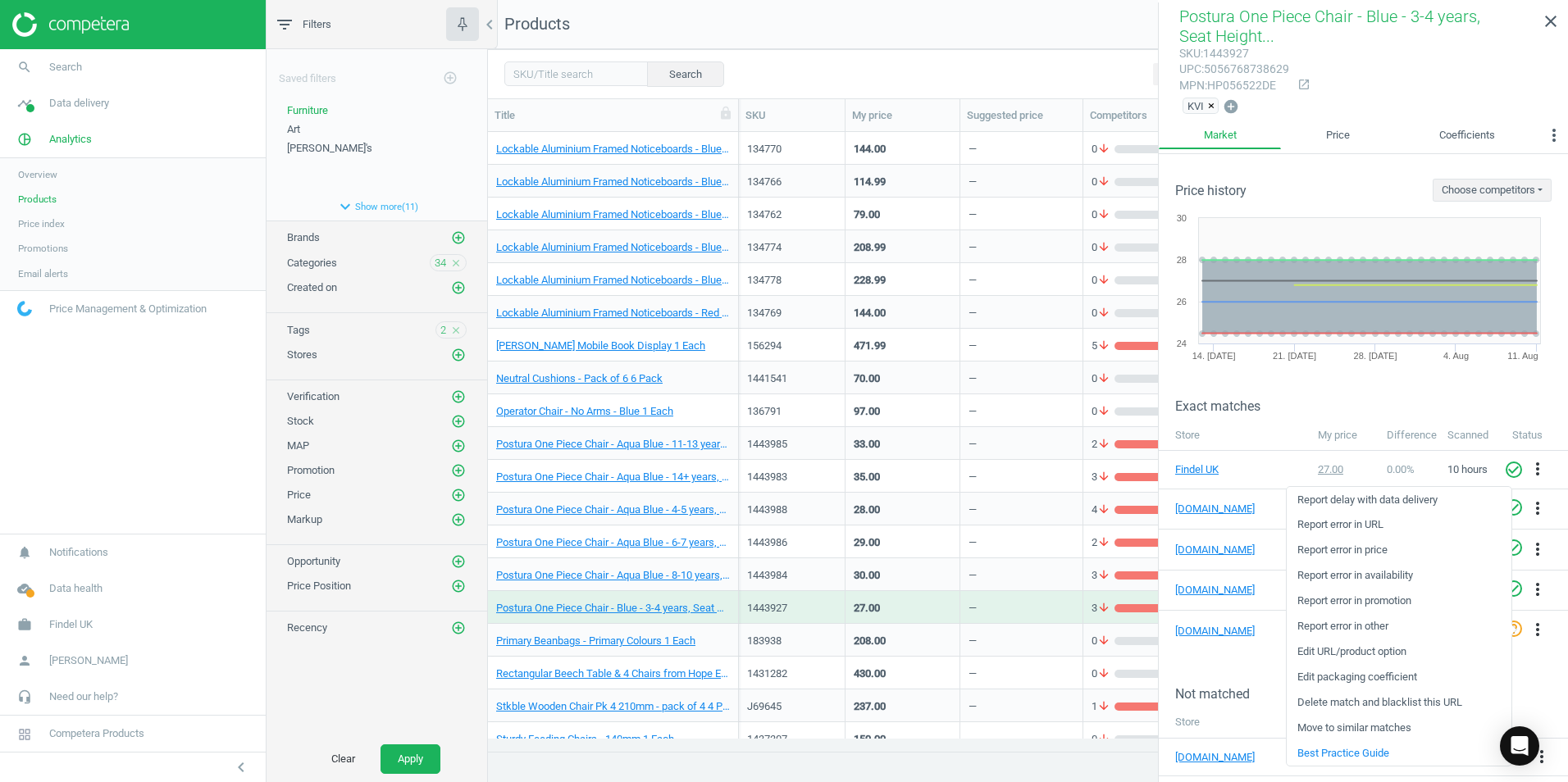
click at [1346, 679] on link "Edit packaging coefficient" at bounding box center [1398, 678] width 224 height 25
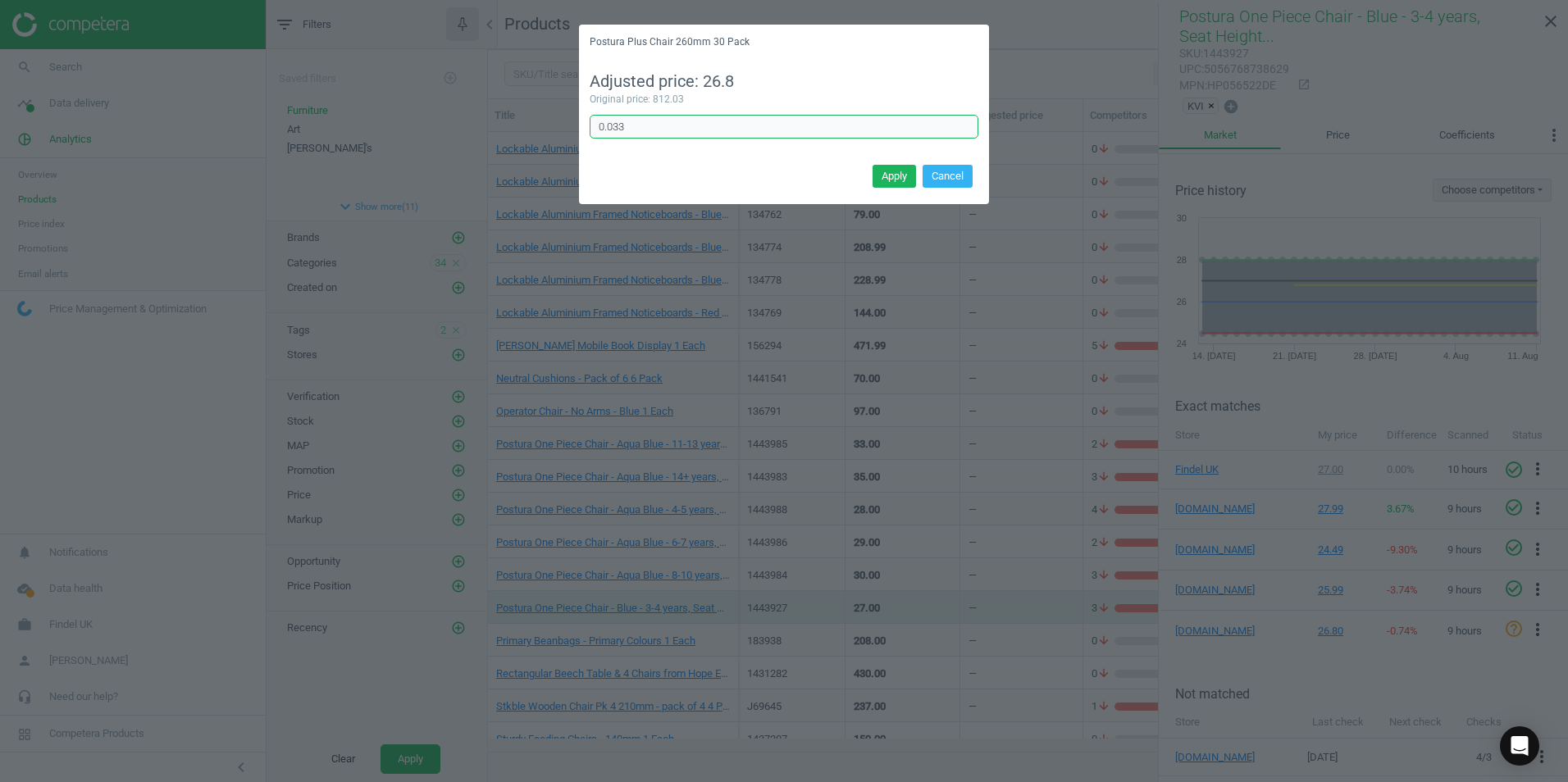
click at [634, 133] on input "0.033" at bounding box center [784, 127] width 389 height 24
type input "0.03333"
click at [887, 173] on button "Apply" at bounding box center [894, 176] width 44 height 23
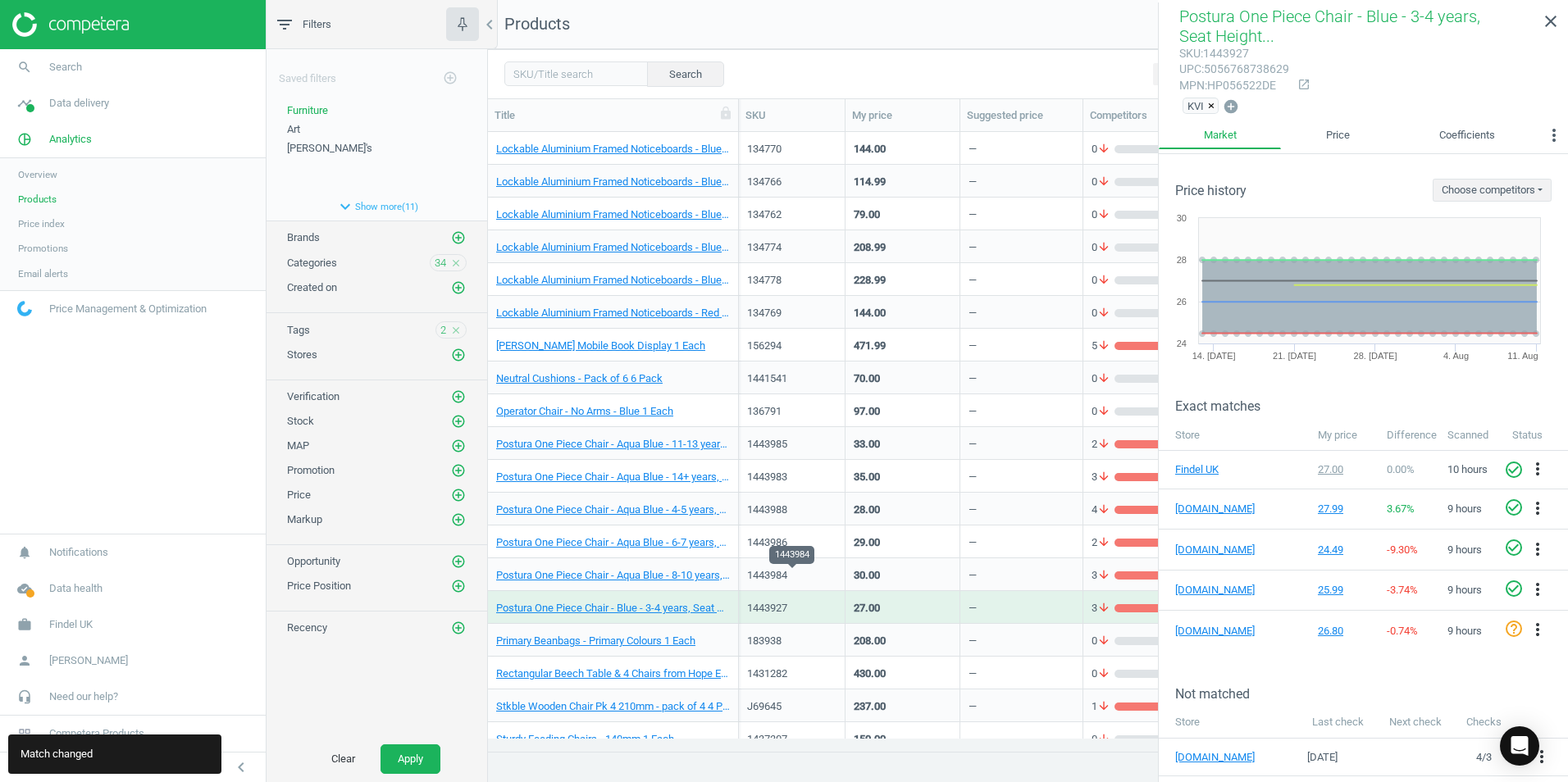
click at [833, 571] on div "1443984" at bounding box center [792, 575] width 90 height 15
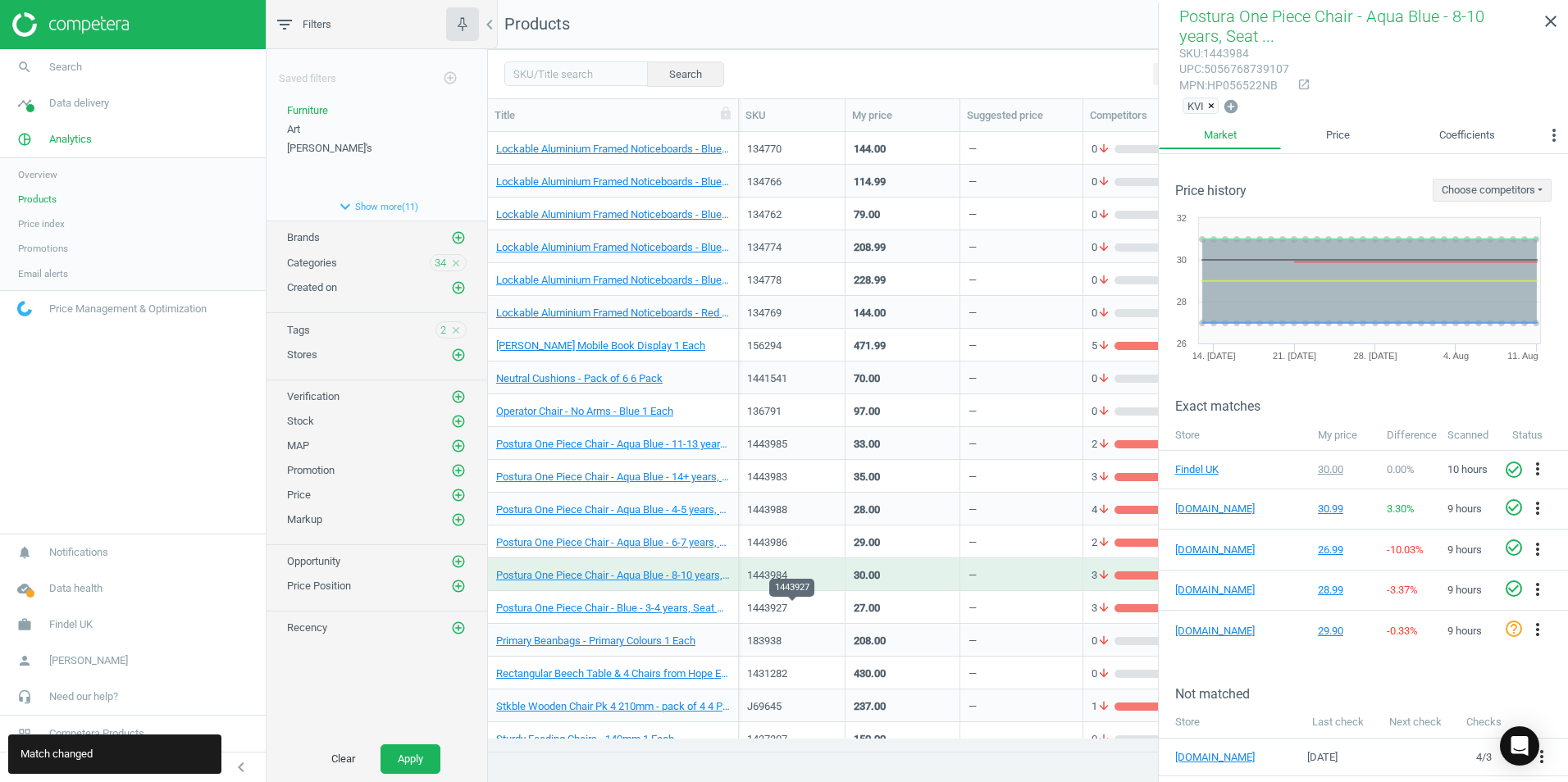
click at [829, 606] on div "1443927" at bounding box center [792, 607] width 90 height 15
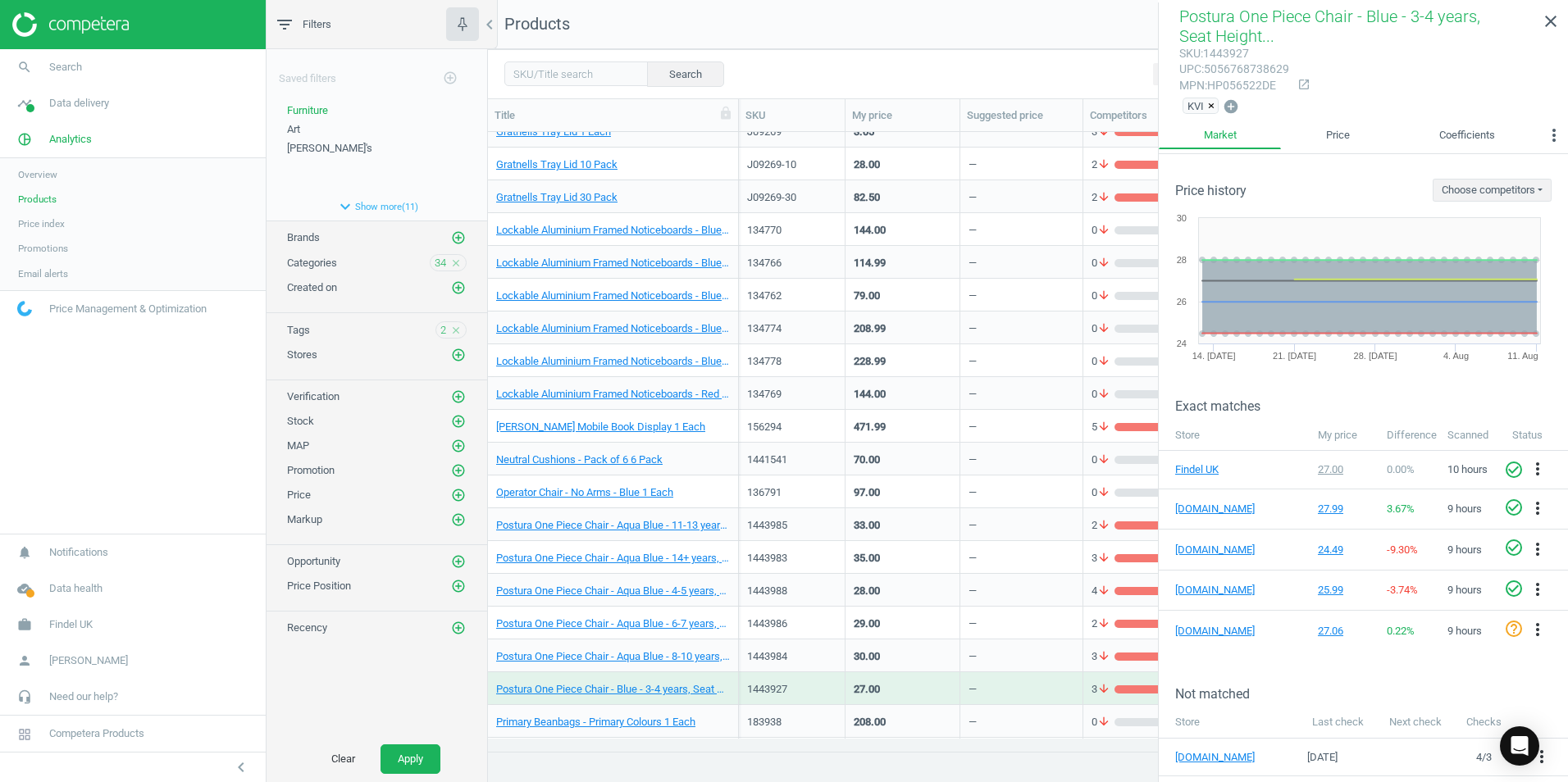
scroll to position [1328, 0]
click at [827, 518] on div "1443985" at bounding box center [792, 525] width 90 height 28
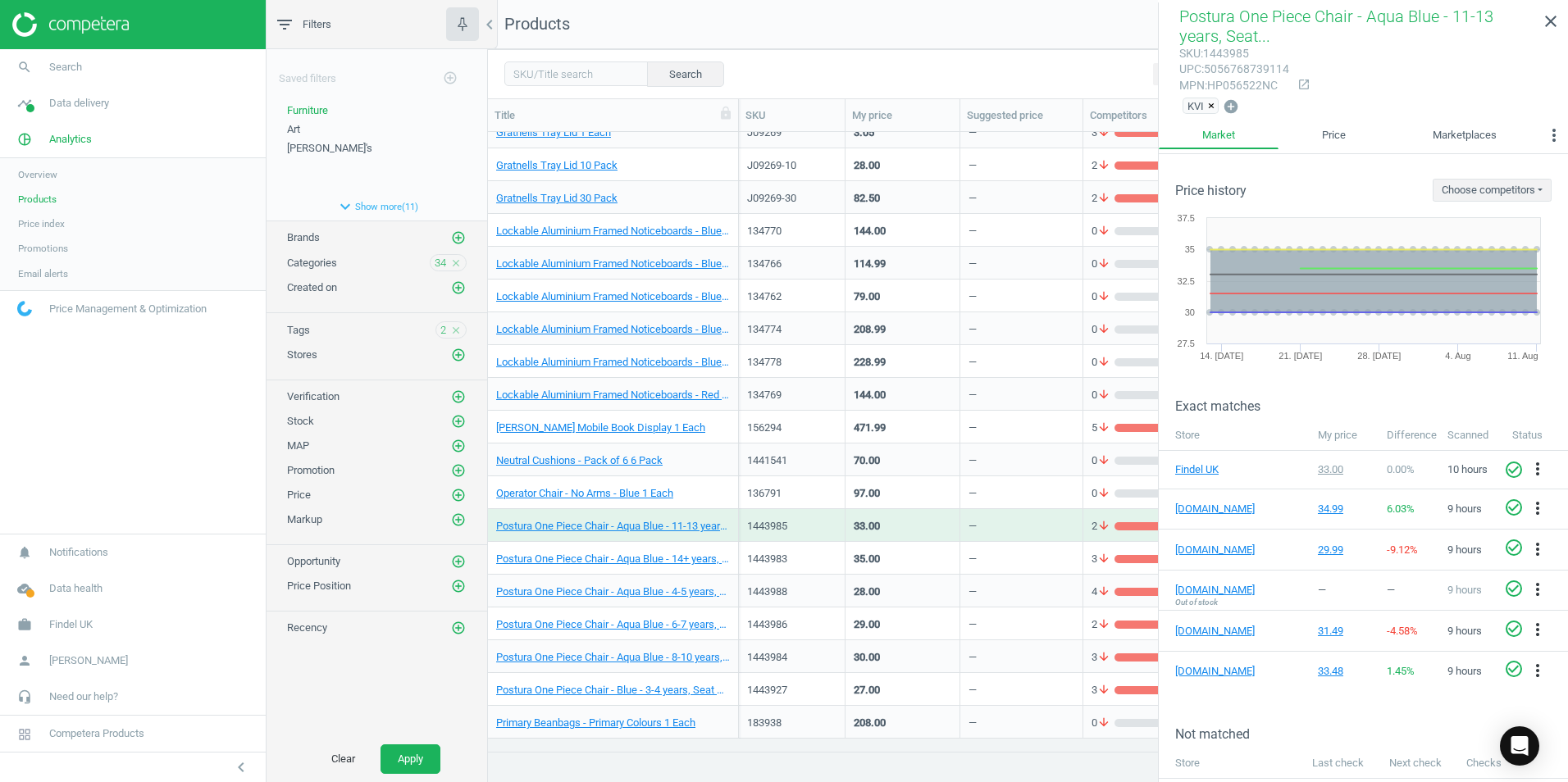
click at [819, 552] on div "1443983" at bounding box center [792, 559] width 90 height 15
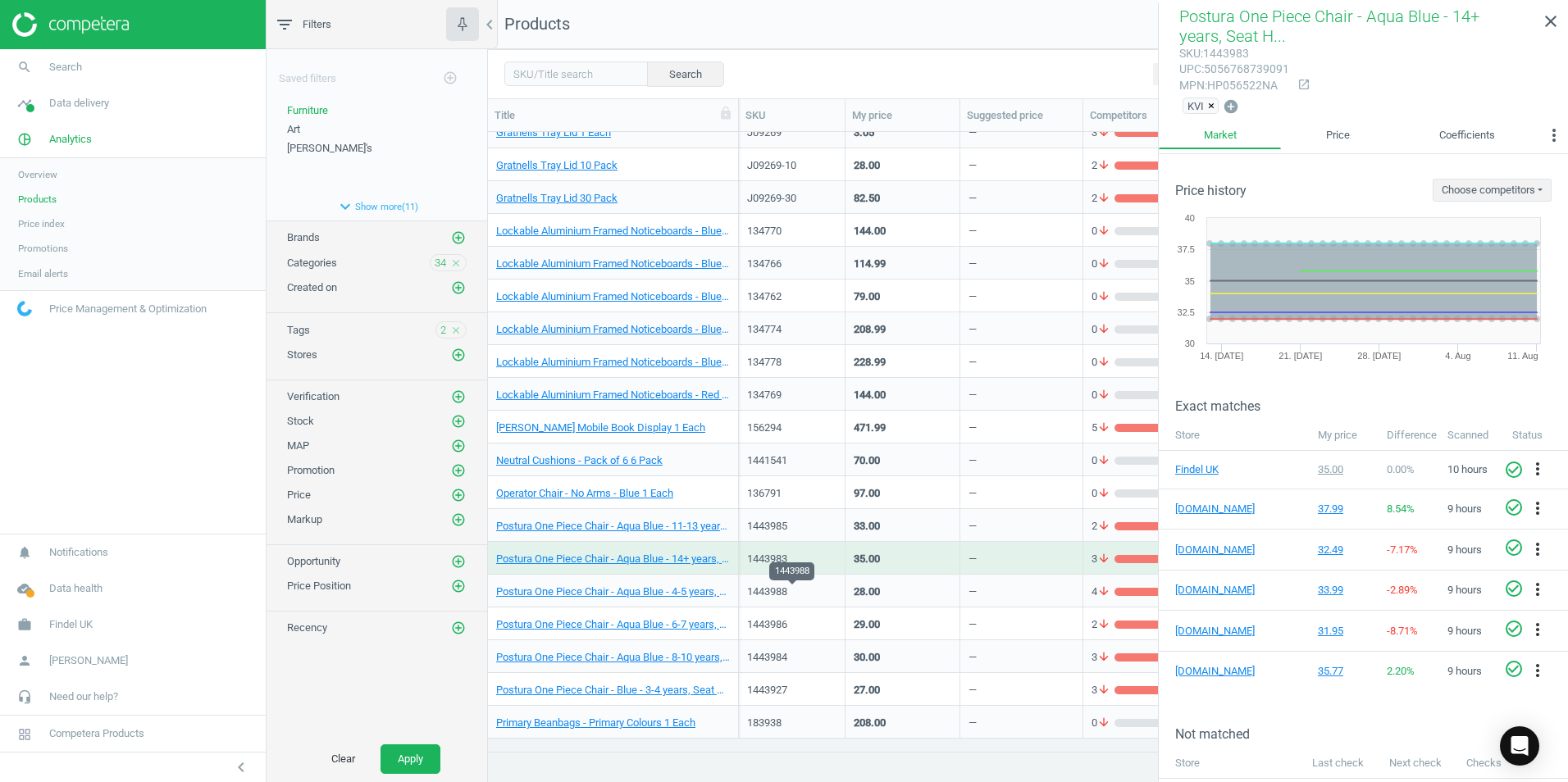
click at [815, 585] on div "1443988" at bounding box center [792, 592] width 90 height 15
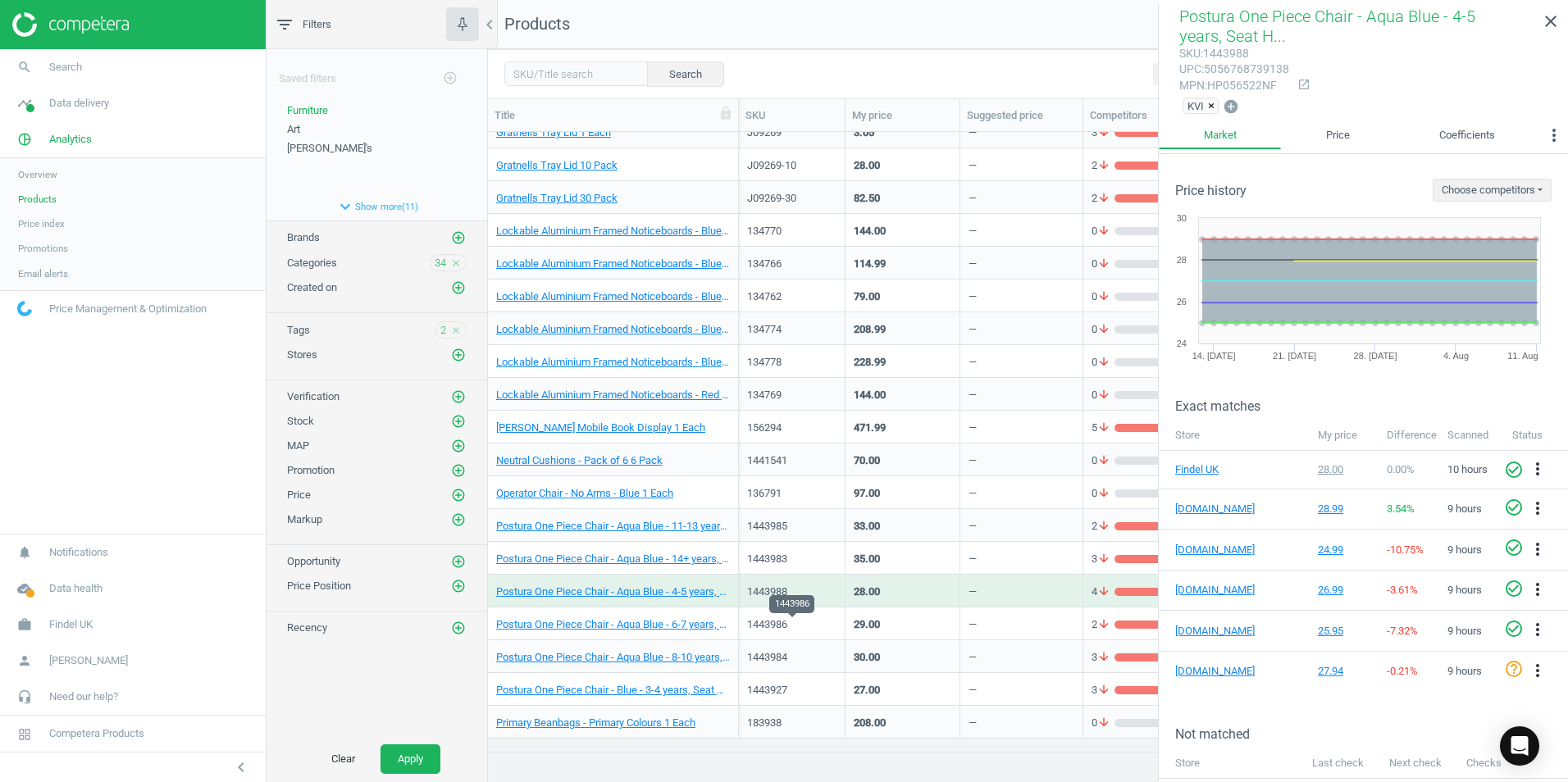
click at [813, 621] on div "1443986" at bounding box center [792, 624] width 90 height 15
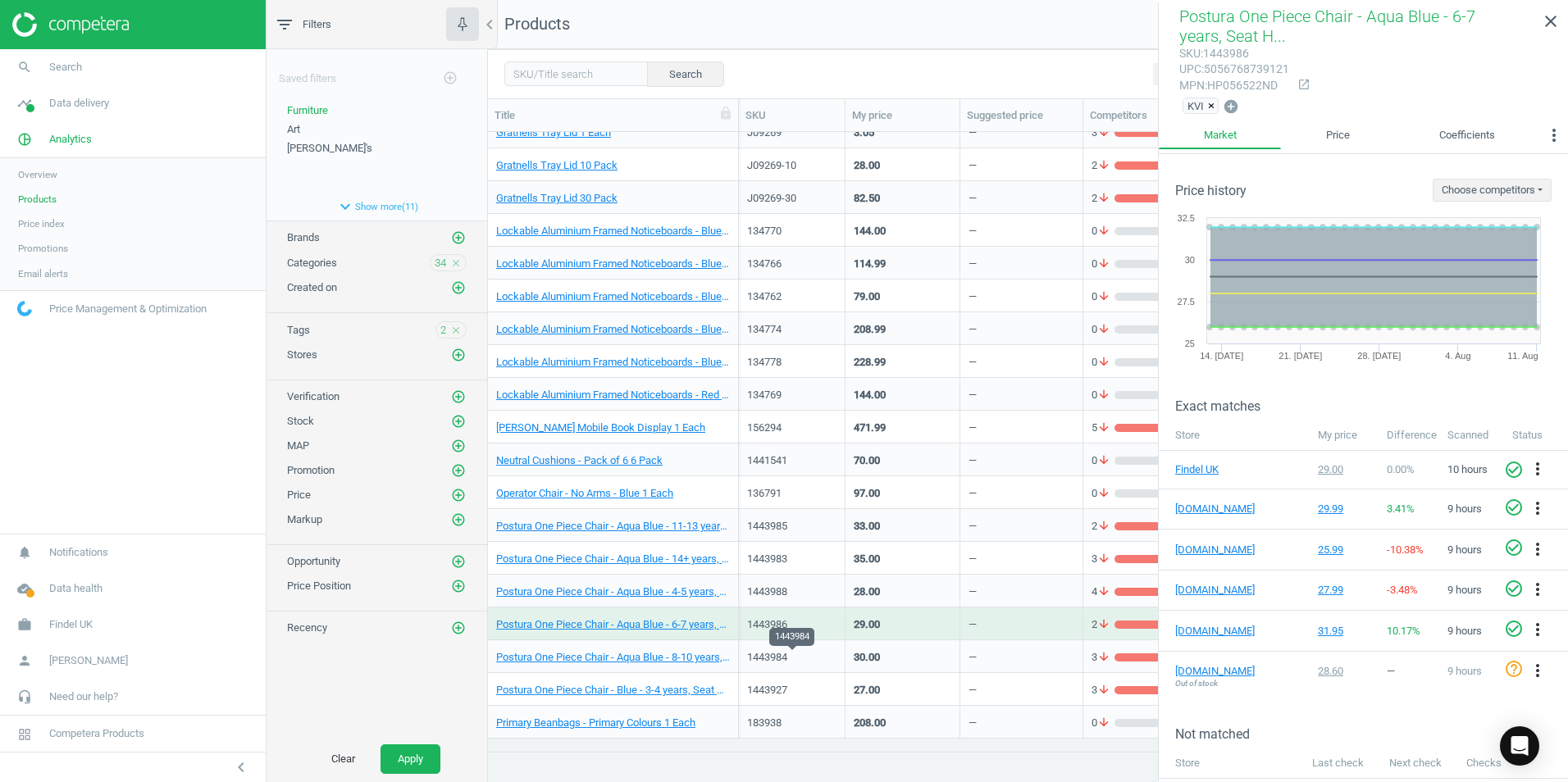
click at [815, 650] on div "1443984" at bounding box center [792, 657] width 90 height 15
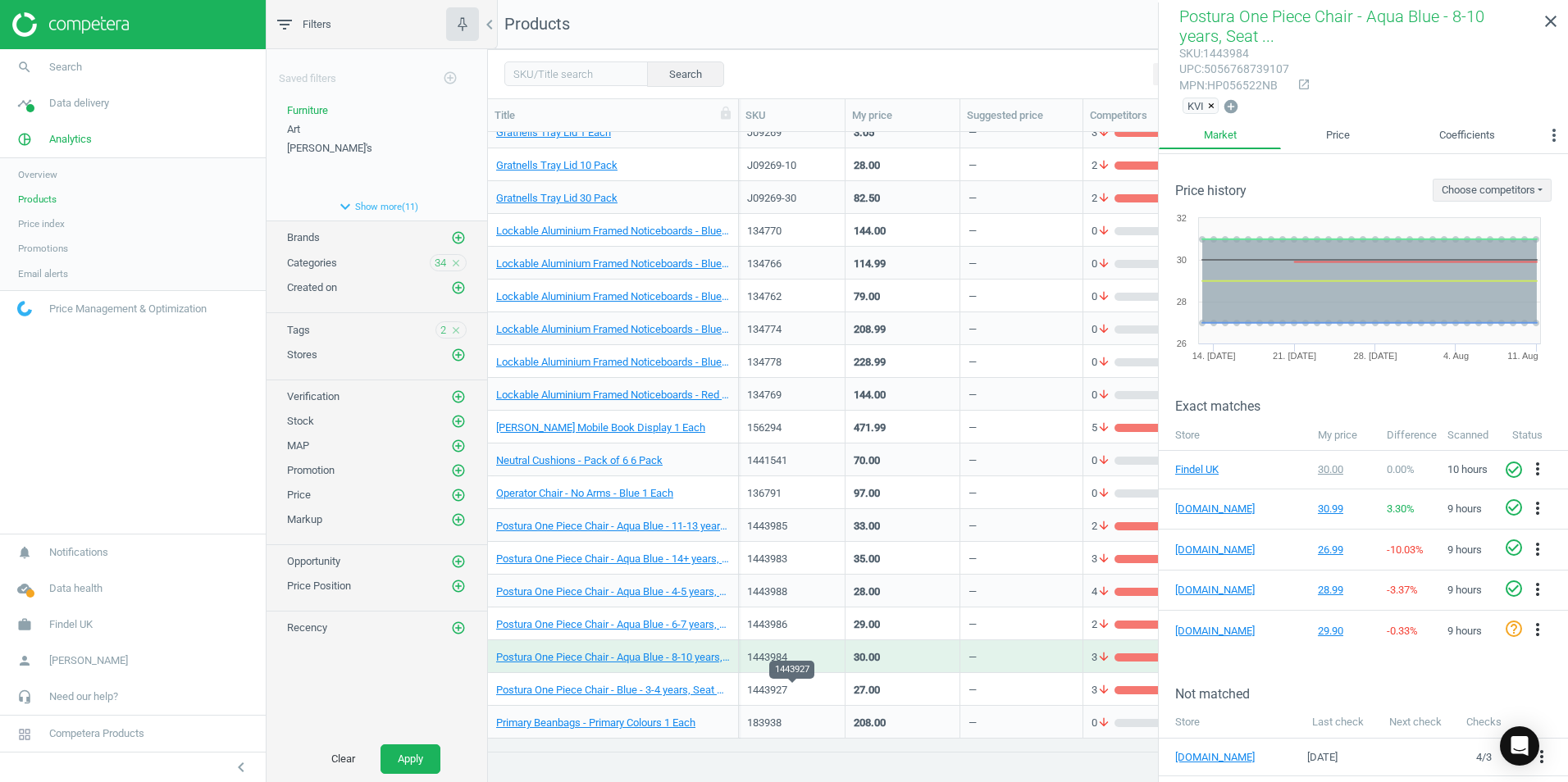
click at [820, 686] on div "1443927" at bounding box center [792, 689] width 90 height 15
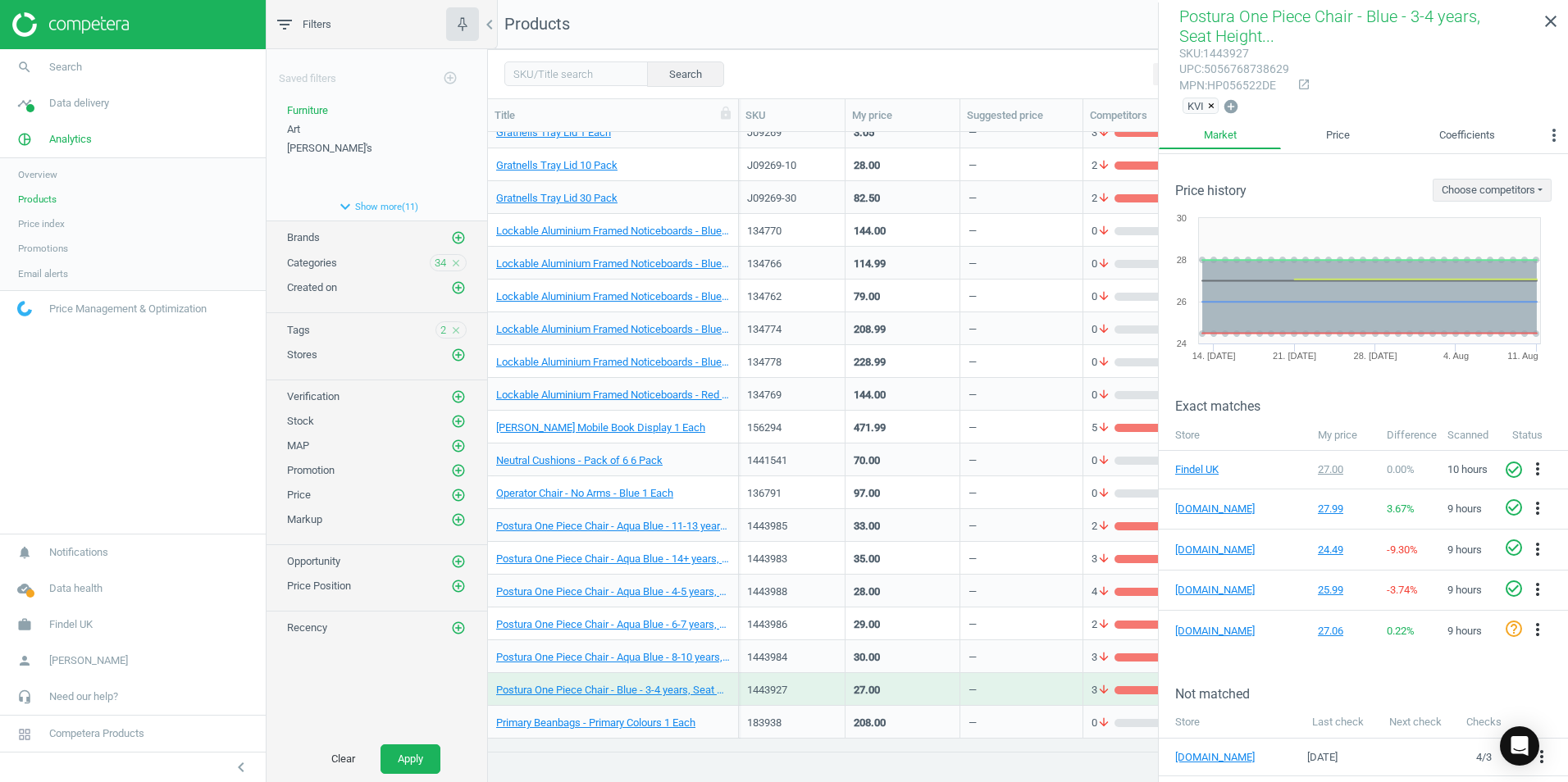
click at [918, 690] on div "27.00" at bounding box center [902, 688] width 98 height 28
